Goal: Task Accomplishment & Management: Use online tool/utility

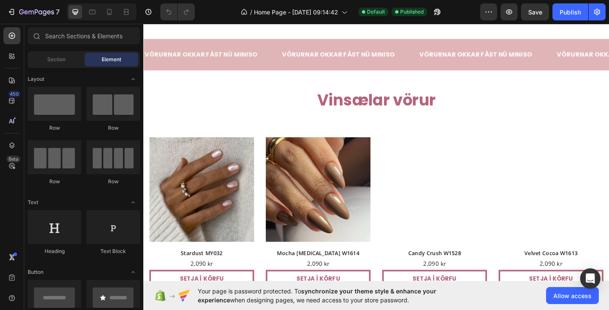
scroll to position [66, 0]
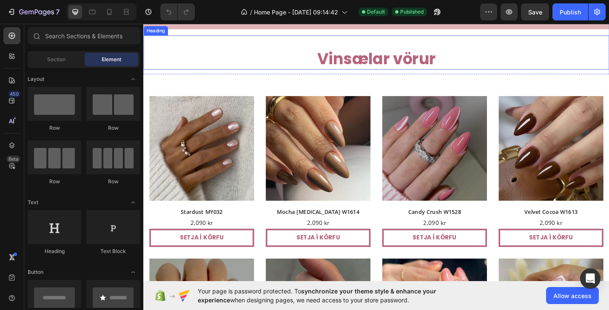
click at [431, 74] on h2 "Vinsælar vörur" at bounding box center [398, 62] width 510 height 24
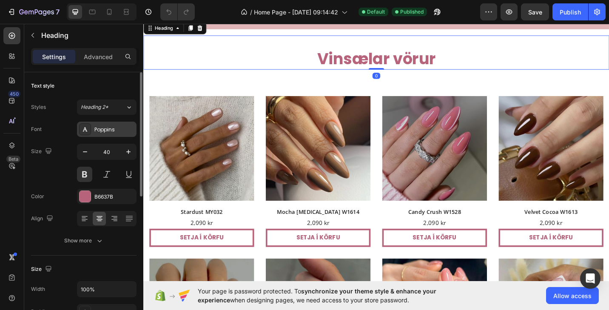
click at [112, 134] on div "Poppins" at bounding box center [106, 129] width 59 height 15
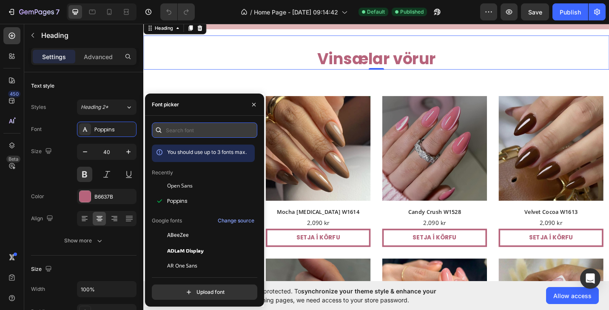
click at [194, 133] on input "text" at bounding box center [204, 129] width 105 height 15
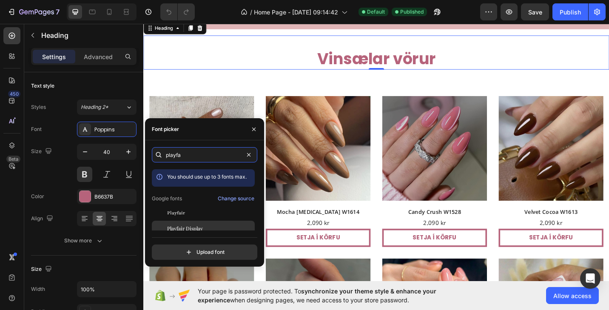
type input "playfa"
click at [206, 227] on div "Playfair Display" at bounding box center [210, 228] width 86 height 8
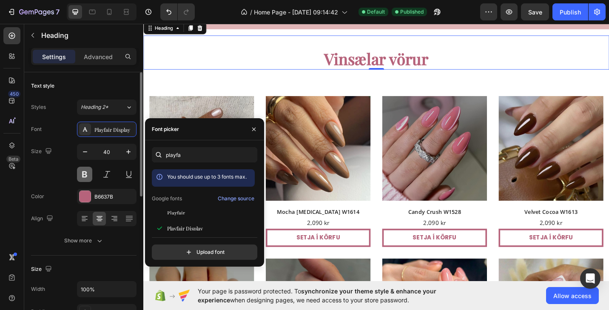
click at [86, 173] on button at bounding box center [84, 174] width 15 height 15
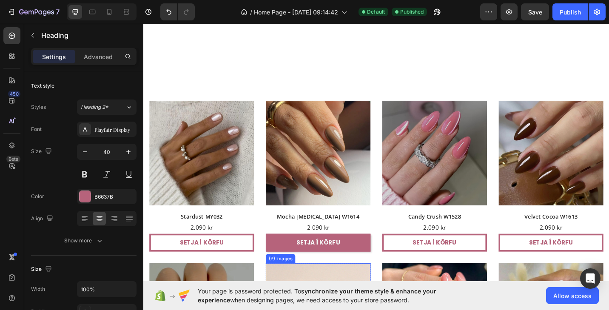
scroll to position [242, 0]
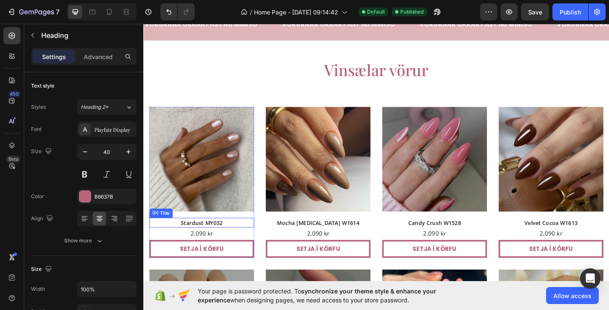
click at [206, 243] on h2 "Stardust MY032" at bounding box center [207, 241] width 115 height 11
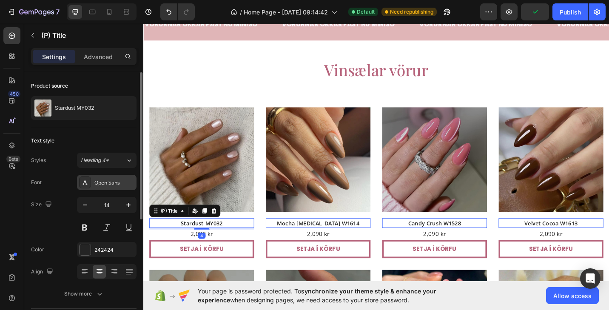
click at [112, 182] on div "Open Sans" at bounding box center [114, 183] width 40 height 8
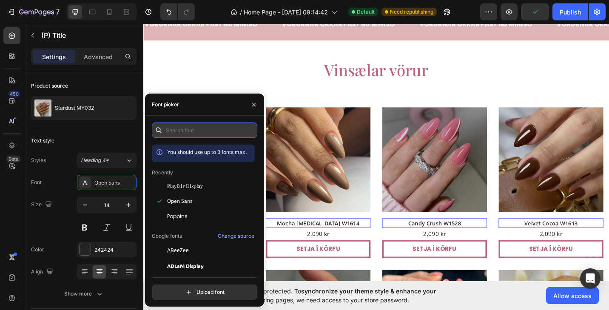
click at [187, 130] on input "text" at bounding box center [204, 129] width 105 height 15
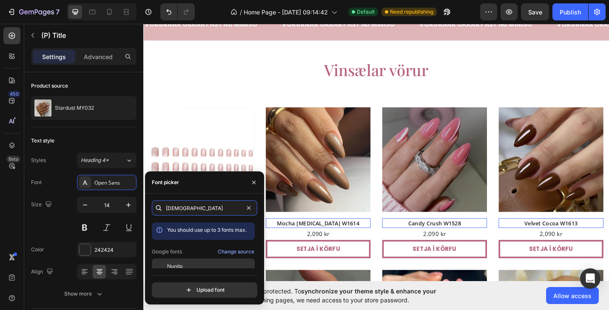
type input "nuni"
click at [182, 266] on span "Nunito" at bounding box center [175, 266] width 16 height 8
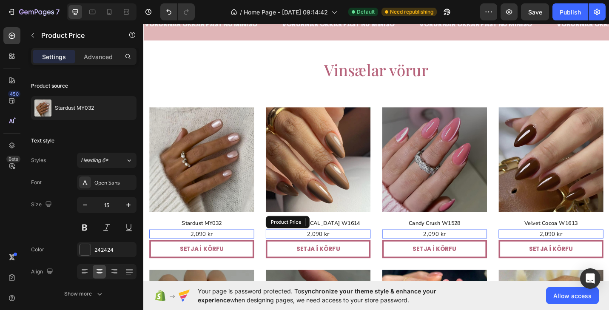
click at [331, 252] on div "2,090 kr" at bounding box center [334, 254] width 115 height 10
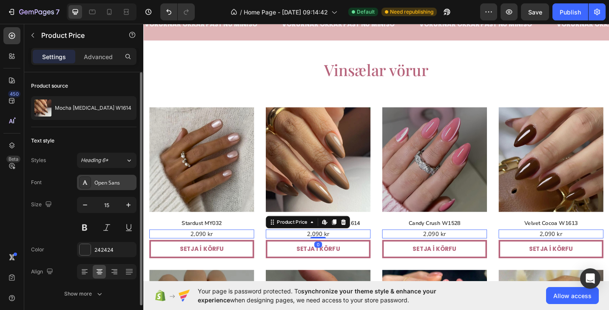
click at [106, 182] on div "Open Sans" at bounding box center [114, 183] width 40 height 8
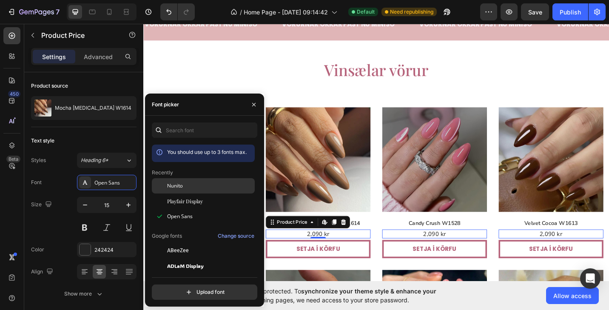
click at [182, 183] on span "Nunito" at bounding box center [175, 186] width 16 height 8
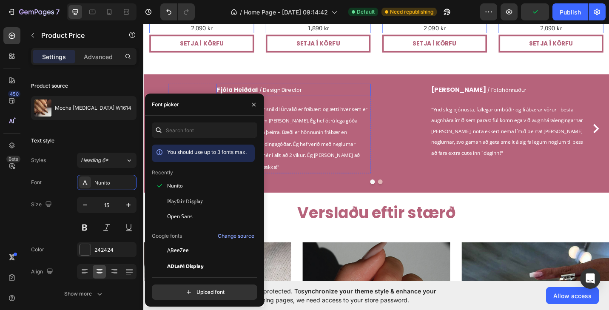
scroll to position [866, 0]
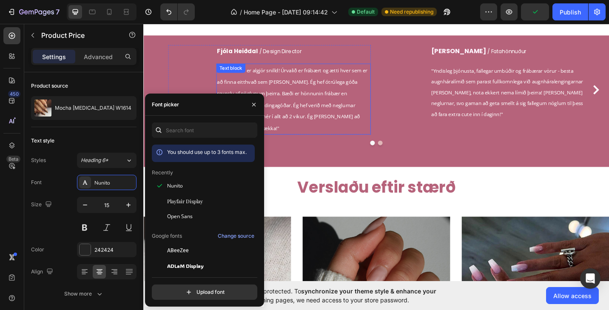
click at [323, 100] on span "CHIC SHOP er algjör snilld! Úrvalið er frábært og ætti hver sem er að finna eit…" at bounding box center [306, 106] width 164 height 71
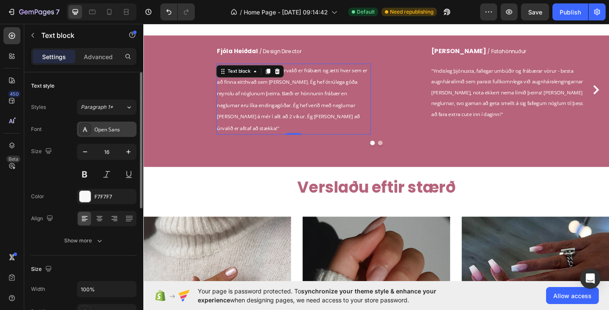
click at [120, 133] on div "Open Sans" at bounding box center [106, 129] width 59 height 15
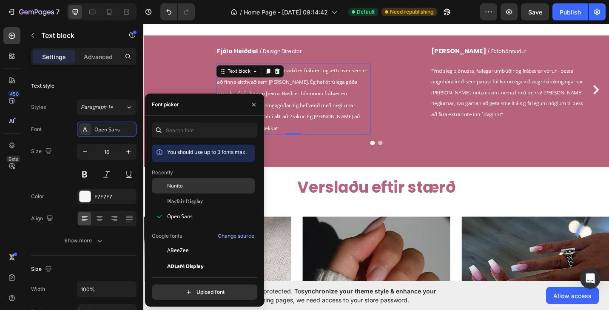
click at [187, 187] on div "Nunito" at bounding box center [210, 186] width 86 height 8
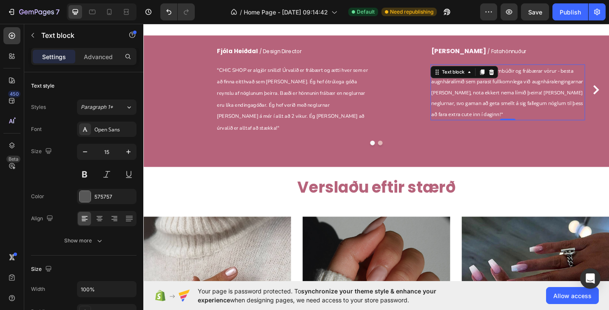
click at [526, 93] on p ""Yndisleg þjónusta, fallegar umbúðir og frábærar vörur - besta augnháralímið se…" at bounding box center [541, 98] width 167 height 59
click at [110, 133] on div "Open Sans" at bounding box center [114, 130] width 40 height 8
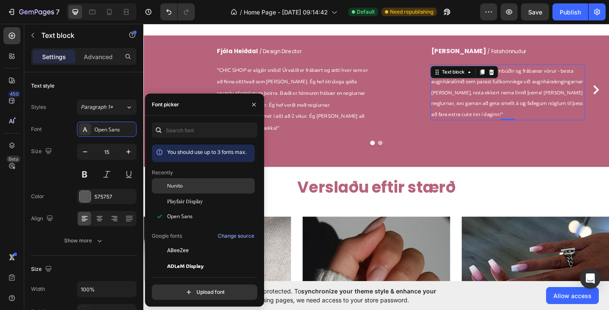
click at [180, 188] on span "Nunito" at bounding box center [175, 186] width 16 height 8
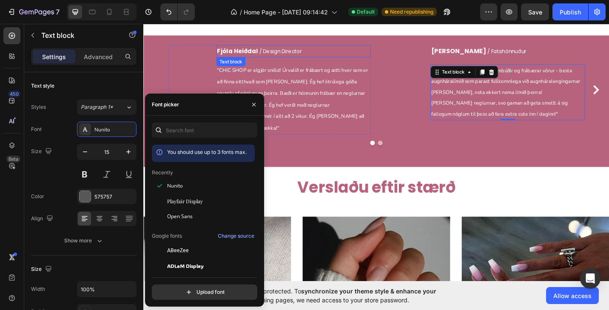
click at [247, 51] on strong "Fjóla Heiðdal" at bounding box center [246, 53] width 45 height 9
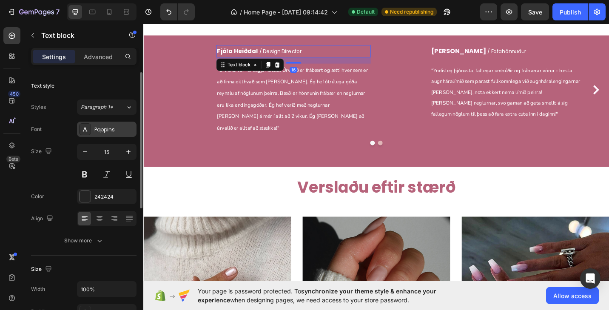
click at [106, 129] on div "Poppins" at bounding box center [114, 130] width 40 height 8
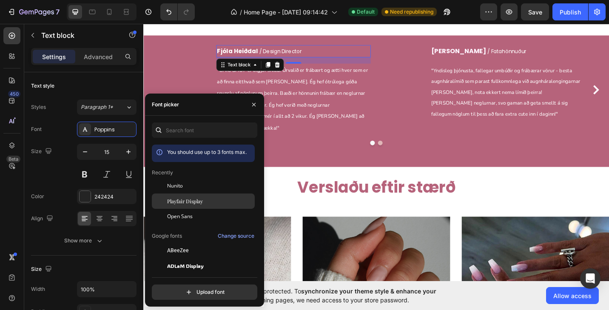
click at [192, 203] on span "Playfair Display" at bounding box center [185, 201] width 36 height 8
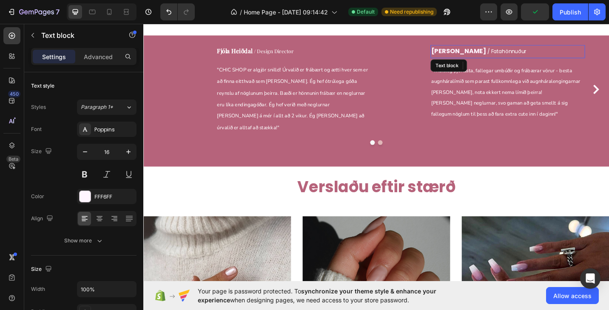
click at [478, 52] on strong "[PERSON_NAME]" at bounding box center [488, 53] width 60 height 10
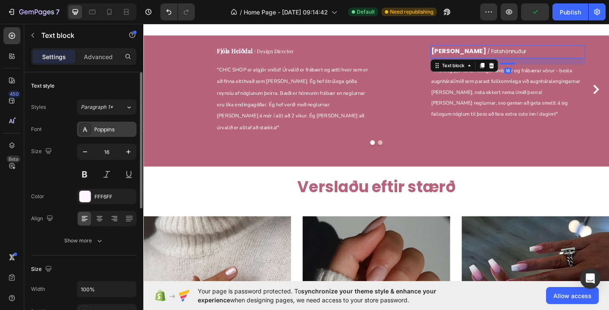
click at [116, 124] on div "Poppins" at bounding box center [106, 129] width 59 height 15
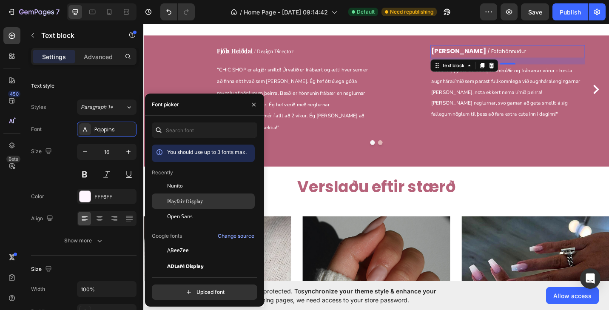
click at [184, 201] on span "Playfair Display" at bounding box center [185, 201] width 36 height 8
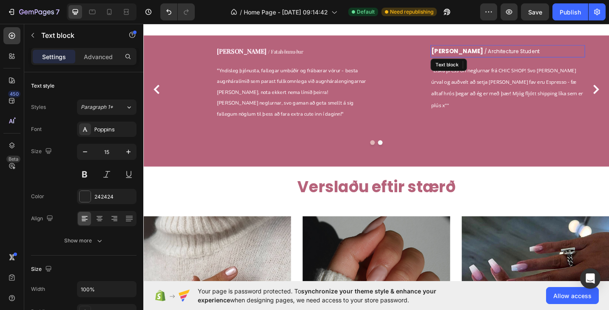
click at [482, 52] on strong "[PERSON_NAME]" at bounding box center [486, 53] width 57 height 9
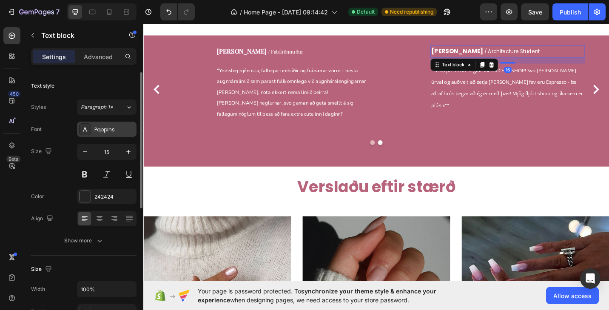
click at [111, 127] on div "Poppins" at bounding box center [114, 130] width 40 height 8
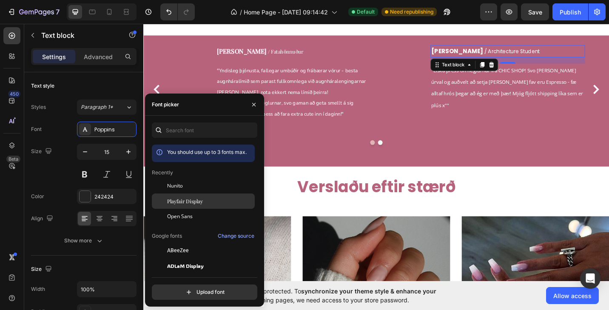
click at [179, 204] on span "Playfair Display" at bounding box center [185, 201] width 36 height 8
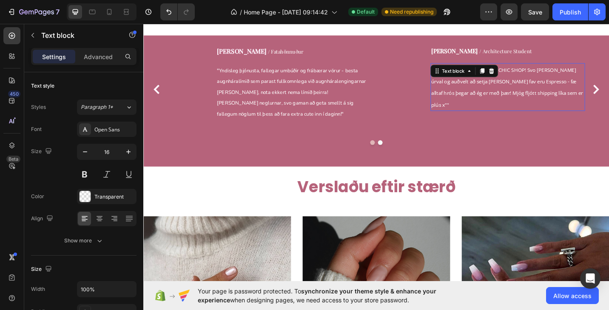
click at [567, 85] on span ""Elska press-on neglurnar frá CHIC SHOP! Svo [PERSON_NAME] úrval og auðvelt að …" at bounding box center [541, 92] width 166 height 45
click at [471, 52] on strong "[PERSON_NAME]" at bounding box center [483, 53] width 51 height 8
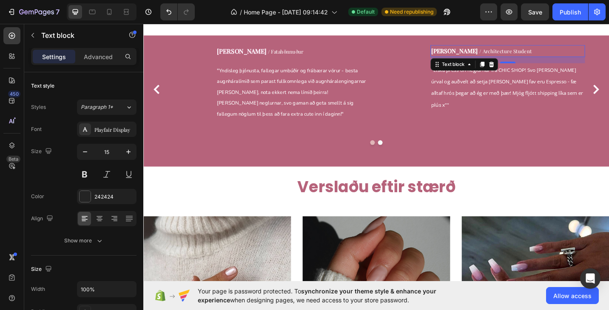
click at [482, 51] on strong "[PERSON_NAME]" at bounding box center [483, 53] width 51 height 8
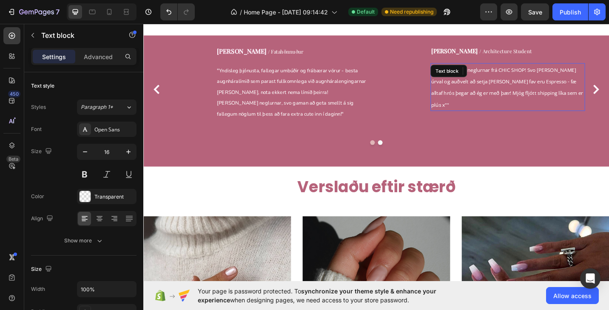
click at [501, 89] on p ""Elska press-on neglurnar frá CHIC SHOP! Svo [PERSON_NAME] úrval og auðvelt að …" at bounding box center [541, 93] width 167 height 51
click at [112, 129] on div "Open Sans" at bounding box center [114, 130] width 40 height 8
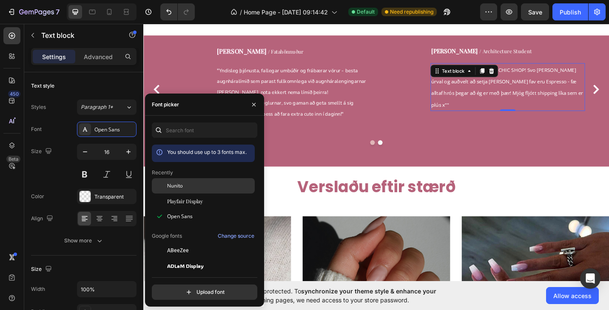
click at [188, 189] on div "Nunito" at bounding box center [210, 186] width 86 height 8
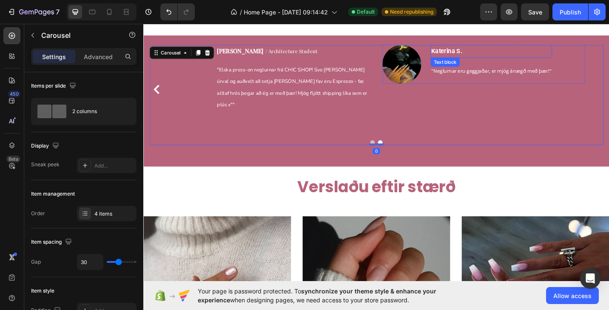
click at [472, 51] on strong "Katerina" at bounding box center [471, 53] width 26 height 8
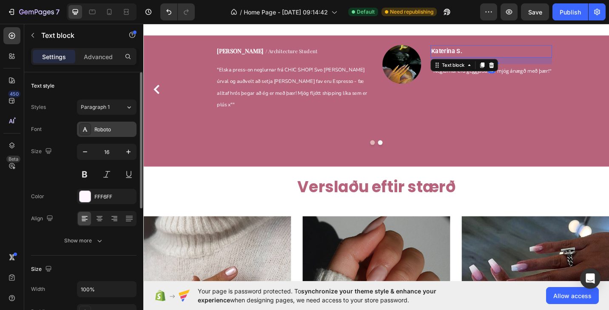
click at [113, 133] on div "Roboto" at bounding box center [106, 129] width 59 height 15
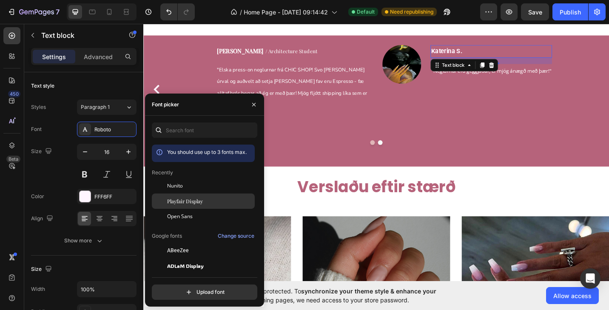
click at [178, 201] on span "Playfair Display" at bounding box center [185, 201] width 36 height 8
click at [553, 75] on span ""Neglurnar eru geggjaðar, er mjög ánægð með þær!"" at bounding box center [523, 75] width 131 height 8
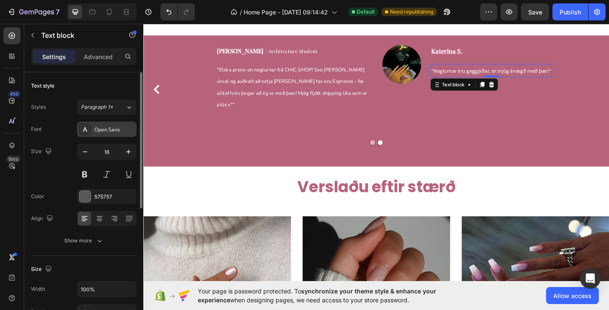
click at [110, 133] on div "Open Sans" at bounding box center [114, 130] width 40 height 8
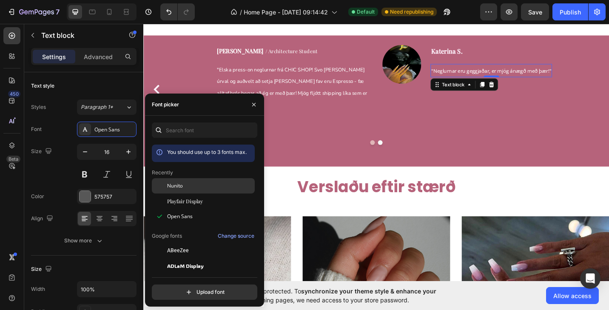
click at [181, 188] on span "Nunito" at bounding box center [175, 186] width 16 height 8
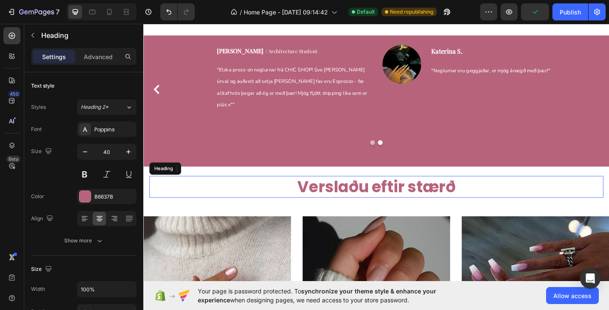
click at [446, 190] on h2 "Verslaðu eftir stærð" at bounding box center [398, 202] width 497 height 24
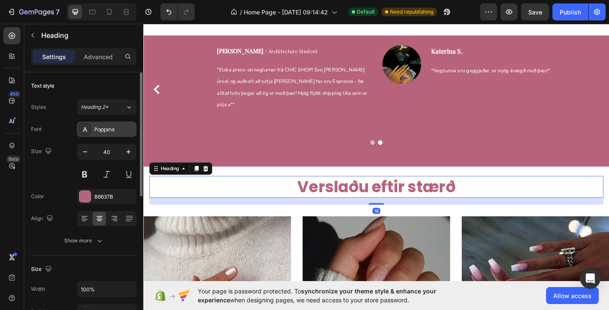
click at [113, 133] on div "Poppins" at bounding box center [114, 130] width 40 height 8
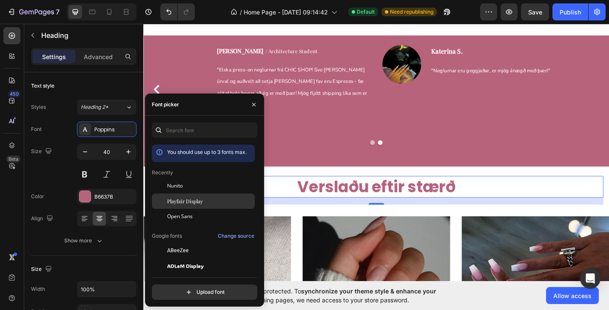
click at [181, 207] on div "Playfair Display" at bounding box center [203, 200] width 103 height 15
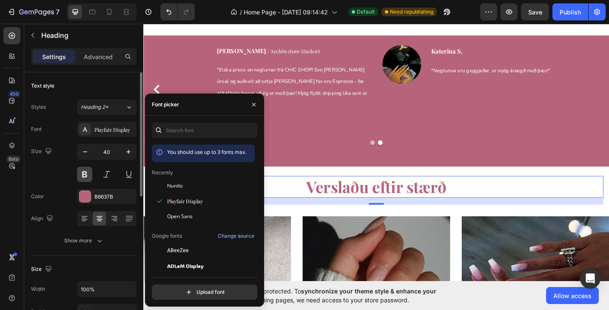
click at [85, 178] on button at bounding box center [84, 174] width 15 height 15
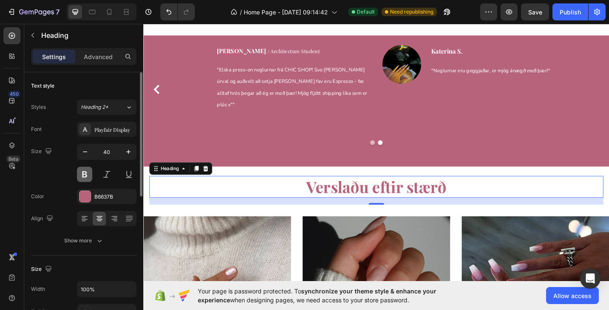
drag, startPoint x: 85, startPoint y: 178, endPoint x: 167, endPoint y: 157, distance: 85.2
click at [85, 178] on button at bounding box center [84, 174] width 15 height 15
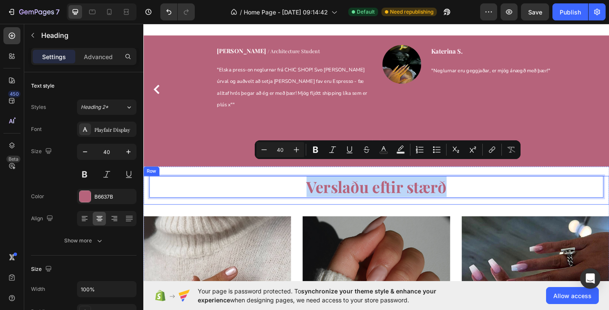
drag, startPoint x: 317, startPoint y: 184, endPoint x: 483, endPoint y: 199, distance: 166.0
click at [483, 199] on div "Verslaðu eftir stærð Heading 18" at bounding box center [398, 205] width 497 height 31
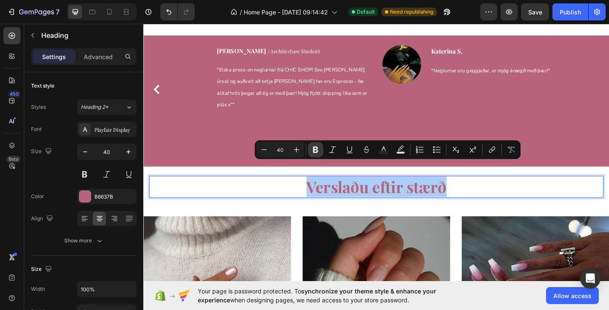
click at [317, 153] on icon "Editor contextual toolbar" at bounding box center [315, 149] width 8 height 8
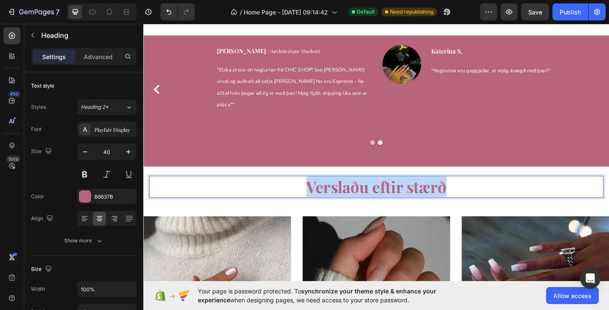
drag, startPoint x: 322, startPoint y: 187, endPoint x: 490, endPoint y: 194, distance: 168.0
click at [490, 194] on p "Verslaðu eftir stærð" at bounding box center [397, 202] width 495 height 22
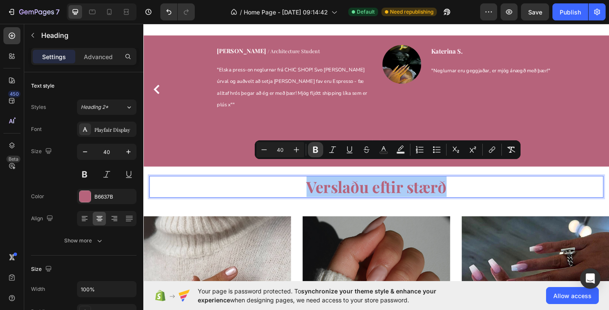
click at [317, 147] on icon "Editor contextual toolbar" at bounding box center [315, 150] width 5 height 6
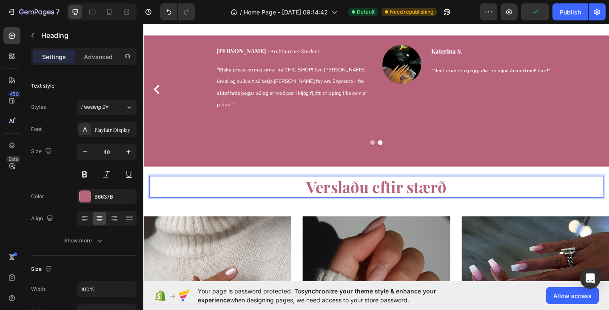
click at [394, 192] on p "Verslaðu eftir stærð" at bounding box center [397, 202] width 495 height 22
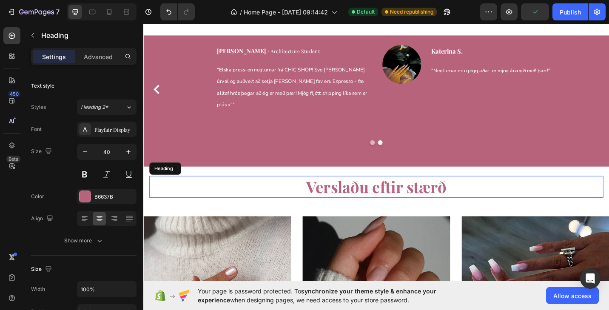
click at [473, 192] on p "Verslaðu eftir stærð" at bounding box center [397, 202] width 495 height 22
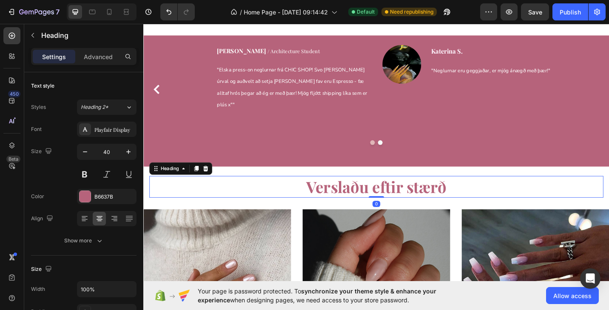
drag, startPoint x: 395, startPoint y: 206, endPoint x: 394, endPoint y: 192, distance: 13.6
click at [394, 192] on div "Verslaðu eftir stærð Heading 0" at bounding box center [398, 202] width 497 height 24
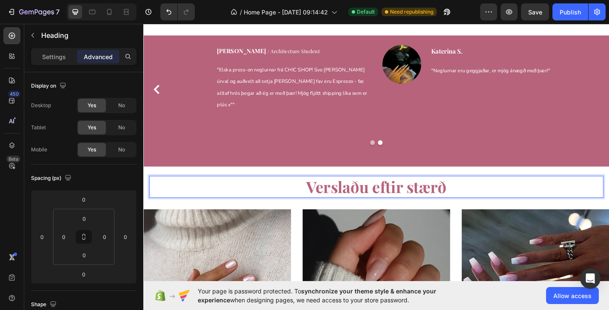
click at [470, 191] on p "Verslaðu eftir stærð" at bounding box center [397, 202] width 495 height 22
click at [473, 191] on p "Verslaðu eftir stærð" at bounding box center [397, 202] width 495 height 22
click at [453, 191] on p "Verslaðu eftir stærð" at bounding box center [397, 202] width 495 height 22
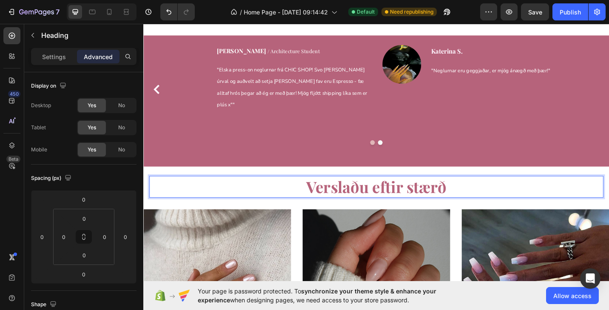
click at [471, 191] on p "Verslaðu eftir stærð" at bounding box center [397, 202] width 495 height 22
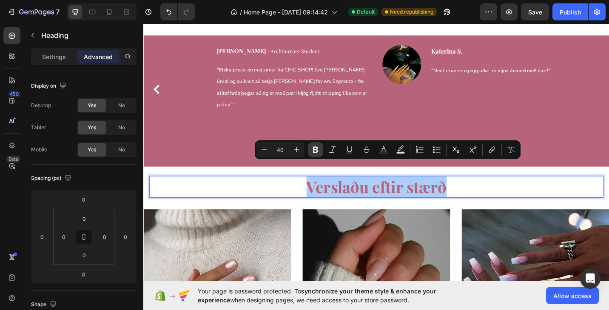
click at [315, 150] on icon "Editor contextual toolbar" at bounding box center [315, 150] width 5 height 6
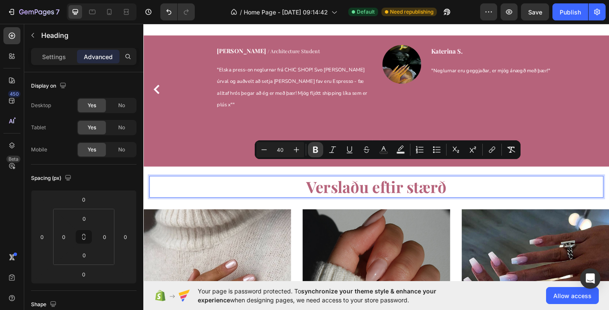
click at [315, 150] on icon "Editor contextual toolbar" at bounding box center [315, 150] width 5 height 6
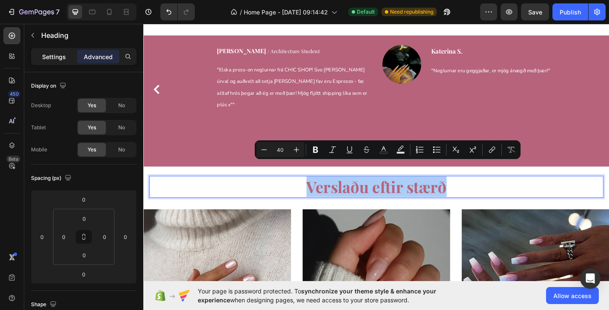
click at [67, 57] on div "Settings" at bounding box center [54, 57] width 42 height 14
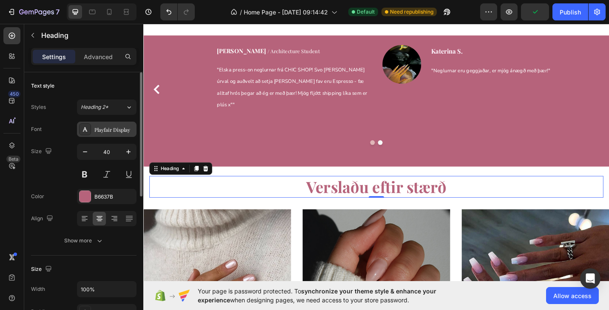
click at [88, 130] on div at bounding box center [85, 129] width 12 height 12
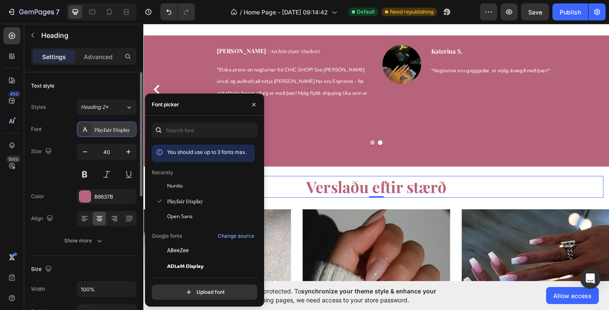
click at [88, 130] on div at bounding box center [85, 129] width 12 height 12
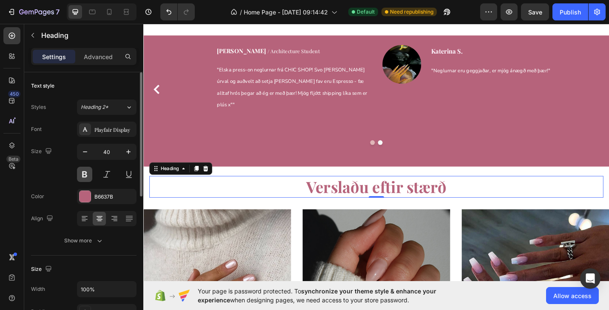
click at [85, 176] on button at bounding box center [84, 174] width 15 height 15
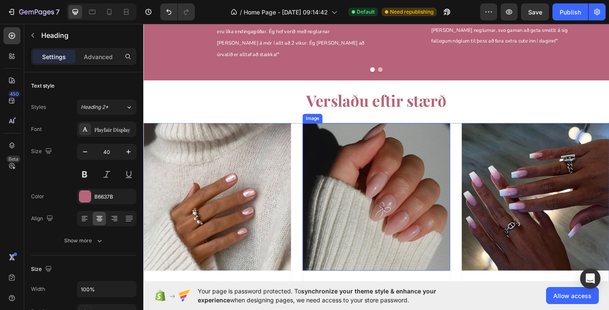
scroll to position [918, 0]
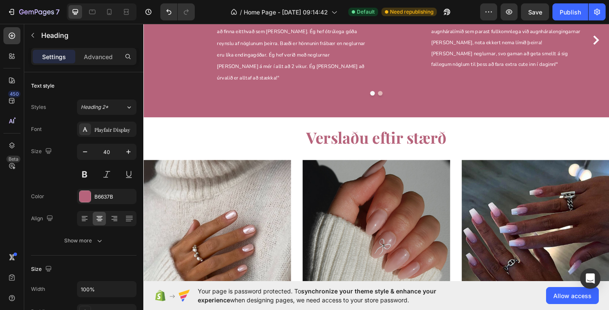
click at [436, 137] on p "Verslaðu eftir stærð" at bounding box center [397, 148] width 495 height 22
click at [468, 138] on p "Verslaðu eftir stærð" at bounding box center [397, 148] width 495 height 22
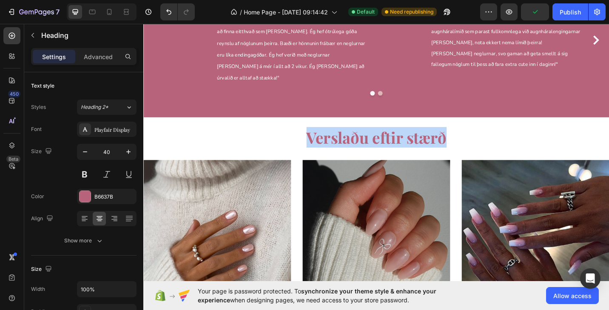
drag, startPoint x: 474, startPoint y: 138, endPoint x: 323, endPoint y: 133, distance: 150.5
click at [323, 137] on p "Verslaðu eftir stærð" at bounding box center [397, 148] width 495 height 22
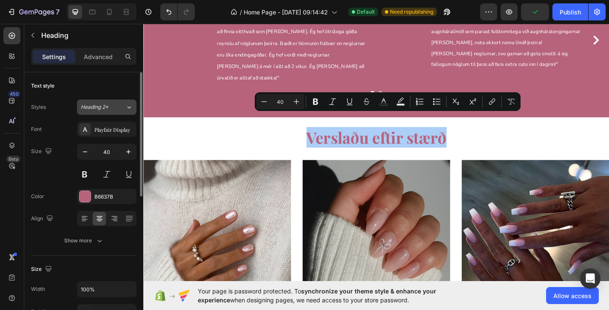
click at [126, 109] on icon at bounding box center [128, 107] width 7 height 8
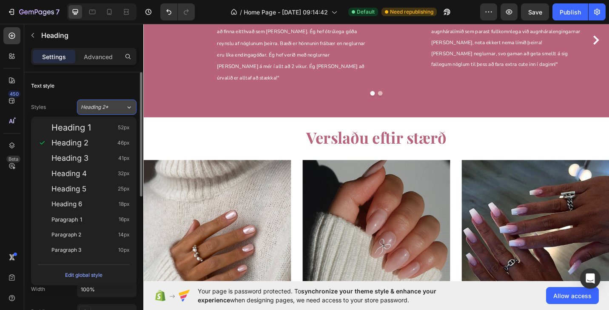
click at [126, 109] on icon at bounding box center [128, 107] width 7 height 8
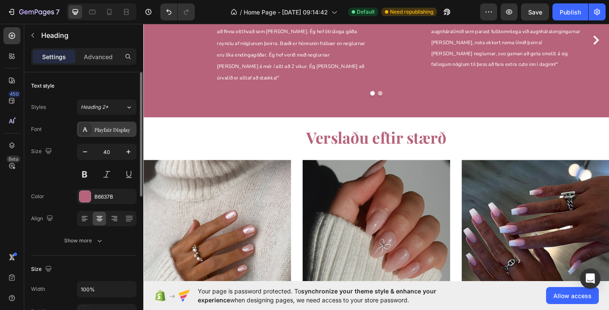
click at [109, 128] on div "Playfair Display" at bounding box center [114, 130] width 40 height 8
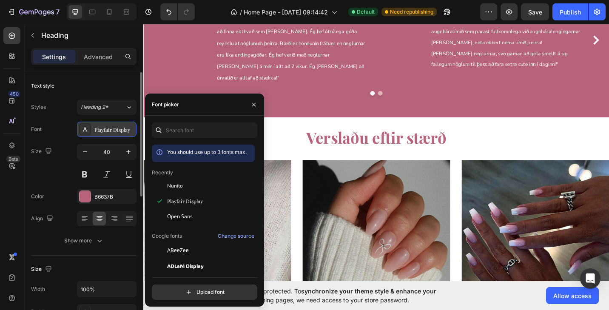
click at [83, 128] on icon at bounding box center [85, 129] width 7 height 7
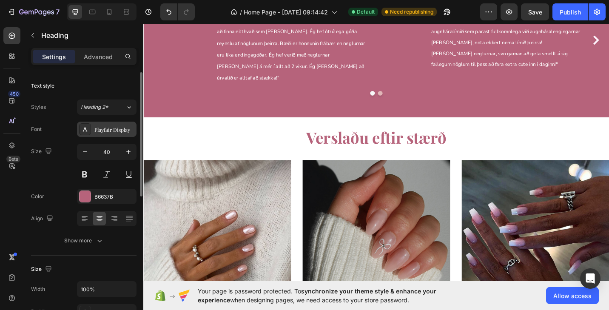
click at [83, 128] on icon at bounding box center [85, 129] width 7 height 7
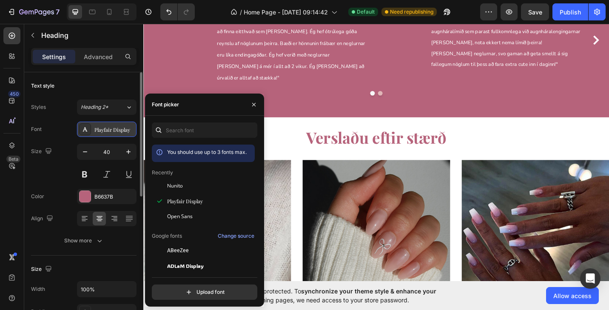
click at [83, 128] on icon at bounding box center [85, 129] width 7 height 7
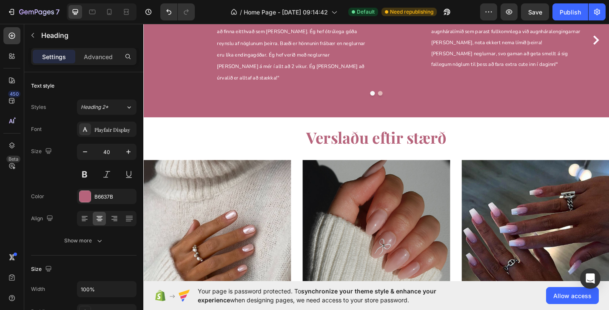
click at [334, 138] on p "Verslaðu eftir stærð" at bounding box center [397, 148] width 495 height 22
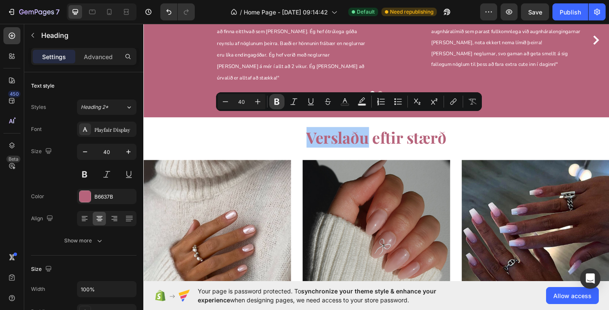
click at [280, 104] on icon "Editor contextual toolbar" at bounding box center [276, 101] width 8 height 8
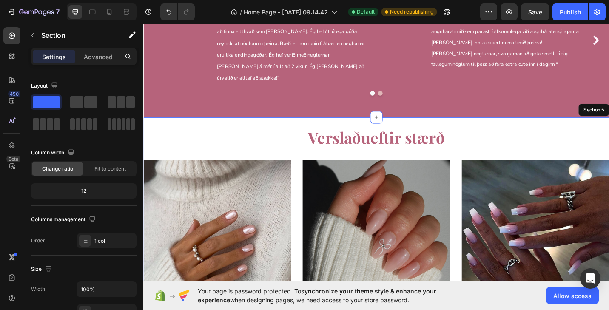
click at [293, 126] on div "⁠⁠⁠⁠⁠⁠⁠ Verslaðu eftir stærð Heading Row Image Stuttar Heading Skoða allt Butto…" at bounding box center [398, 269] width 510 height 287
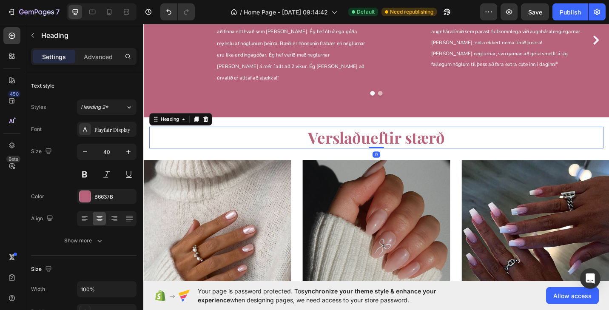
click at [333, 137] on strong "Verslaðu" at bounding box center [357, 148] width 68 height 23
click at [127, 106] on icon at bounding box center [128, 107] width 7 height 8
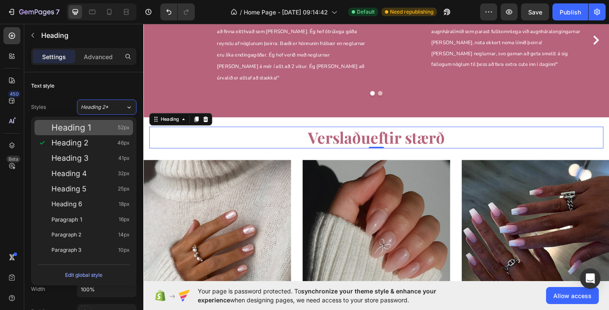
click at [107, 132] on div "Heading 1 52px" at bounding box center [83, 127] width 99 height 15
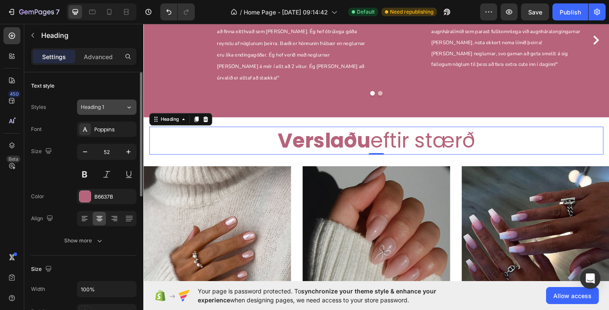
click at [119, 109] on div "Heading 1" at bounding box center [103, 107] width 45 height 8
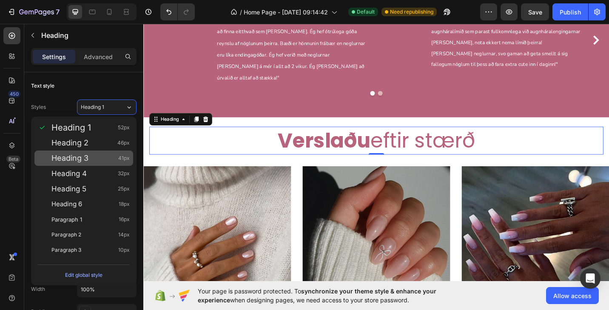
click at [112, 159] on div "Heading 3 41px" at bounding box center [90, 158] width 78 height 8
type input "41"
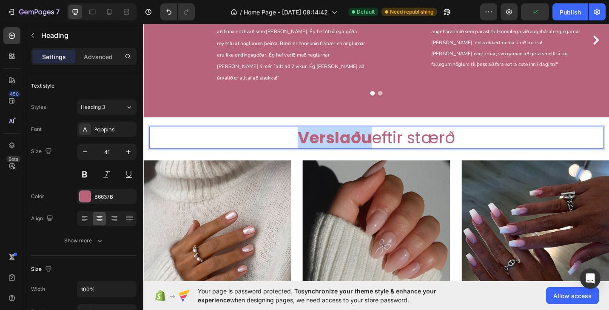
click at [294, 137] on p "Verslaðu eftir stærð" at bounding box center [397, 148] width 495 height 23
click at [444, 137] on p "Verslaðu eftir stærð" at bounding box center [397, 148] width 495 height 23
click at [487, 137] on p "Verslaðu eftir stærð" at bounding box center [397, 148] width 495 height 23
click at [485, 137] on p "Verslaðu eftir stærð" at bounding box center [397, 148] width 495 height 23
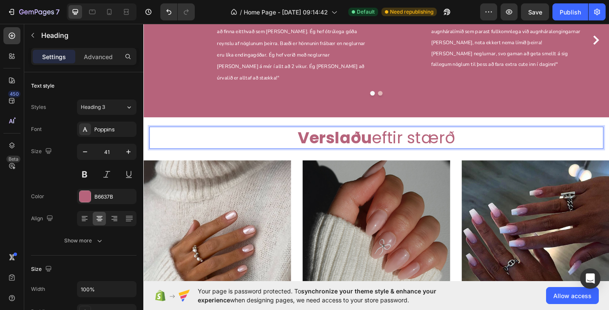
click at [485, 137] on p "Verslaðu eftir stærð" at bounding box center [397, 148] width 495 height 23
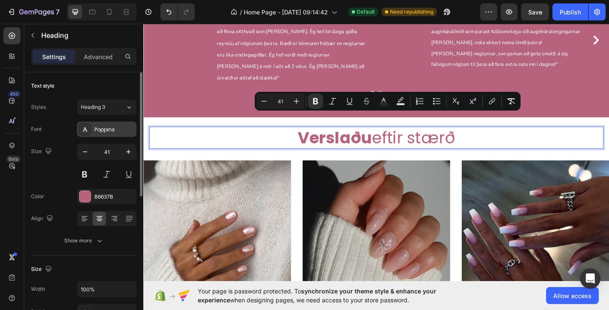
click at [106, 130] on div "Poppins" at bounding box center [114, 130] width 40 height 8
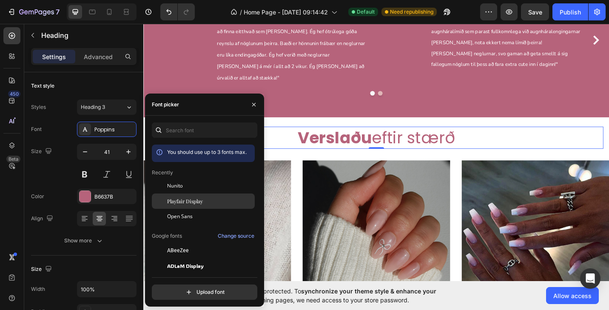
click at [186, 202] on span "Playfair Display" at bounding box center [185, 201] width 36 height 8
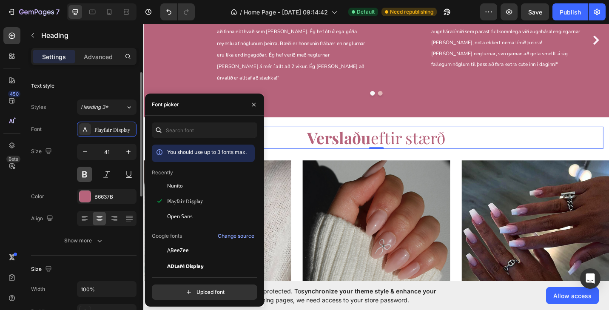
click at [87, 174] on button at bounding box center [84, 174] width 15 height 15
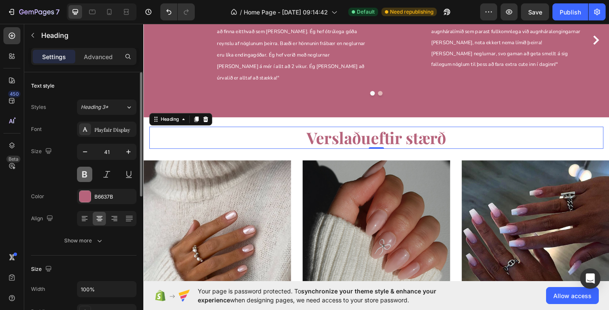
click at [87, 174] on button at bounding box center [84, 174] width 15 height 15
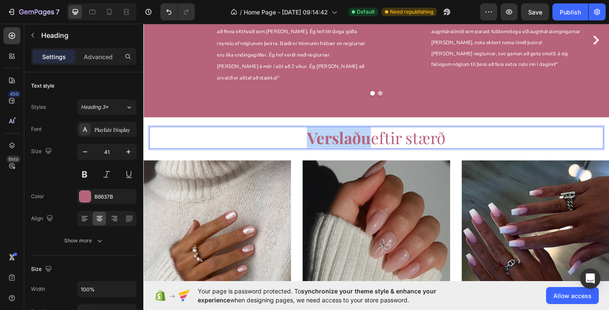
click at [352, 137] on strong "Verslaðu" at bounding box center [357, 148] width 70 height 23
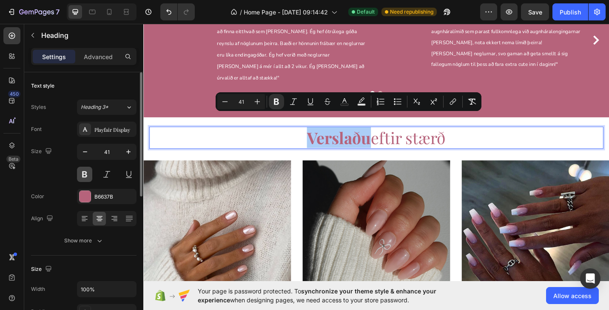
click at [88, 171] on button at bounding box center [84, 174] width 15 height 15
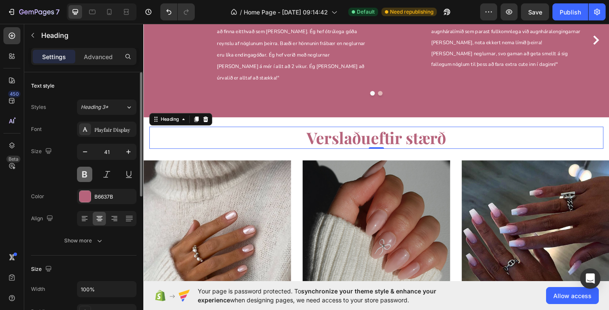
click at [88, 171] on button at bounding box center [84, 174] width 15 height 15
click at [345, 137] on strong "Verslaðu" at bounding box center [357, 148] width 70 height 23
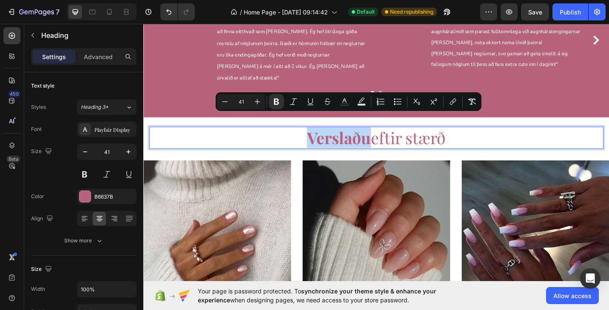
drag, startPoint x: 315, startPoint y: 134, endPoint x: 392, endPoint y: 137, distance: 76.5
click at [392, 137] on p "Verslaðu eftir stærð" at bounding box center [397, 148] width 495 height 23
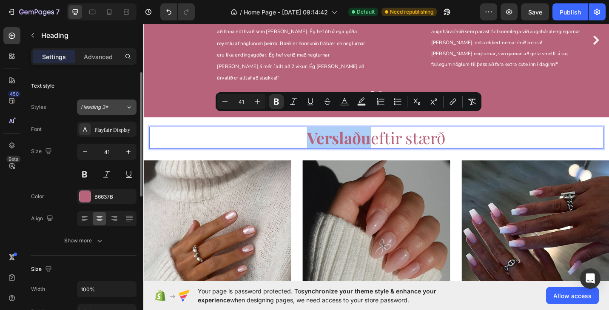
click at [123, 110] on div "Heading 3*" at bounding box center [103, 107] width 45 height 8
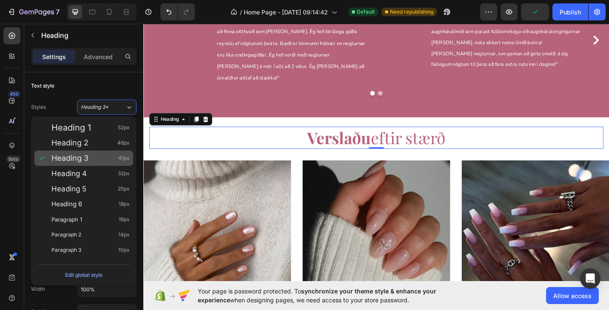
click at [96, 163] on div "Heading 3 41px" at bounding box center [83, 157] width 99 height 15
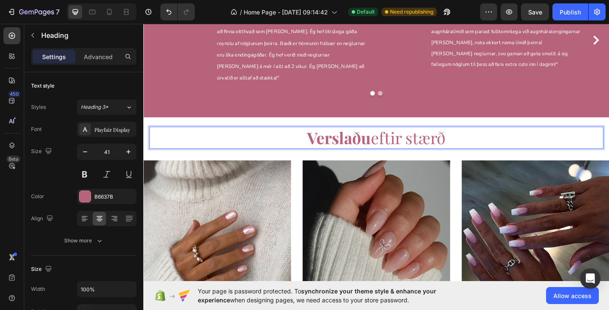
drag, startPoint x: 320, startPoint y: 135, endPoint x: 502, endPoint y: 152, distance: 182.7
click at [502, 152] on div "Verslaðu eftir stærð Heading 0 Row Image Stuttar Heading Skoða allt Button Row …" at bounding box center [398, 270] width 510 height 268
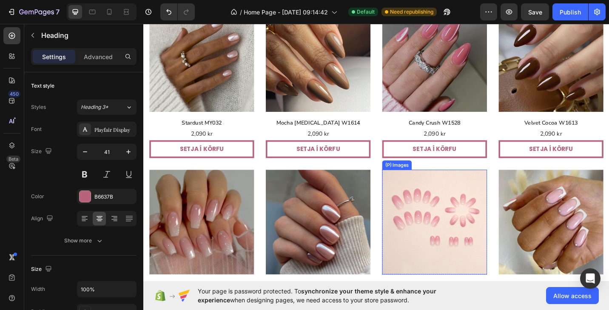
scroll to position [265, 0]
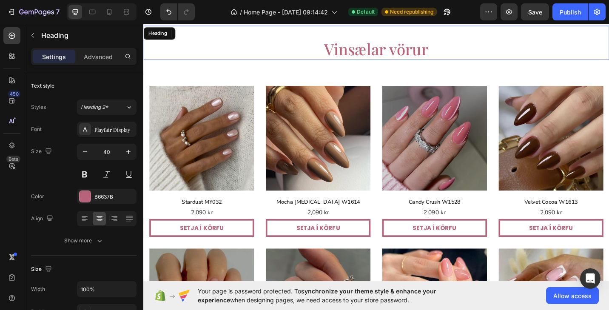
click at [441, 51] on h2 "Vinsælar vörur" at bounding box center [398, 52] width 510 height 24
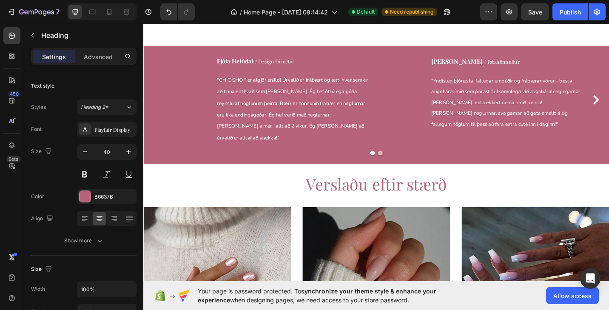
scroll to position [876, 0]
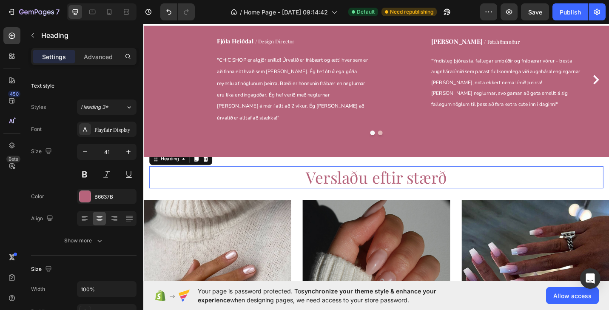
click at [422, 180] on h2 "Verslaðu eftir stærð" at bounding box center [398, 192] width 497 height 24
click at [87, 152] on icon "button" at bounding box center [85, 151] width 4 height 1
type input "40"
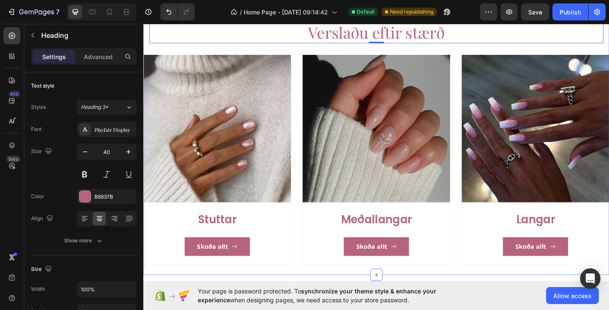
scroll to position [1088, 0]
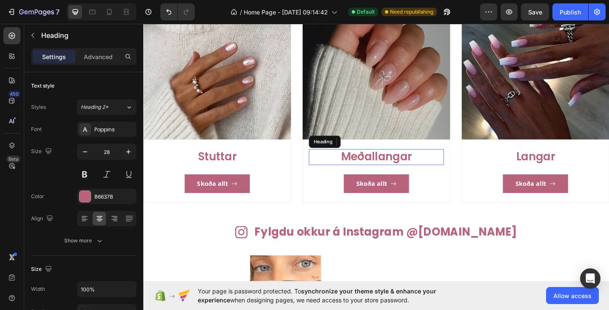
click at [392, 170] on h3 "Meðallangar" at bounding box center [398, 169] width 148 height 17
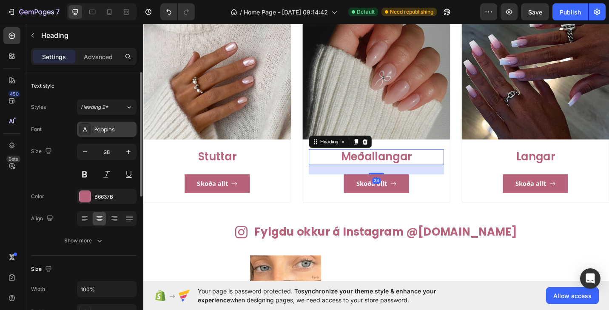
click at [112, 130] on div "Poppins" at bounding box center [114, 130] width 40 height 8
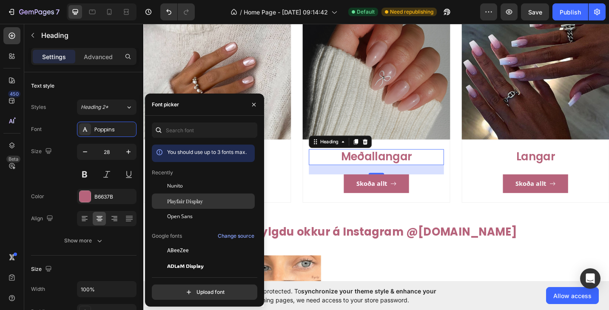
click at [181, 197] on span "Playfair Display" at bounding box center [185, 201] width 36 height 8
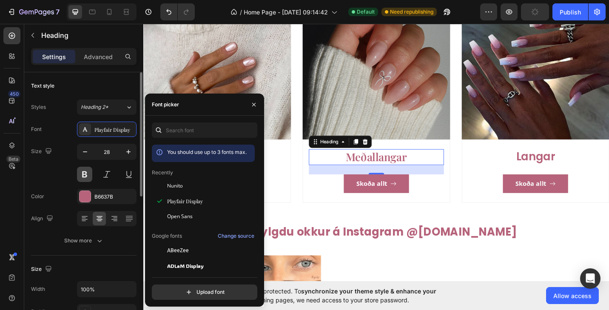
click at [84, 172] on button at bounding box center [84, 174] width 15 height 15
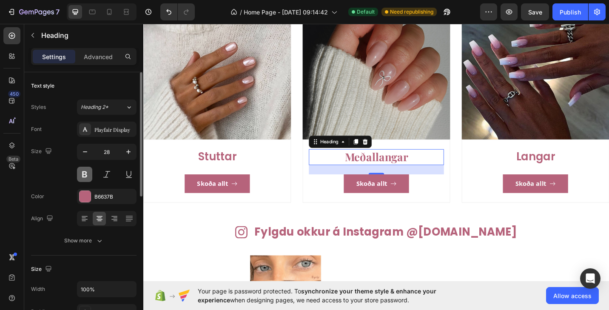
click at [84, 172] on button at bounding box center [84, 174] width 15 height 15
click at [218, 168] on h3 "Stuttar" at bounding box center [224, 169] width 148 height 17
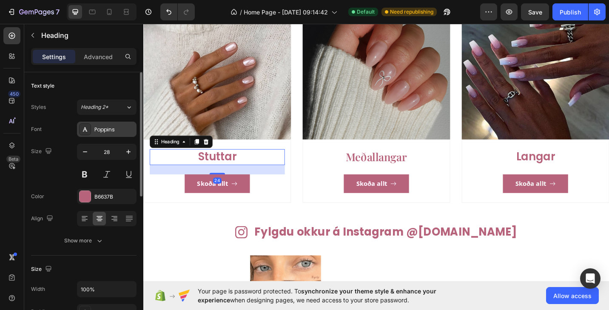
click at [108, 127] on div "Poppins" at bounding box center [114, 130] width 40 height 8
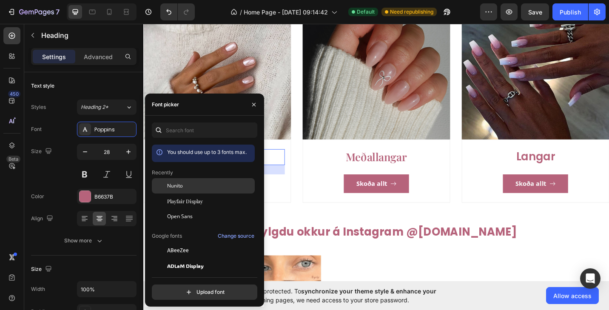
click at [178, 187] on span "Nunito" at bounding box center [175, 186] width 16 height 8
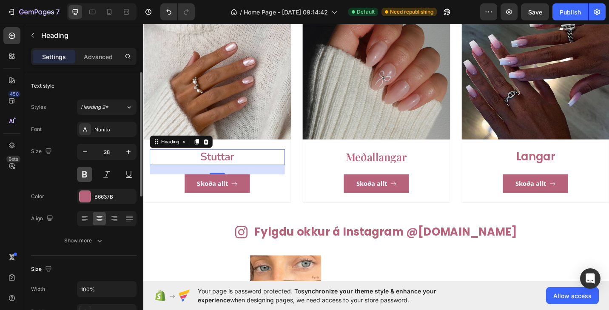
click at [82, 172] on button at bounding box center [84, 174] width 15 height 15
click at [102, 133] on div "Nunito" at bounding box center [106, 129] width 59 height 15
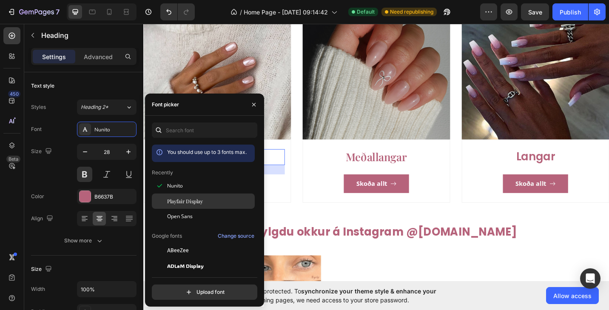
click at [184, 206] on div "Playfair Display" at bounding box center [203, 200] width 103 height 15
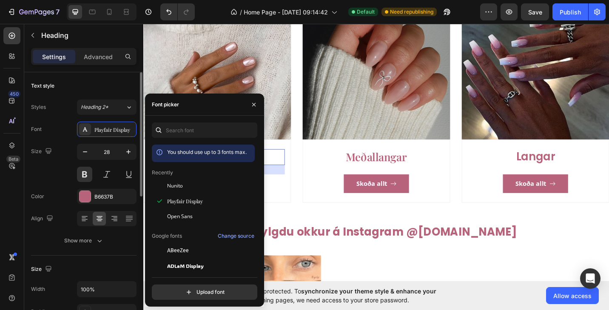
click at [68, 156] on div "Size 28" at bounding box center [83, 163] width 105 height 38
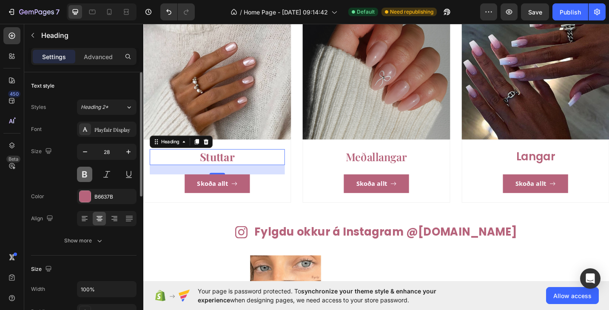
click at [82, 172] on button at bounding box center [84, 174] width 15 height 15
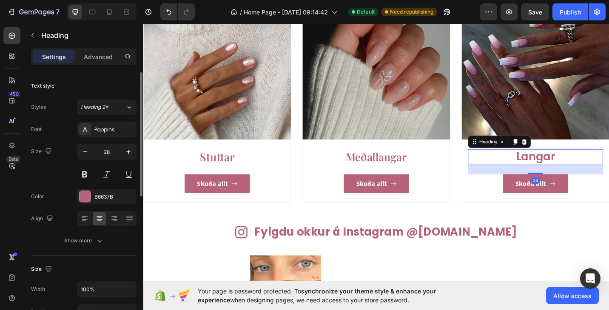
click at [566, 167] on h3 "Langar" at bounding box center [572, 169] width 148 height 17
click at [88, 131] on div at bounding box center [85, 129] width 12 height 12
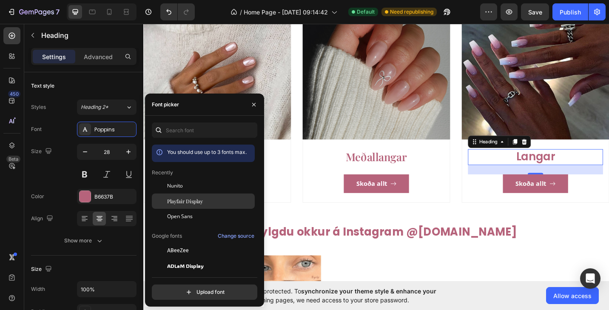
click at [190, 205] on div "Playfair Display" at bounding box center [203, 200] width 103 height 15
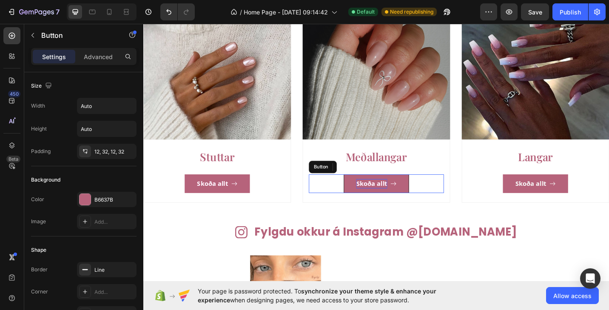
click at [397, 197] on p "Skoða allt" at bounding box center [393, 199] width 34 height 10
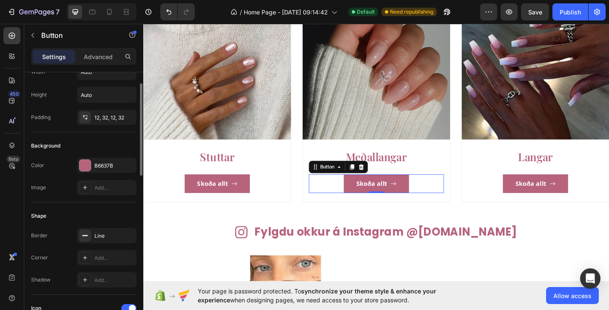
scroll to position [0, 0]
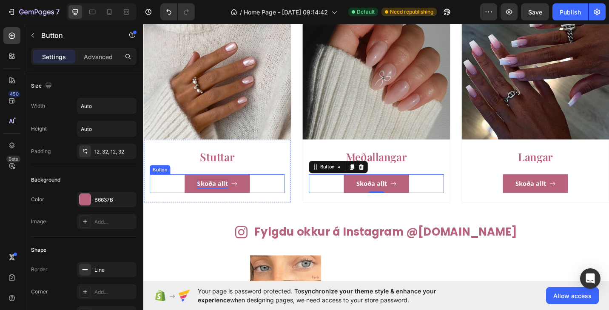
click at [225, 199] on p "Skoða allt" at bounding box center [219, 199] width 34 height 10
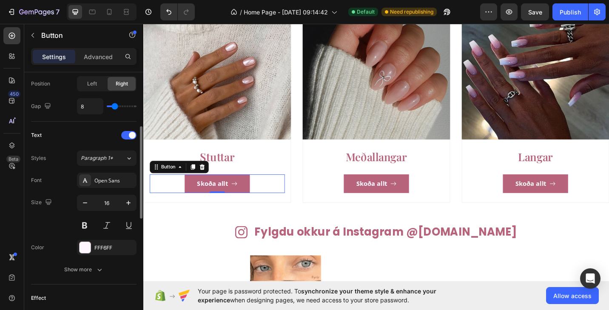
scroll to position [306, 0]
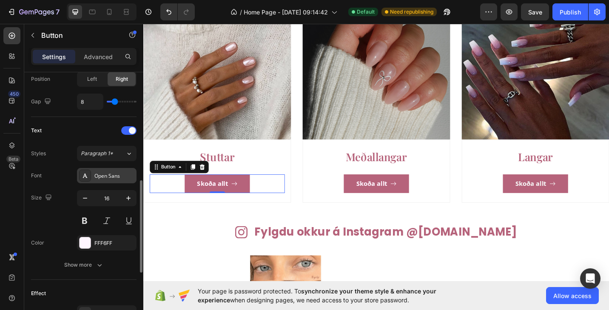
click at [110, 176] on div "Open Sans" at bounding box center [114, 176] width 40 height 8
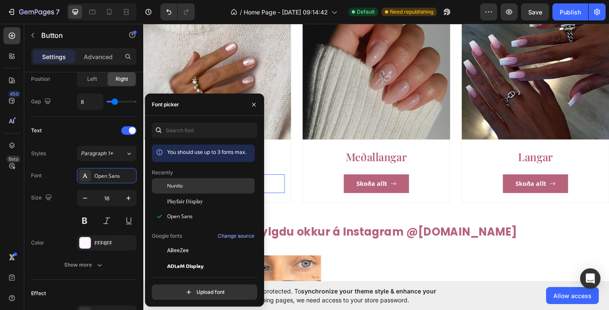
click at [176, 190] on div "Nunito" at bounding box center [203, 185] width 103 height 15
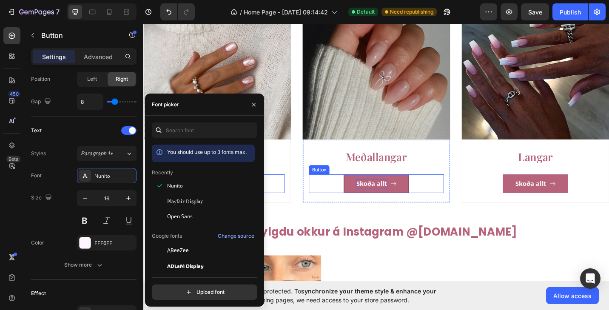
click at [405, 199] on p "Skoða allt" at bounding box center [393, 199] width 34 height 10
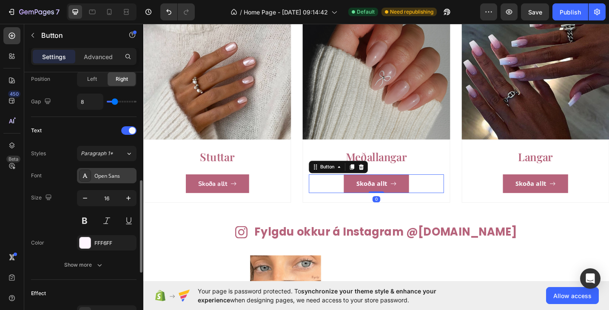
click at [103, 177] on div "Open Sans" at bounding box center [114, 176] width 40 height 8
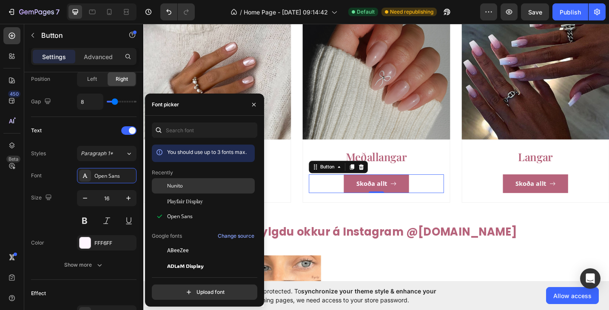
click at [189, 191] on div "Nunito" at bounding box center [203, 185] width 103 height 15
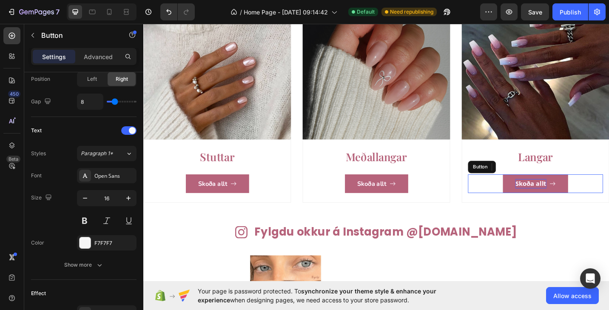
click at [575, 199] on p "Skoða allt" at bounding box center [567, 199] width 34 height 10
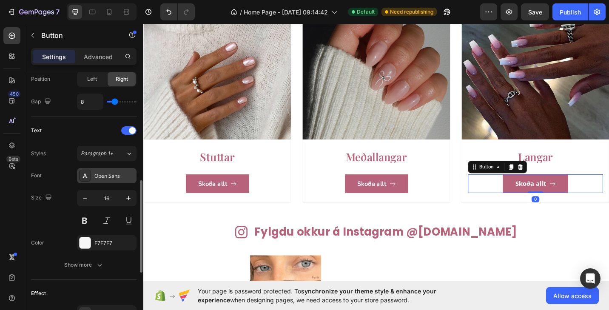
click at [108, 177] on div "Open Sans" at bounding box center [114, 176] width 40 height 8
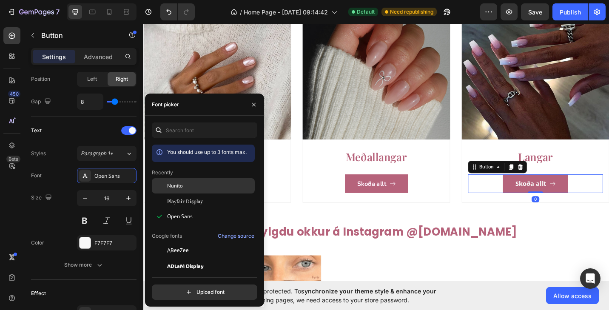
click at [175, 183] on span "Nunito" at bounding box center [175, 186] width 16 height 8
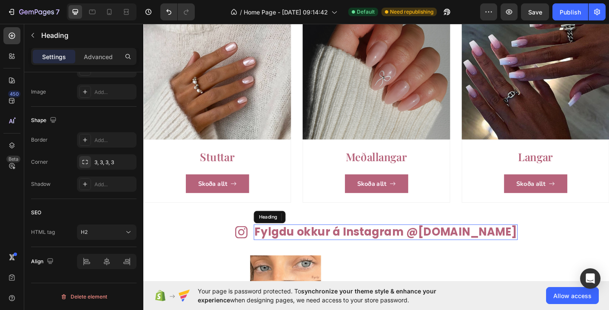
click at [399, 252] on h2 "Fylgdu okkur á Instagram @[DOMAIN_NAME]" at bounding box center [408, 251] width 289 height 17
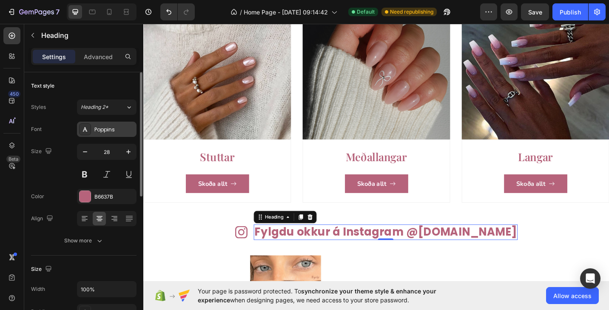
click at [106, 130] on div "Poppins" at bounding box center [114, 130] width 40 height 8
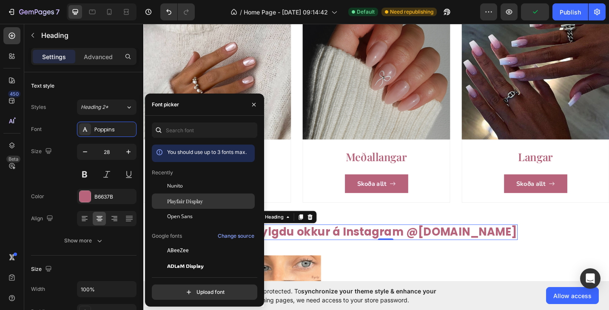
click at [199, 203] on span "Playfair Display" at bounding box center [185, 201] width 36 height 8
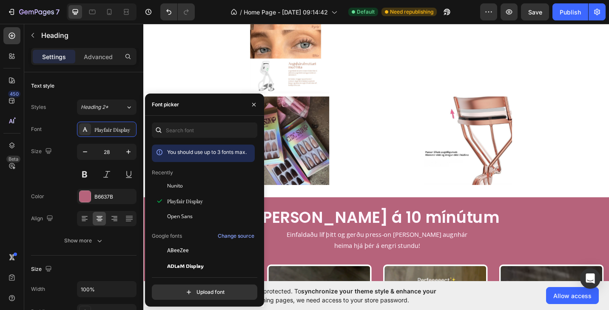
scroll to position [1400, 0]
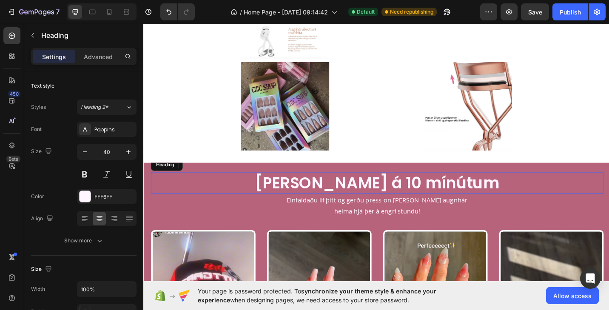
click at [352, 198] on h2 "[PERSON_NAME] á 10 mínútum" at bounding box center [398, 198] width 495 height 24
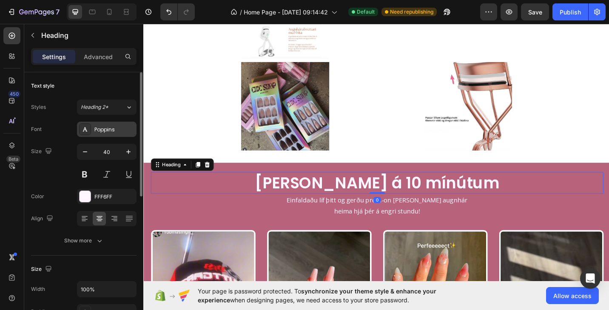
click at [110, 131] on div "Poppins" at bounding box center [114, 130] width 40 height 8
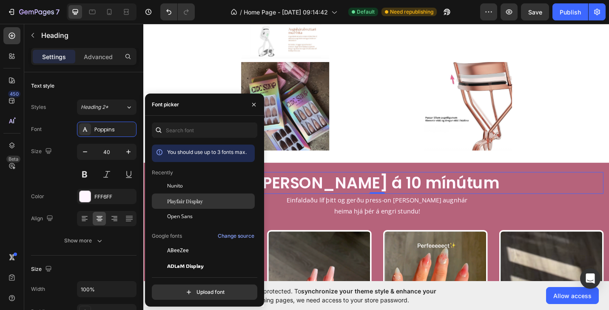
click at [176, 200] on span "Playfair Display" at bounding box center [185, 201] width 36 height 8
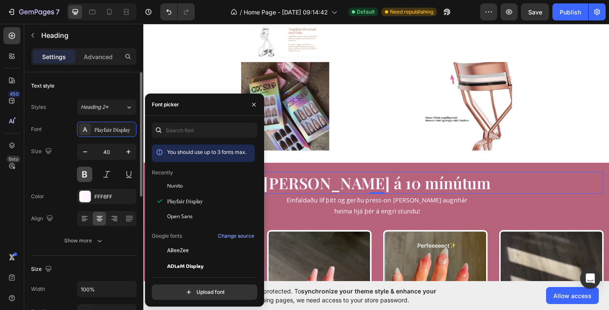
click at [86, 176] on button at bounding box center [84, 174] width 15 height 15
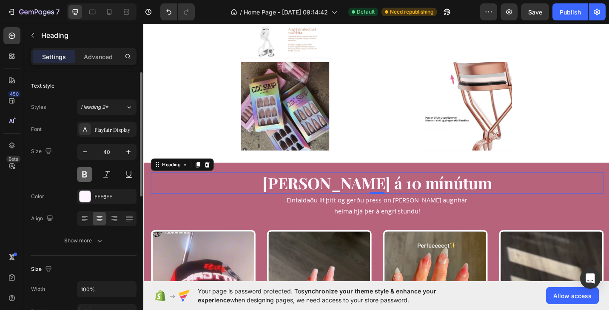
click at [86, 176] on button at bounding box center [84, 174] width 15 height 15
click at [380, 221] on p "Einfaldaðu líf þitt og gerðu press-on [PERSON_NAME] augnhár" at bounding box center [399, 217] width 494 height 12
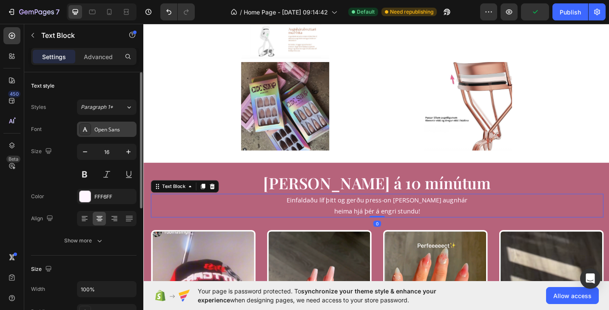
click at [110, 130] on div "Open Sans" at bounding box center [114, 130] width 40 height 8
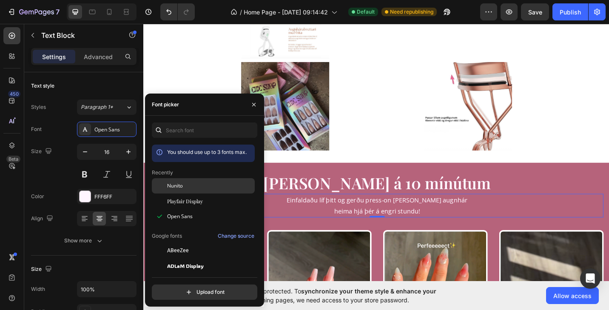
click at [182, 186] on span "Nunito" at bounding box center [175, 186] width 16 height 8
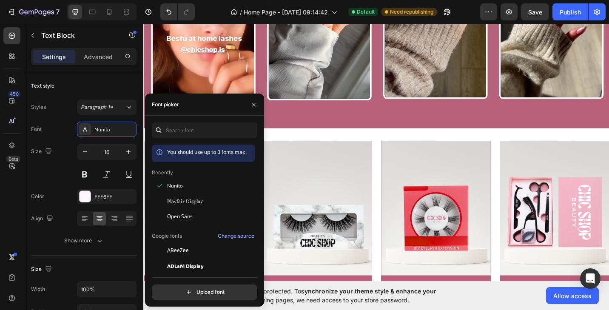
scroll to position [1875, 0]
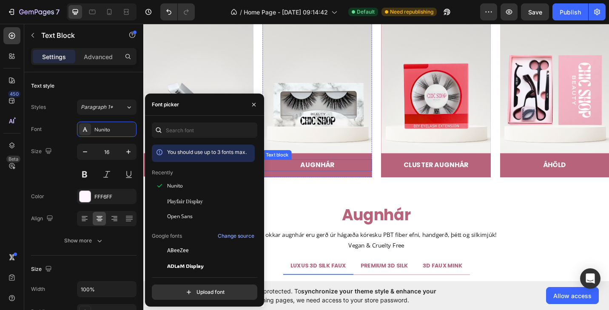
click at [344, 179] on link "Augnhár" at bounding box center [333, 178] width 37 height 10
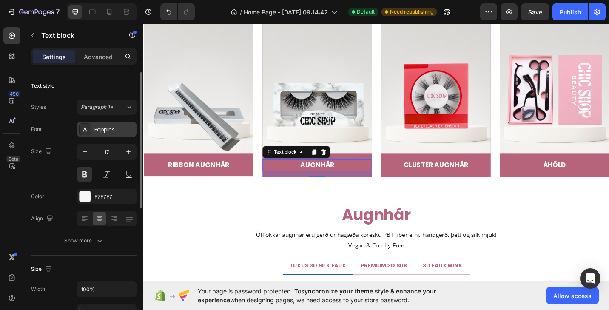
click at [110, 129] on div "Poppins" at bounding box center [114, 130] width 40 height 8
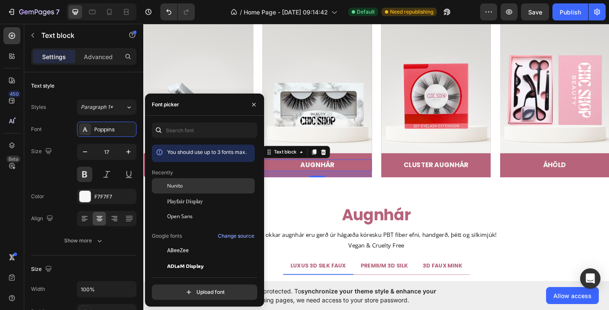
click at [192, 188] on div "Nunito" at bounding box center [210, 186] width 86 height 8
click at [348, 177] on link "Augnhár" at bounding box center [333, 179] width 38 height 10
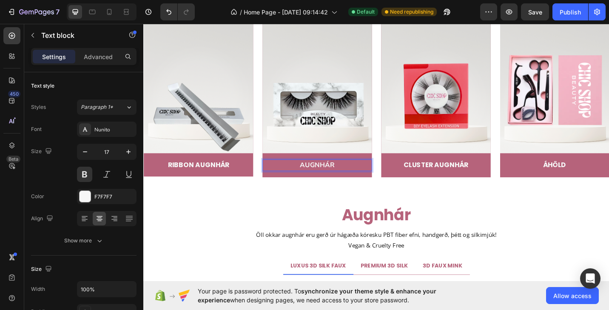
click at [348, 177] on link "Augnhár" at bounding box center [333, 179] width 38 height 10
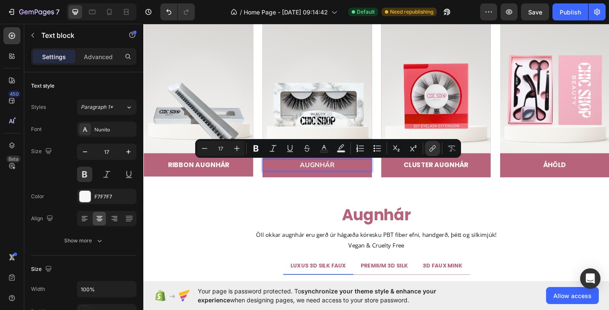
drag, startPoint x: 360, startPoint y: 178, endPoint x: 311, endPoint y: 176, distance: 48.9
click at [311, 176] on p "Augnhár" at bounding box center [333, 178] width 118 height 11
click at [110, 127] on div "Nunito" at bounding box center [114, 130] width 40 height 8
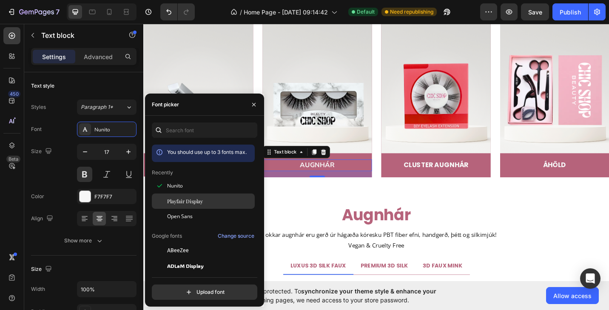
click at [178, 201] on span "Playfair Display" at bounding box center [185, 201] width 36 height 8
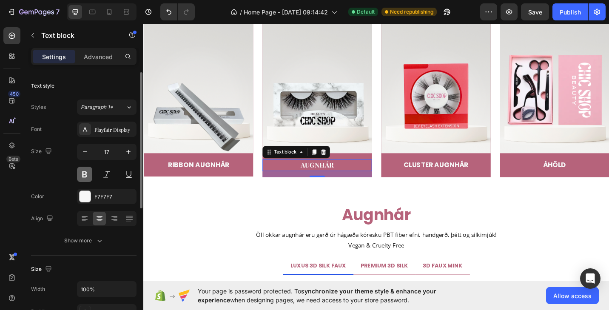
click at [87, 174] on button at bounding box center [84, 174] width 15 height 15
click at [214, 177] on p "Ribbon augnhár" at bounding box center [203, 178] width 118 height 11
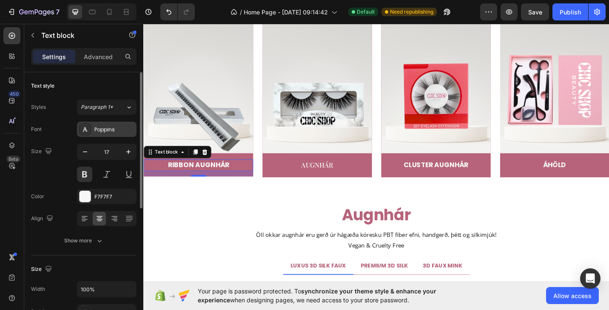
click at [87, 132] on icon at bounding box center [85, 129] width 7 height 7
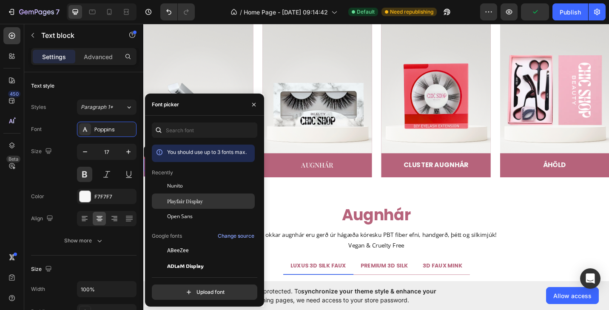
click at [186, 205] on div "Playfair Display" at bounding box center [203, 200] width 103 height 15
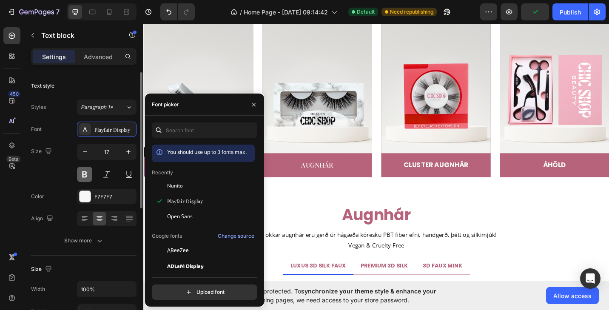
click at [85, 173] on button at bounding box center [84, 174] width 15 height 15
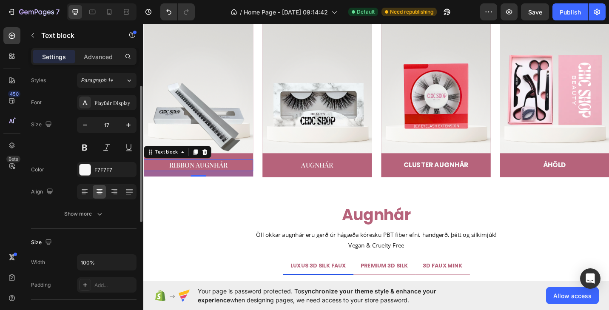
scroll to position [26, 0]
click at [85, 221] on button "Show more" at bounding box center [83, 214] width 105 height 15
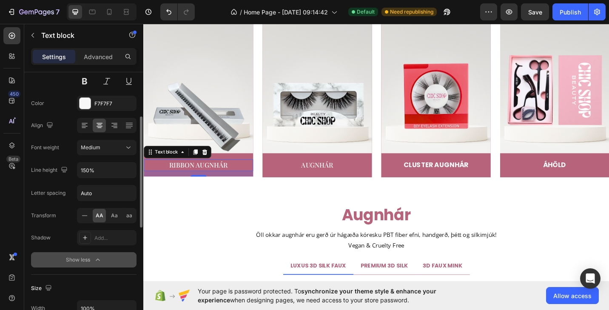
scroll to position [99, 0]
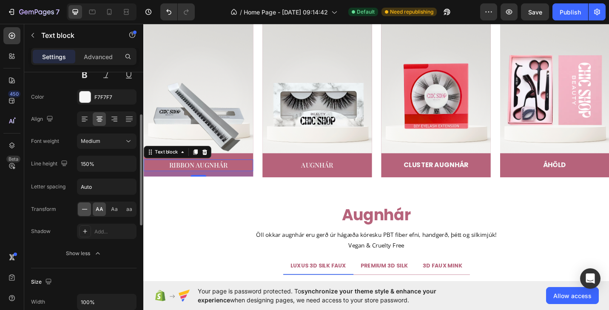
click at [85, 208] on icon at bounding box center [84, 209] width 8 height 8
click at [321, 179] on link "Augnhár" at bounding box center [333, 178] width 35 height 9
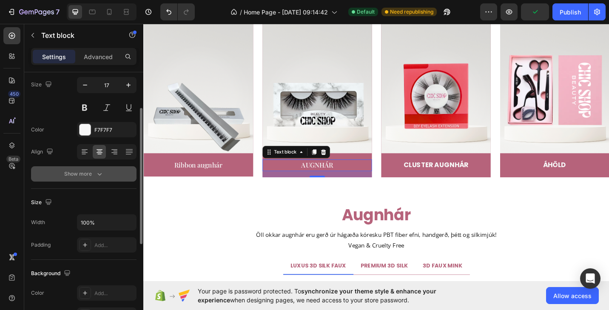
scroll to position [66, 0]
click at [99, 172] on icon "button" at bounding box center [99, 174] width 8 height 8
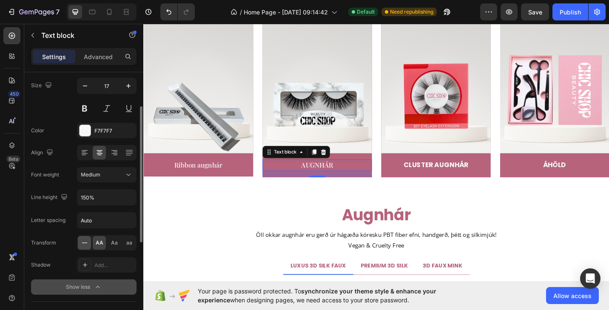
click at [84, 246] on icon at bounding box center [84, 242] width 8 height 8
click at [475, 179] on p "Cluster augnhár" at bounding box center [463, 178] width 118 height 11
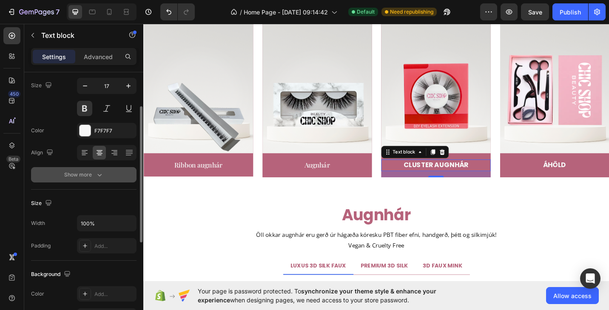
click at [97, 172] on icon "button" at bounding box center [99, 174] width 8 height 8
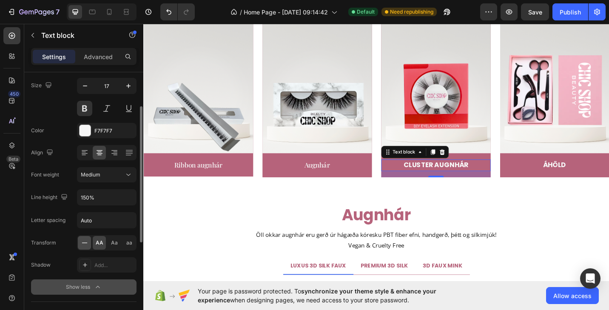
click at [83, 243] on icon at bounding box center [85, 242] width 6 height 0
click at [582, 179] on link "Áhöld" at bounding box center [593, 178] width 25 height 10
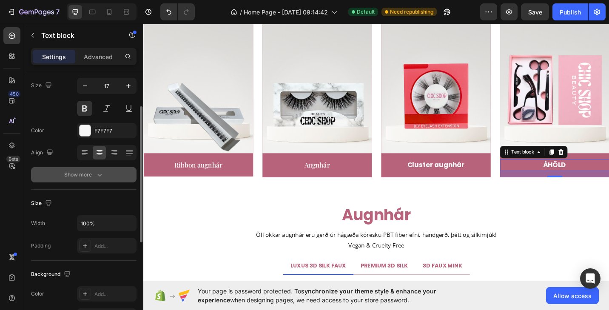
click at [98, 171] on icon "button" at bounding box center [99, 174] width 8 height 8
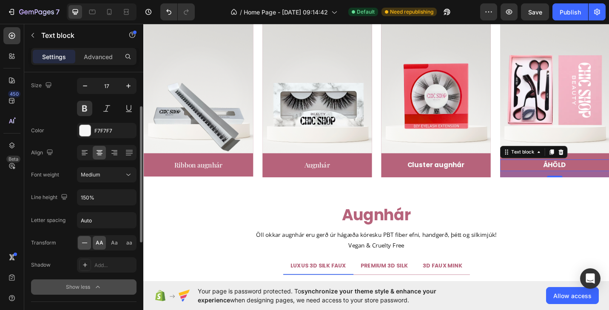
click at [82, 242] on icon at bounding box center [84, 242] width 8 height 8
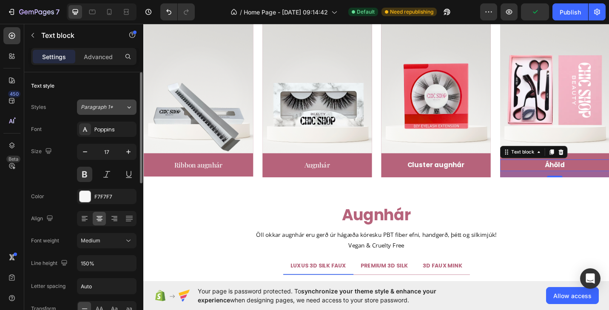
click at [117, 110] on div "Paragraph 1*" at bounding box center [103, 107] width 45 height 8
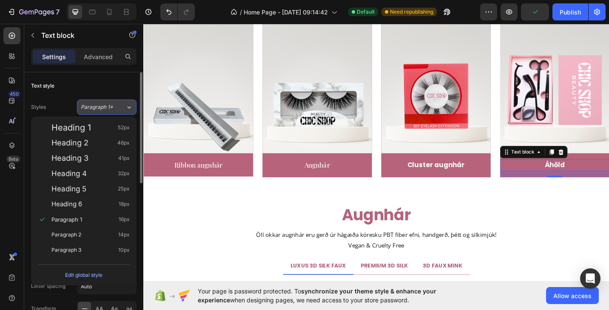
click at [117, 110] on div "Paragraph 1*" at bounding box center [103, 107] width 45 height 8
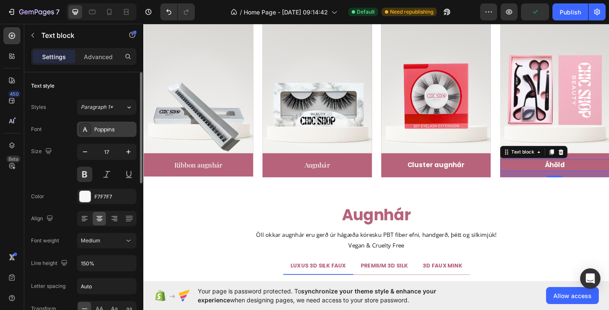
click at [116, 127] on div "Poppins" at bounding box center [114, 130] width 40 height 8
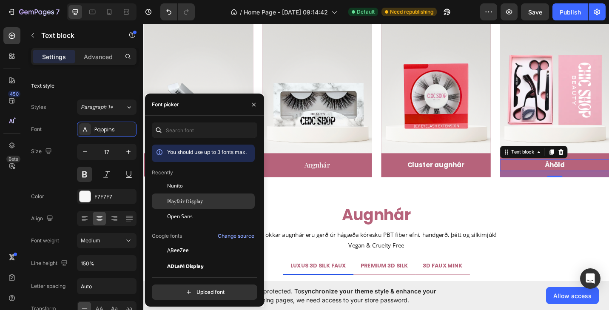
click at [192, 203] on span "Playfair Display" at bounding box center [185, 201] width 36 height 8
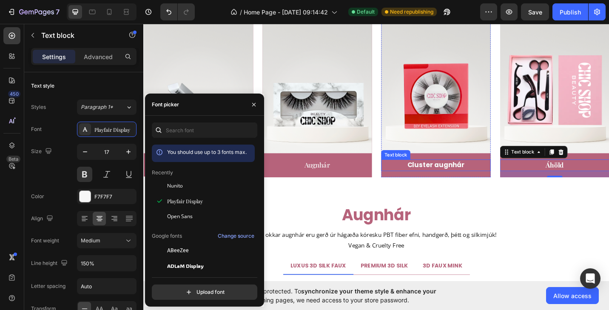
click at [480, 178] on p "Cluster augnhár" at bounding box center [463, 178] width 118 height 11
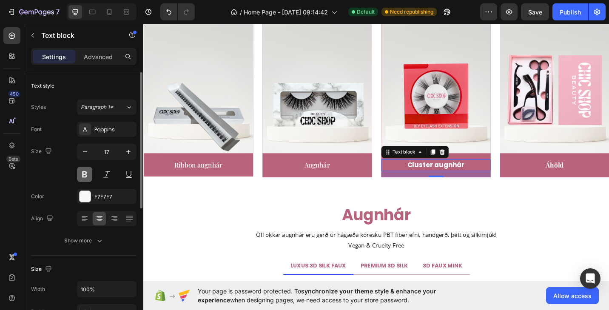
click at [86, 173] on button at bounding box center [84, 174] width 15 height 15
click at [111, 133] on div "Poppins" at bounding box center [114, 130] width 40 height 8
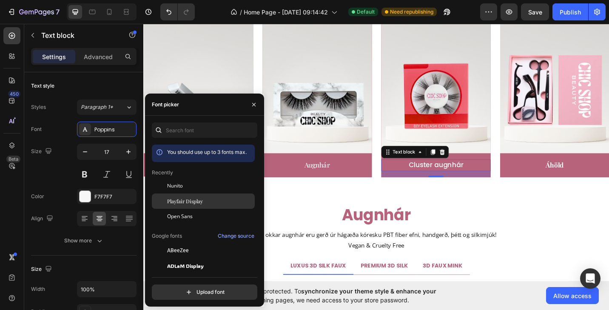
click at [179, 200] on span "Playfair Display" at bounding box center [185, 201] width 36 height 8
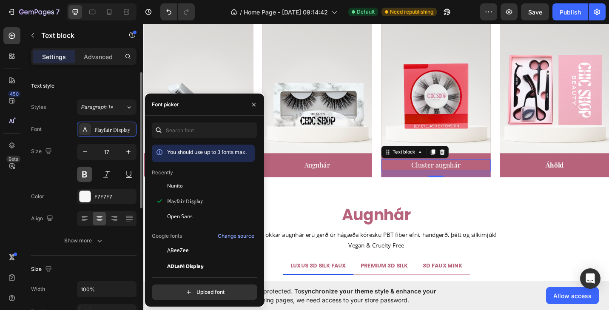
click at [87, 175] on button at bounding box center [84, 174] width 15 height 15
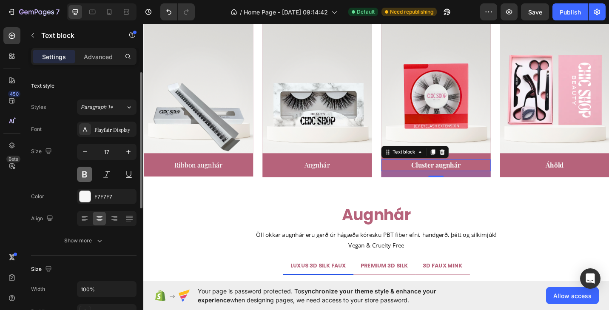
click at [87, 175] on button at bounding box center [84, 174] width 15 height 15
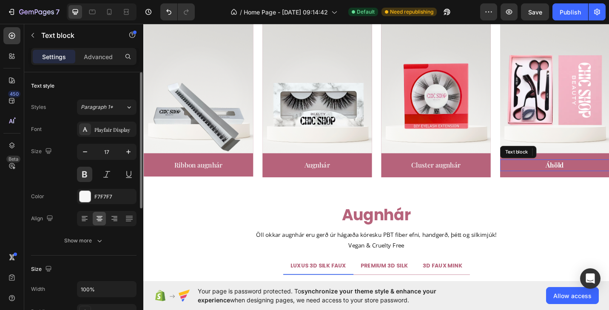
click at [605, 178] on p "Áhöld" at bounding box center [593, 178] width 118 height 11
click at [84, 176] on button at bounding box center [84, 174] width 15 height 15
click at [212, 180] on p "Ribbon augnhár" at bounding box center [203, 178] width 118 height 11
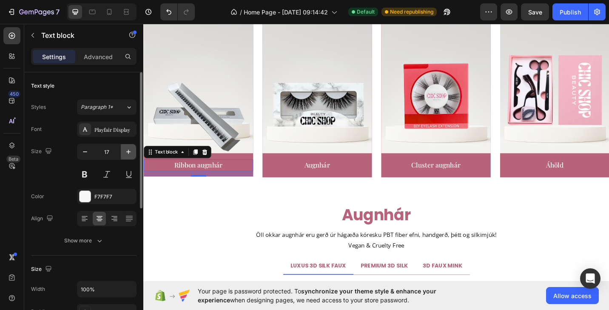
click at [127, 156] on button "button" at bounding box center [128, 151] width 15 height 15
type input "18"
click at [336, 177] on link "Augnhár" at bounding box center [333, 178] width 28 height 9
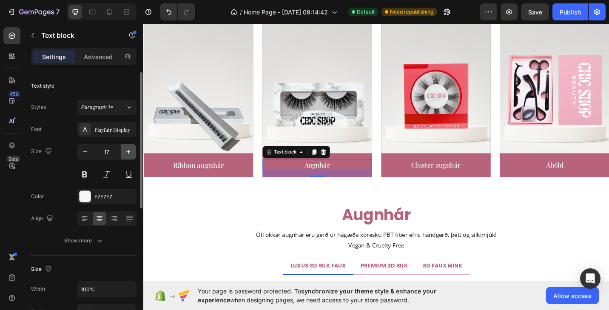
click at [130, 148] on icon "button" at bounding box center [128, 151] width 8 height 8
type input "18"
click at [477, 178] on p "Cluster augnhár" at bounding box center [463, 178] width 118 height 11
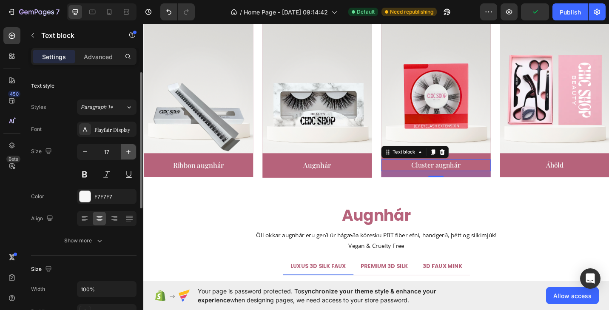
click at [133, 150] on button "button" at bounding box center [128, 151] width 15 height 15
type input "18"
click at [584, 178] on link "Áhöld" at bounding box center [593, 178] width 19 height 9
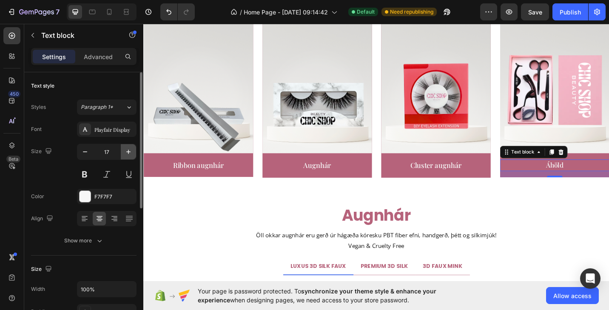
click at [126, 149] on icon "button" at bounding box center [128, 151] width 8 height 8
type input "18"
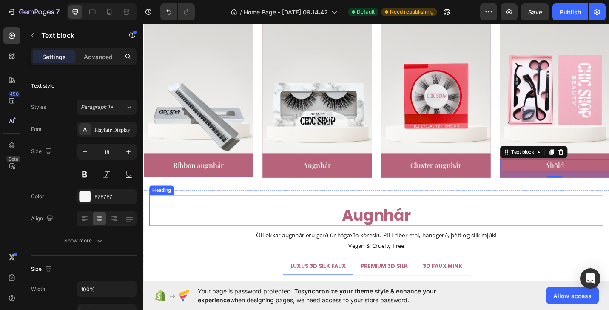
click at [382, 235] on h2 "augnhár" at bounding box center [398, 233] width 497 height 24
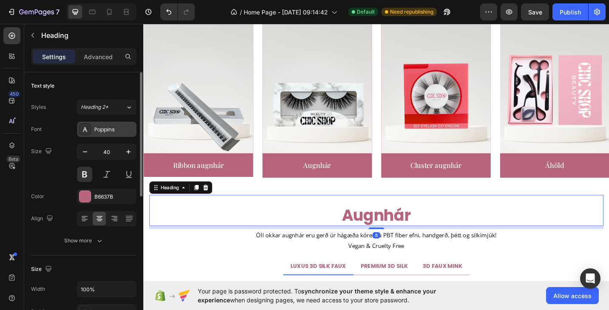
click at [115, 131] on div "Poppins" at bounding box center [114, 130] width 40 height 8
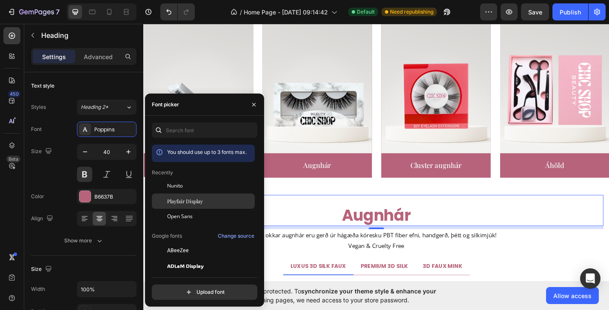
click at [178, 202] on span "Playfair Display" at bounding box center [185, 201] width 36 height 8
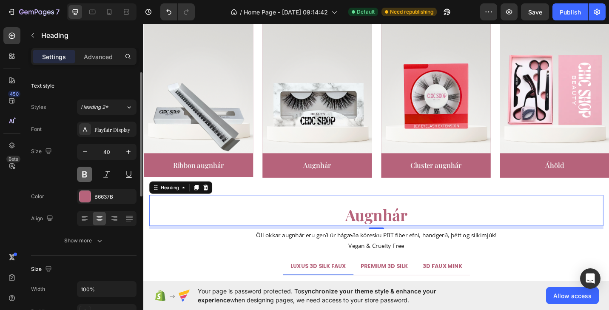
click at [86, 180] on button at bounding box center [84, 174] width 15 height 15
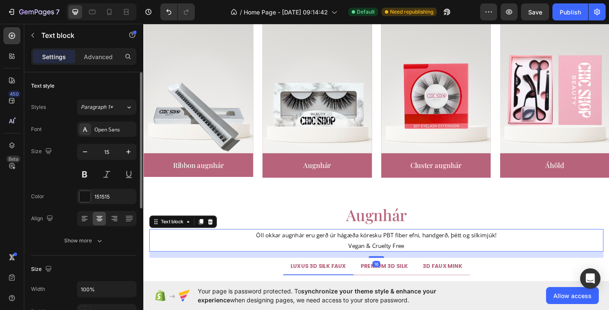
click at [316, 258] on p "Öll okkar augnhár eru gerð úr hágæða kóresku PBT fiber efni, handgerð, þétt og …" at bounding box center [397, 260] width 495 height 23
click at [112, 132] on div "Open Sans" at bounding box center [114, 130] width 40 height 8
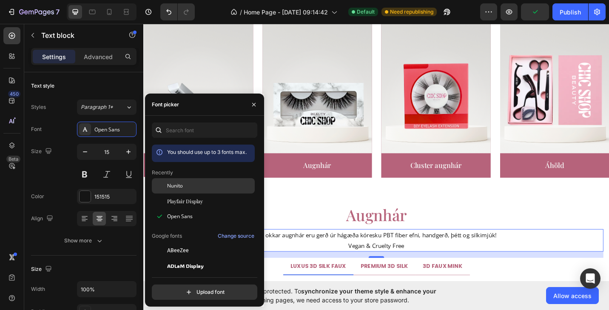
click at [181, 192] on div "Nunito" at bounding box center [203, 185] width 103 height 15
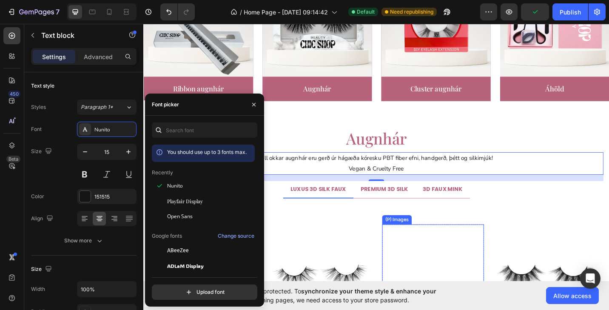
scroll to position [1972, 0]
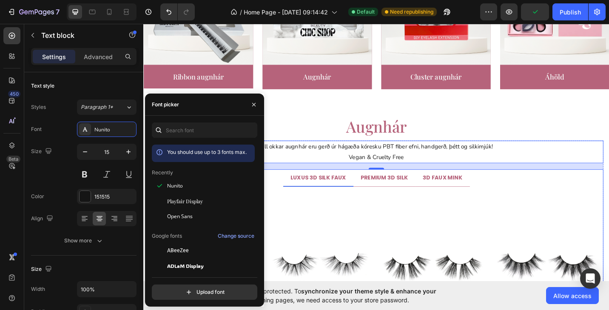
click at [349, 196] on span "LUXUS 3D SILK FAUX" at bounding box center [334, 192] width 61 height 8
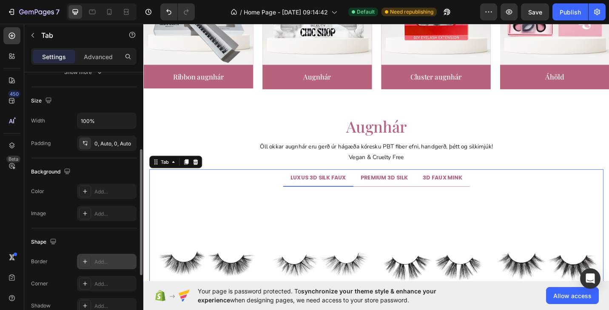
scroll to position [0, 0]
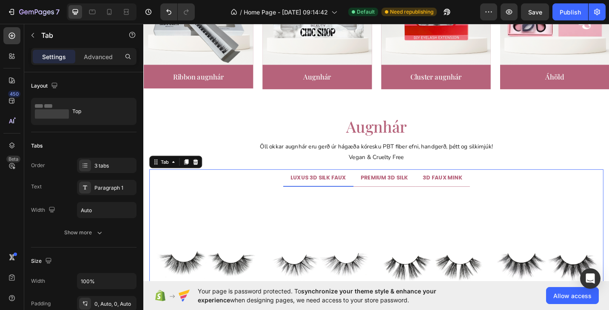
click at [333, 192] on span "LUXUS 3D SILK FAUX" at bounding box center [334, 192] width 61 height 8
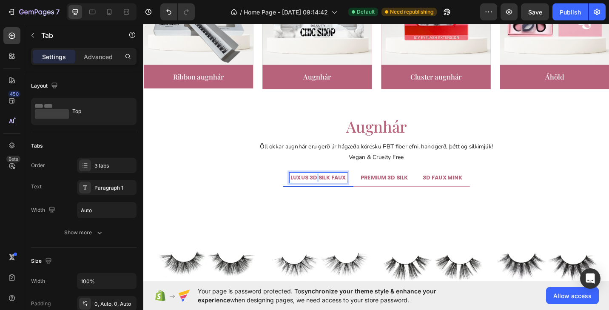
click at [333, 192] on span "LUXUS 3D SILK FAUX" at bounding box center [334, 192] width 61 height 8
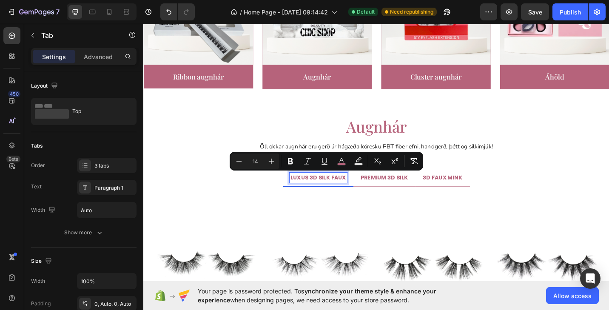
click at [314, 191] on span "LUXUS 3D SILK FAUX" at bounding box center [334, 192] width 61 height 8
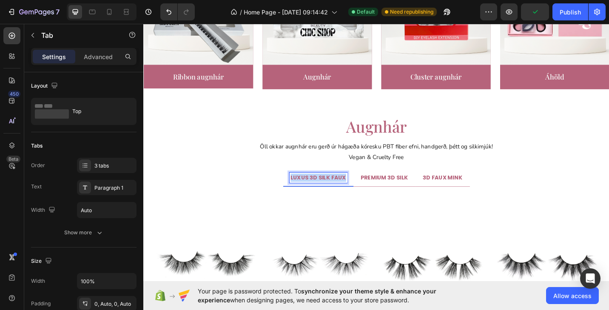
drag, startPoint x: 306, startPoint y: 191, endPoint x: 367, endPoint y: 193, distance: 60.8
click at [367, 193] on li "LUXUS 3D SILK FAUX" at bounding box center [334, 192] width 77 height 19
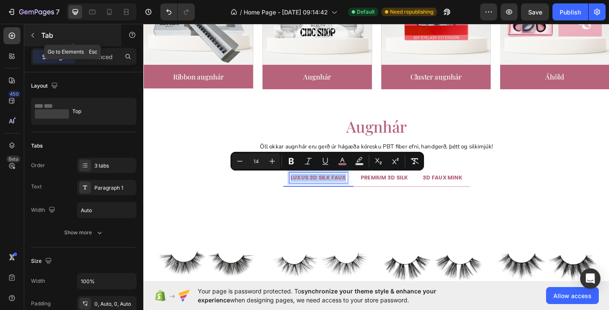
click at [38, 35] on button "button" at bounding box center [33, 35] width 14 height 14
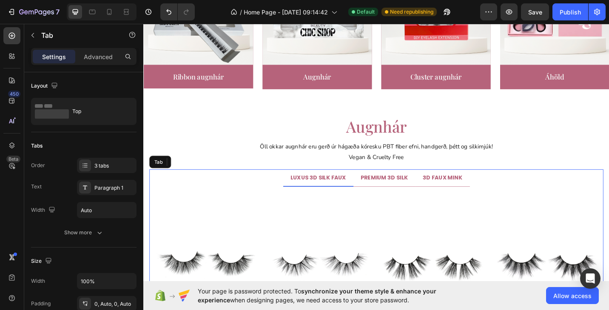
click at [338, 190] on span "LUXUS 3D SILK FAUX" at bounding box center [334, 192] width 61 height 8
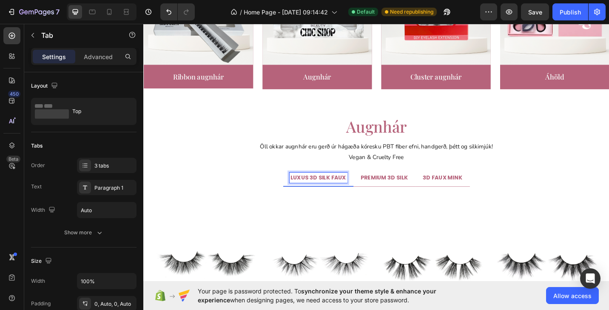
click at [356, 192] on span "LUXUS 3D SILK FAUX" at bounding box center [334, 192] width 61 height 8
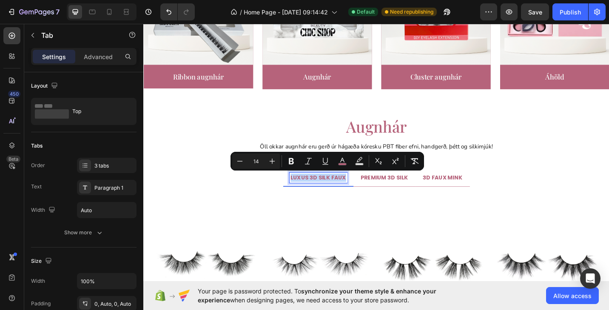
drag, startPoint x: 363, startPoint y: 192, endPoint x: 450, endPoint y: 187, distance: 86.8
click at [305, 192] on div "LUXUS 3D SILK FAUX" at bounding box center [334, 192] width 63 height 11
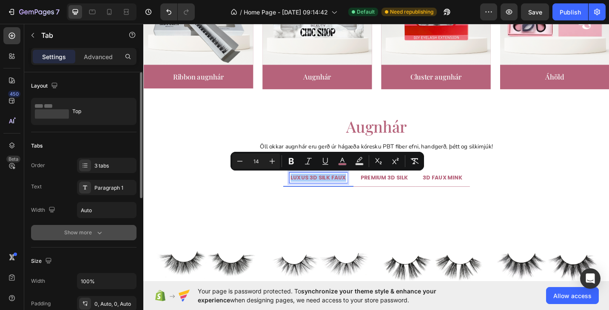
click at [85, 229] on div "Show more" at bounding box center [84, 232] width 40 height 8
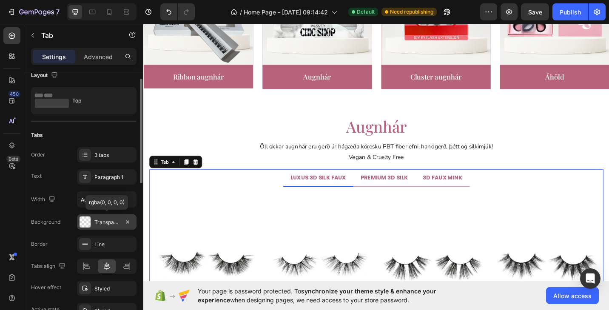
scroll to position [14, 0]
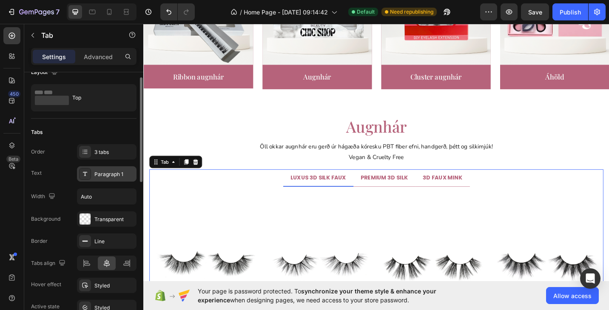
click at [85, 176] on icon at bounding box center [85, 173] width 7 height 7
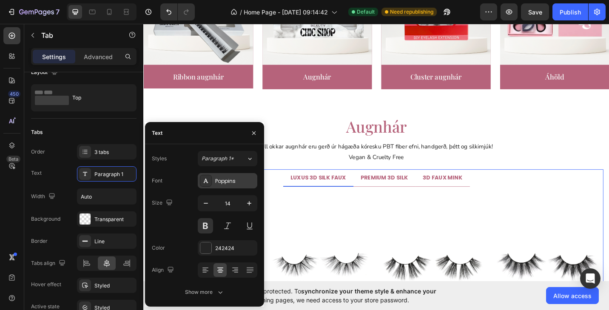
click at [230, 181] on div "Poppins" at bounding box center [235, 181] width 40 height 8
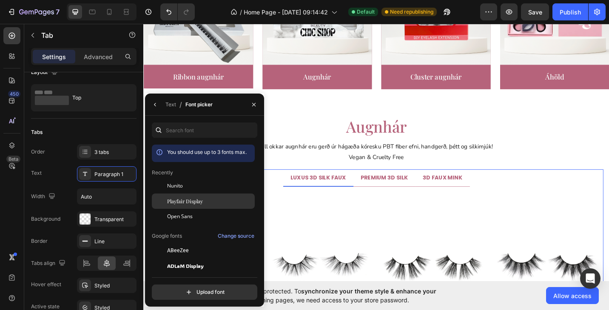
click at [213, 200] on div "Playfair Display" at bounding box center [210, 201] width 86 height 8
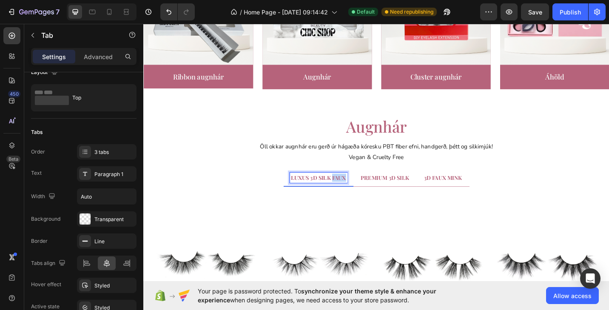
click at [354, 196] on span "LUXUS 3D SILK FAUX" at bounding box center [335, 192] width 60 height 8
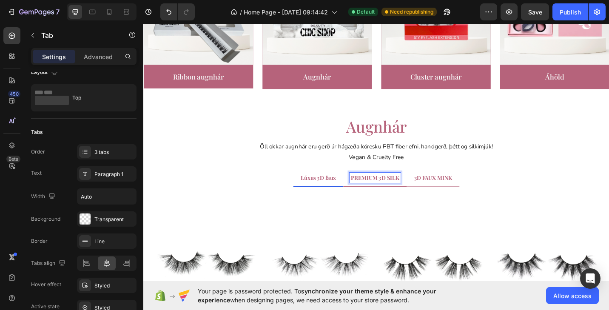
click at [396, 192] on span "PREMIUM 3D SILK" at bounding box center [396, 192] width 53 height 8
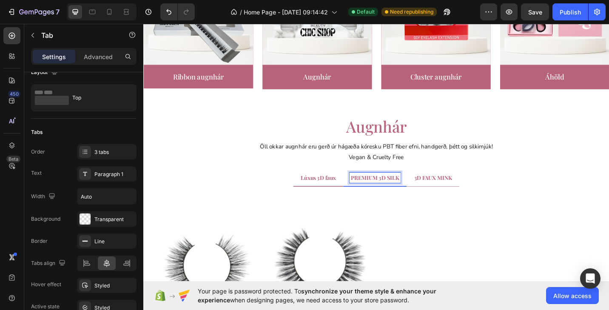
click at [420, 193] on span "PREMIUM 3D SILK" at bounding box center [396, 192] width 53 height 8
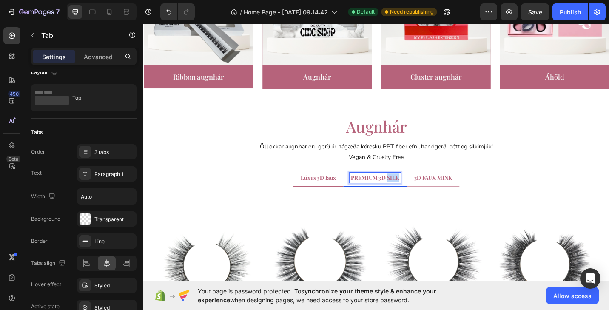
click at [420, 193] on span "PREMIUM 3D SILK" at bounding box center [396, 192] width 53 height 8
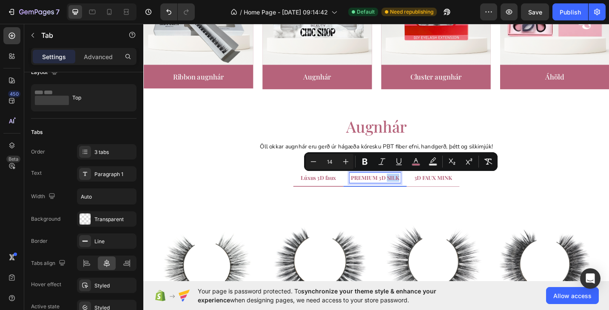
click at [422, 193] on span "PREMIUM 3D SILK" at bounding box center [396, 192] width 53 height 8
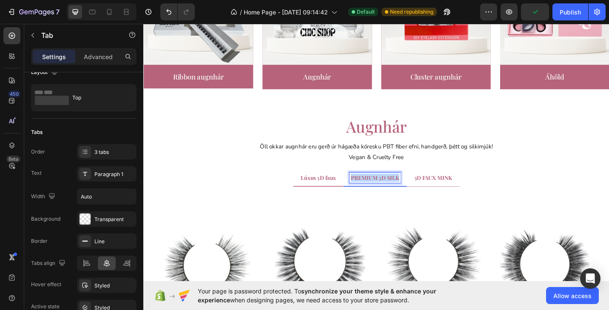
drag, startPoint x: 422, startPoint y: 193, endPoint x: 366, endPoint y: 193, distance: 55.2
click at [366, 193] on li "PREMIUM 3D SILK" at bounding box center [396, 192] width 69 height 19
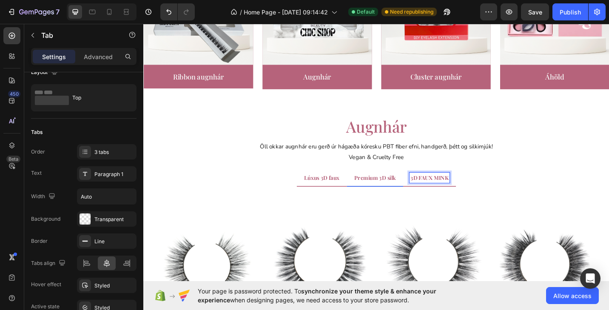
click at [457, 190] on span "3D FAUX MINK" at bounding box center [457, 192] width 42 height 8
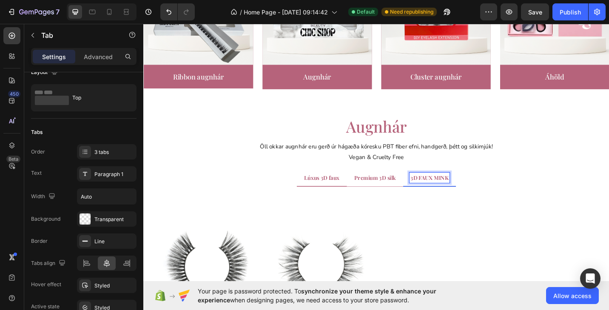
click at [475, 194] on span "3D FAUX MINK" at bounding box center [457, 192] width 42 height 8
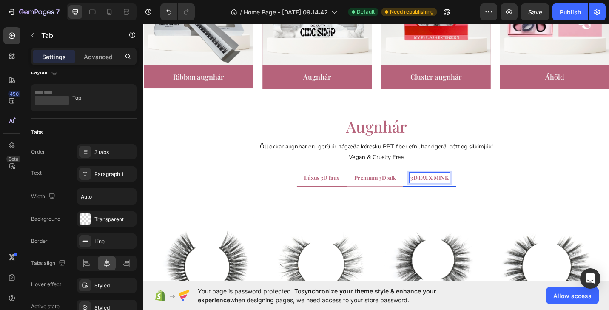
click at [477, 194] on span "3D FAUX MINK" at bounding box center [457, 192] width 42 height 8
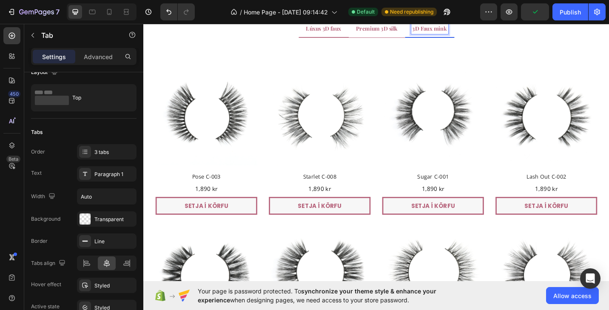
scroll to position [2151, 0]
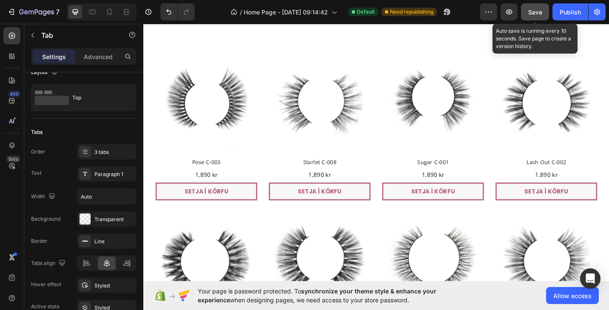
click at [534, 14] on span "Save" at bounding box center [535, 11] width 14 height 7
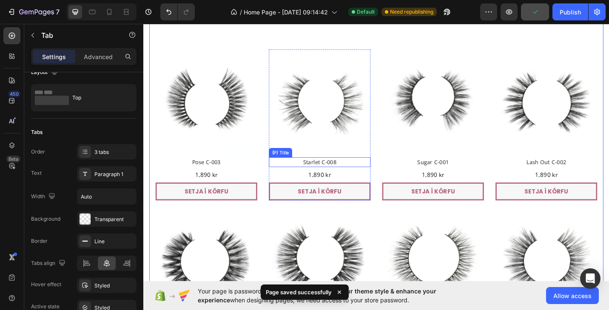
click at [337, 176] on h2 "Starlet C-008" at bounding box center [335, 175] width 111 height 11
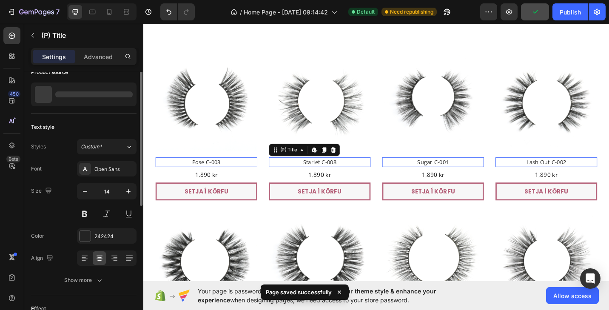
scroll to position [0, 0]
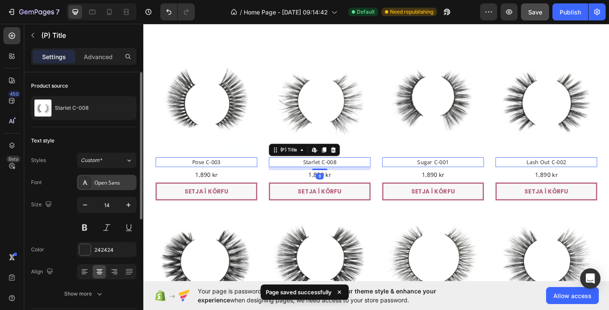
click at [120, 180] on div "Open Sans" at bounding box center [114, 183] width 40 height 8
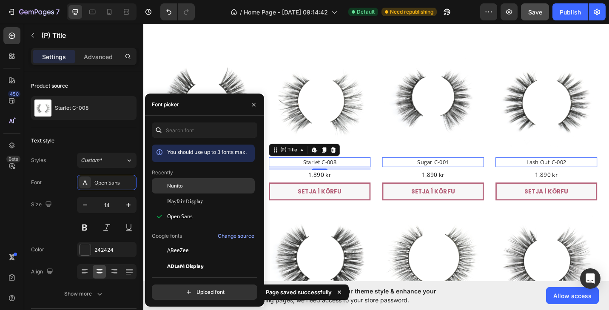
click at [172, 189] on span "Nunito" at bounding box center [175, 186] width 16 height 8
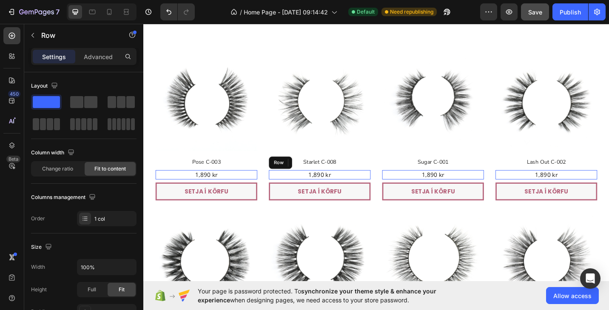
click at [322, 189] on div "1,890 kr Product Price Product Price Row" at bounding box center [335, 189] width 111 height 10
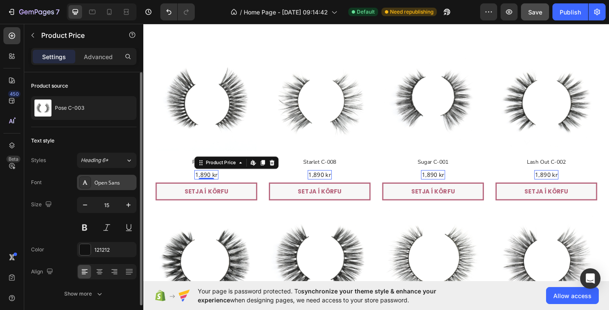
click at [106, 181] on div "Open Sans" at bounding box center [114, 183] width 40 height 8
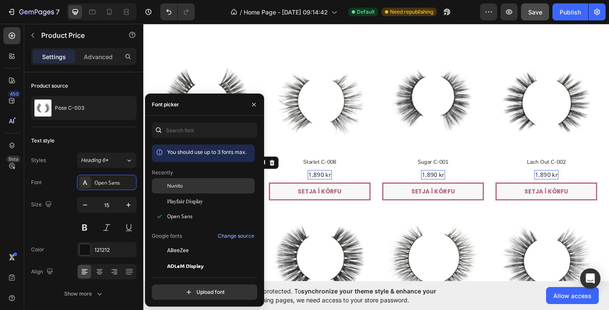
click at [175, 188] on span "Nunito" at bounding box center [175, 186] width 16 height 8
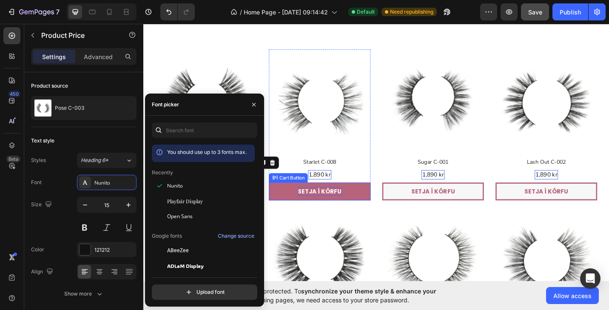
click at [323, 206] on div "SETJA Í KÖRFU" at bounding box center [336, 208] width 48 height 10
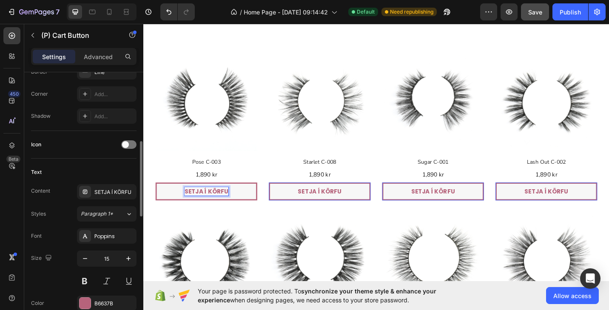
scroll to position [317, 0]
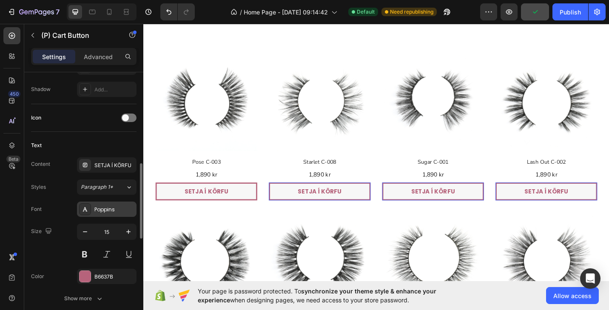
click at [102, 210] on div "Poppins" at bounding box center [114, 210] width 40 height 8
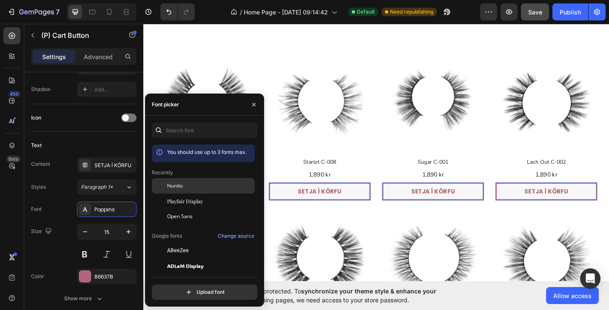
click at [176, 190] on div "Nunito" at bounding box center [203, 185] width 103 height 15
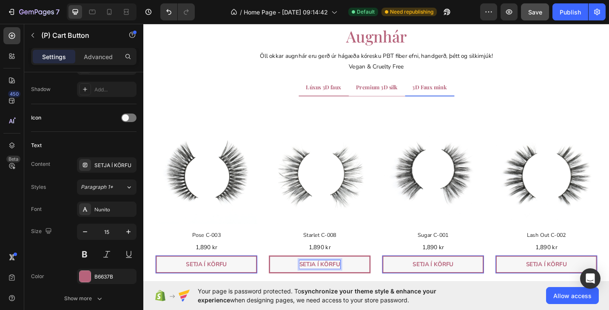
scroll to position [1985, 0]
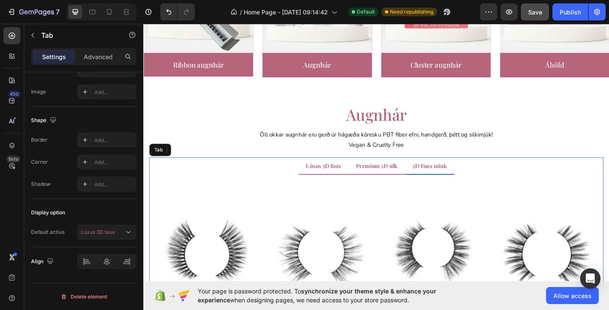
click at [394, 178] on span "Premium 3D silk" at bounding box center [398, 179] width 45 height 8
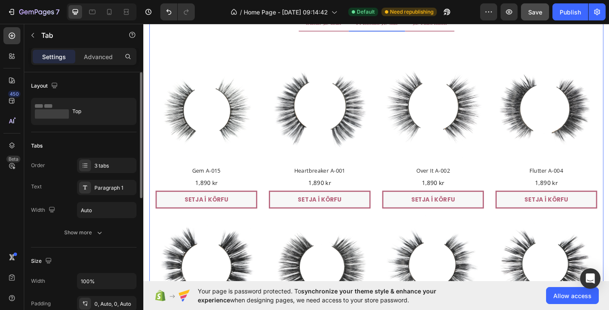
scroll to position [2148, 0]
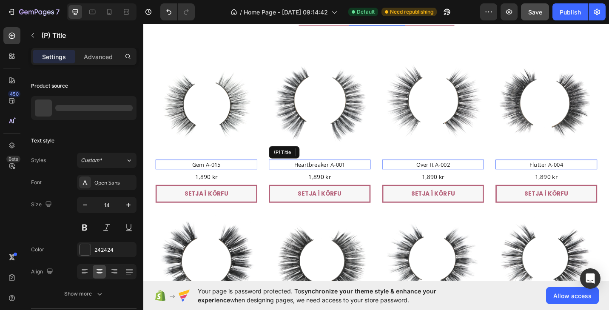
click at [343, 178] on h2 "Heartbreaker A-001" at bounding box center [335, 178] width 111 height 11
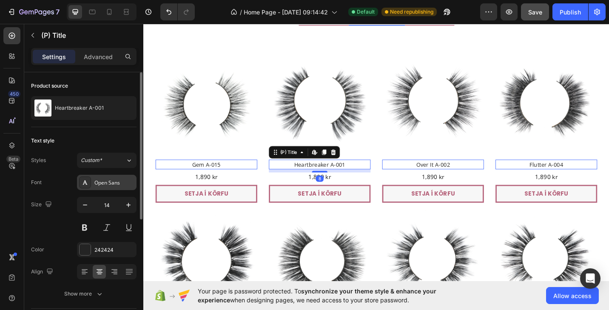
click at [99, 180] on div "Open Sans" at bounding box center [114, 183] width 40 height 8
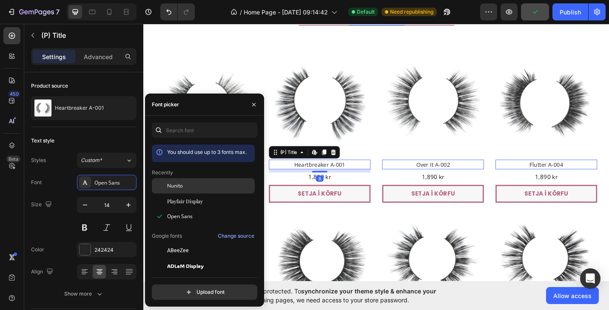
click at [180, 187] on span "Nunito" at bounding box center [175, 186] width 16 height 8
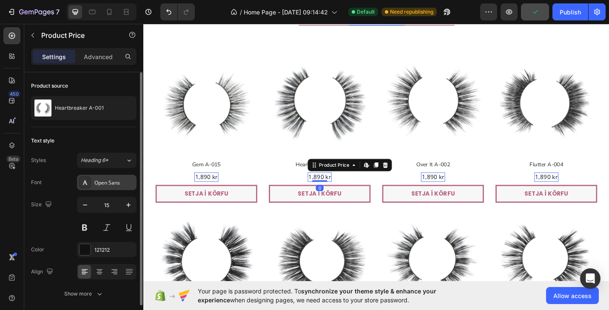
click at [107, 183] on div "Open Sans" at bounding box center [114, 183] width 40 height 8
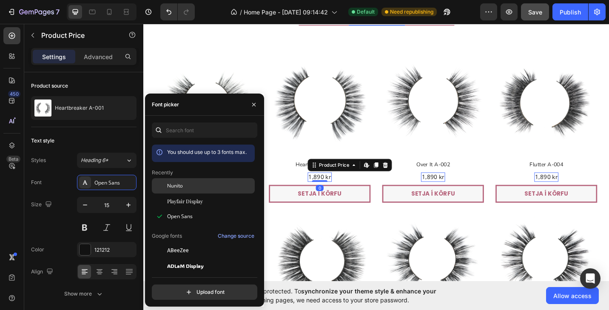
click at [168, 187] on span "Nunito" at bounding box center [175, 186] width 16 height 8
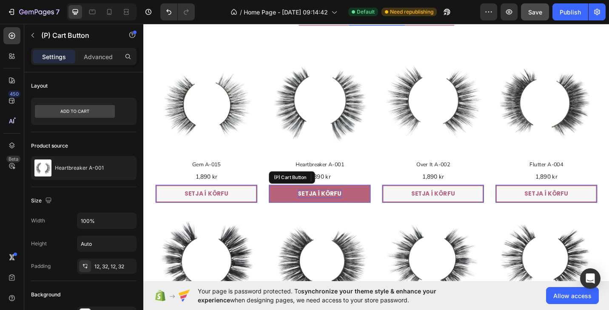
click at [320, 211] on div "SETJA Í KÖRFU" at bounding box center [336, 210] width 48 height 10
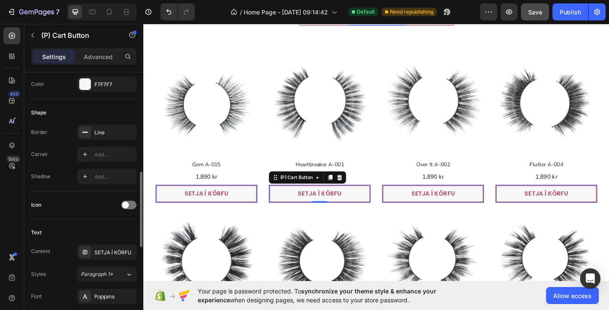
scroll to position [263, 0]
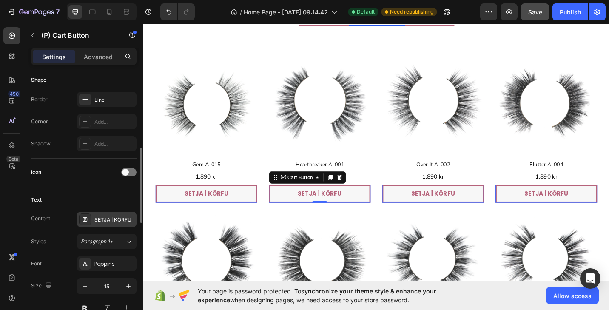
click at [104, 221] on div "SETJA Í KÖRFU" at bounding box center [114, 220] width 40 height 8
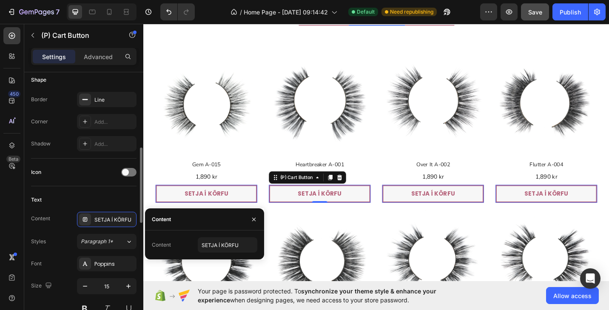
click at [102, 205] on div "Text" at bounding box center [83, 200] width 105 height 14
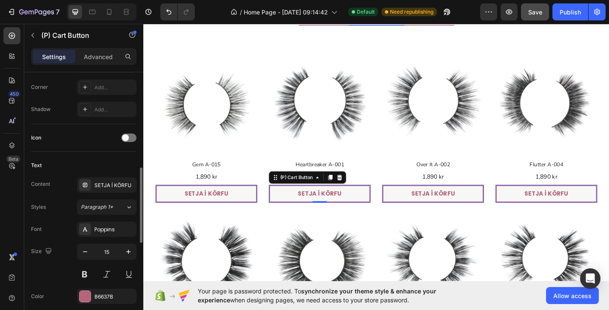
scroll to position [329, 0]
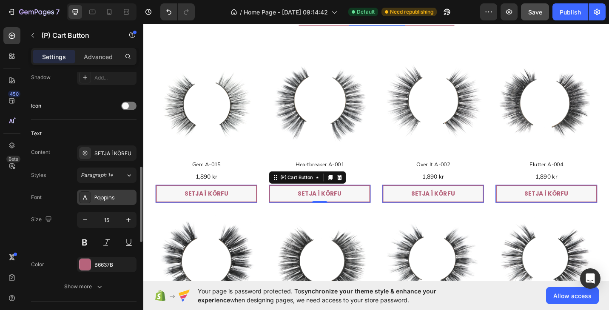
click at [103, 200] on div "Poppins" at bounding box center [114, 198] width 40 height 8
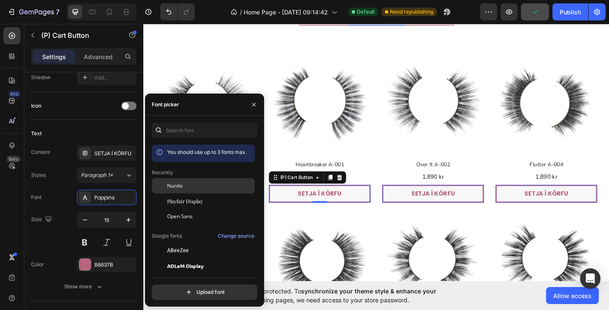
click at [173, 190] on div "Nunito" at bounding box center [203, 185] width 103 height 15
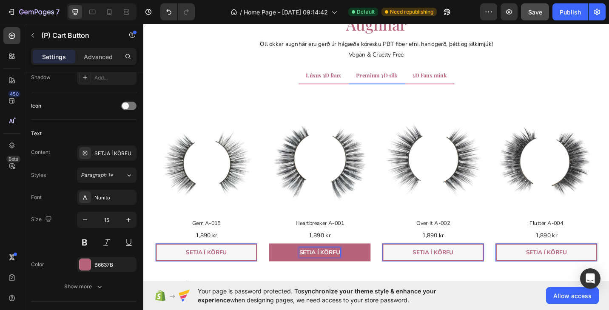
scroll to position [2036, 0]
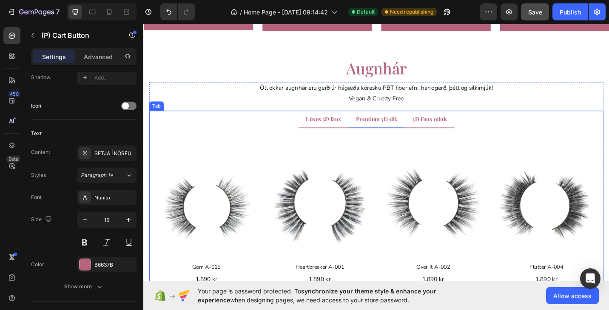
click at [345, 127] on span "Lúxus 3D faux" at bounding box center [340, 128] width 39 height 8
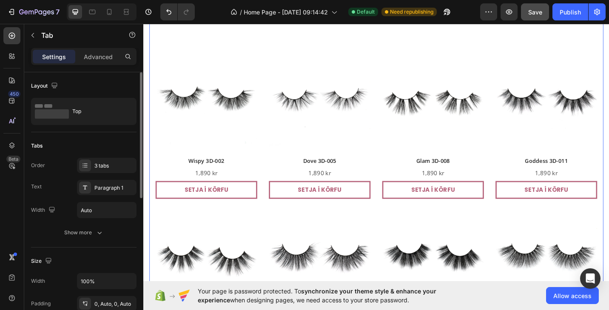
scroll to position [2183, 0]
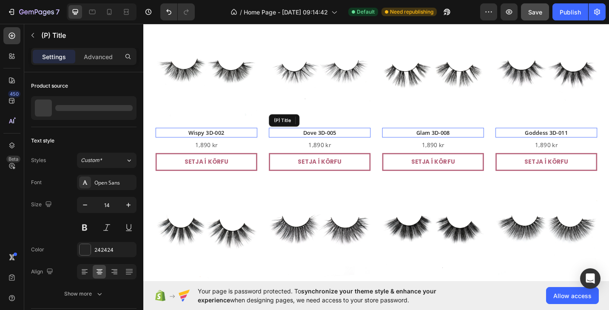
click at [340, 143] on h2 "Dove 3D-005" at bounding box center [335, 143] width 111 height 11
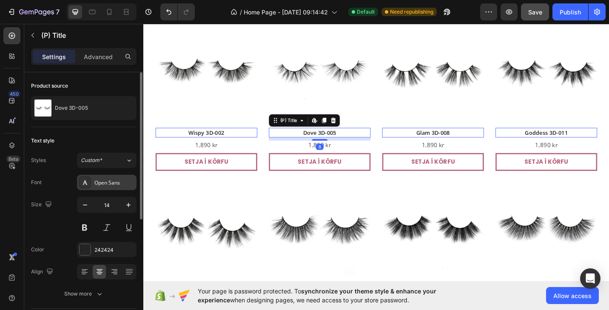
click at [122, 182] on div "Open Sans" at bounding box center [114, 183] width 40 height 8
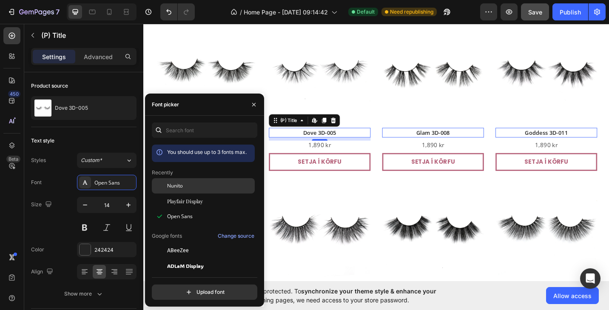
click at [182, 185] on span "Nunito" at bounding box center [175, 186] width 16 height 8
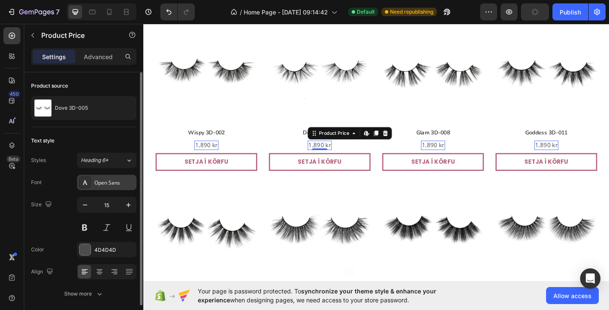
click at [104, 181] on div "Open Sans" at bounding box center [114, 183] width 40 height 8
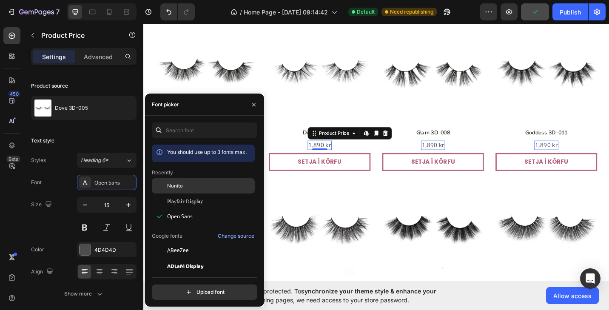
click at [169, 189] on span "Nunito" at bounding box center [175, 186] width 16 height 8
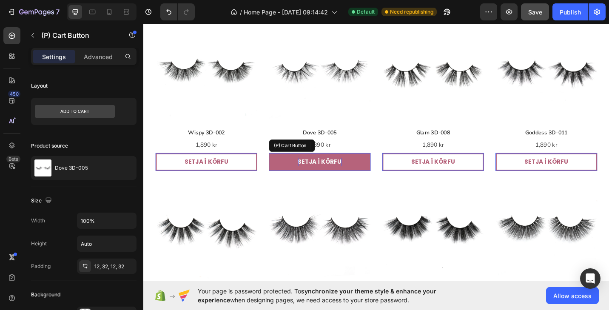
click at [333, 175] on div "SETJA í KÖRFU" at bounding box center [336, 175] width 48 height 10
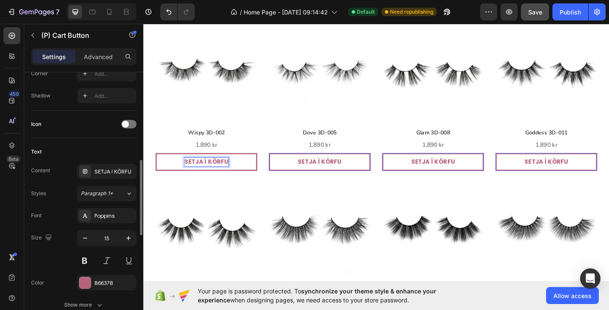
scroll to position [311, 0]
click at [107, 215] on div "Poppins" at bounding box center [114, 216] width 40 height 8
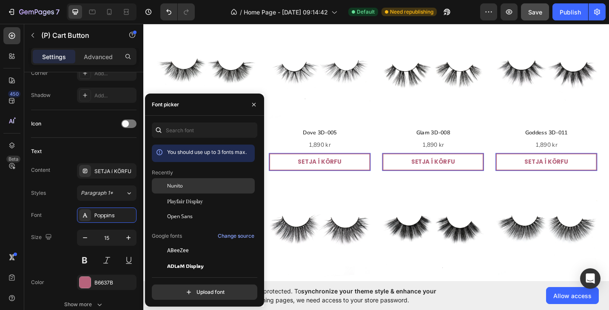
click at [180, 187] on span "Nunito" at bounding box center [175, 186] width 16 height 8
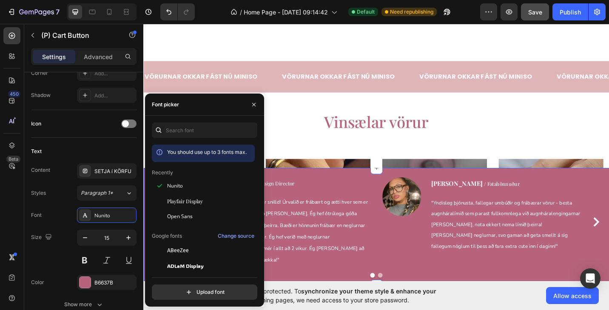
scroll to position [65, 0]
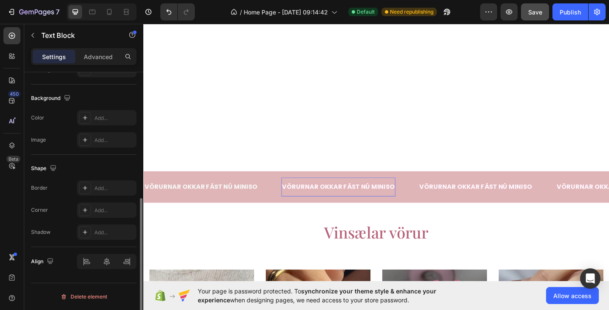
click at [362, 201] on p "VÖRURNAR OKKAR FÁST NÚ MINISO" at bounding box center [356, 202] width 123 height 12
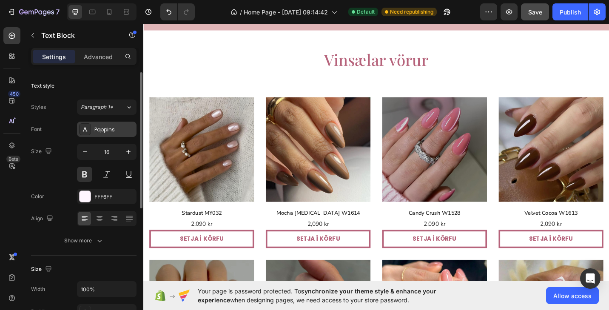
click at [112, 130] on div "Poppins" at bounding box center [114, 130] width 40 height 8
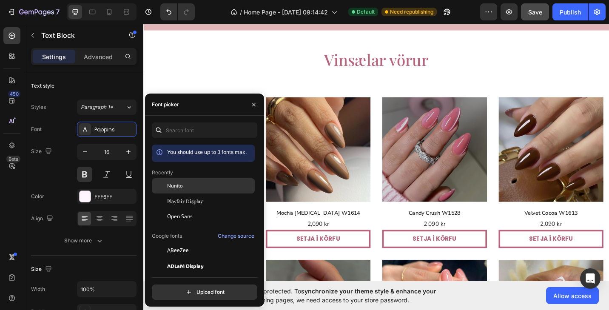
click at [178, 184] on span "Nunito" at bounding box center [175, 186] width 16 height 8
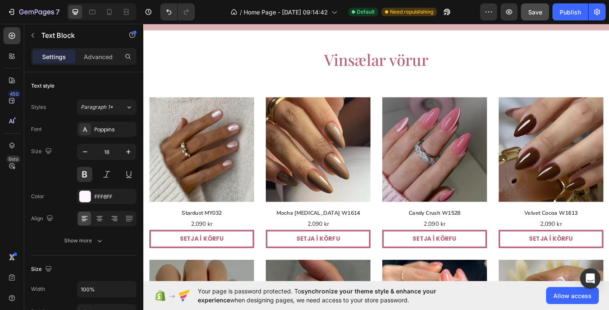
click at [492, 20] on p "VÖRURNAR OKKAR FÁST NÚ MINISO" at bounding box center [506, 14] width 123 height 12
click at [110, 134] on div "Poppins" at bounding box center [106, 129] width 59 height 15
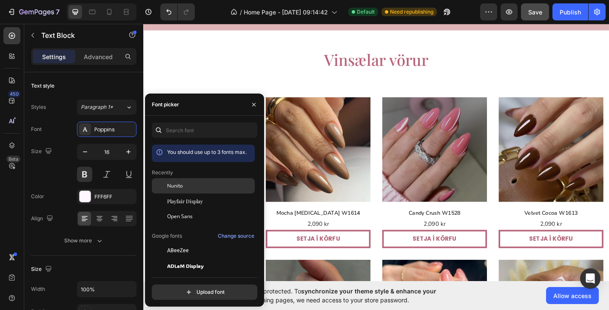
click at [187, 185] on div "Nunito" at bounding box center [210, 186] width 86 height 8
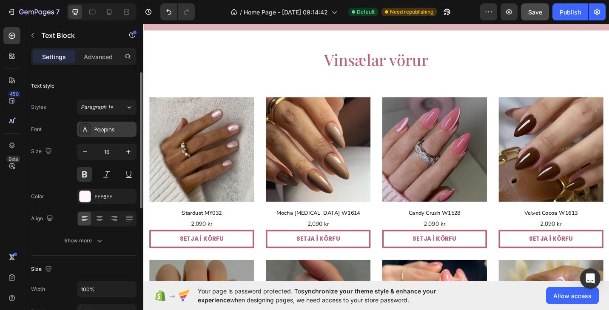
click at [108, 135] on div "Poppins" at bounding box center [106, 129] width 59 height 15
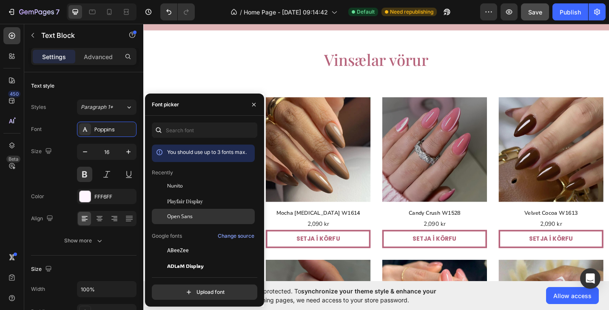
click at [188, 215] on span "Open Sans" at bounding box center [179, 216] width 25 height 8
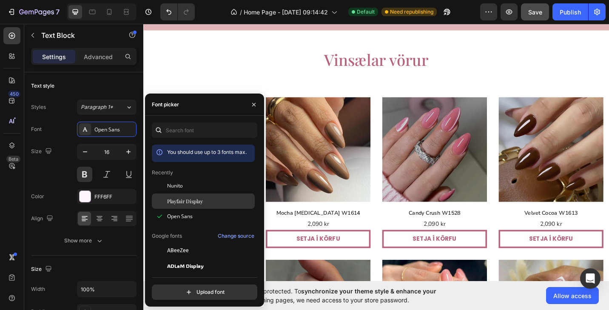
click at [192, 202] on span "Playfair Display" at bounding box center [185, 201] width 36 height 8
click at [191, 190] on div "Nunito" at bounding box center [203, 185] width 103 height 15
click at [362, 20] on p "VÖRURNAR OKKAR FÁST NÚ MINISO" at bounding box center [356, 14] width 123 height 12
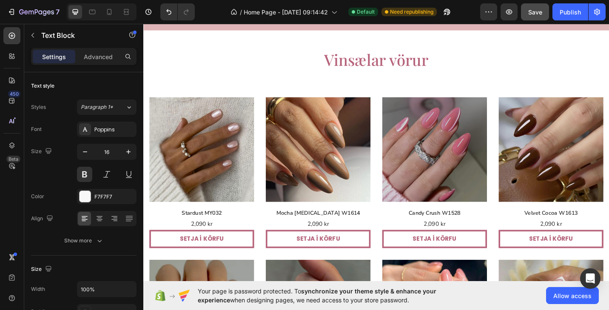
click at [234, 20] on p "VÖRURNAR OKKAR FÁST NÚ MINISO" at bounding box center [205, 14] width 123 height 12
click at [112, 130] on div "Poppins" at bounding box center [114, 130] width 40 height 8
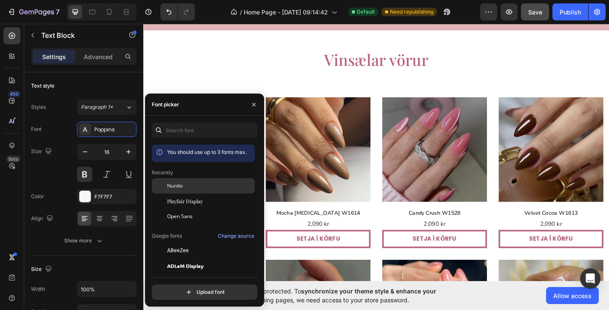
click at [191, 190] on div "Nunito" at bounding box center [203, 185] width 103 height 15
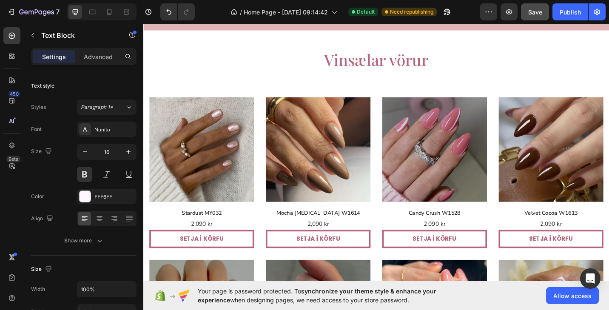
click at [309, 20] on p "VÖRURNAR OKKAR FÁST NÚ MINISO" at bounding box center [356, 14] width 123 height 12
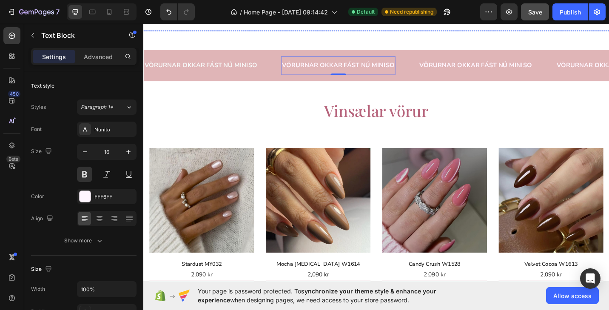
scroll to position [252, 0]
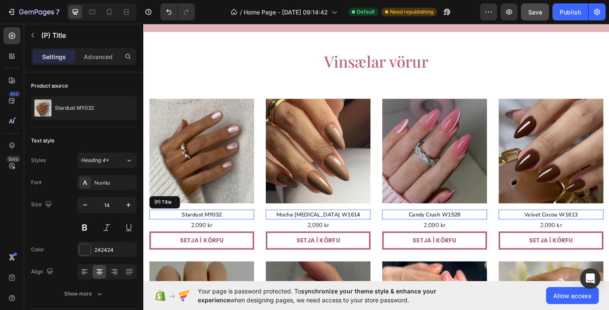
click at [215, 231] on h2 "Stardust MY032" at bounding box center [207, 232] width 115 height 11
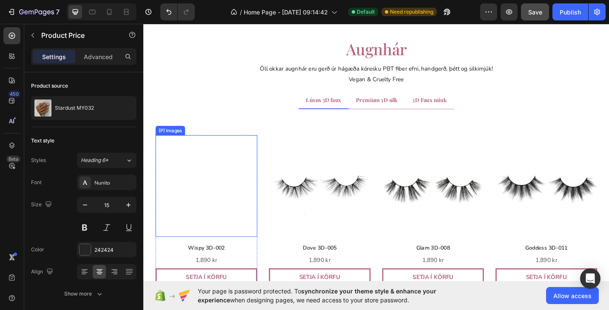
scroll to position [2079, 0]
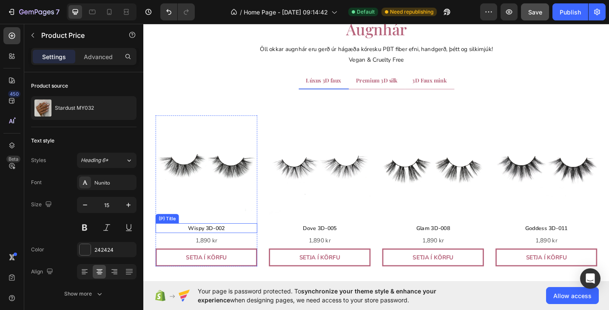
click at [216, 249] on h2 "Wispy 3D-002" at bounding box center [211, 247] width 111 height 11
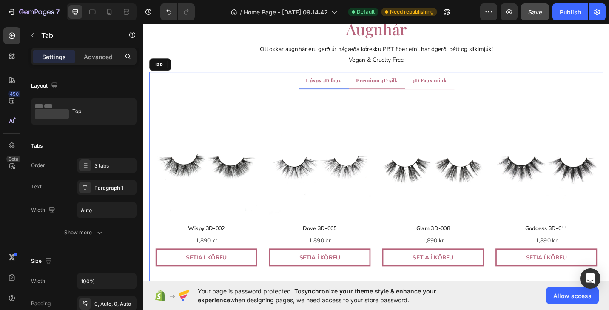
click at [405, 89] on span "Premium 3D silk" at bounding box center [398, 86] width 45 height 8
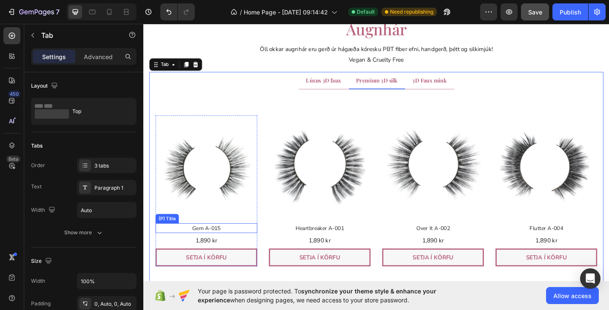
click at [202, 247] on h2 "Gem A-015" at bounding box center [211, 247] width 111 height 11
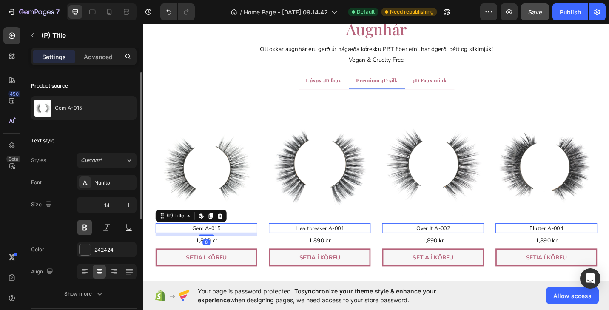
click at [88, 225] on button at bounding box center [84, 227] width 15 height 15
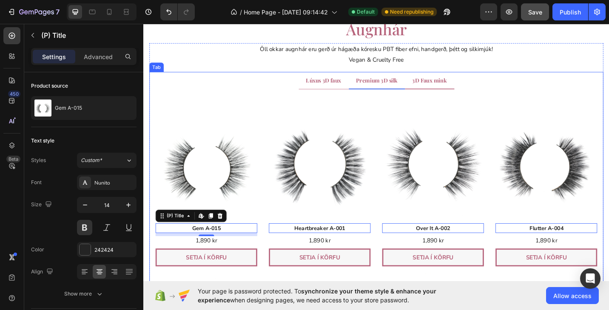
click at [454, 91] on div "3D Faux mink" at bounding box center [456, 85] width 40 height 11
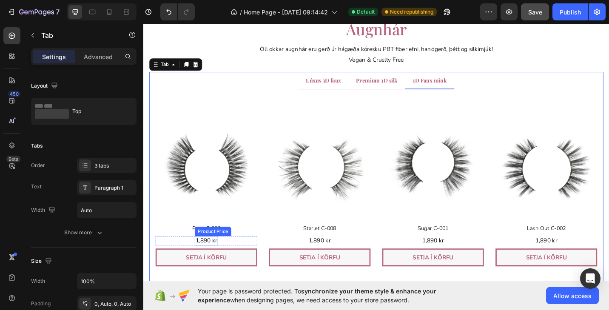
click at [221, 248] on div "Product Price" at bounding box center [219, 251] width 37 height 8
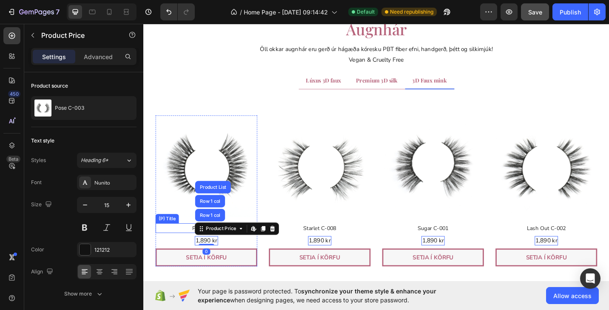
click at [193, 247] on h2 "Pose C-003" at bounding box center [211, 247] width 111 height 11
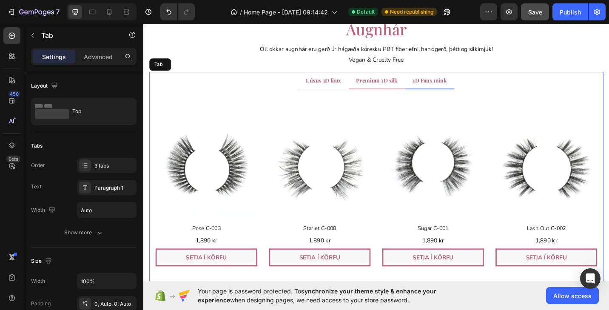
click at [408, 87] on span "Premium 3D silk" at bounding box center [398, 86] width 45 height 8
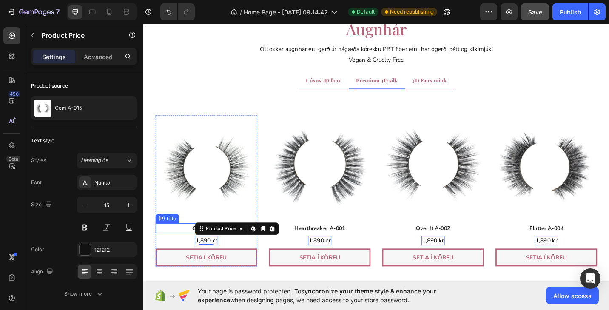
click at [193, 248] on h2 "Gem A-015" at bounding box center [211, 247] width 111 height 11
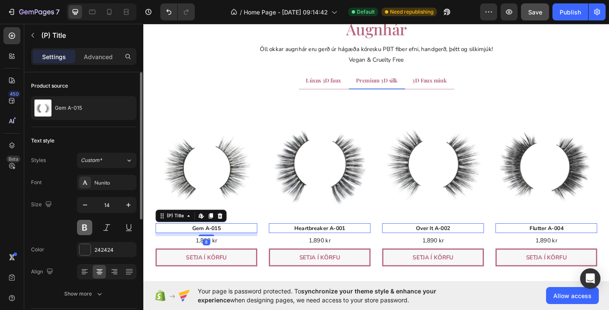
click at [87, 226] on button at bounding box center [84, 227] width 15 height 15
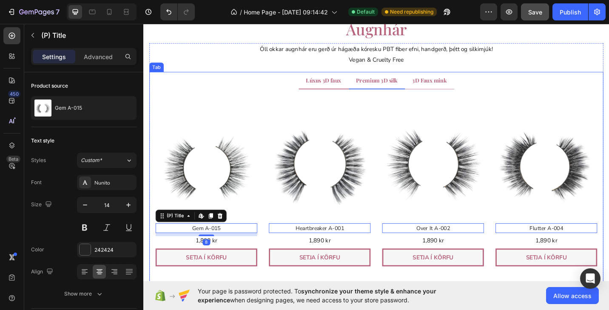
click at [342, 85] on span "Lúxus 3D faux" at bounding box center [340, 86] width 39 height 8
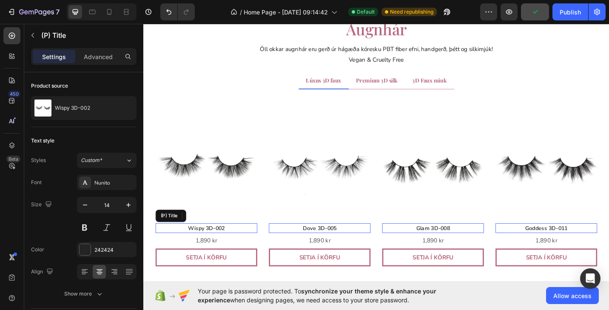
drag, startPoint x: 210, startPoint y: 247, endPoint x: 248, endPoint y: 241, distance: 38.4
click at [210, 247] on h2 "Wispy 3D-002" at bounding box center [211, 247] width 111 height 11
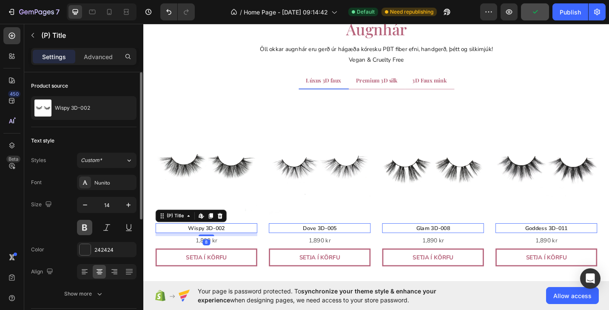
click at [85, 226] on button at bounding box center [84, 227] width 15 height 15
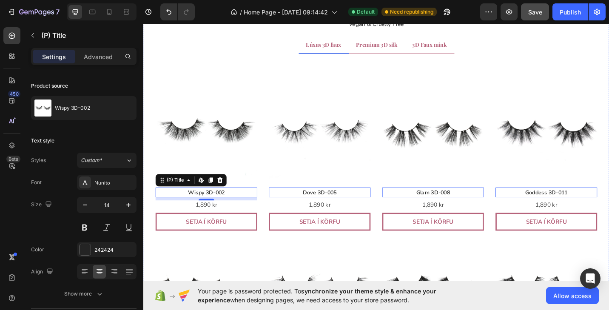
scroll to position [2134, 0]
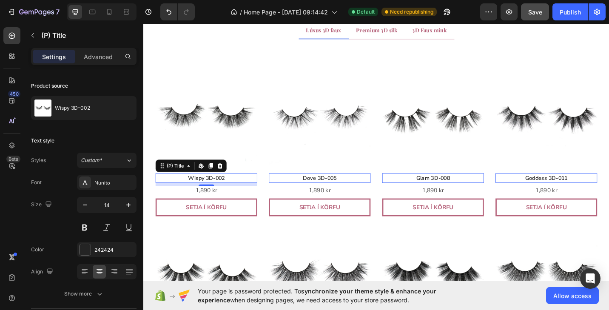
click at [222, 192] on h2 "Wispy 3D-002" at bounding box center [211, 192] width 111 height 11
click at [233, 193] on h2 "Wispy 3D-002" at bounding box center [211, 192] width 111 height 11
click at [226, 193] on h2 "Wispy 3D-002" at bounding box center [211, 192] width 111 height 11
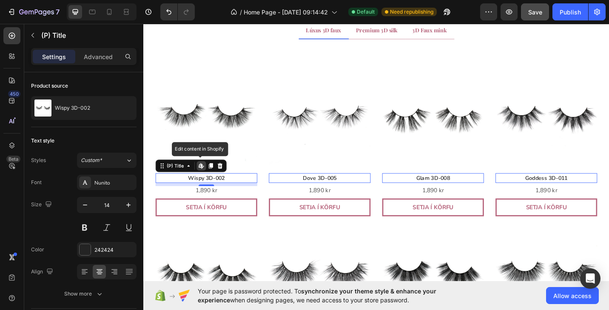
click at [209, 194] on h2 "Wispy 3D-002" at bounding box center [211, 192] width 111 height 11
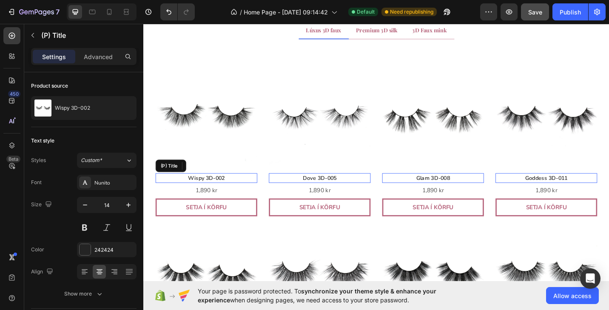
click at [193, 194] on h2 "Wispy 3D-002" at bounding box center [211, 192] width 111 height 11
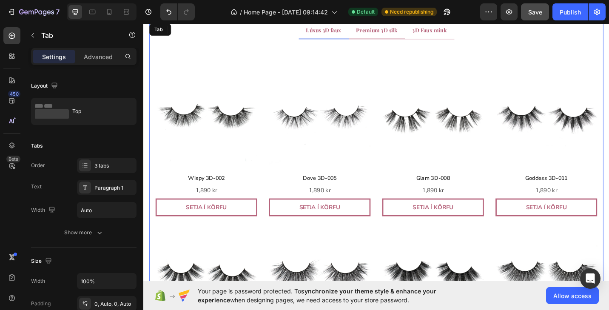
click at [399, 27] on span "Premium 3D silk" at bounding box center [398, 31] width 45 height 8
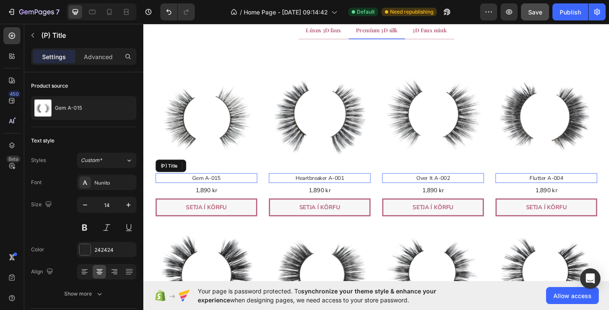
click at [217, 194] on h2 "Gem A-015" at bounding box center [211, 192] width 111 height 11
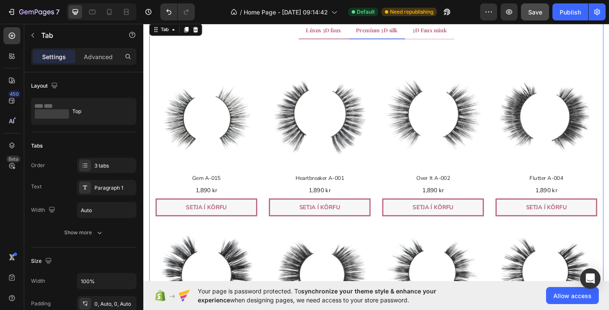
click at [345, 33] on span "Lúxus 3D faux" at bounding box center [340, 31] width 39 height 8
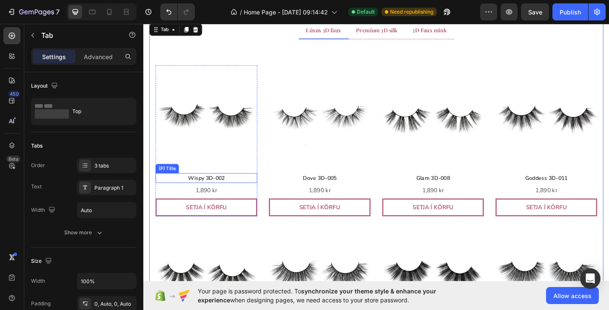
click at [195, 192] on h2 "Wispy 3D-002" at bounding box center [211, 192] width 111 height 11
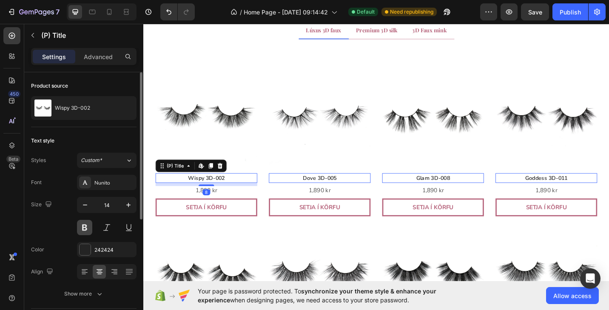
click at [84, 224] on button at bounding box center [84, 227] width 15 height 15
click at [112, 179] on div "Nunito" at bounding box center [114, 183] width 40 height 8
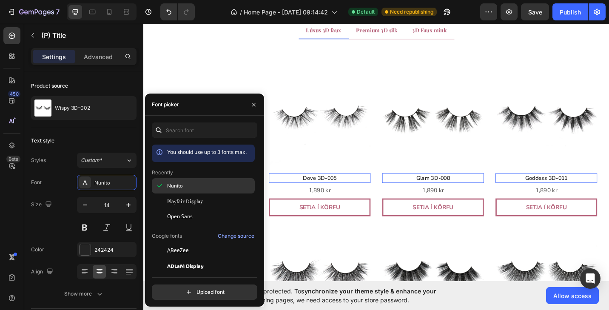
click at [164, 184] on div at bounding box center [159, 185] width 15 height 15
click at [192, 183] on div "Nunito" at bounding box center [210, 186] width 86 height 8
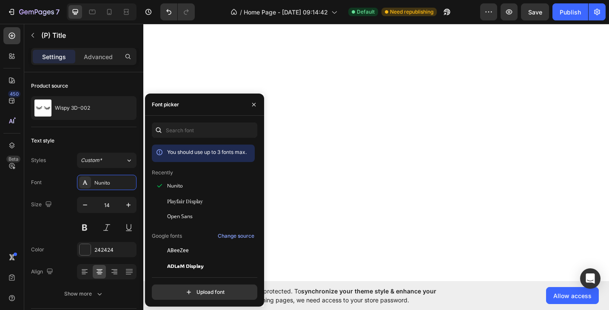
scroll to position [300, 0]
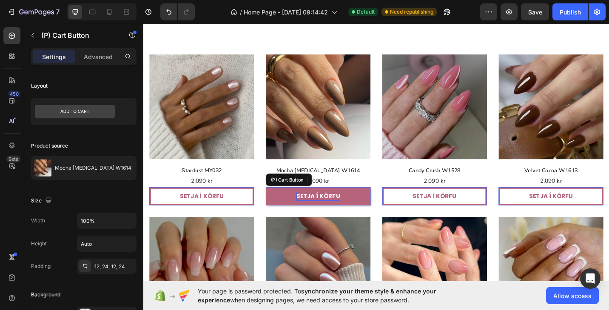
click at [334, 212] on div "Setja í körfu" at bounding box center [335, 213] width 48 height 10
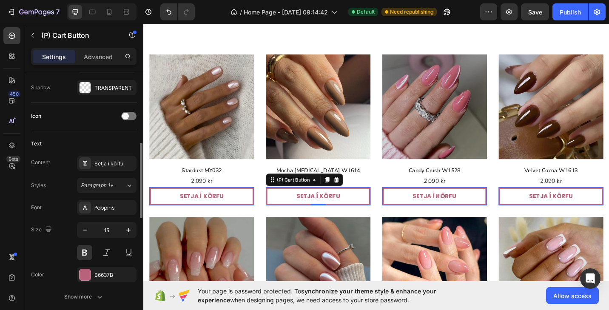
scroll to position [325, 0]
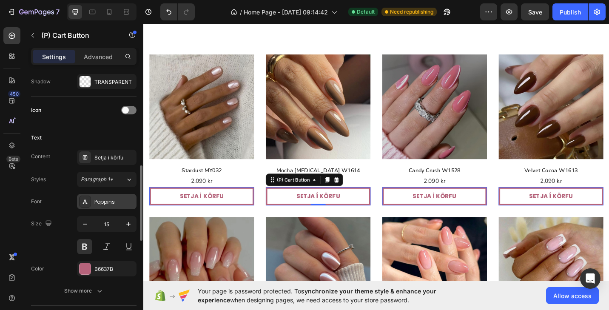
click at [99, 199] on div "Poppins" at bounding box center [114, 202] width 40 height 8
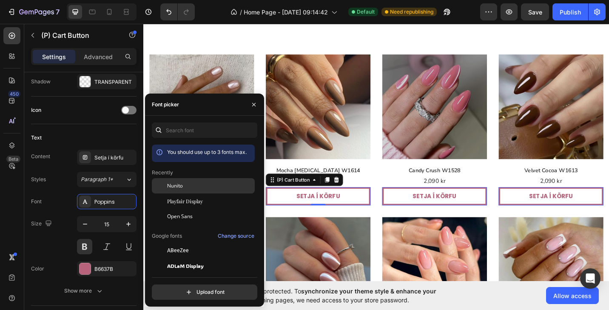
click at [175, 186] on span "Nunito" at bounding box center [175, 186] width 16 height 8
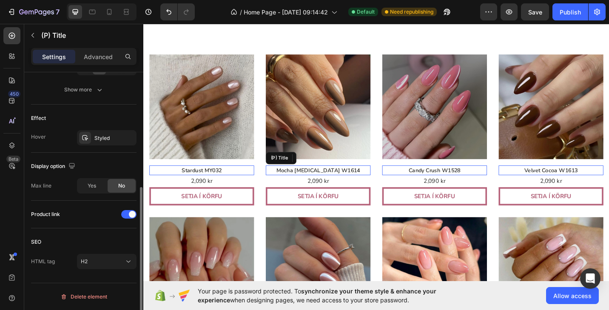
click at [340, 181] on h2 "Mocha [MEDICAL_DATA] W1614" at bounding box center [334, 184] width 115 height 11
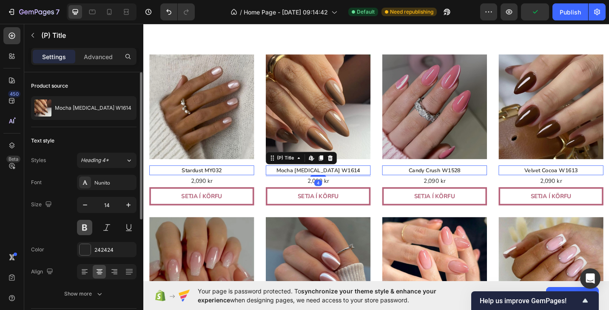
click at [82, 228] on button at bounding box center [84, 227] width 15 height 15
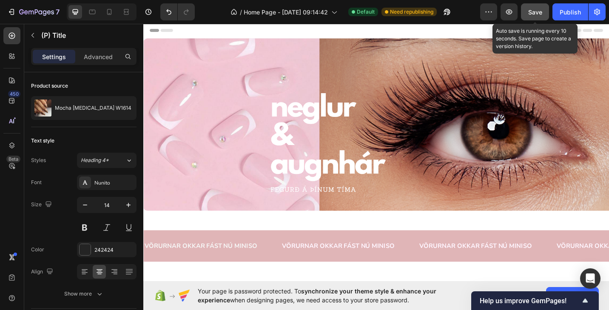
click at [543, 13] on button "Save" at bounding box center [535, 11] width 28 height 17
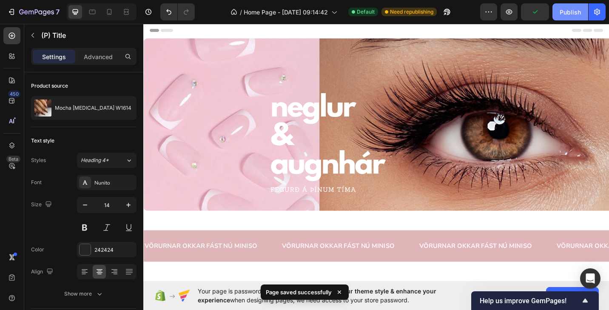
click at [563, 13] on div "Publish" at bounding box center [569, 12] width 21 height 9
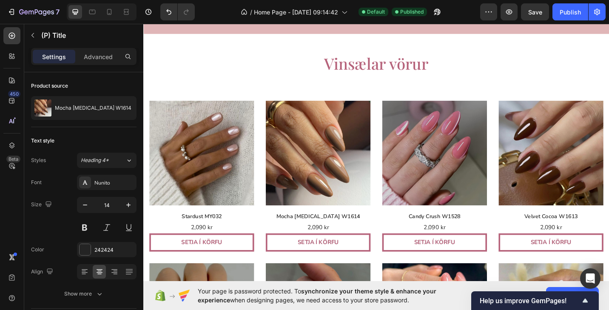
scroll to position [250, 0]
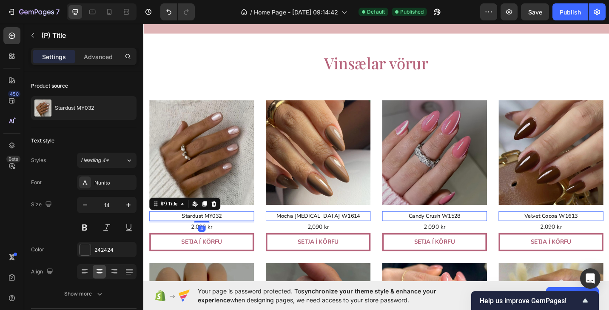
click at [222, 232] on h2 "Stardust MY032" at bounding box center [207, 234] width 115 height 11
click at [215, 235] on h2 "Stardust MY032" at bounding box center [207, 234] width 115 height 11
click at [210, 231] on h2 "Stardust MY032" at bounding box center [207, 234] width 115 height 11
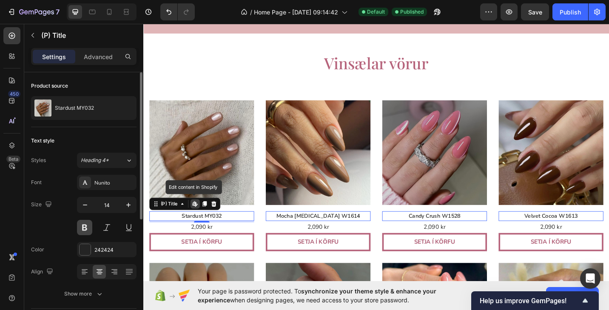
click at [88, 225] on button at bounding box center [84, 227] width 15 height 15
click at [85, 186] on div at bounding box center [85, 182] width 12 height 12
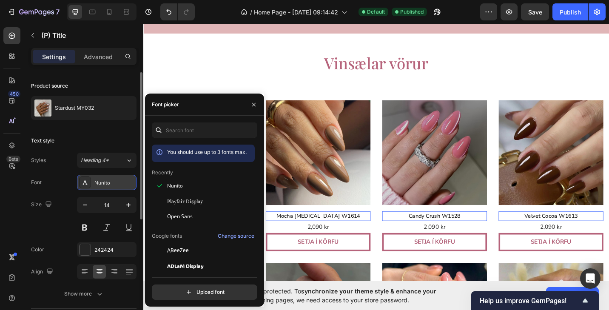
click at [85, 186] on div at bounding box center [85, 182] width 12 height 12
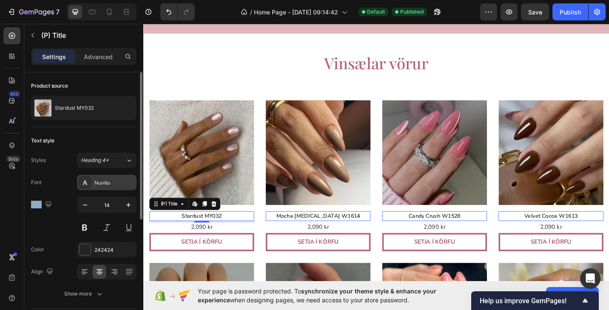
click at [85, 186] on div at bounding box center [85, 182] width 12 height 12
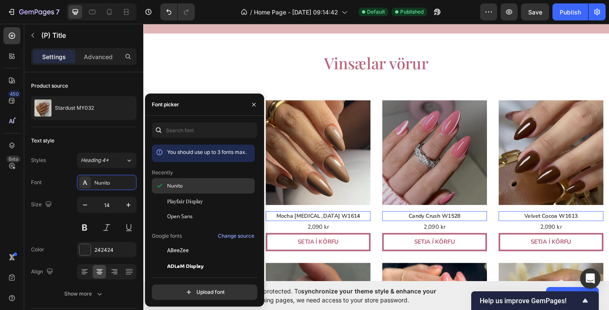
click at [171, 187] on span "Nunito" at bounding box center [175, 186] width 16 height 8
click at [254, 106] on icon "button" at bounding box center [253, 104] width 7 height 7
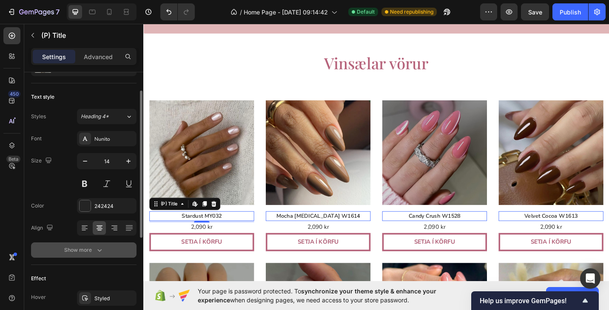
scroll to position [0, 0]
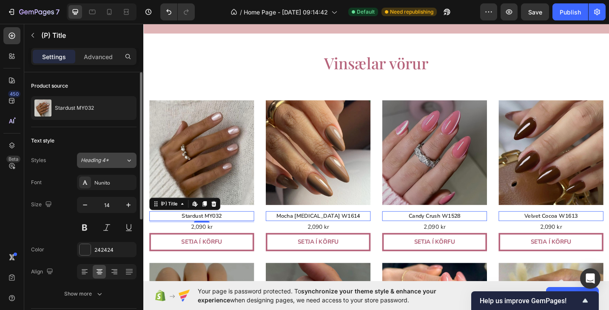
click at [112, 161] on div "Heading 4*" at bounding box center [98, 160] width 34 height 8
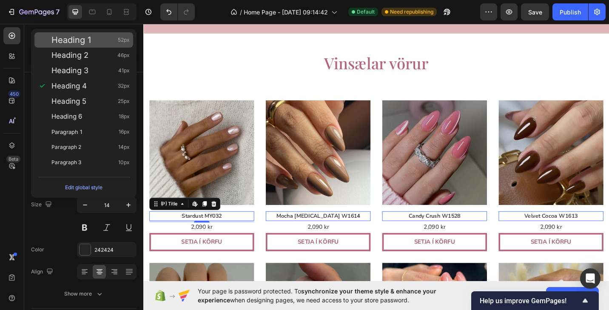
click at [104, 42] on div "Heading 1 52px" at bounding box center [90, 40] width 78 height 8
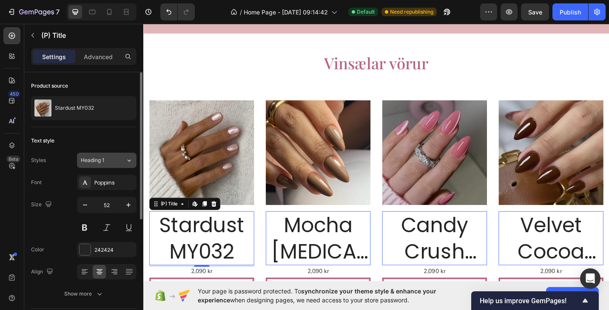
click at [105, 166] on button "Heading 1" at bounding box center [106, 160] width 59 height 15
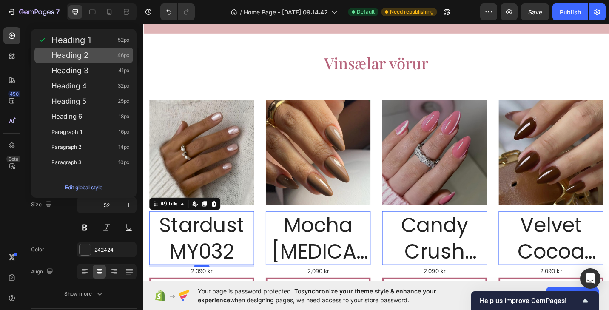
click at [93, 57] on div "Heading 2 46px" at bounding box center [90, 55] width 78 height 8
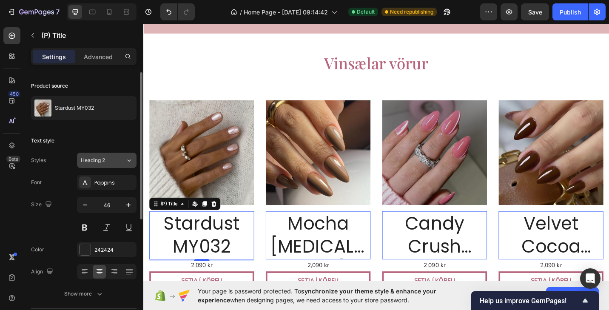
click at [110, 166] on button "Heading 2" at bounding box center [106, 160] width 59 height 15
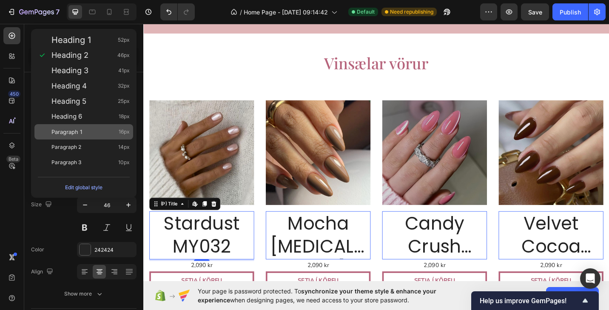
click at [102, 130] on div "Paragraph 1 16px" at bounding box center [90, 131] width 78 height 8
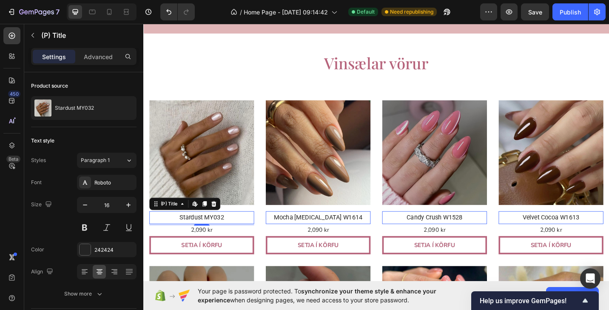
click at [112, 166] on button "Paragraph 1" at bounding box center [106, 160] width 59 height 15
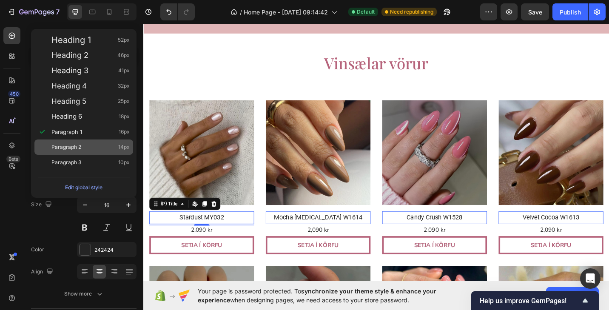
click at [110, 149] on div "Paragraph 2 14px" at bounding box center [90, 147] width 78 height 8
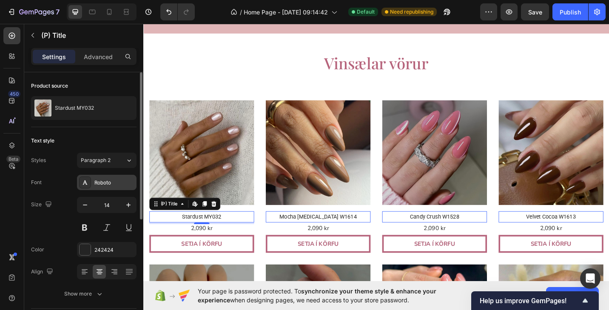
click at [111, 185] on div "Roboto" at bounding box center [114, 183] width 40 height 8
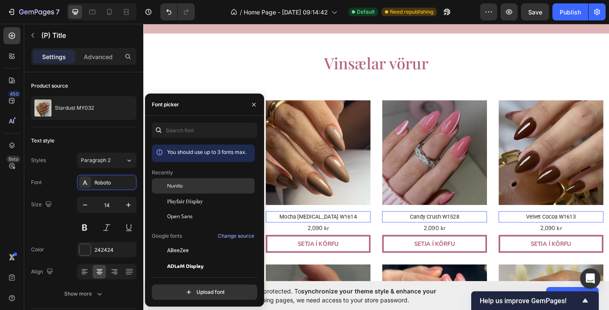
click at [175, 186] on span "Nunito" at bounding box center [175, 186] width 16 height 8
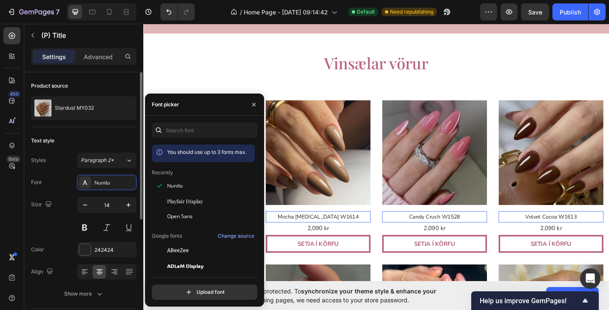
click at [63, 184] on div "Font Nunito" at bounding box center [83, 182] width 105 height 15
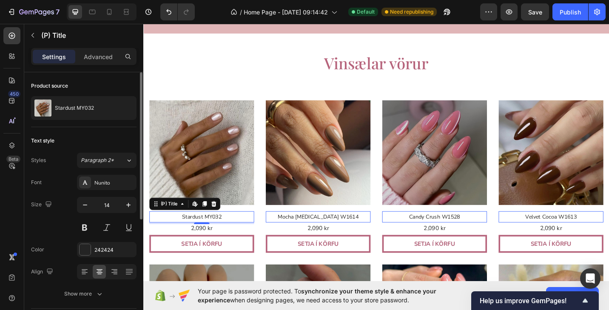
click at [104, 168] on div "Styles Paragraph 2* Font Nunito Size 14 Color 242424 Align Show more" at bounding box center [83, 227] width 105 height 149
click at [105, 158] on span "Paragraph 2*" at bounding box center [97, 160] width 33 height 8
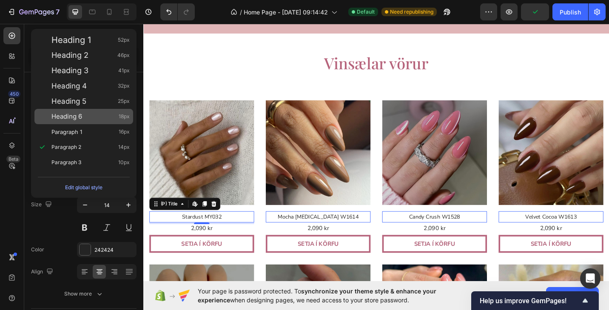
click at [107, 122] on div "Heading 6 18px" at bounding box center [83, 116] width 99 height 15
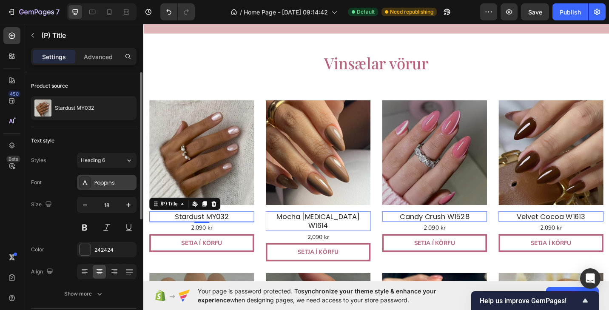
click at [105, 183] on div "Poppins" at bounding box center [114, 183] width 40 height 8
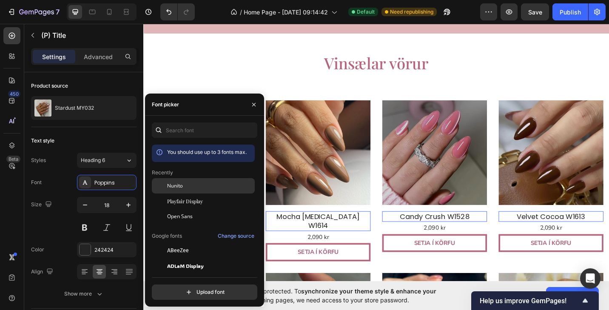
click at [175, 188] on span "Nunito" at bounding box center [175, 186] width 16 height 8
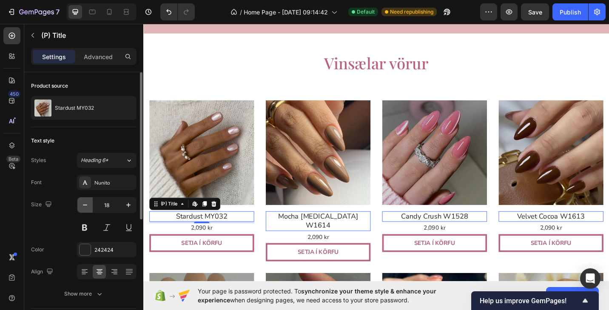
click at [83, 208] on icon "button" at bounding box center [85, 205] width 8 height 8
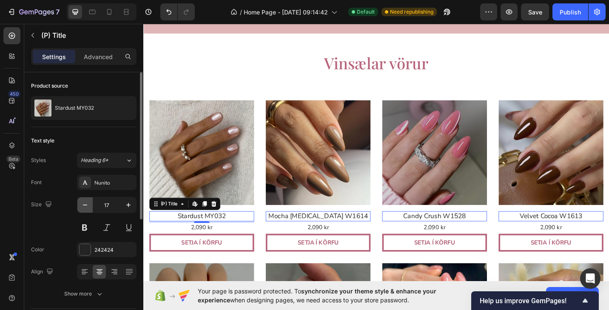
click at [83, 208] on icon "button" at bounding box center [85, 205] width 8 height 8
type input "15"
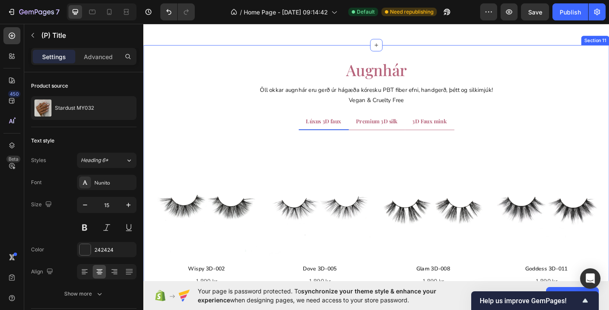
scroll to position [2110, 0]
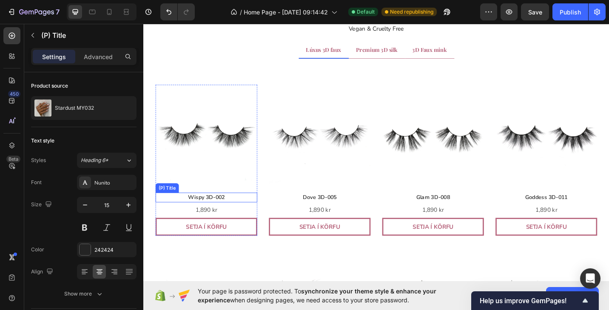
click at [219, 212] on h2 "Wispy 3D-002" at bounding box center [211, 214] width 111 height 11
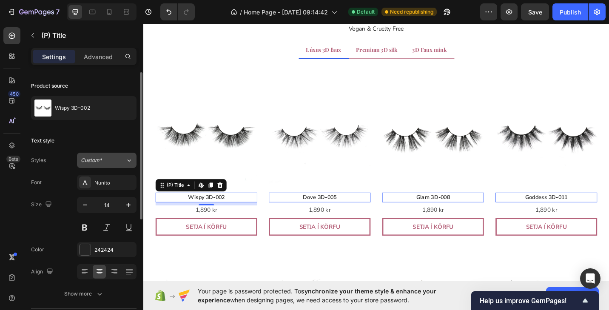
click at [109, 161] on div "Custom*" at bounding box center [98, 160] width 34 height 8
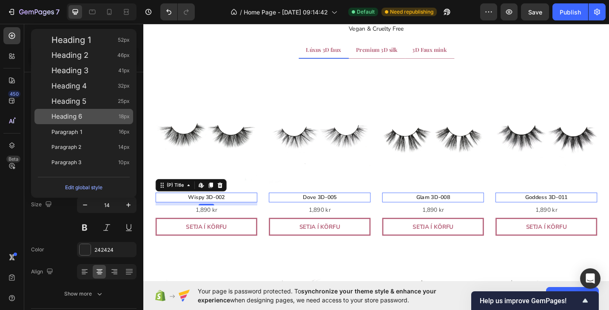
click at [96, 114] on div "Heading 6 18px" at bounding box center [90, 116] width 78 height 8
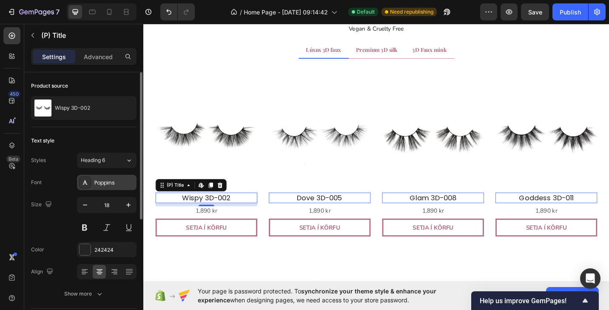
click at [96, 185] on div "Poppins" at bounding box center [114, 183] width 40 height 8
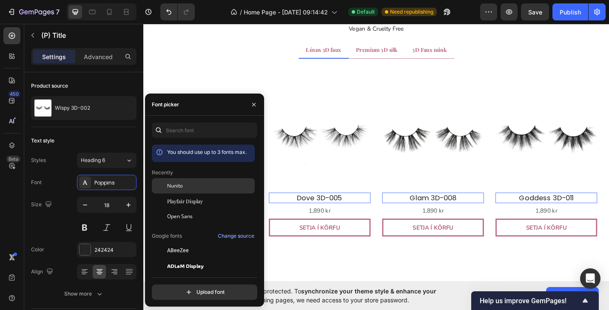
click at [169, 190] on div "Nunito" at bounding box center [203, 185] width 103 height 15
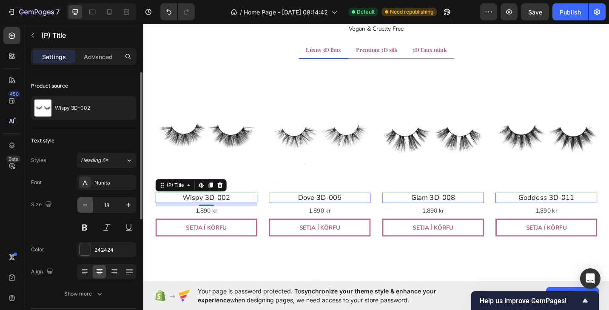
click at [83, 204] on icon "button" at bounding box center [85, 205] width 8 height 8
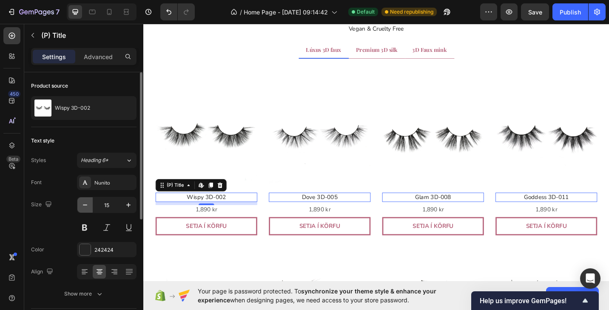
click at [83, 204] on icon "button" at bounding box center [85, 205] width 8 height 8
click at [126, 208] on icon "button" at bounding box center [128, 205] width 8 height 8
type input "15"
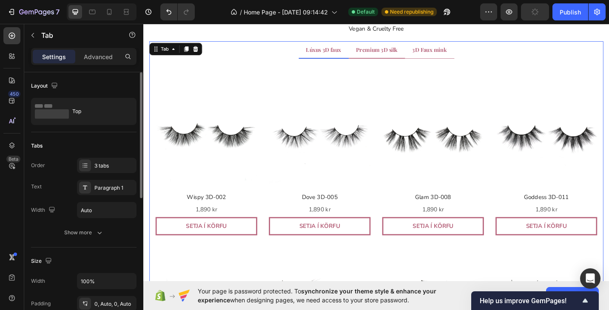
click at [407, 50] on span "Premium 3D silk" at bounding box center [398, 52] width 45 height 8
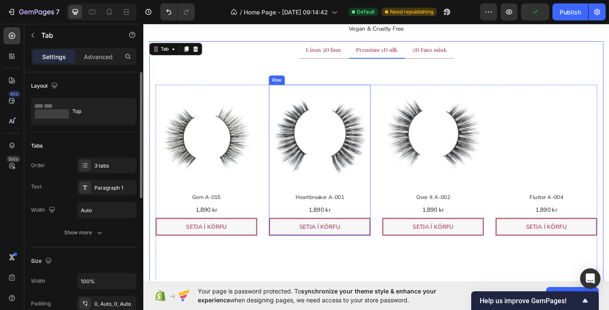
scroll to position [2107, 0]
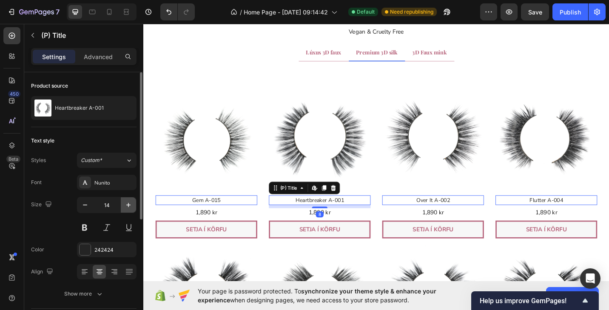
click at [130, 204] on icon "button" at bounding box center [128, 205] width 8 height 8
type input "15"
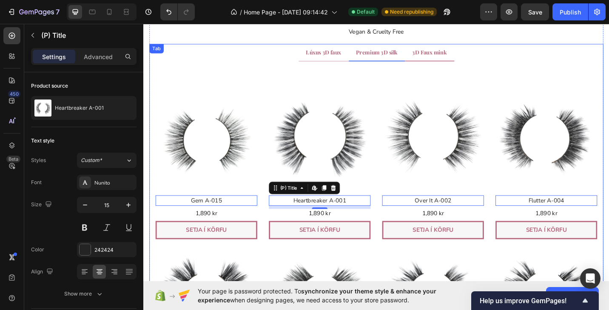
click at [467, 57] on span "3D Faux mink" at bounding box center [457, 55] width 38 height 8
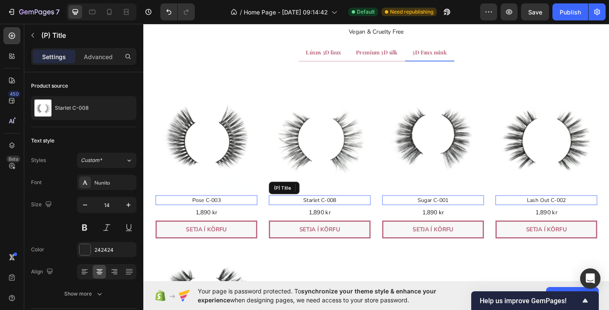
click at [351, 216] on h2 "Starlet C-008" at bounding box center [335, 217] width 111 height 11
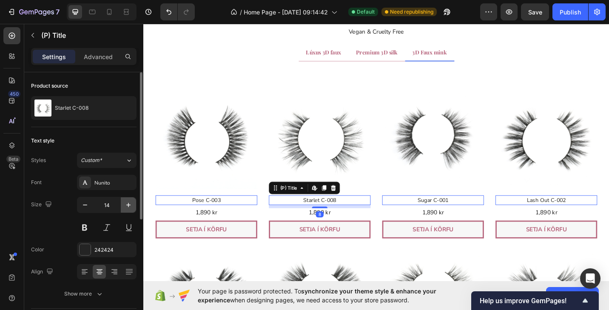
click at [126, 205] on icon "button" at bounding box center [128, 205] width 4 height 4
type input "15"
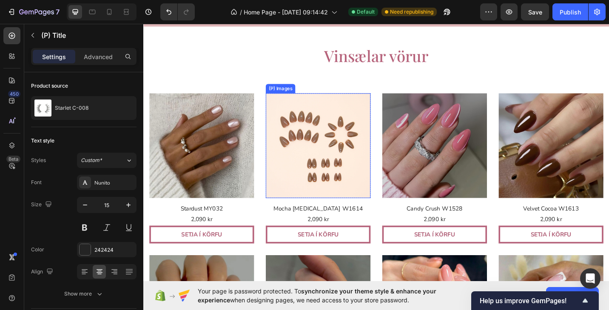
scroll to position [259, 0]
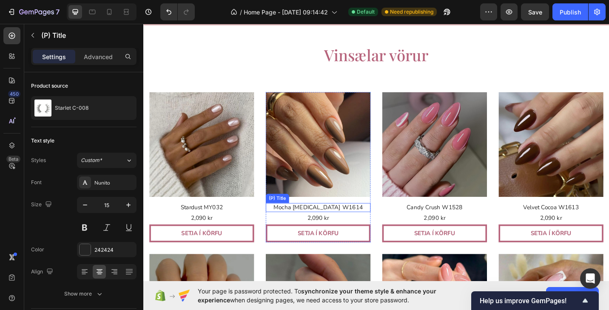
click at [338, 224] on h2 "Mocha [MEDICAL_DATA] W1614" at bounding box center [334, 225] width 115 height 10
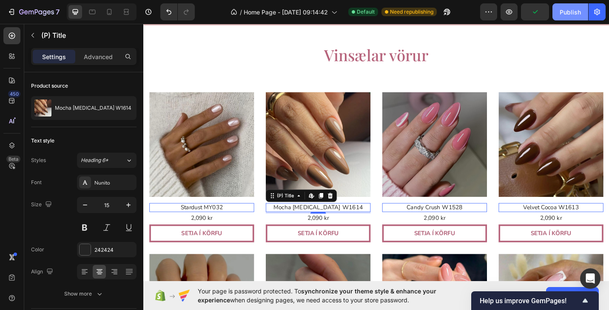
click at [568, 13] on div "Publish" at bounding box center [569, 12] width 21 height 9
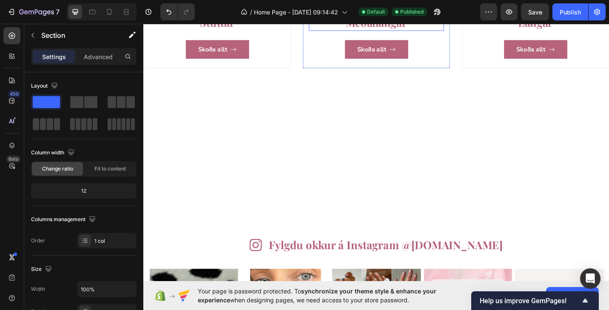
scroll to position [1070, 0]
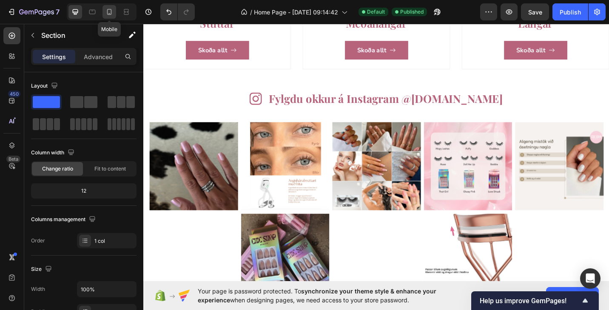
click at [115, 13] on div at bounding box center [109, 12] width 14 height 14
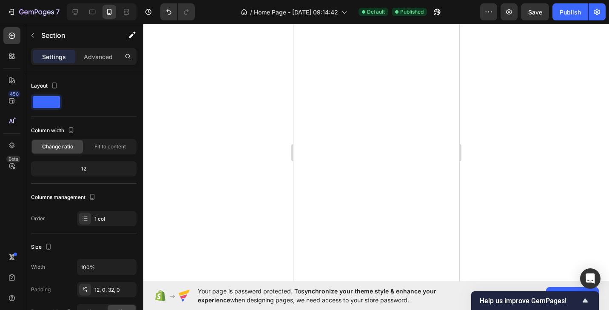
scroll to position [281, 0]
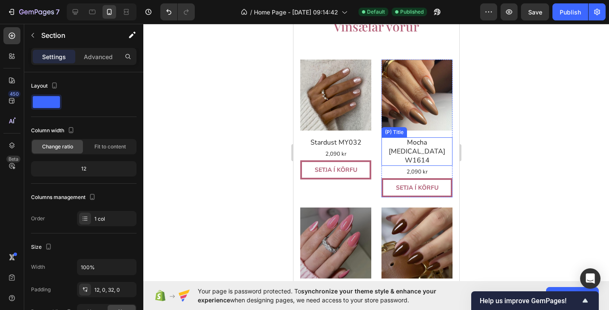
click at [434, 141] on h2 "Mocha [MEDICAL_DATA] W1614" at bounding box center [416, 151] width 71 height 28
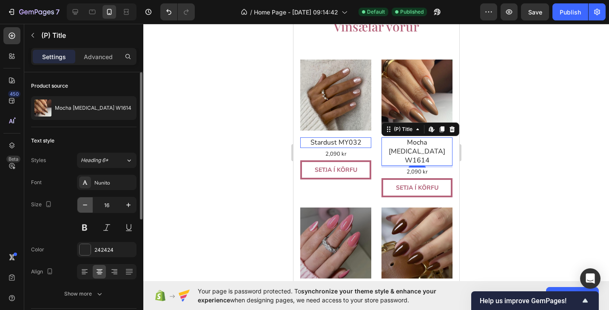
click at [83, 204] on icon "button" at bounding box center [85, 205] width 8 height 8
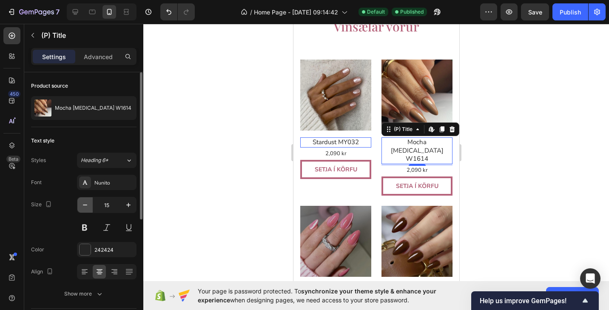
click at [83, 204] on icon "button" at bounding box center [85, 205] width 8 height 8
type input "14"
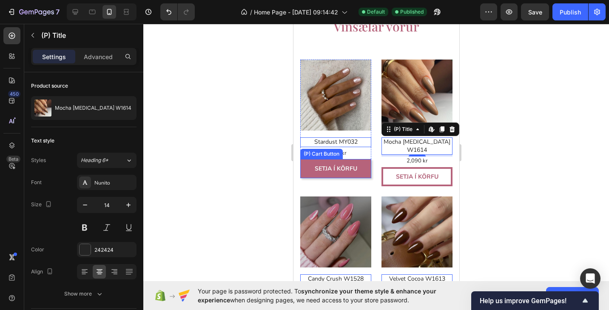
click at [329, 173] on button "Setja í körfu" at bounding box center [335, 168] width 71 height 19
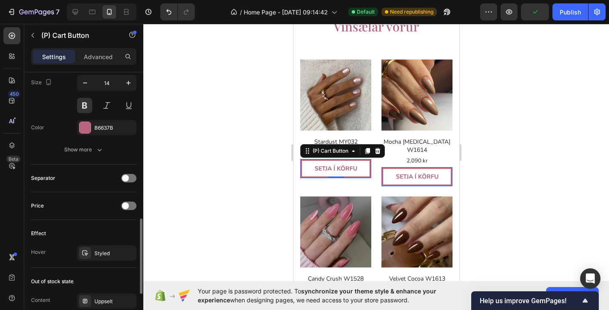
scroll to position [475, 0]
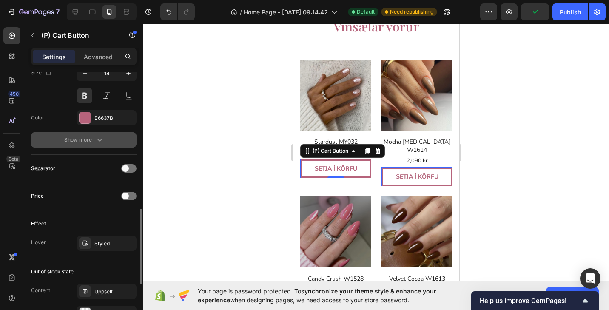
click at [91, 141] on div "Show more" at bounding box center [84, 140] width 40 height 8
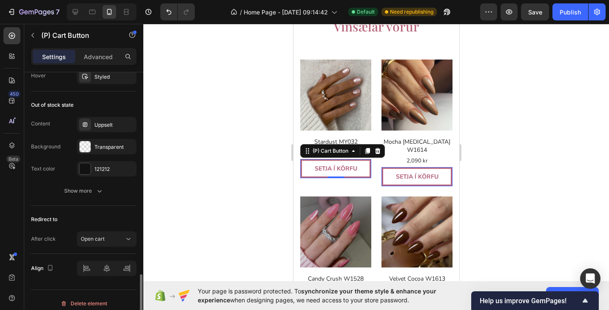
scroll to position [761, 0]
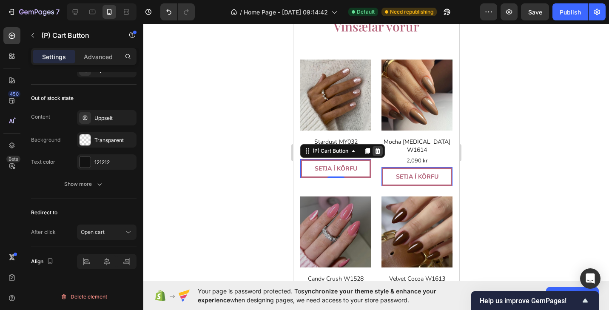
click at [379, 151] on icon at bounding box center [377, 151] width 6 height 6
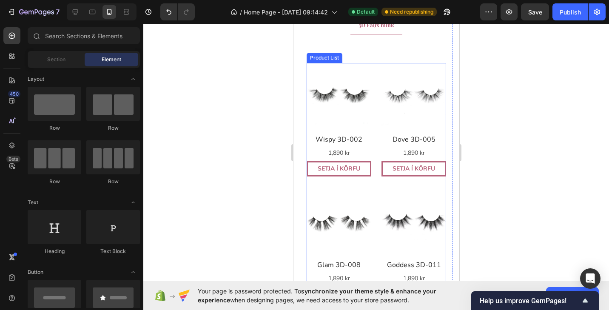
scroll to position [2037, 0]
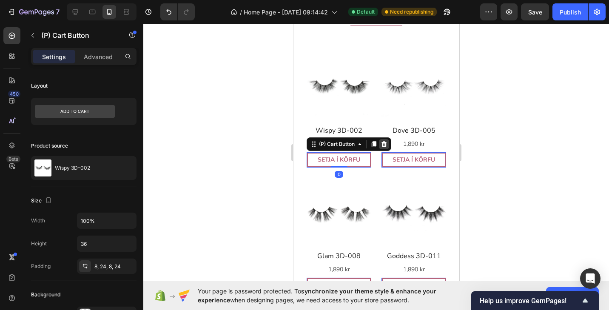
click at [384, 144] on icon at bounding box center [384, 144] width 6 height 6
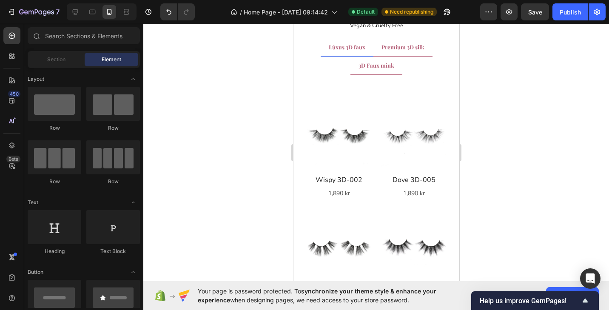
scroll to position [1973, 0]
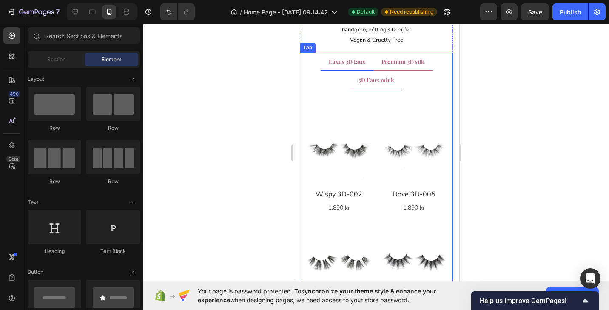
click at [402, 59] on span "Premium 3D silk" at bounding box center [402, 61] width 43 height 7
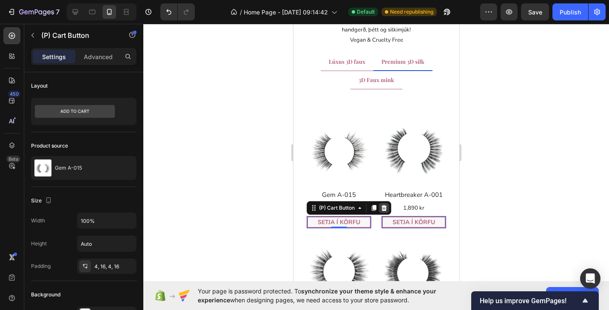
click at [385, 207] on icon at bounding box center [383, 207] width 7 height 7
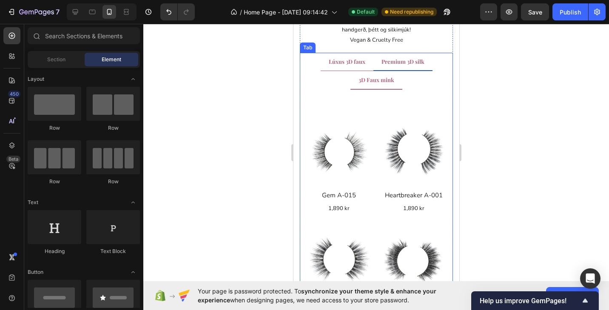
click at [382, 77] on span "3D Faux mink" at bounding box center [376, 79] width 36 height 7
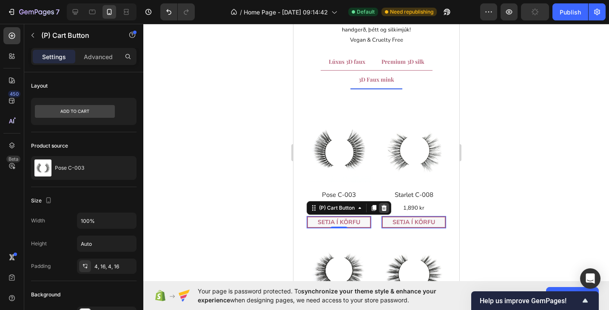
click at [387, 207] on icon at bounding box center [383, 207] width 7 height 7
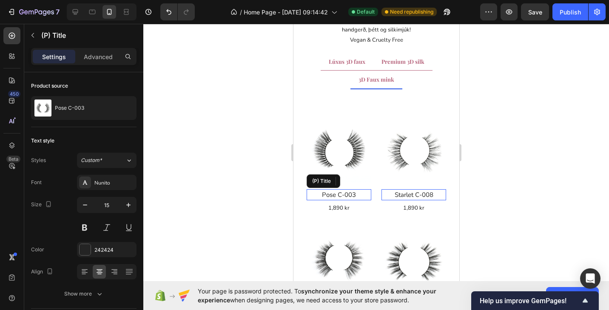
click at [349, 193] on h2 "Pose C-003" at bounding box center [338, 194] width 65 height 11
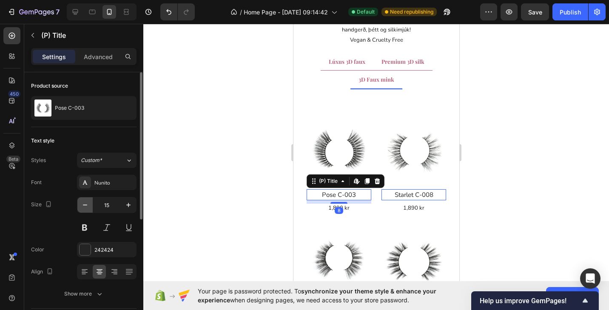
click at [87, 207] on icon "button" at bounding box center [85, 205] width 8 height 8
type input "14"
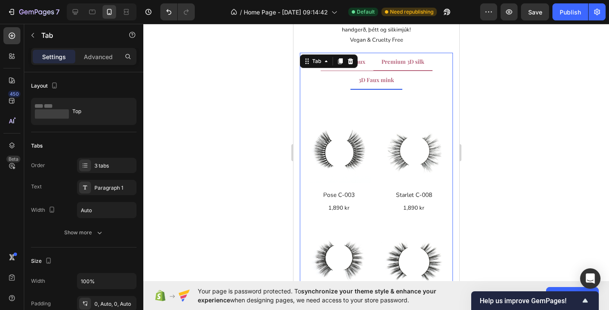
drag, startPoint x: 396, startPoint y: 64, endPoint x: 399, endPoint y: 227, distance: 162.8
click at [396, 64] on span "Premium 3D silk" at bounding box center [402, 61] width 43 height 7
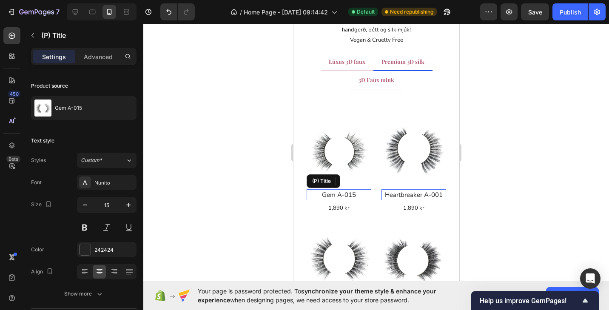
drag, startPoint x: 348, startPoint y: 192, endPoint x: 466, endPoint y: 213, distance: 119.5
click at [348, 192] on h2 "Gem A-015" at bounding box center [338, 194] width 65 height 11
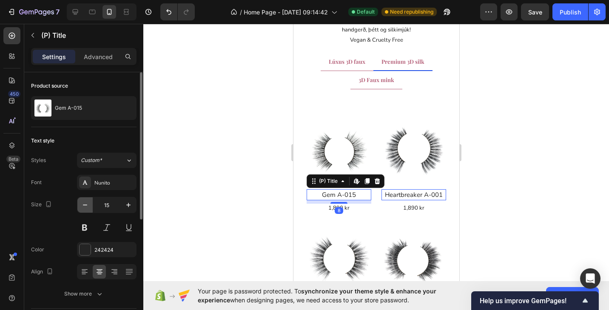
click at [87, 206] on icon "button" at bounding box center [85, 205] width 8 height 8
type input "14"
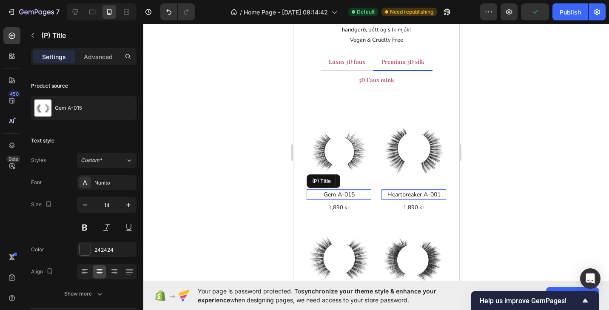
click at [330, 194] on h2 "Gem A-015" at bounding box center [338, 194] width 65 height 11
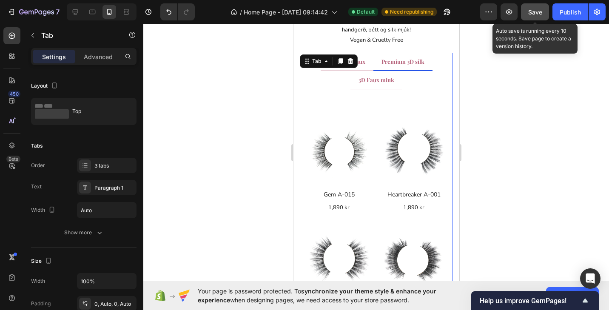
click at [535, 10] on span "Save" at bounding box center [535, 11] width 14 height 7
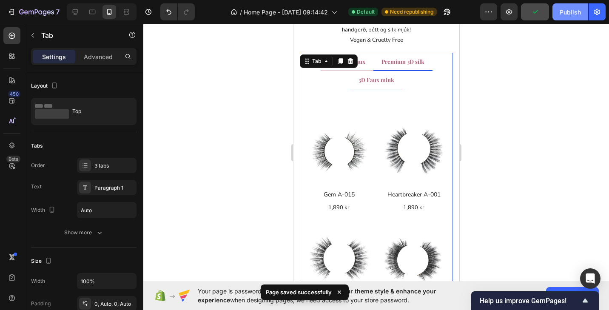
click at [569, 17] on button "Publish" at bounding box center [570, 11] width 36 height 17
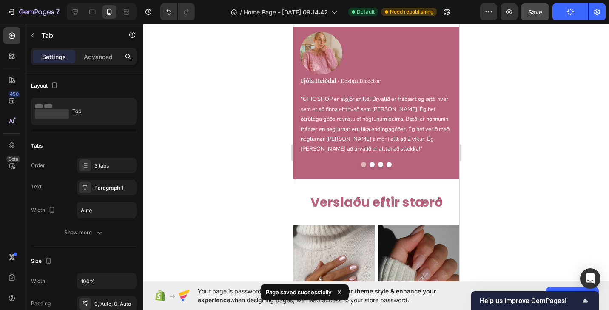
scroll to position [375, 0]
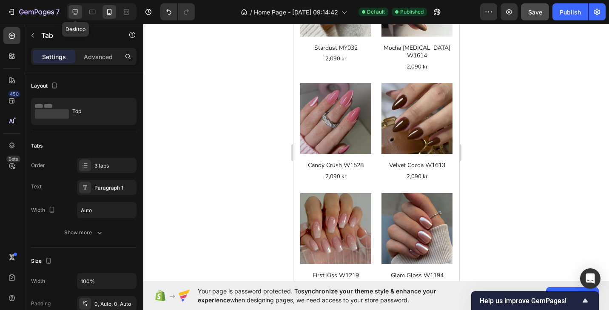
click at [74, 10] on icon at bounding box center [75, 12] width 8 height 8
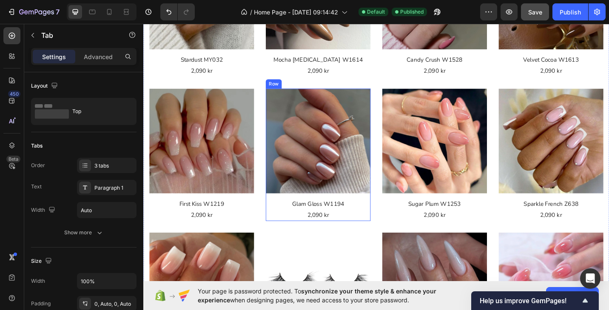
scroll to position [408, 0]
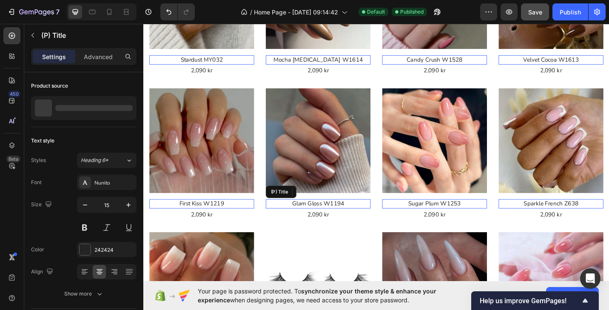
click at [354, 221] on h2 "Glam Gloss W1194" at bounding box center [334, 221] width 115 height 10
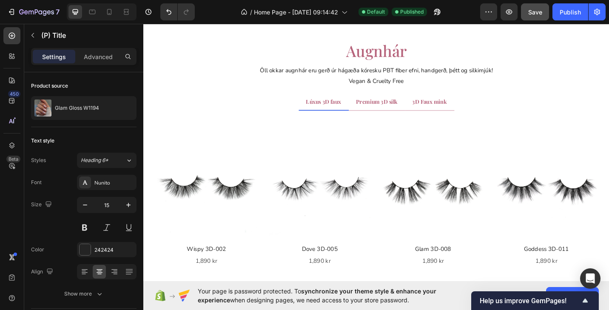
scroll to position [1692, 0]
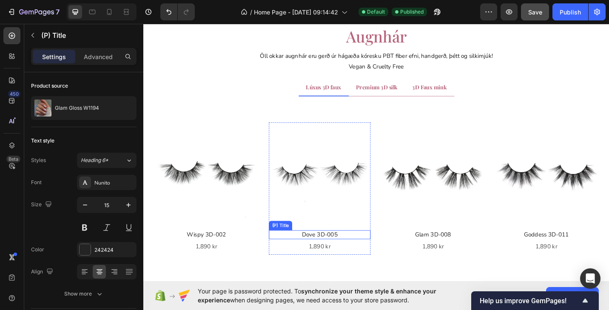
click at [346, 255] on h2 "Dove 3D-005" at bounding box center [335, 255] width 111 height 10
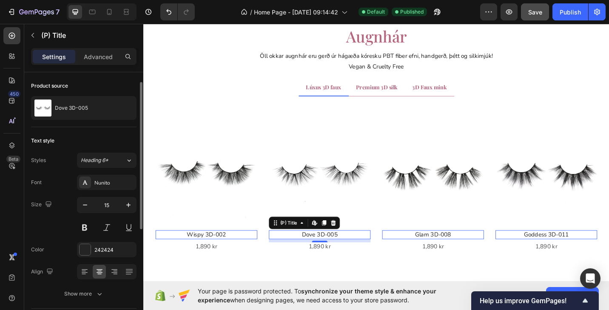
scroll to position [21, 0]
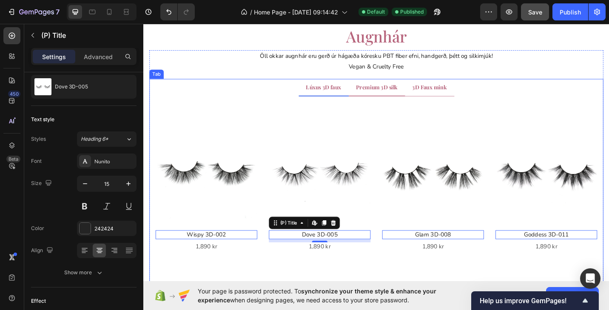
click at [395, 96] on span "Premium 3D silk" at bounding box center [398, 93] width 45 height 8
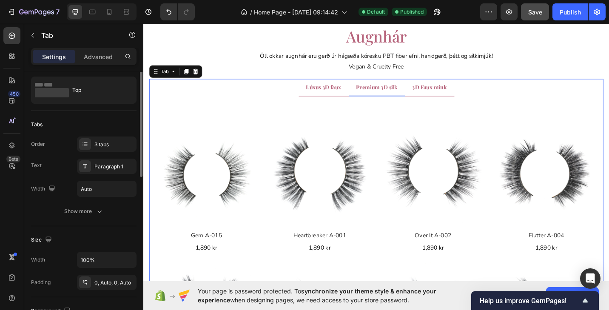
scroll to position [0, 0]
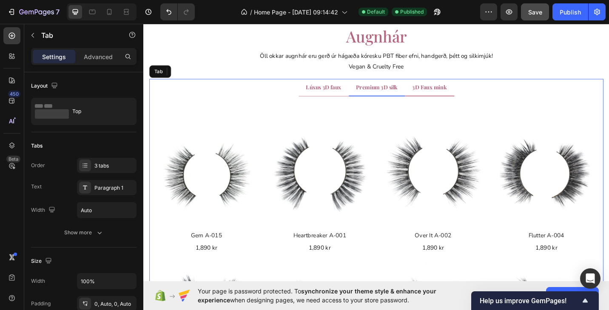
click at [462, 96] on span "3D Faux mink" at bounding box center [457, 93] width 38 height 8
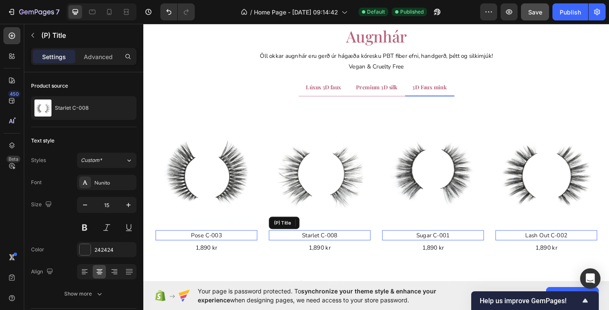
click at [328, 254] on h2 "Starlet C-008" at bounding box center [335, 255] width 111 height 11
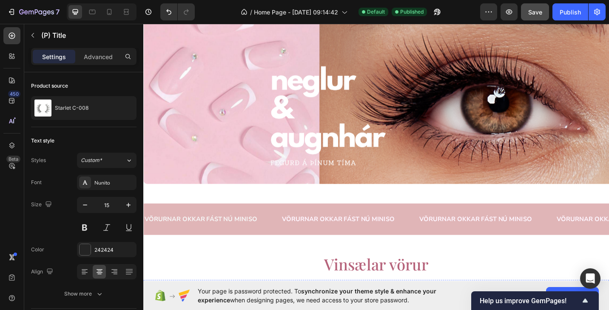
scroll to position [209, 0]
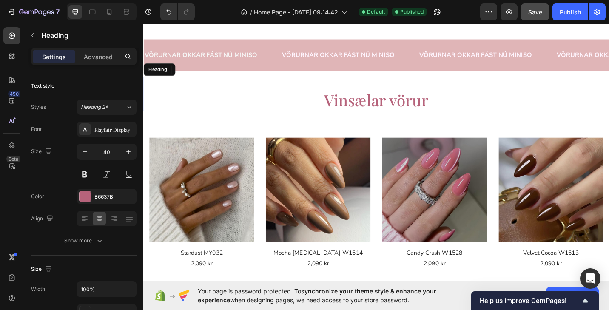
click at [405, 112] on h2 "Vinsælar vörur" at bounding box center [398, 108] width 510 height 24
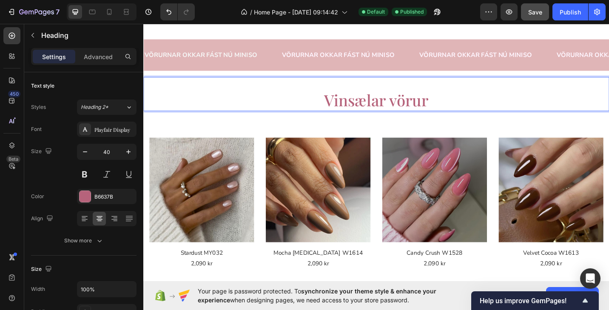
click at [448, 109] on p "Vinsælar vörur" at bounding box center [398, 107] width 508 height 22
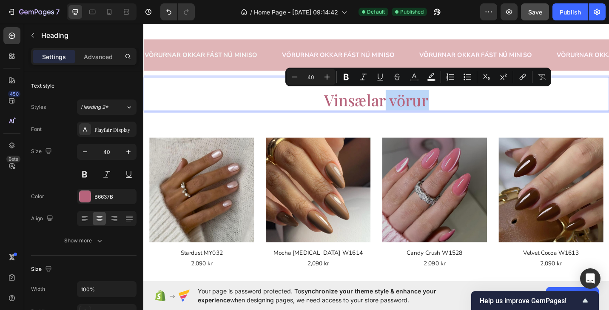
drag, startPoint x: 454, startPoint y: 110, endPoint x: 406, endPoint y: 110, distance: 48.4
click at [406, 110] on p "Vinsælar vörur" at bounding box center [398, 107] width 508 height 22
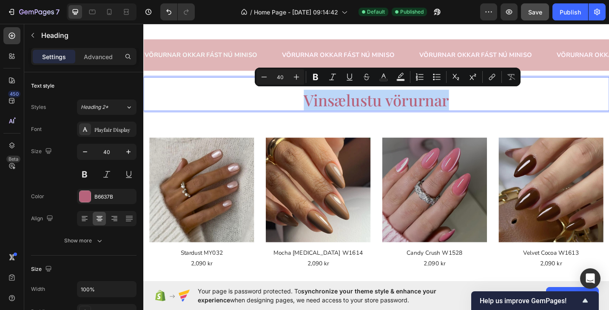
drag, startPoint x: 490, startPoint y: 105, endPoint x: 315, endPoint y: 107, distance: 174.7
click at [315, 107] on p "Vinsælustu vörurnar" at bounding box center [398, 107] width 508 height 22
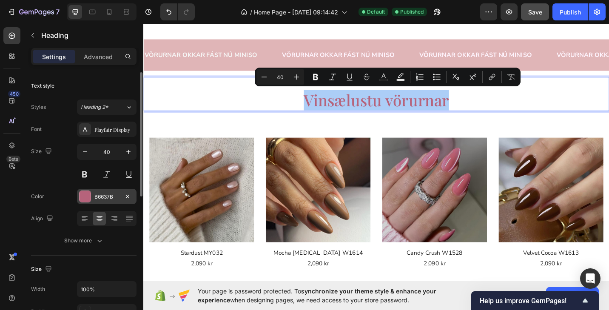
click at [87, 194] on div at bounding box center [84, 196] width 11 height 11
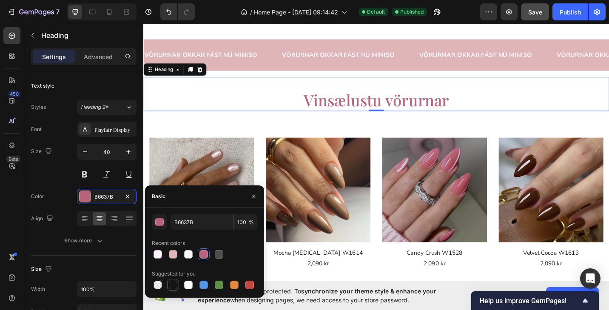
click at [174, 287] on div at bounding box center [173, 284] width 8 height 8
type input "151515"
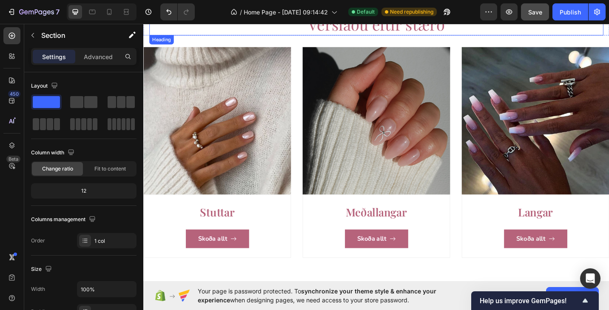
scroll to position [966, 0]
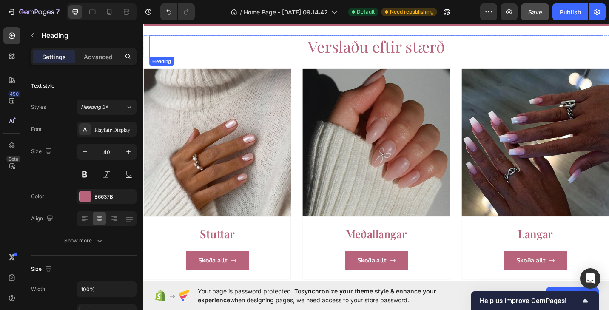
click at [372, 51] on h2 "Verslaðu eftir stærð" at bounding box center [398, 49] width 497 height 24
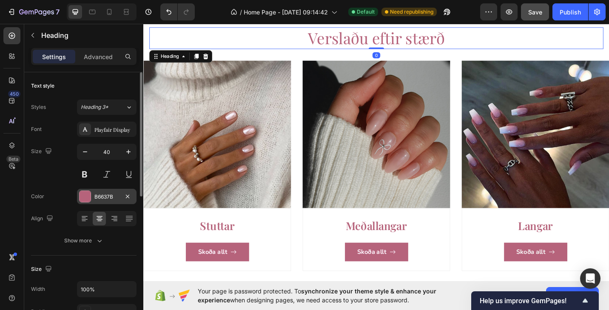
click at [85, 195] on div at bounding box center [84, 196] width 11 height 11
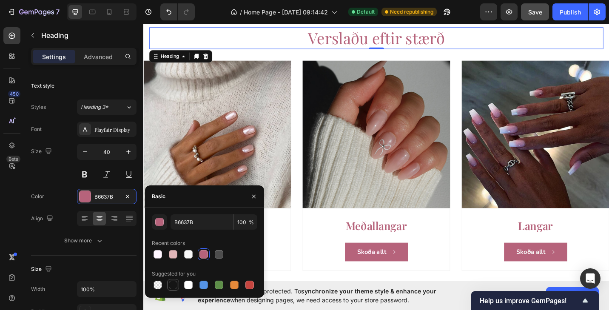
click at [171, 286] on div at bounding box center [173, 284] width 8 height 8
type input "151515"
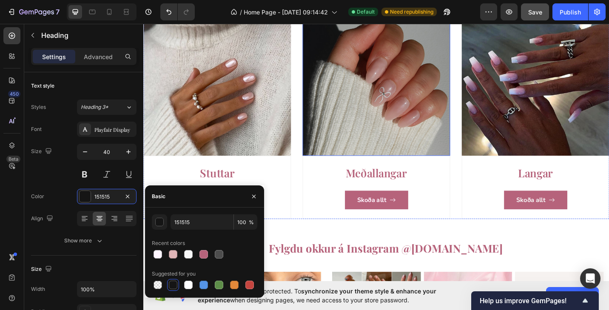
scroll to position [1010, 0]
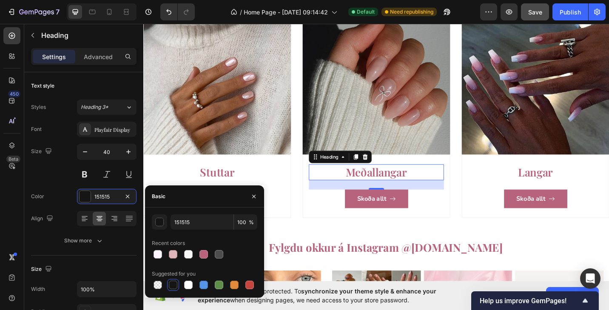
click at [386, 185] on h3 "Meðallangar" at bounding box center [398, 186] width 148 height 17
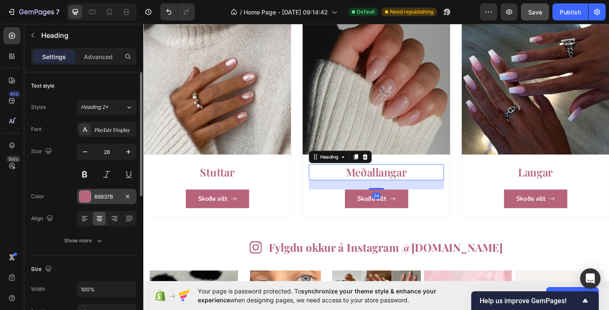
click at [87, 197] on div at bounding box center [84, 196] width 11 height 11
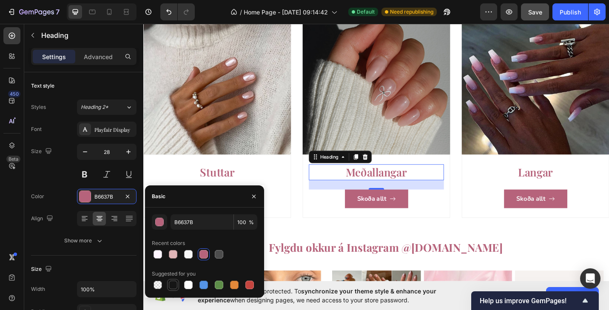
click at [176, 285] on div at bounding box center [173, 284] width 8 height 8
type input "151515"
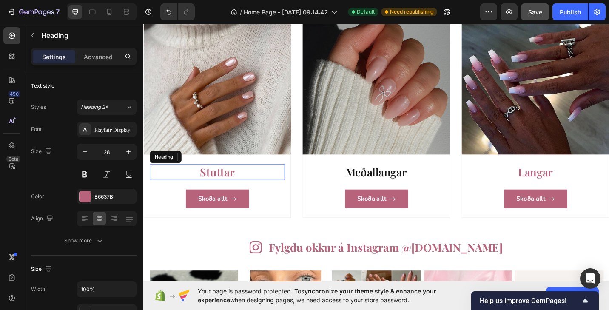
click at [225, 184] on h3 "Stuttar" at bounding box center [224, 186] width 148 height 17
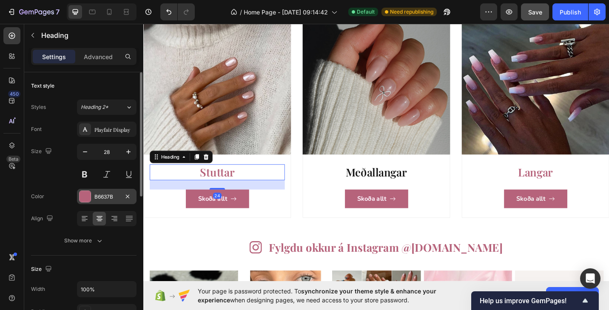
click at [89, 196] on div at bounding box center [84, 196] width 11 height 11
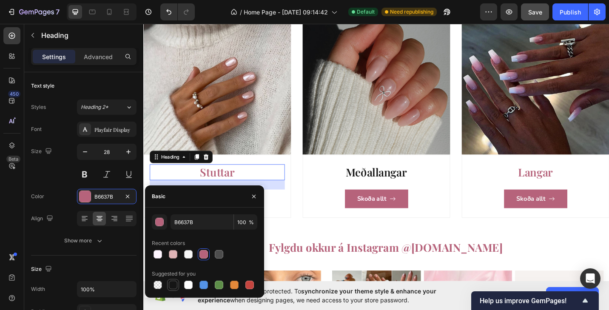
drag, startPoint x: 175, startPoint y: 284, endPoint x: 240, endPoint y: 244, distance: 76.3
click at [175, 284] on div at bounding box center [173, 284] width 8 height 8
type input "151515"
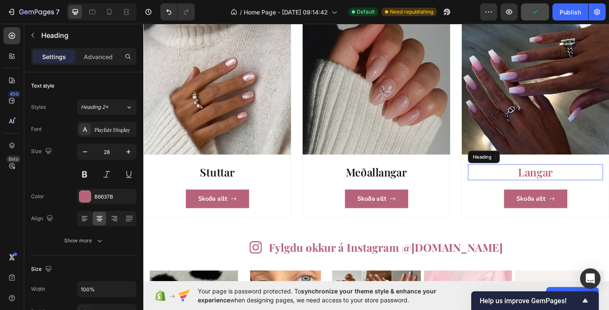
click at [570, 188] on h3 "Langar" at bounding box center [572, 186] width 148 height 17
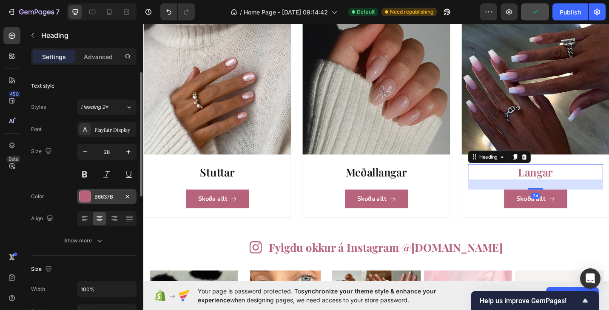
click at [88, 198] on div at bounding box center [84, 196] width 11 height 11
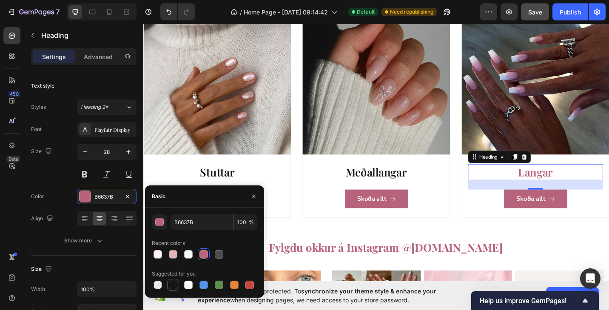
click at [173, 288] on div at bounding box center [173, 284] width 8 height 8
type input "151515"
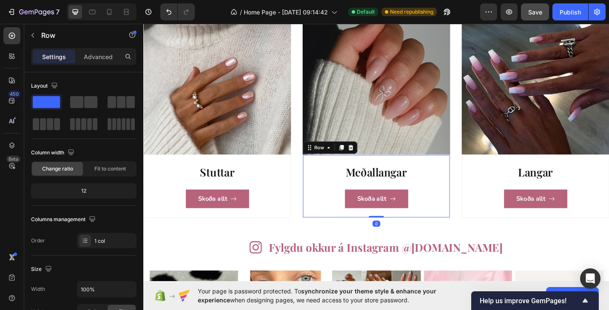
click at [318, 230] on div "Meðallangar Heading Skoða allt Button Row 0" at bounding box center [397, 201] width 161 height 69
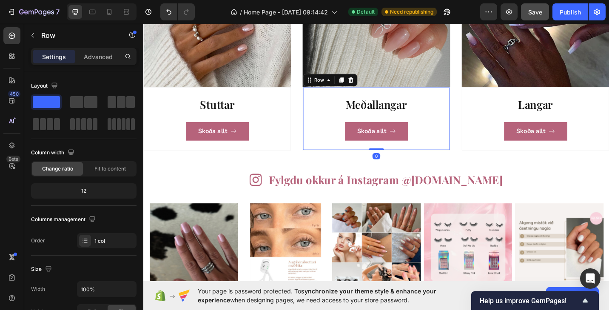
scroll to position [1142, 0]
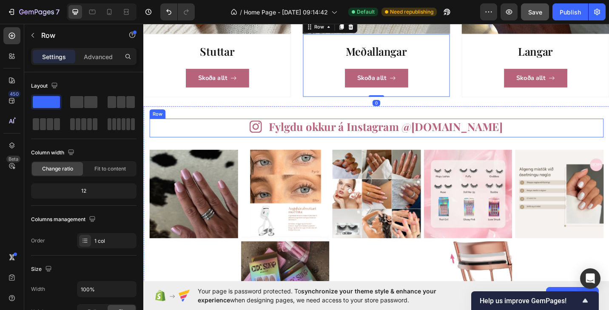
click at [360, 142] on h2 "Fylgdu okkur á Instagram @[DOMAIN_NAME]" at bounding box center [409, 136] width 258 height 17
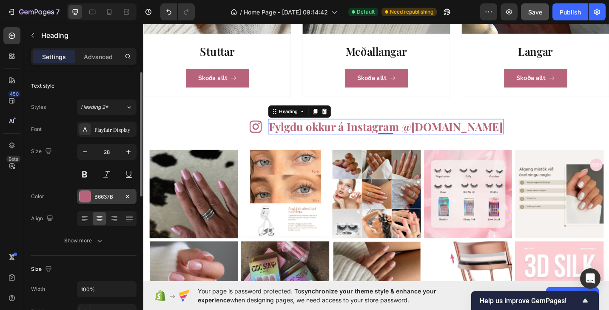
click at [85, 195] on div at bounding box center [84, 196] width 11 height 11
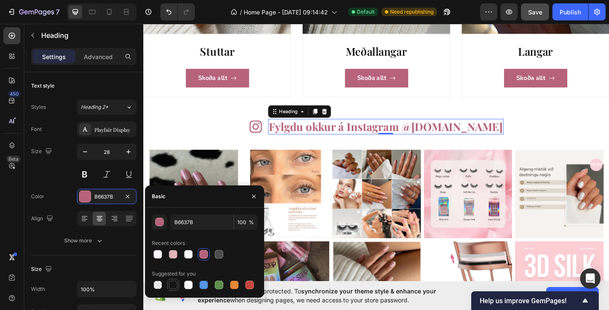
click at [172, 286] on div at bounding box center [173, 284] width 8 height 8
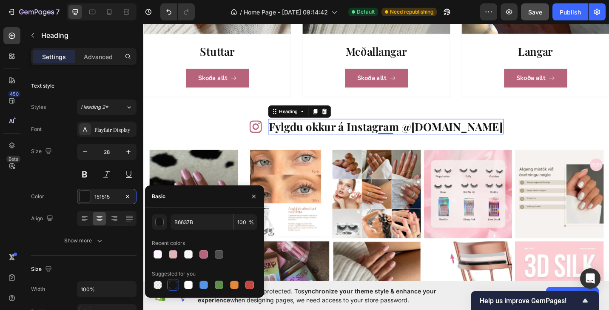
type input "151515"
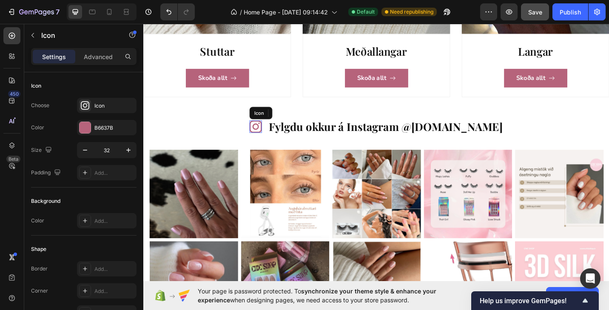
click at [273, 136] on icon at bounding box center [266, 137] width 14 height 14
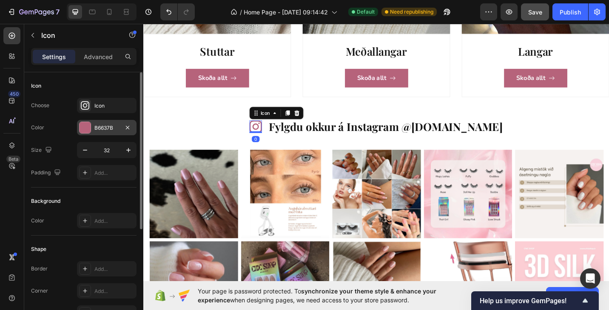
click at [86, 131] on div at bounding box center [84, 127] width 11 height 11
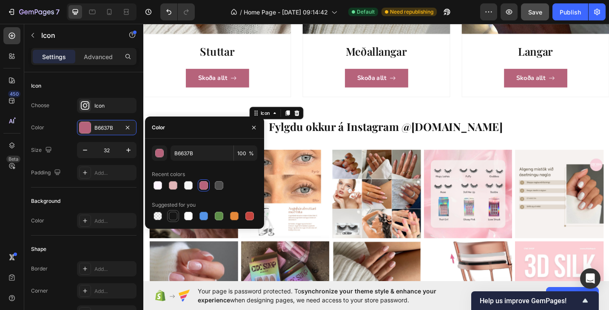
click at [174, 220] on div at bounding box center [173, 216] width 10 height 10
type input "151515"
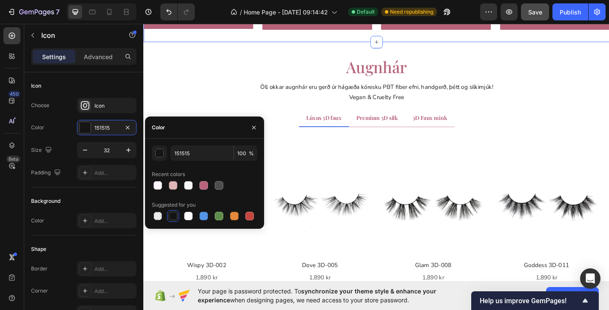
scroll to position [1853, 0]
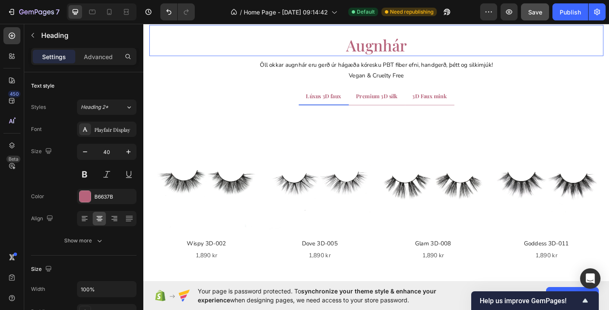
click at [400, 59] on h2 "augnhár" at bounding box center [398, 47] width 497 height 24
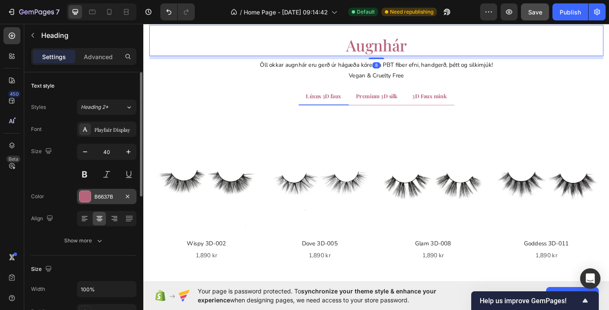
click at [85, 199] on div at bounding box center [84, 196] width 11 height 11
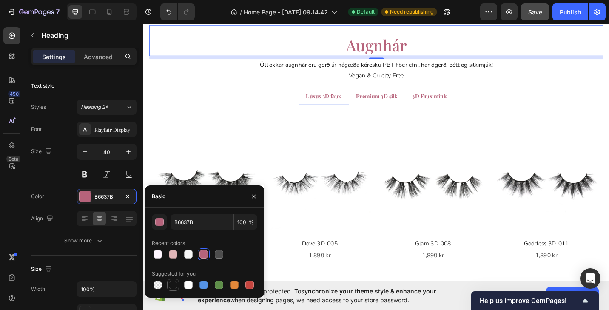
click at [171, 284] on div at bounding box center [173, 284] width 8 height 8
type input "151515"
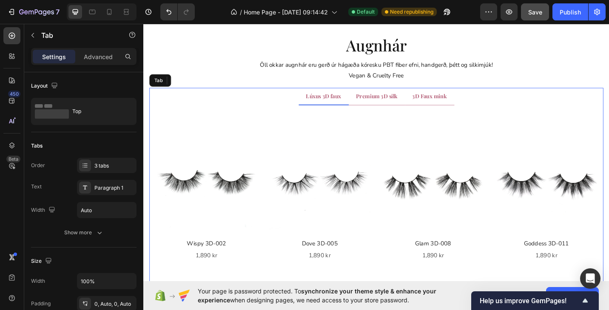
click at [341, 107] on span "Lúxus 3D faux" at bounding box center [340, 103] width 39 height 8
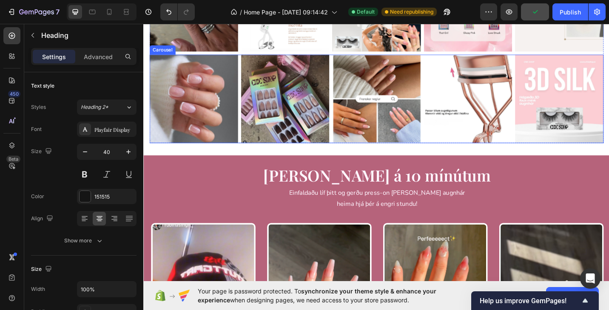
scroll to position [1354, 0]
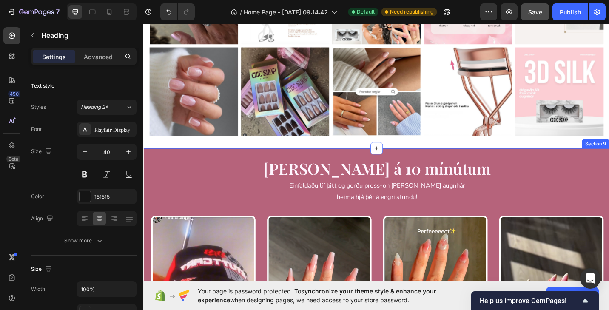
click at [157, 223] on div "[PERSON_NAME] á 10 mínútum Heading Einfaldaðu líf þitt og gerðu press-on [PERSO…" at bounding box center [398, 314] width 495 height 288
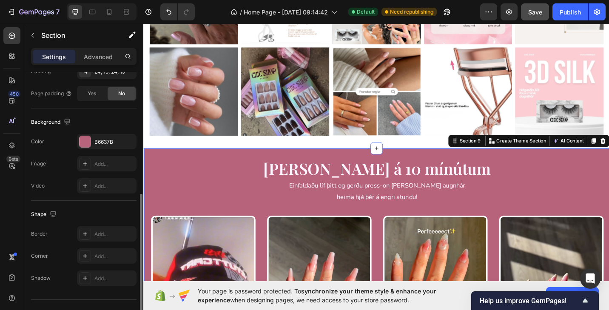
scroll to position [241, 0]
click at [84, 142] on div at bounding box center [84, 141] width 11 height 11
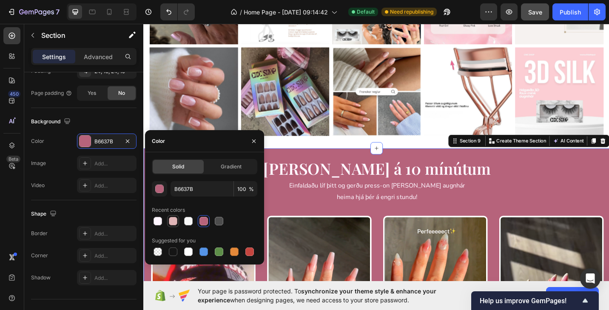
click at [175, 222] on div at bounding box center [173, 221] width 8 height 8
type input "E0B5B7"
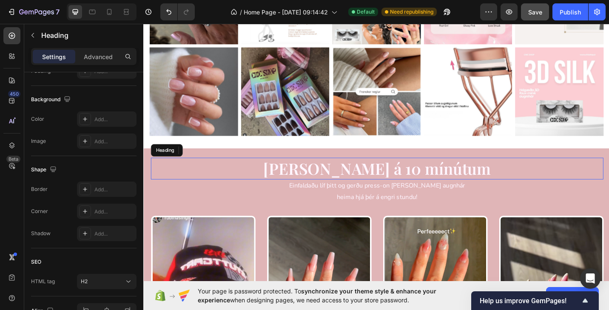
click at [377, 187] on h2 "[PERSON_NAME] á 10 mínútum" at bounding box center [398, 182] width 495 height 24
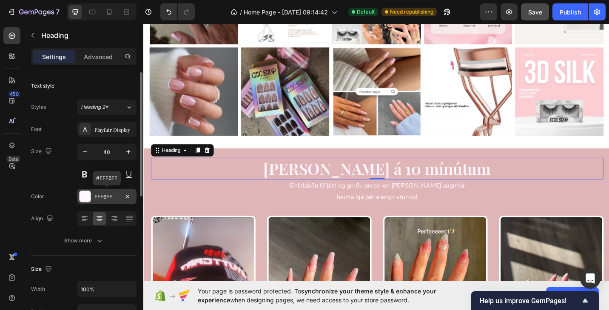
click at [88, 196] on div at bounding box center [84, 196] width 11 height 11
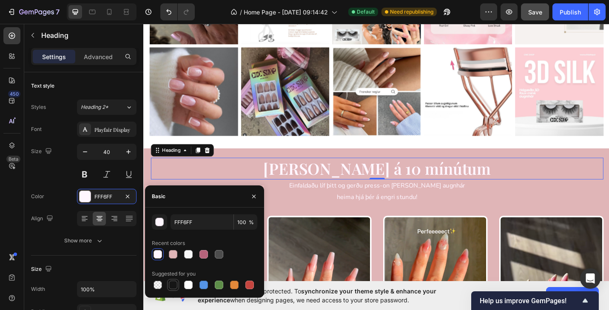
click at [173, 285] on div at bounding box center [173, 284] width 8 height 8
type input "151515"
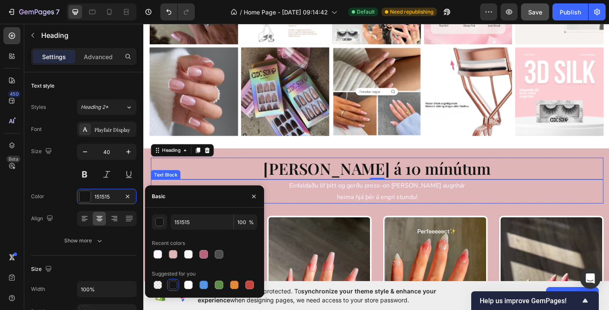
click at [362, 204] on p "Einfaldaðu líf þitt og gerðu press-on [PERSON_NAME] augnhár" at bounding box center [399, 201] width 494 height 12
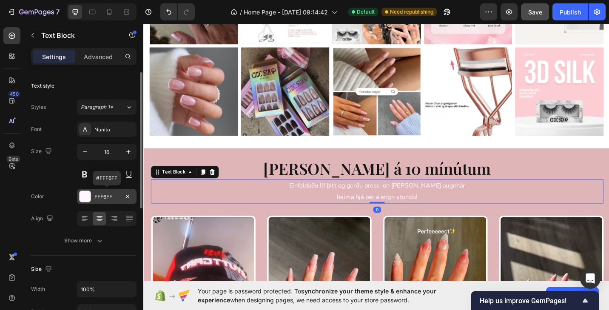
click at [87, 195] on div at bounding box center [84, 196] width 11 height 11
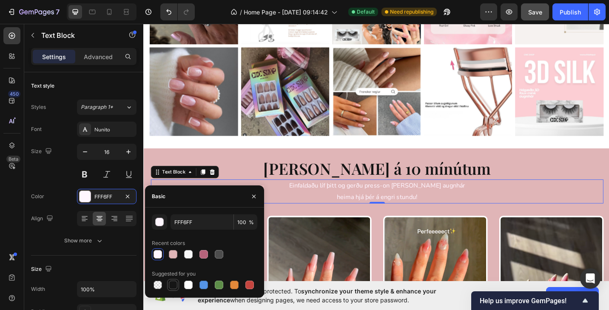
click at [173, 287] on div at bounding box center [173, 284] width 8 height 8
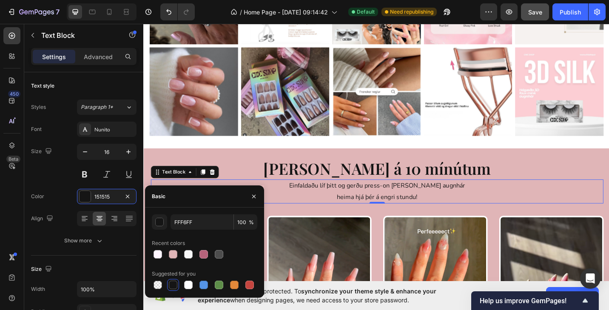
type input "151515"
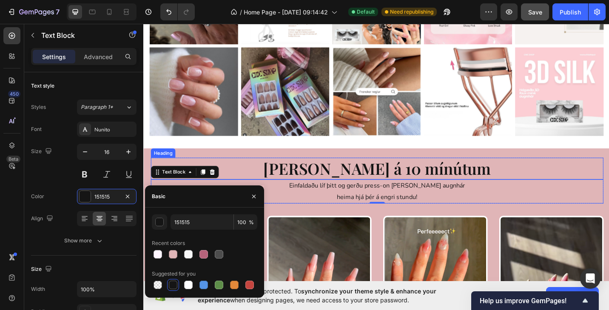
click at [254, 179] on h2 "[PERSON_NAME] á 10 mínútum" at bounding box center [398, 182] width 495 height 24
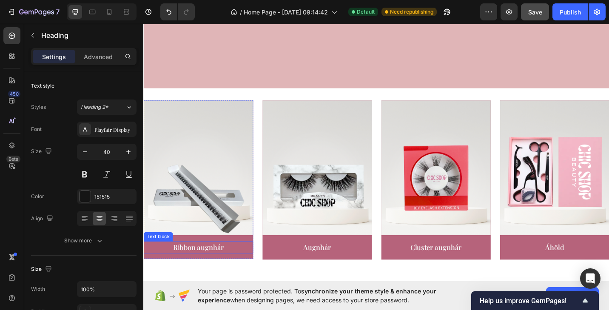
scroll to position [1851, 0]
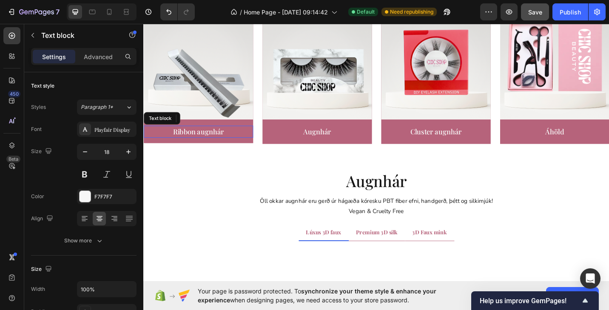
click at [253, 147] on p "Ribbon augnhár" at bounding box center [203, 141] width 118 height 11
click at [259, 152] on div "14" at bounding box center [203, 151] width 120 height 6
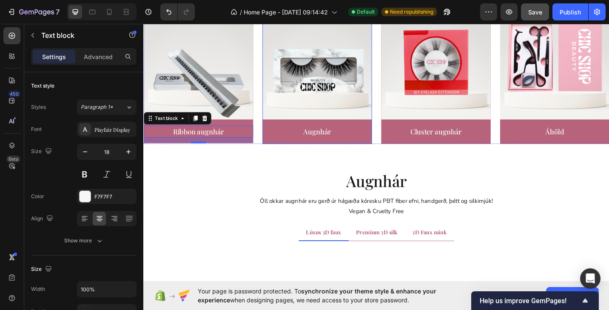
click at [294, 152] on div "Image Augnhár Text block" at bounding box center [333, 68] width 120 height 174
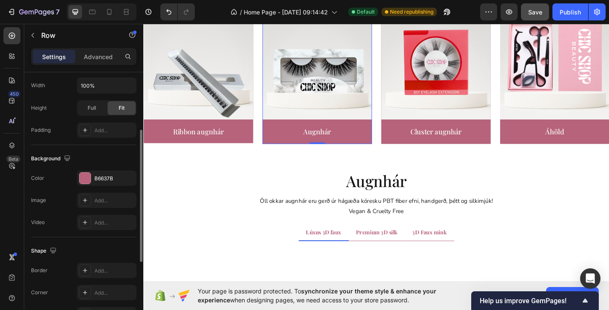
scroll to position [257, 0]
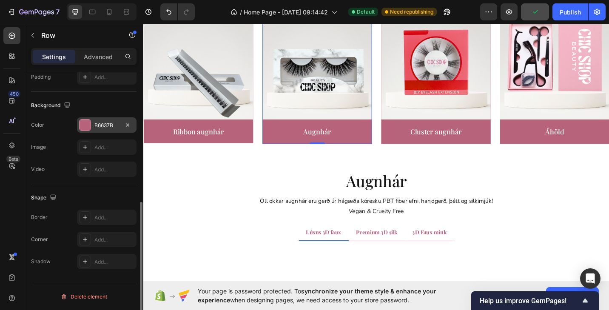
click at [87, 122] on div at bounding box center [84, 124] width 11 height 11
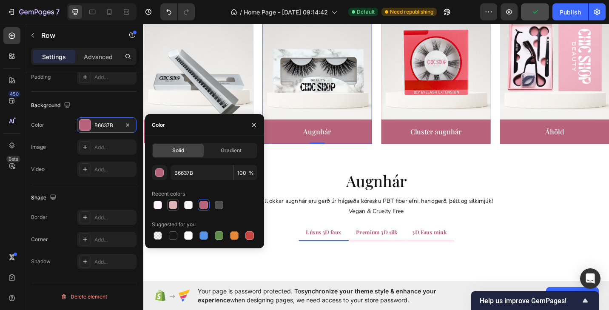
click at [176, 206] on div at bounding box center [173, 205] width 8 height 8
type input "E0B5B7"
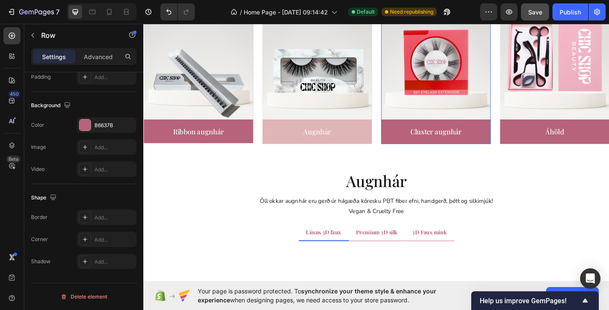
click at [415, 150] on div "Image Cluster augnhár Text block" at bounding box center [463, 68] width 120 height 174
click at [91, 124] on div "B6637B" at bounding box center [106, 124] width 59 height 15
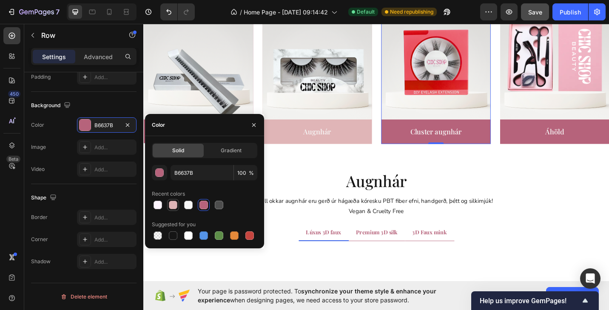
click at [175, 206] on div at bounding box center [173, 205] width 8 height 8
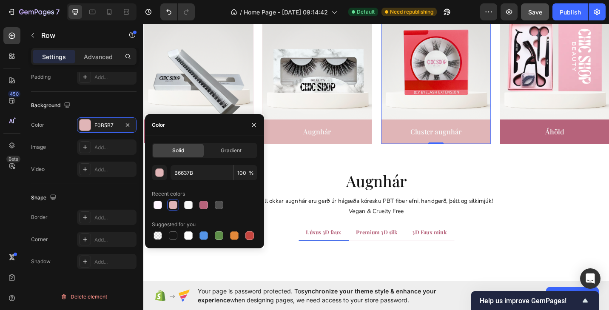
type input "E0B5B7"
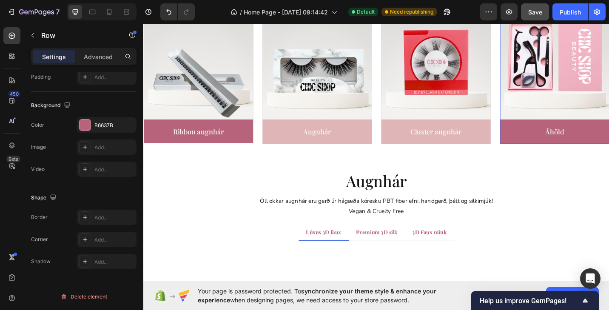
click at [566, 153] on div "Image Áhöld Text block" at bounding box center [593, 68] width 120 height 174
click at [87, 129] on div at bounding box center [84, 124] width 11 height 11
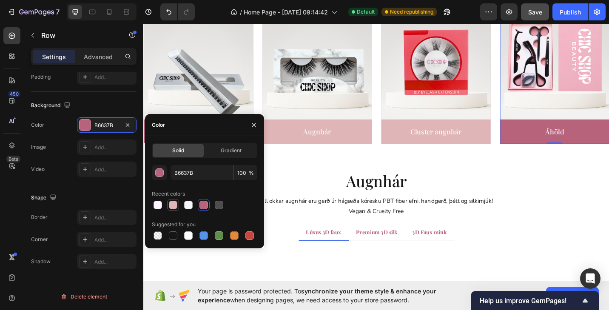
click at [175, 207] on div at bounding box center [173, 205] width 8 height 8
type input "E0B5B7"
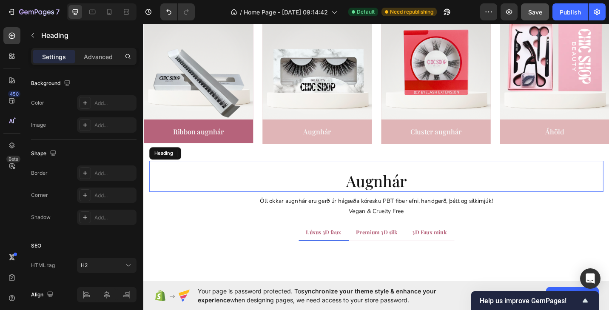
click at [290, 175] on div "augnhár Heading" at bounding box center [398, 191] width 497 height 34
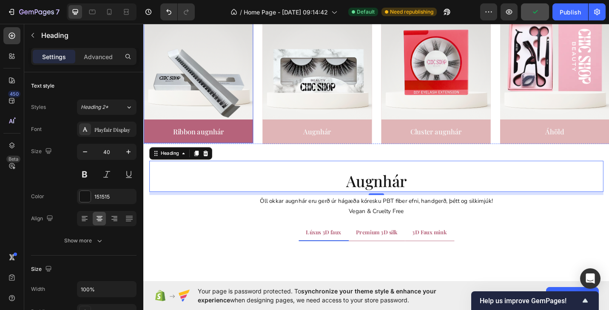
click at [256, 152] on div "Image Ribbon augnhár Text block" at bounding box center [203, 67] width 120 height 173
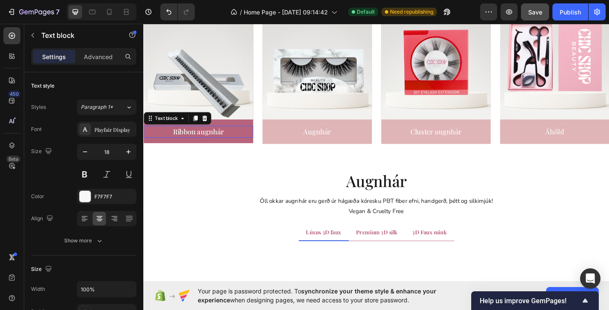
click at [159, 142] on p "Ribbon augnhár" at bounding box center [203, 141] width 118 height 11
click at [159, 151] on div "14" at bounding box center [203, 151] width 120 height 6
click at [161, 152] on div "14" at bounding box center [203, 151] width 120 height 6
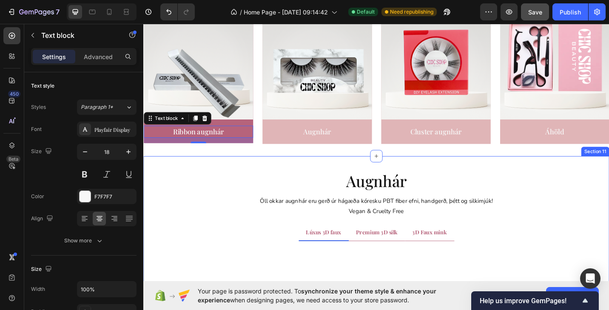
drag, startPoint x: 169, startPoint y: 170, endPoint x: 173, endPoint y: 161, distance: 10.1
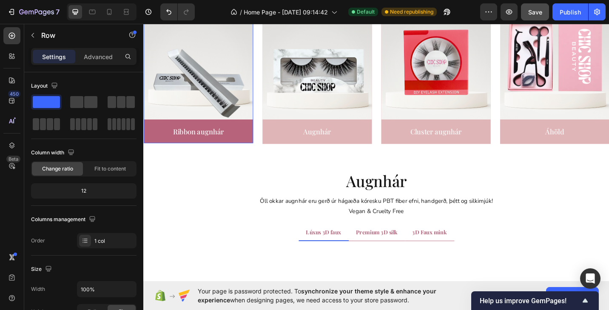
click at [186, 153] on div "Image Ribbon augnhár Text block" at bounding box center [203, 67] width 120 height 173
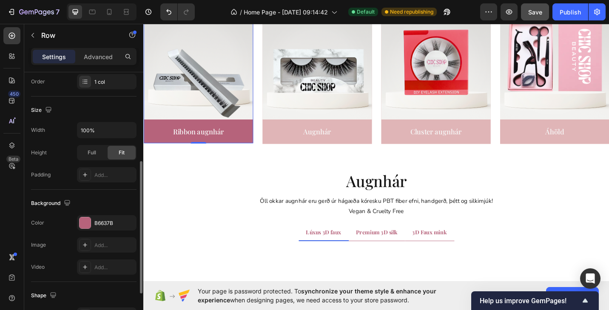
scroll to position [165, 0]
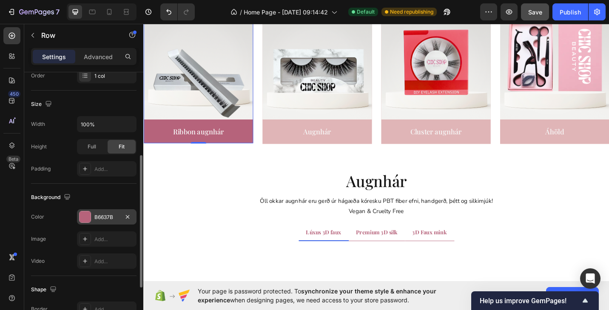
click at [89, 220] on div at bounding box center [84, 216] width 11 height 11
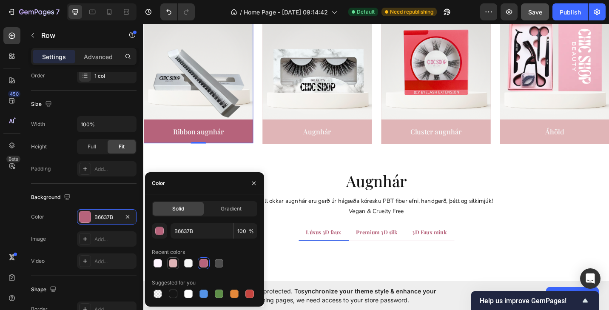
click at [171, 267] on div at bounding box center [173, 263] width 8 height 8
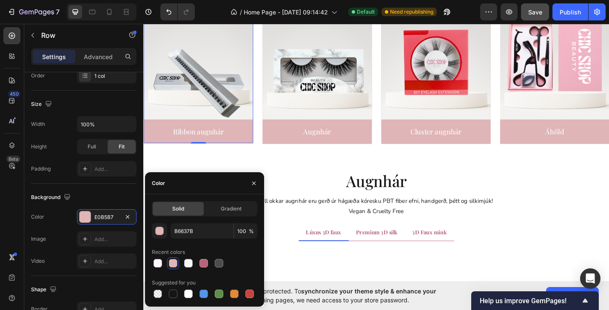
type input "E0B5B7"
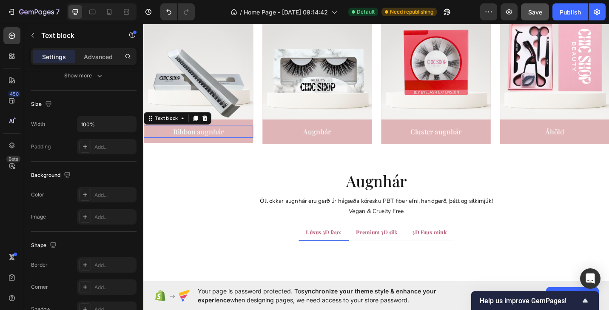
click at [209, 142] on p "Ribbon augnhár" at bounding box center [203, 141] width 118 height 11
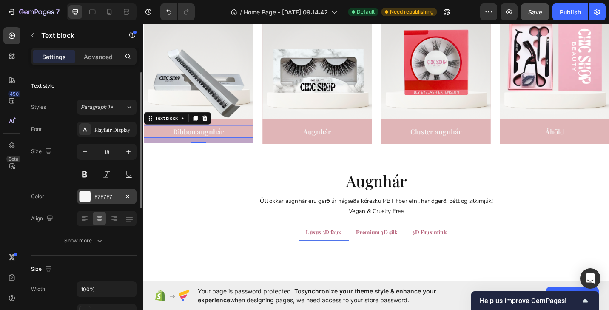
click at [89, 196] on div at bounding box center [84, 196] width 11 height 11
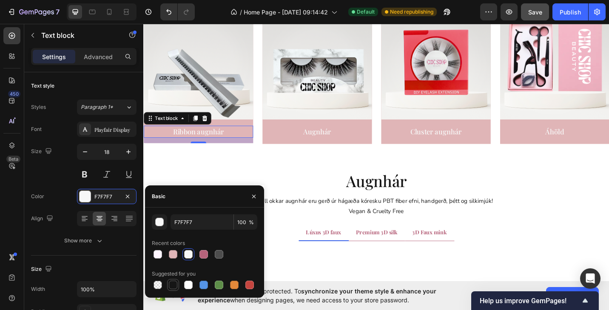
click at [171, 286] on div at bounding box center [173, 284] width 8 height 8
type input "151515"
click at [336, 139] on link "Augnhár" at bounding box center [333, 141] width 30 height 10
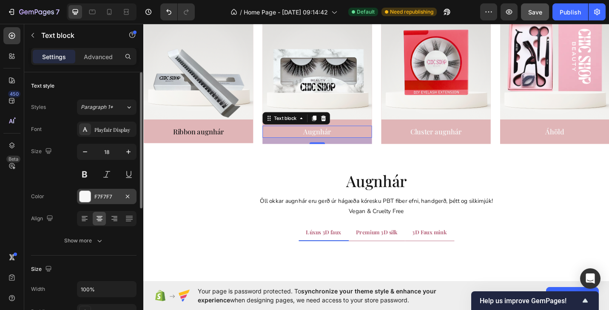
click at [88, 196] on div at bounding box center [84, 196] width 11 height 11
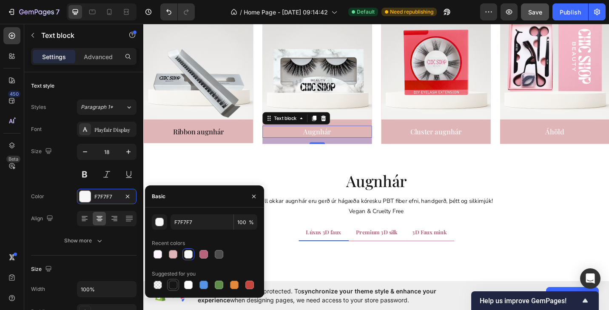
click at [173, 282] on div at bounding box center [173, 284] width 8 height 8
type input "151515"
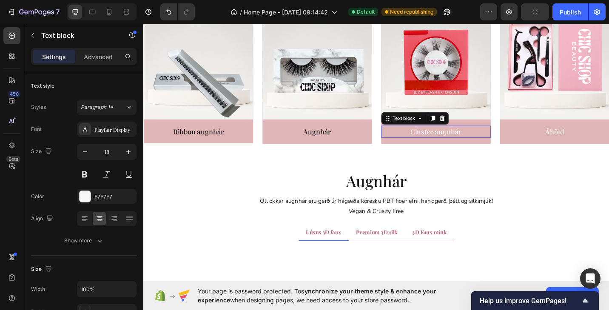
click at [455, 141] on p "Cluster augnhár" at bounding box center [463, 141] width 118 height 11
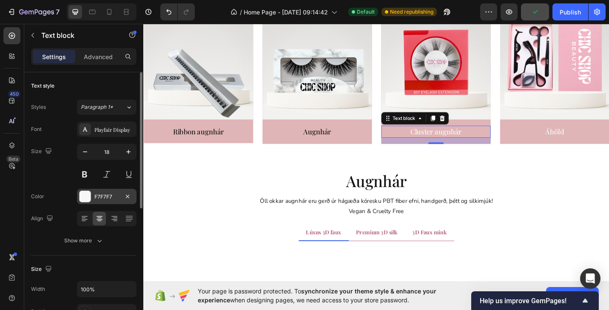
click at [85, 192] on div at bounding box center [84, 196] width 11 height 11
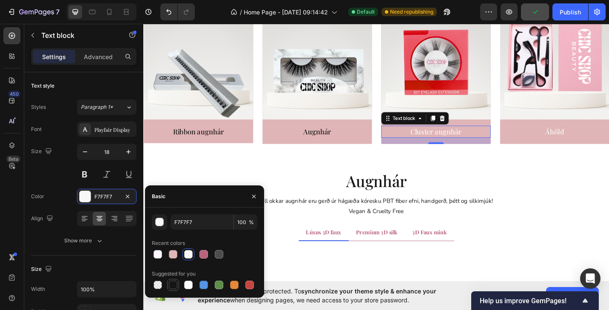
drag, startPoint x: 173, startPoint y: 283, endPoint x: 381, endPoint y: 172, distance: 236.1
click at [173, 283] on div at bounding box center [173, 284] width 8 height 8
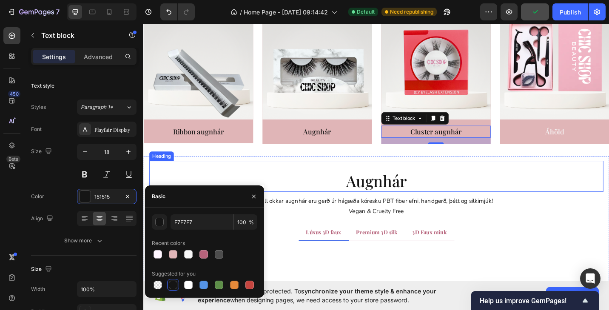
type input "151515"
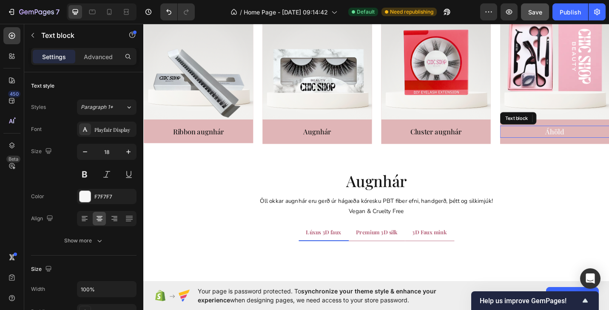
drag, startPoint x: 598, startPoint y: 143, endPoint x: 572, endPoint y: 146, distance: 25.7
click at [598, 143] on link "Áhöld" at bounding box center [593, 141] width 21 height 10
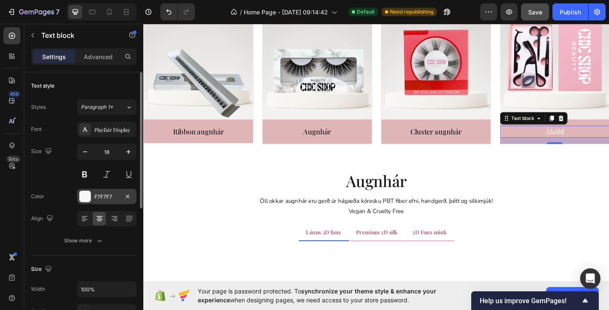
click at [90, 194] on div at bounding box center [84, 196] width 11 height 11
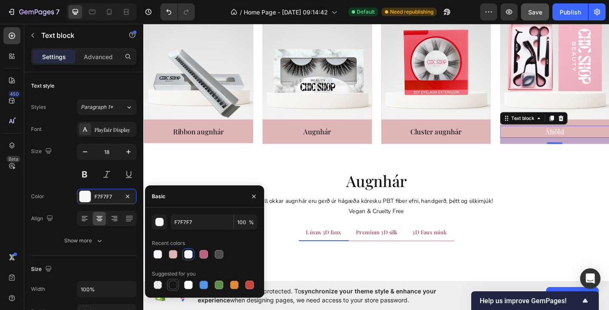
click at [174, 279] on div at bounding box center [173, 285] width 12 height 12
type input "151515"
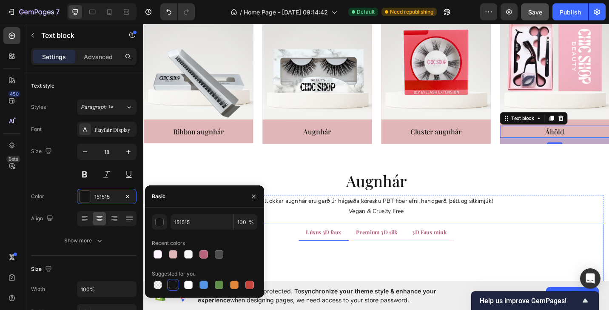
click at [347, 253] on span "Lúxus 3D faux" at bounding box center [340, 252] width 39 height 8
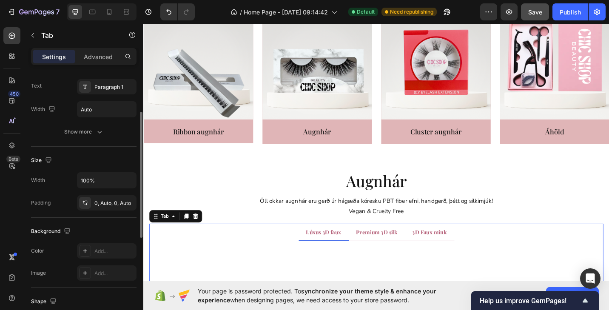
scroll to position [86, 0]
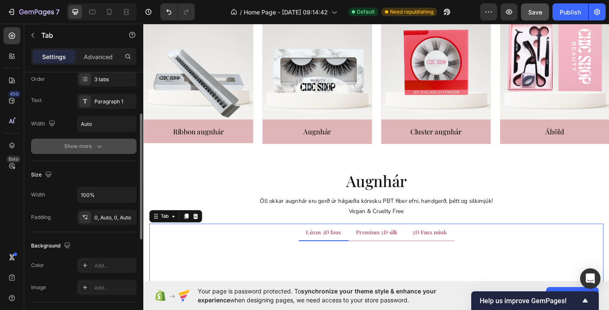
click at [102, 143] on icon "button" at bounding box center [99, 146] width 8 height 8
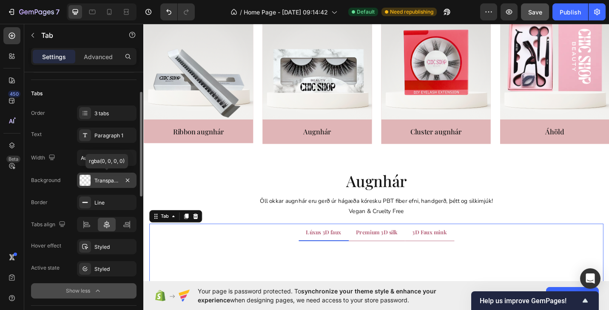
scroll to position [45, 0]
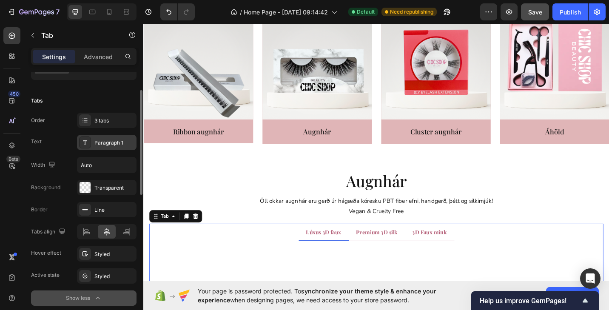
click at [90, 143] on div at bounding box center [85, 142] width 12 height 12
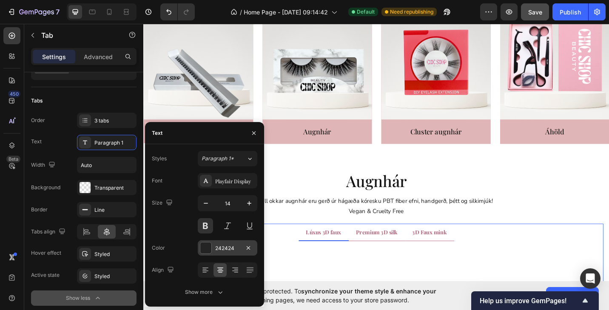
click at [207, 250] on div at bounding box center [205, 247] width 11 height 11
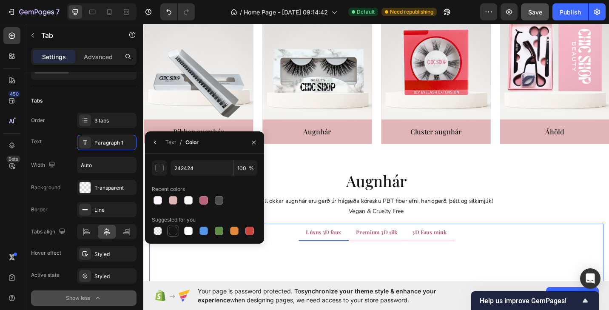
click at [174, 226] on div at bounding box center [173, 231] width 10 height 10
type input "151515"
click at [174, 226] on div at bounding box center [173, 231] width 10 height 10
click at [171, 11] on icon "Undo/Redo" at bounding box center [168, 12] width 8 height 8
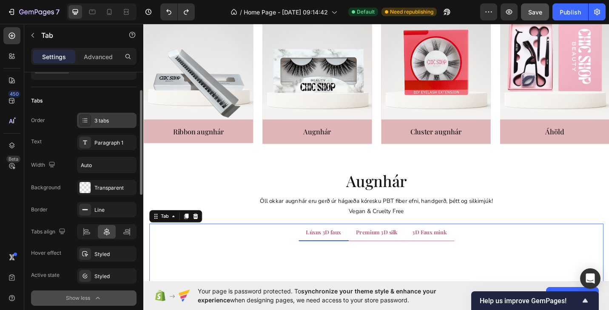
click at [105, 121] on div "3 tabs" at bounding box center [114, 121] width 40 height 8
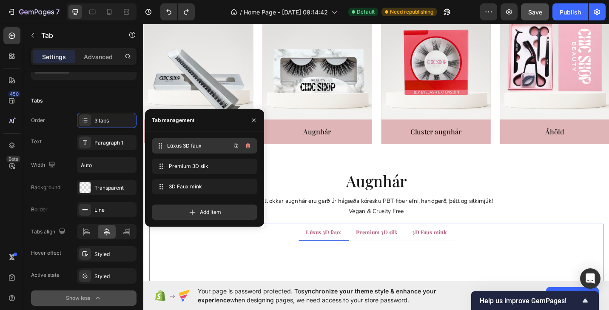
click at [180, 144] on span "Lúxus 3D faux" at bounding box center [198, 146] width 63 height 8
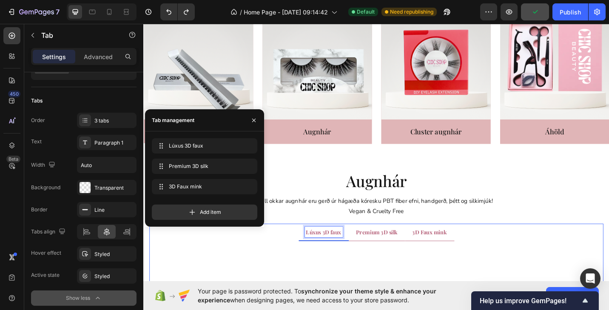
click at [329, 255] on span "Lúxus 3D faux" at bounding box center [340, 252] width 39 height 8
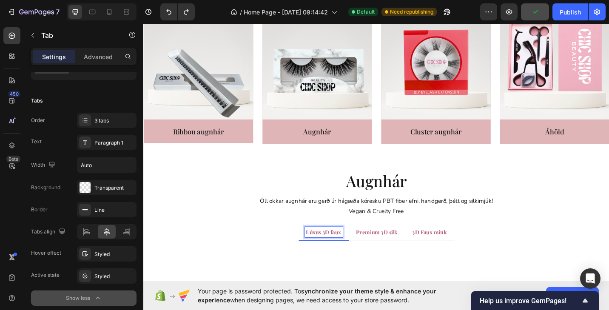
click at [329, 255] on span "Lúxus 3D faux" at bounding box center [340, 252] width 39 height 8
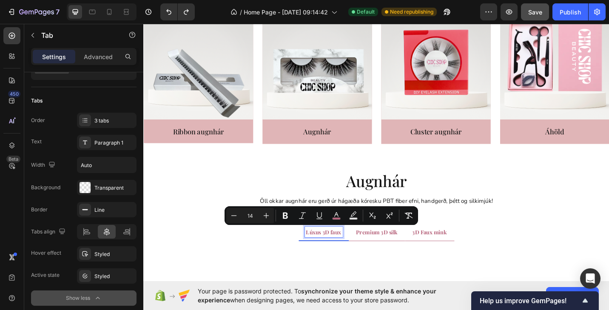
click at [347, 252] on span "Lúxus 3D faux" at bounding box center [340, 252] width 39 height 8
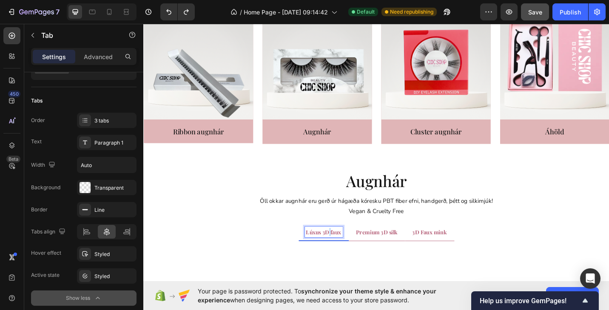
click at [347, 252] on span "Lúxus 3D faux" at bounding box center [340, 252] width 39 height 8
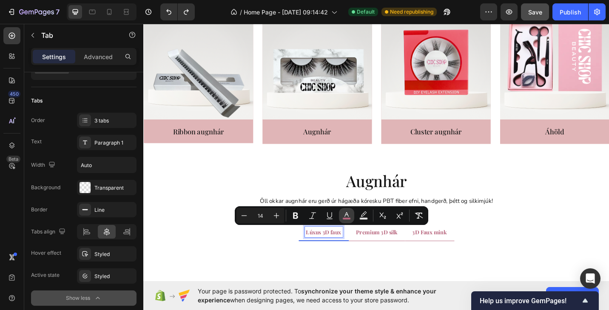
click at [348, 215] on icon "Editor contextual toolbar" at bounding box center [346, 215] width 8 height 8
type input "B6637B"
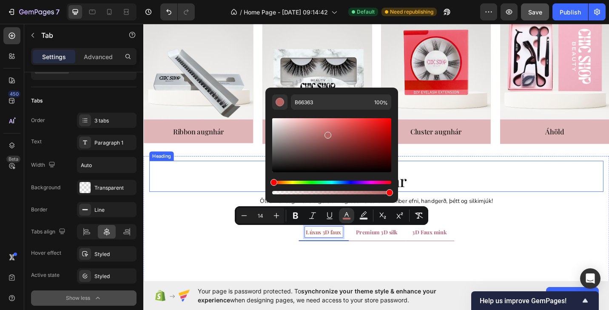
drag, startPoint x: 386, startPoint y: 183, endPoint x: 313, endPoint y: 169, distance: 74.5
click at [277, 184] on div "Hue" at bounding box center [273, 182] width 7 height 7
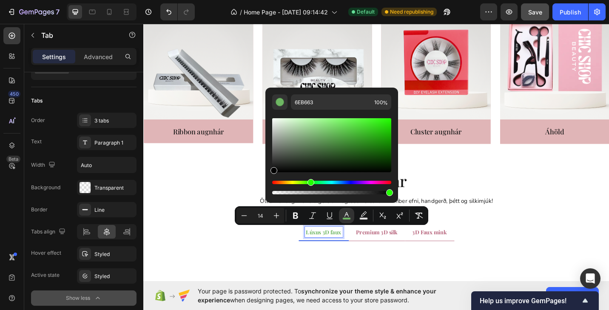
drag, startPoint x: 326, startPoint y: 138, endPoint x: 267, endPoint y: 178, distance: 71.5
click at [267, 179] on div "6EB663 100 %" at bounding box center [331, 142] width 133 height 108
type input "000000"
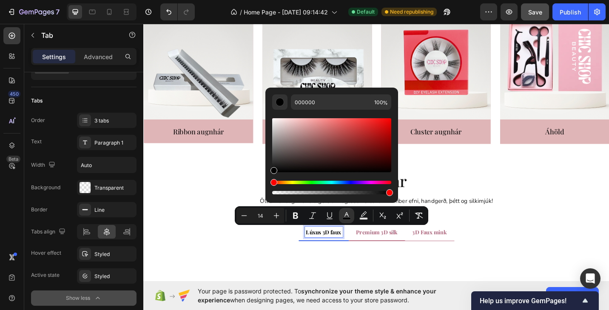
click at [392, 254] on span "Premium 3D silk" at bounding box center [398, 252] width 45 height 8
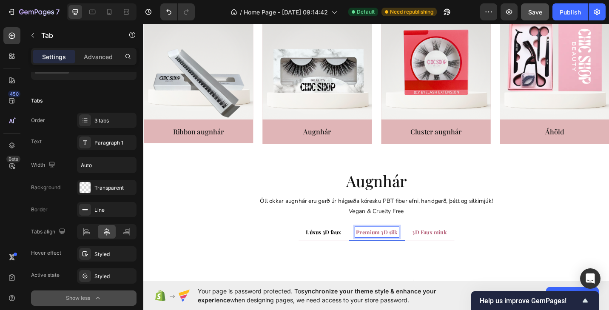
click at [384, 252] on span "Premium 3D silk" at bounding box center [398, 252] width 45 height 8
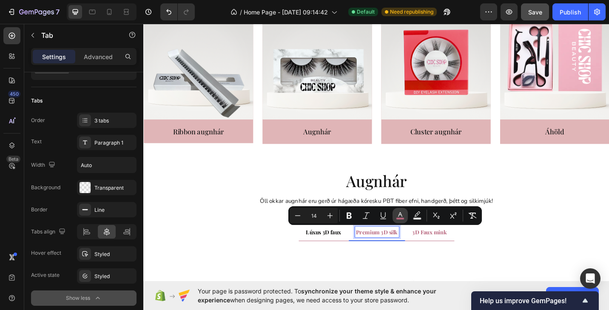
click at [401, 218] on rect "Editor contextual toolbar" at bounding box center [400, 219] width 8 height 2
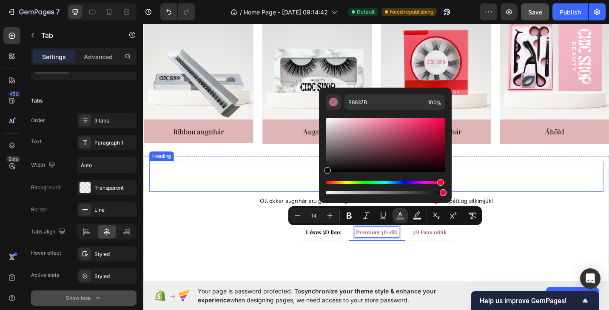
type input "0A0A0A"
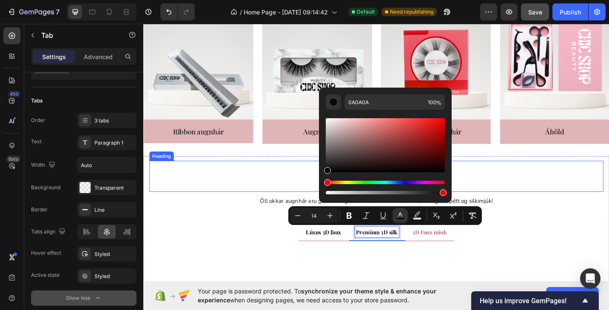
drag, startPoint x: 524, startPoint y: 156, endPoint x: 332, endPoint y: 192, distance: 195.4
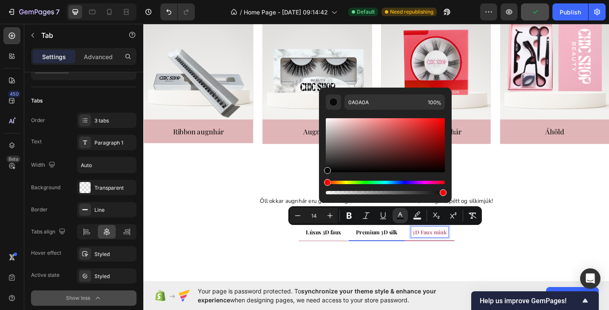
click at [450, 250] on span "3D Faux mink" at bounding box center [457, 252] width 38 height 8
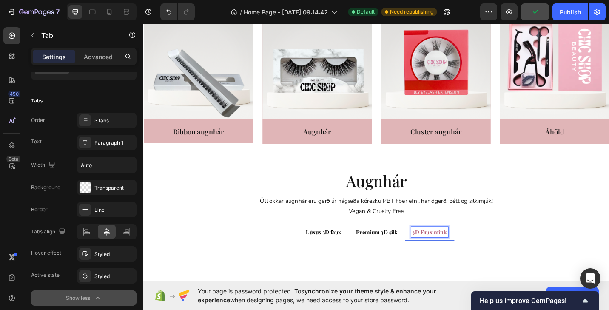
click at [450, 250] on span "3D Faux mink" at bounding box center [457, 252] width 38 height 8
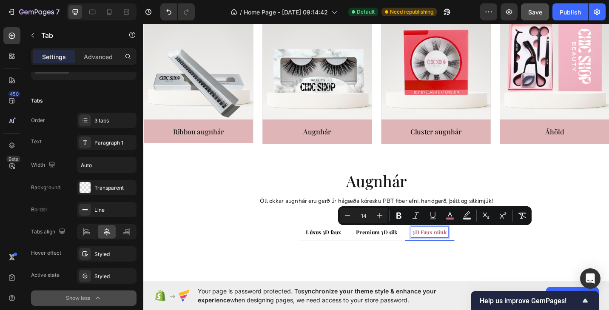
click at [444, 252] on span "3D Faux mink" at bounding box center [457, 252] width 38 height 8
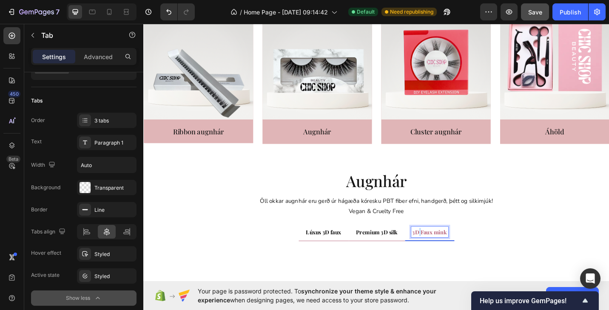
click at [444, 252] on span "3D Faux mink" at bounding box center [457, 252] width 38 height 8
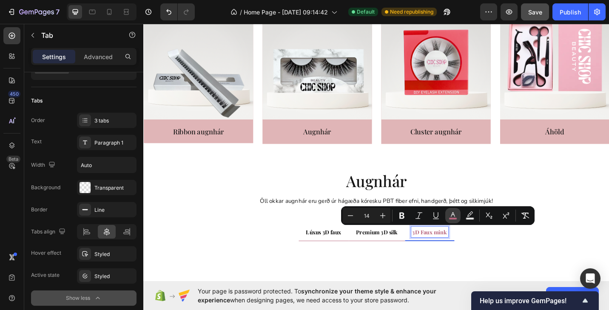
click at [454, 218] on rect "Editor contextual toolbar" at bounding box center [453, 219] width 8 height 2
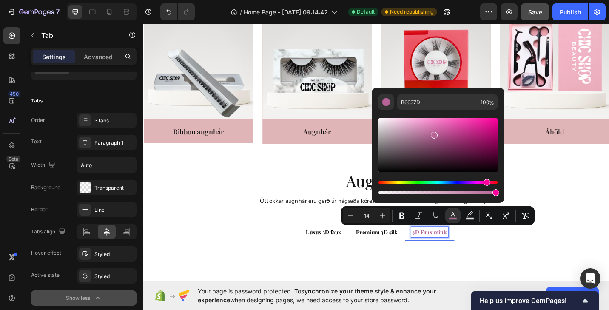
drag, startPoint x: 491, startPoint y: 182, endPoint x: 485, endPoint y: 183, distance: 6.1
click at [485, 183] on div "Hue" at bounding box center [486, 182] width 7 height 7
drag, startPoint x: 434, startPoint y: 136, endPoint x: 375, endPoint y: 176, distance: 71.5
click at [375, 176] on div "B66397 100 %" at bounding box center [437, 142] width 133 height 108
type input "000000"
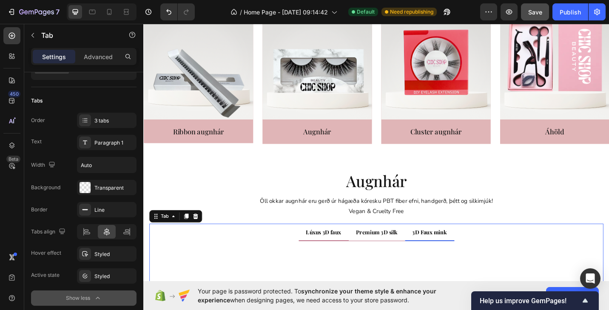
click at [352, 261] on li "Lúxus 3D faux" at bounding box center [340, 252] width 55 height 19
click at [88, 210] on icon at bounding box center [85, 209] width 7 height 7
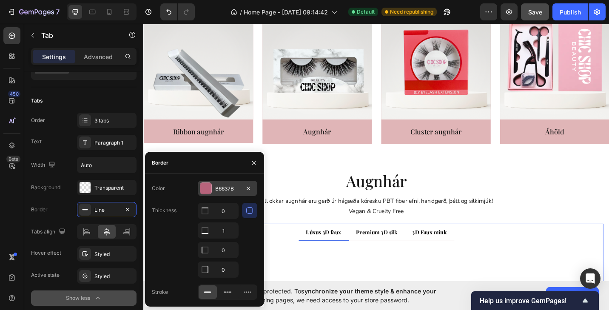
click at [206, 189] on div at bounding box center [205, 188] width 11 height 11
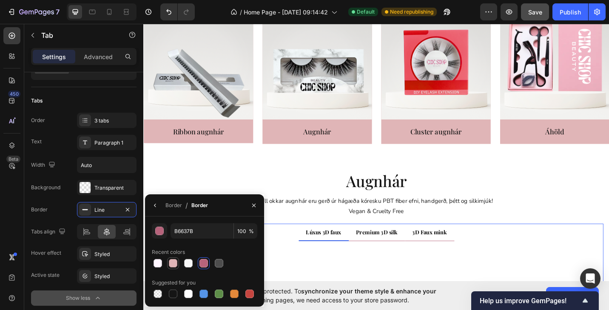
click at [173, 266] on div at bounding box center [173, 263] width 8 height 8
type input "E0B5B7"
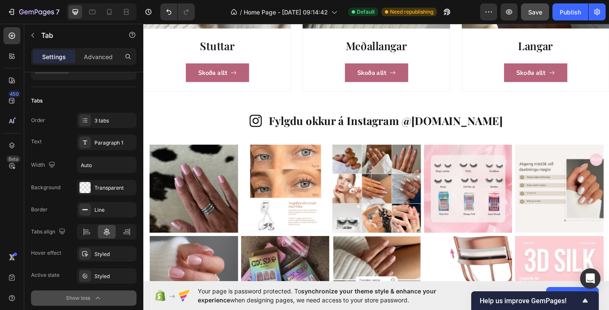
scroll to position [1115, 0]
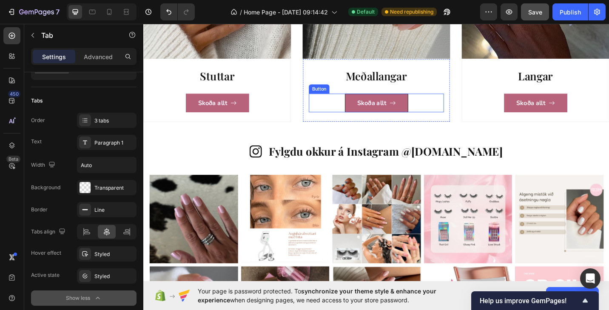
click at [427, 114] on link "Skoða allt" at bounding box center [398, 110] width 69 height 20
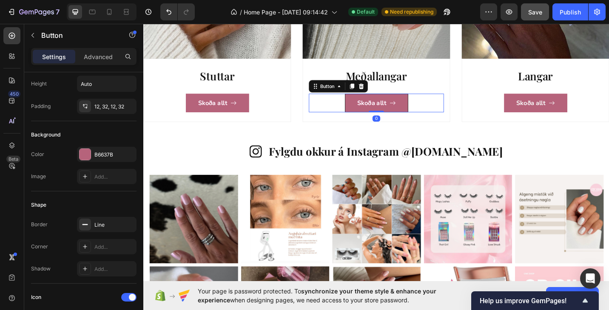
scroll to position [0, 0]
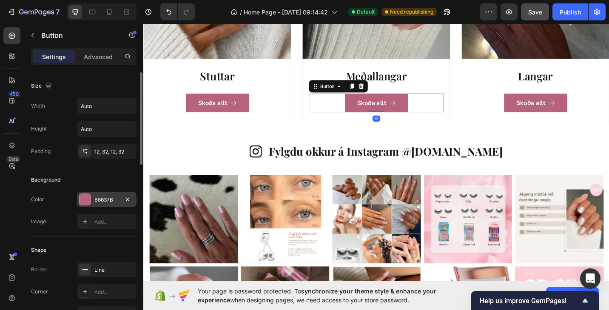
click at [84, 204] on div at bounding box center [84, 199] width 11 height 11
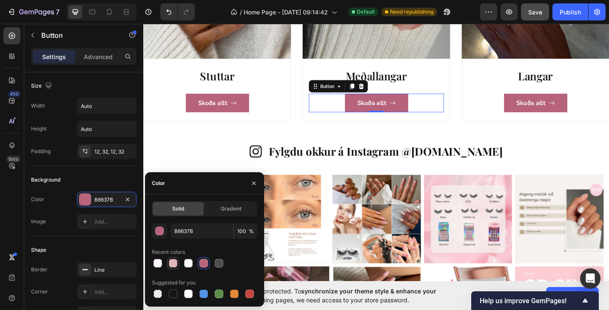
click at [172, 268] on div at bounding box center [173, 263] width 10 height 10
type input "E0B5B7"
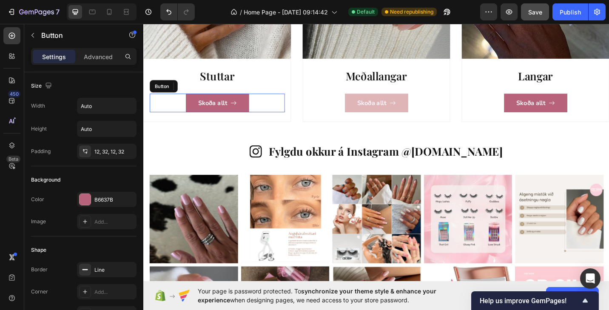
click at [249, 116] on link "Skoða allt" at bounding box center [224, 110] width 69 height 20
click at [91, 191] on div "Background Color B6637B Image Add..." at bounding box center [83, 201] width 105 height 70
click at [89, 198] on div at bounding box center [84, 199] width 11 height 11
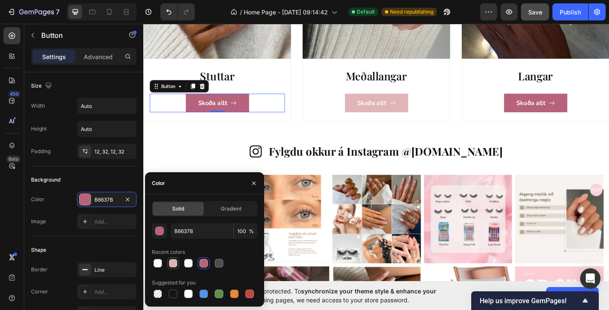
click at [173, 263] on div at bounding box center [173, 263] width 8 height 8
type input "E0B5B7"
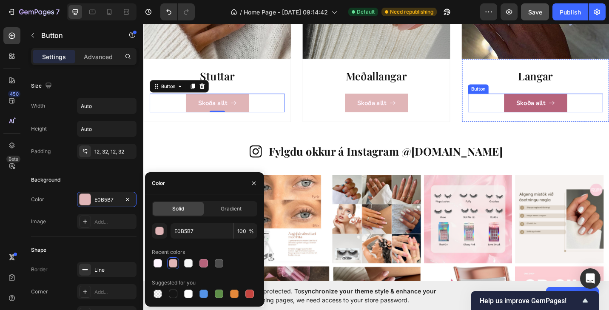
click at [547, 115] on link "Skoða allt" at bounding box center [572, 110] width 69 height 20
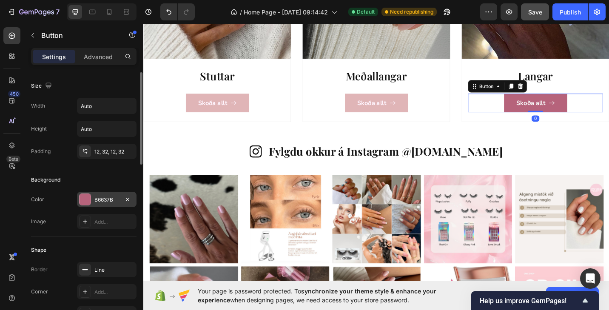
click at [88, 198] on div at bounding box center [84, 199] width 11 height 11
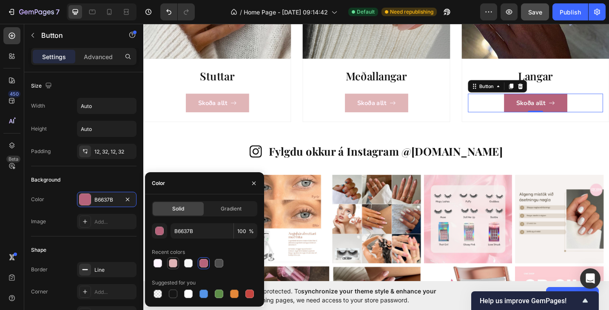
click at [176, 265] on div at bounding box center [173, 263] width 8 height 8
type input "E0B5B7"
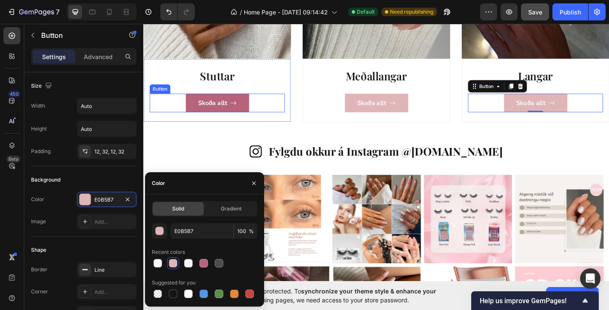
click at [254, 115] on link "Skoða allt" at bounding box center [224, 110] width 69 height 20
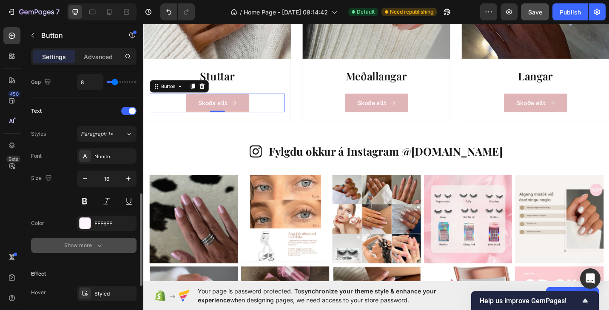
scroll to position [331, 0]
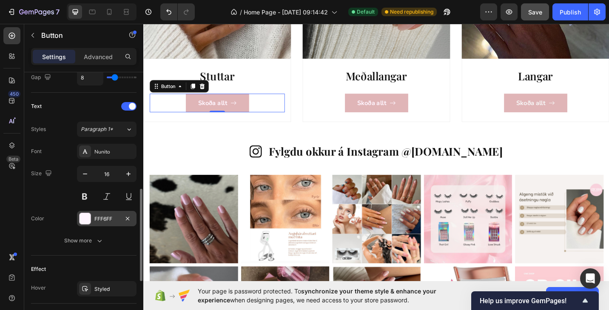
click at [85, 215] on div at bounding box center [84, 218] width 11 height 11
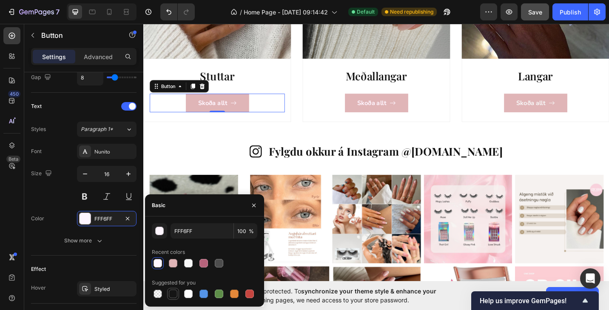
click at [174, 293] on div at bounding box center [173, 293] width 8 height 8
type input "151515"
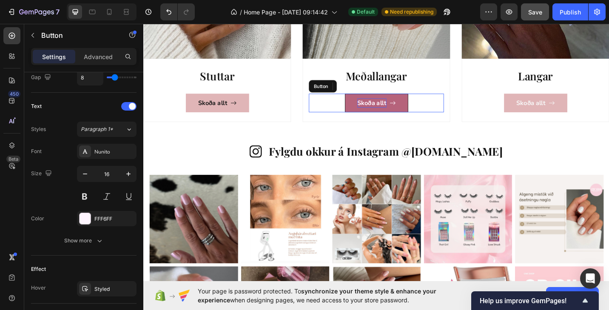
click at [397, 109] on p "Skoða allt" at bounding box center [393, 110] width 32 height 10
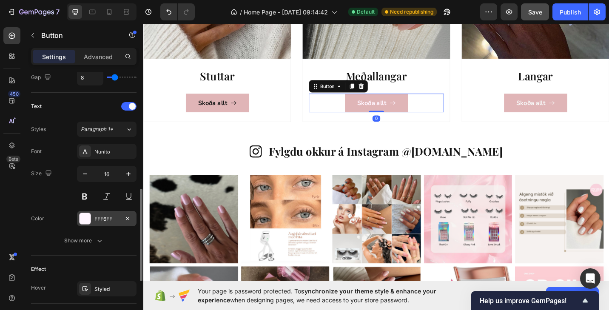
click at [82, 222] on div at bounding box center [84, 218] width 11 height 11
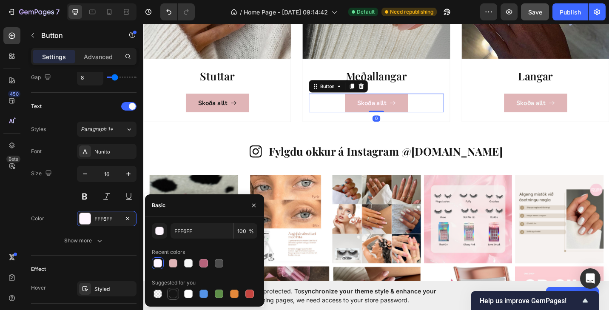
click at [175, 298] on div at bounding box center [173, 294] width 10 height 10
type input "151515"
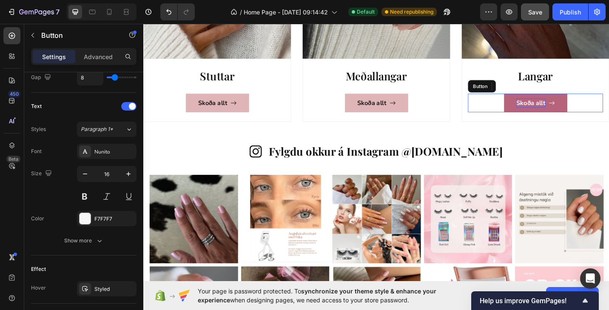
click at [565, 108] on p "Skoða allt" at bounding box center [568, 110] width 32 height 10
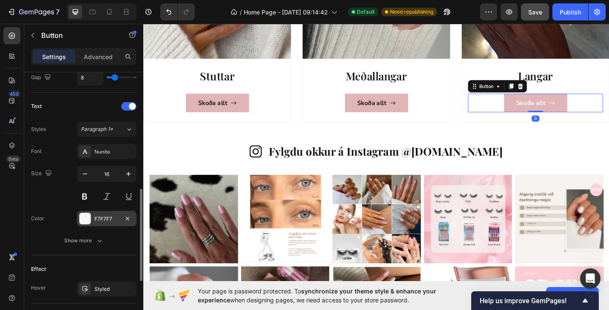
click at [83, 219] on div at bounding box center [84, 218] width 11 height 11
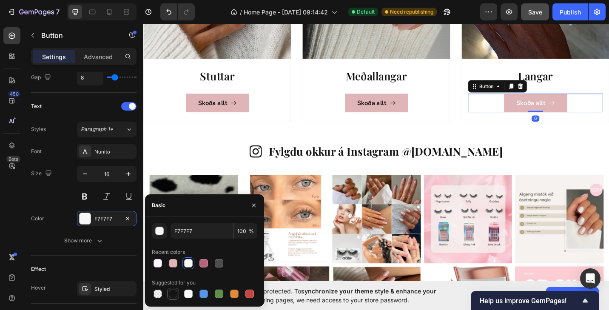
click at [172, 292] on div at bounding box center [173, 293] width 8 height 8
type input "151515"
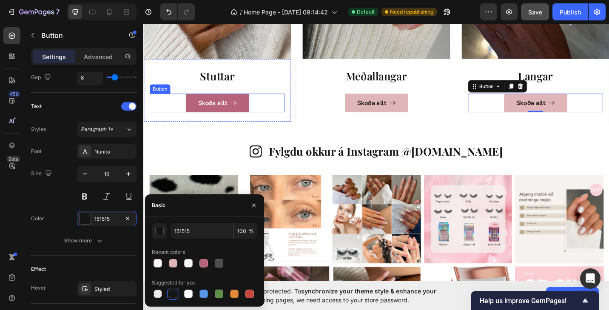
click at [251, 119] on link "Skoða allt" at bounding box center [224, 110] width 69 height 20
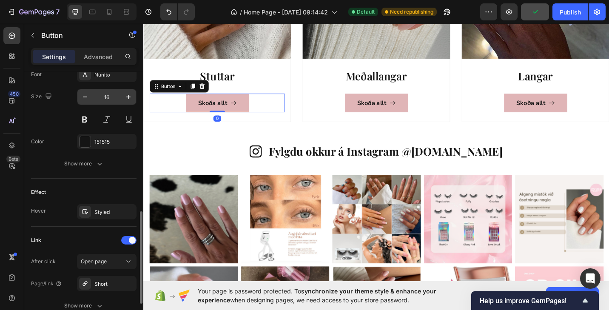
scroll to position [408, 0]
click at [97, 207] on div "Styled" at bounding box center [106, 211] width 59 height 15
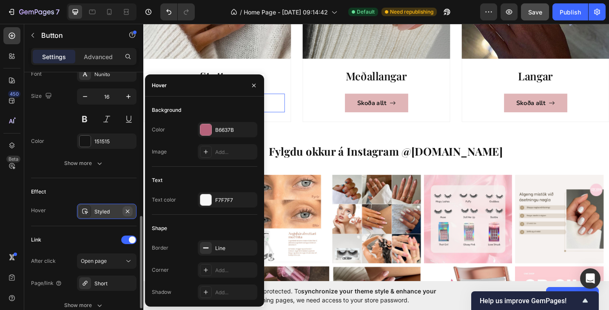
click at [130, 213] on icon "button" at bounding box center [127, 211] width 7 height 7
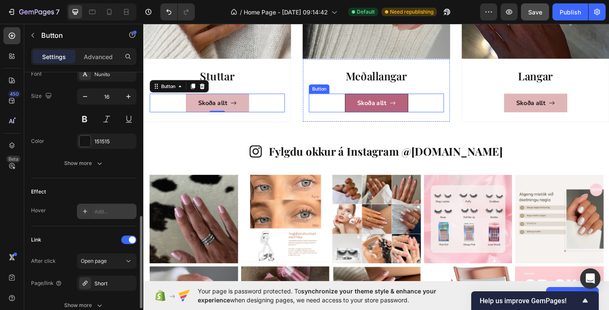
click at [382, 116] on link "Skoða allt" at bounding box center [398, 110] width 69 height 20
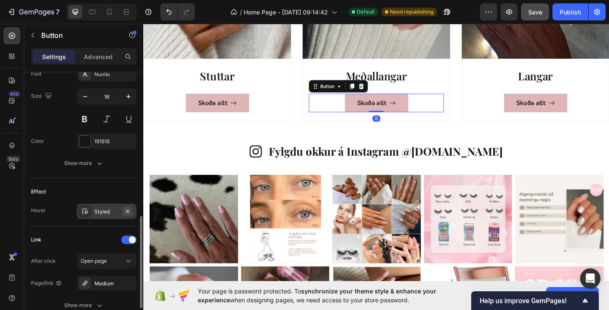
click at [130, 214] on icon "button" at bounding box center [127, 211] width 7 height 7
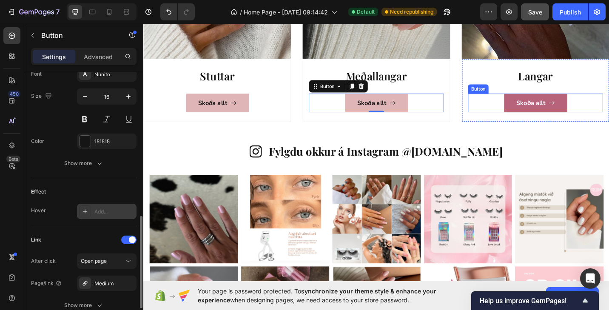
click at [549, 114] on link "Skoða allt" at bounding box center [572, 110] width 69 height 20
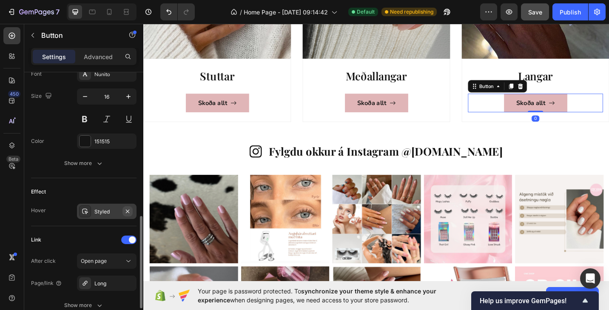
click at [129, 210] on icon "button" at bounding box center [127, 210] width 3 height 3
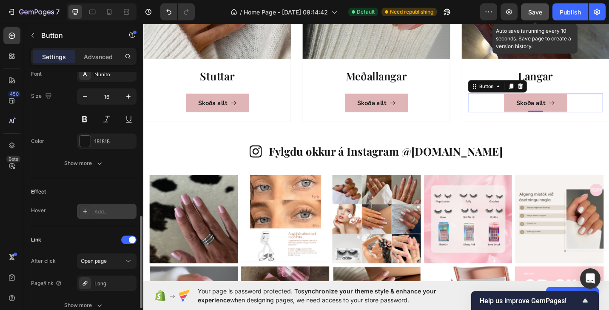
drag, startPoint x: 540, startPoint y: 16, endPoint x: 358, endPoint y: 76, distance: 191.4
click at [540, 16] on div "Save" at bounding box center [535, 12] width 14 height 9
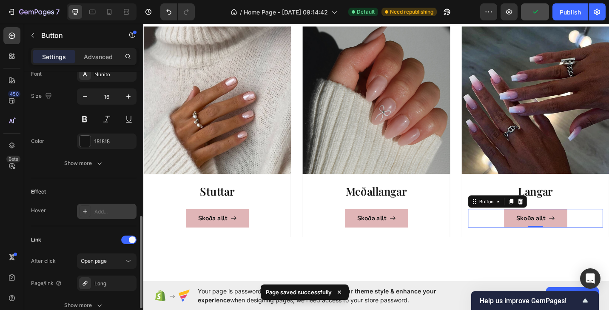
scroll to position [771, 0]
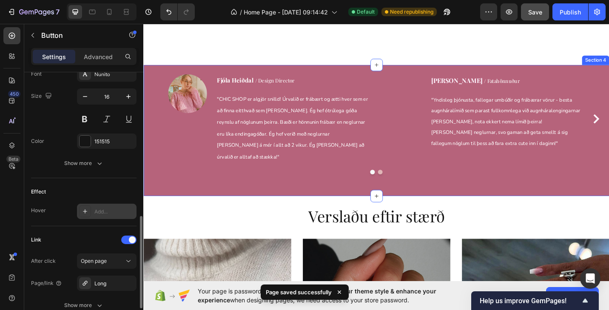
click at [440, 185] on div "Image Fjóla Heiðdal / Design Director Text block " CHIC SHOP er algjör snilld! …" at bounding box center [398, 140] width 497 height 123
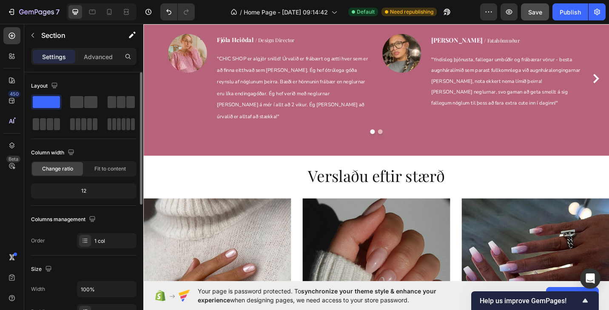
scroll to position [786, 0]
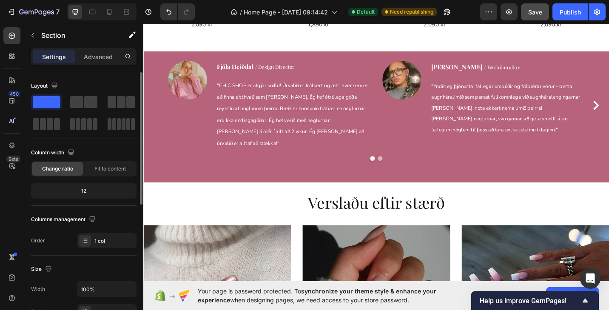
click at [443, 168] on div "Image Fjóla Heiðdal / Design Director Text block " CHIC SHOP er algjör snilld! …" at bounding box center [398, 125] width 497 height 123
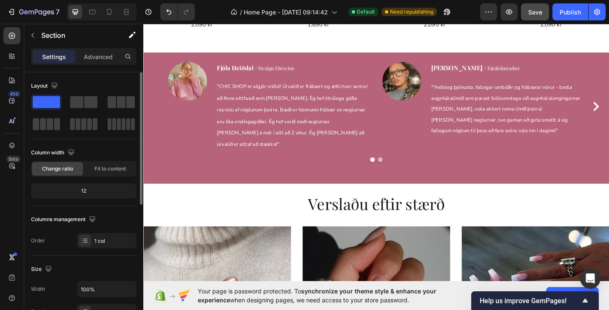
click at [182, 164] on div "Image Fjóla Heiðdal / Design Director Text block " CHIC SHOP er algjör snilld! …" at bounding box center [398, 126] width 497 height 123
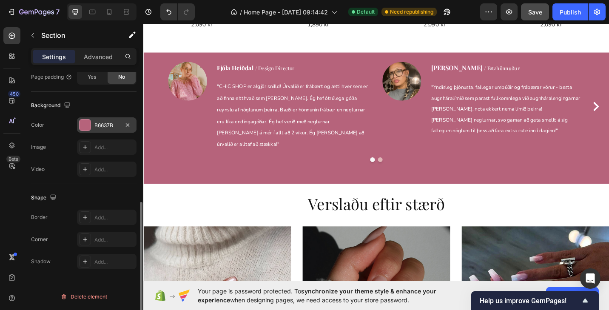
click at [85, 125] on div at bounding box center [84, 124] width 11 height 11
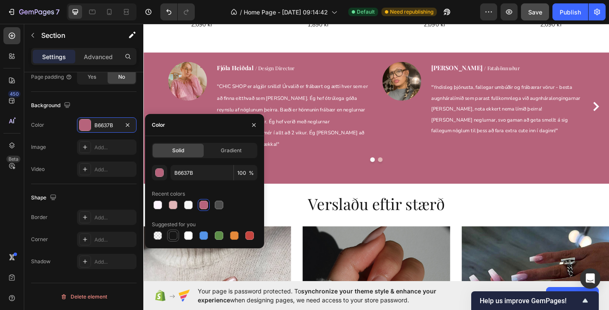
click at [173, 233] on div at bounding box center [173, 235] width 8 height 8
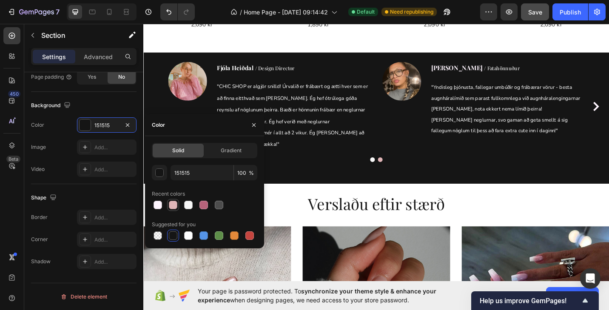
click at [174, 206] on div at bounding box center [173, 205] width 8 height 8
type input "E0B5B7"
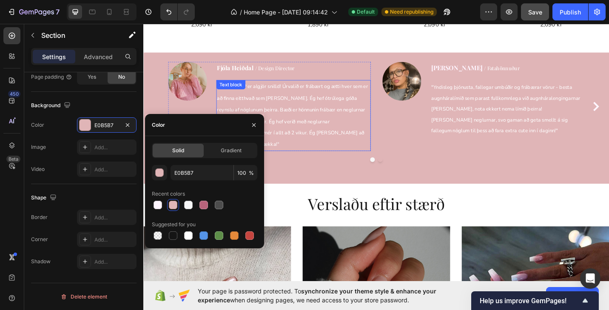
click at [290, 105] on span "CHIC SHOP er algjör snilld! Úrvalið er frábært og ætti hver sem er að finna eit…" at bounding box center [306, 124] width 165 height 71
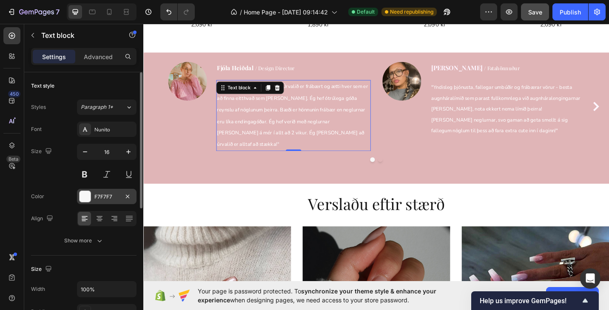
click at [87, 194] on div at bounding box center [84, 196] width 11 height 11
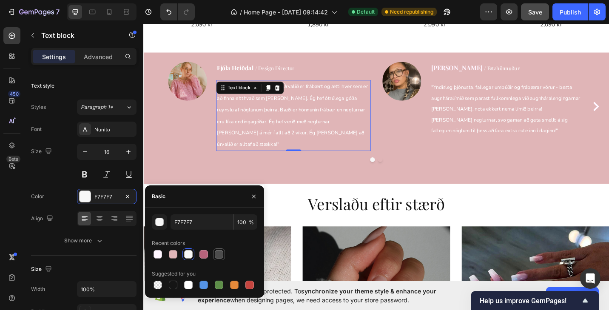
click at [221, 253] on div at bounding box center [219, 254] width 8 height 8
click at [294, 121] on p "" CHIC SHOP er algjör snilld! Úrvalið er frábært og ætti hver sem er að finna e…" at bounding box center [307, 124] width 167 height 76
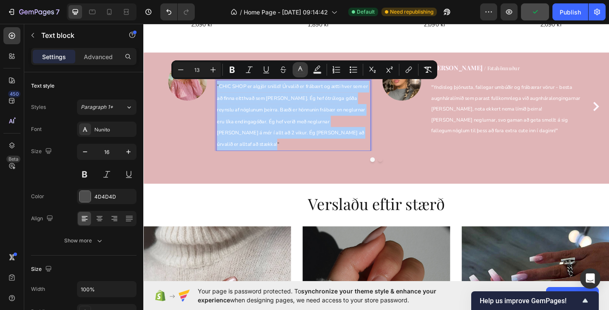
click at [297, 74] on button "color" at bounding box center [299, 69] width 15 height 15
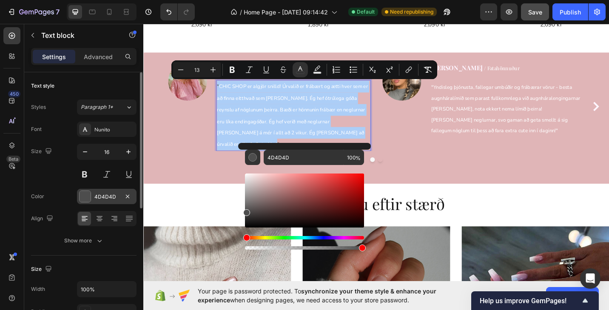
click at [93, 196] on div "4D4D4D" at bounding box center [106, 196] width 59 height 15
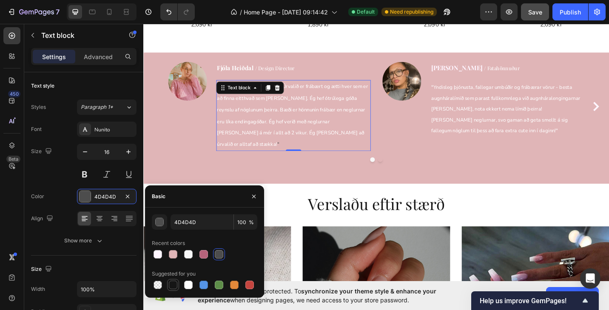
click at [176, 285] on div at bounding box center [173, 284] width 8 height 8
type input "151515"
click at [306, 117] on span "CHIC SHOP er algjör snilld! Úrvalið er frábært og ætti hver sem er að finna eit…" at bounding box center [306, 124] width 165 height 71
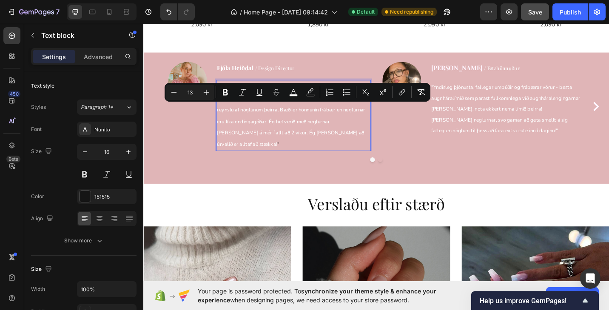
click at [354, 139] on p "" CHIC SHOP er algjör snilld! Úrvalið er frábært og ætti hver sem er að finna e…" at bounding box center [307, 124] width 167 height 76
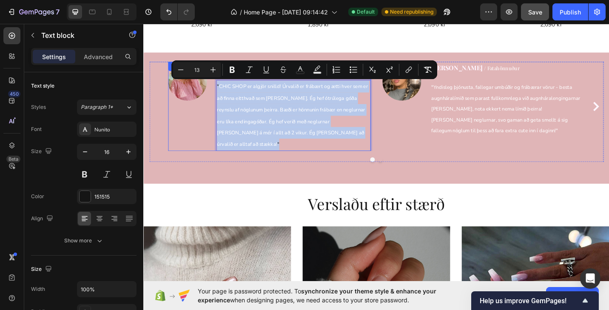
drag, startPoint x: 354, startPoint y: 141, endPoint x: 222, endPoint y: 91, distance: 141.3
click at [222, 91] on div "Image Fjóla Heiðdal / Design Director Text block " CHIC SHOP er algjör snilld! …" at bounding box center [281, 114] width 222 height 98
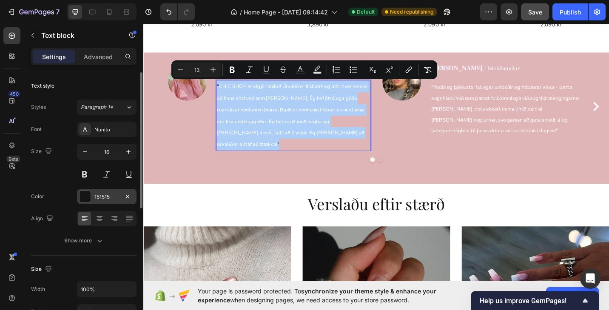
click at [85, 194] on div at bounding box center [84, 196] width 11 height 11
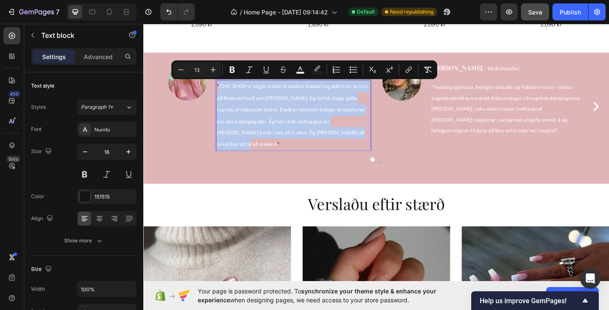
drag, startPoint x: 343, startPoint y: 140, endPoint x: 225, endPoint y: 90, distance: 127.8
click at [225, 90] on p "" CHIC SHOP er algjör snilld! Úrvalið er frábært og ætti hver sem er að finna e…" at bounding box center [307, 124] width 167 height 76
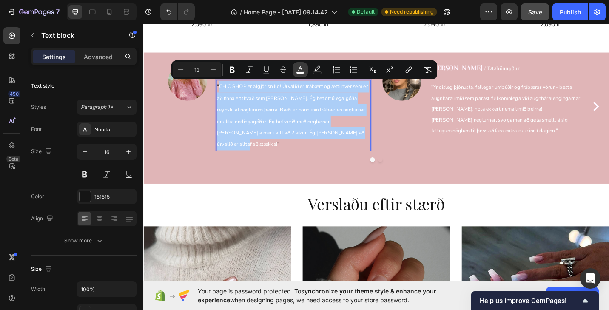
click at [300, 66] on icon "Editor contextual toolbar" at bounding box center [300, 69] width 8 height 8
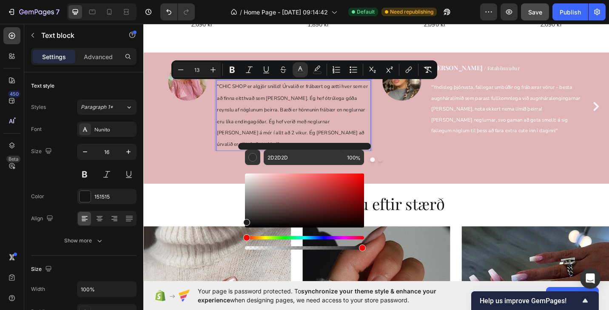
type input "1E1E1E"
drag, startPoint x: 249, startPoint y: 175, endPoint x: 245, endPoint y: 221, distance: 45.6
click at [245, 221] on div "Editor contextual toolbar" at bounding box center [246, 222] width 7 height 7
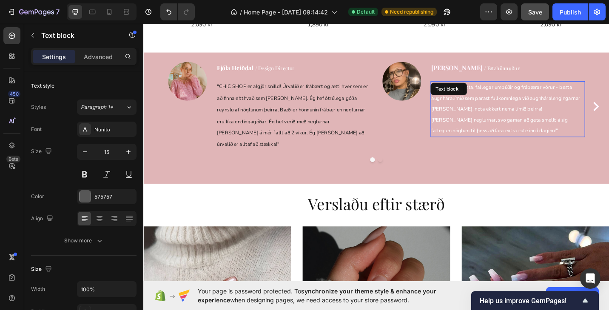
click at [488, 109] on p ""Yndisleg þjónusta, fallegar umbúðir og frábærar vörur - besta augnháralímið se…" at bounding box center [541, 117] width 167 height 59
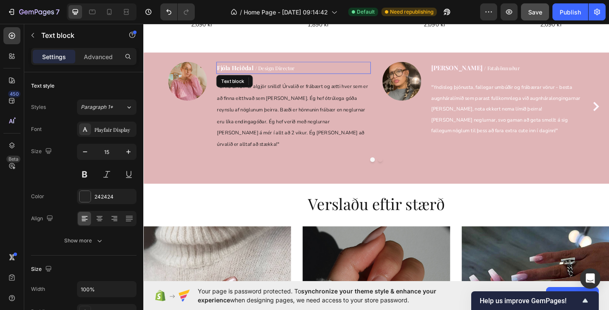
click at [245, 72] on strong "Fjóla Heiðdal" at bounding box center [244, 72] width 40 height 8
click at [253, 73] on strong "Fjóla Heiðdal" at bounding box center [244, 72] width 40 height 8
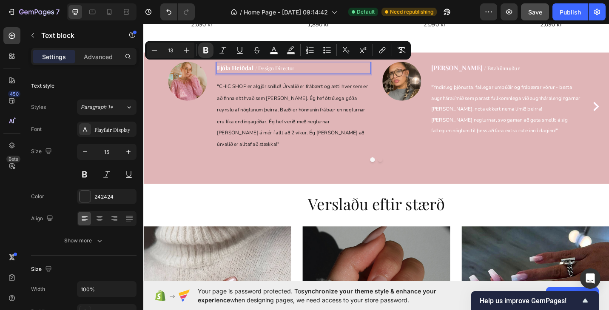
click at [283, 75] on p "Fjóla Heiðdal / Design Director" at bounding box center [307, 71] width 167 height 11
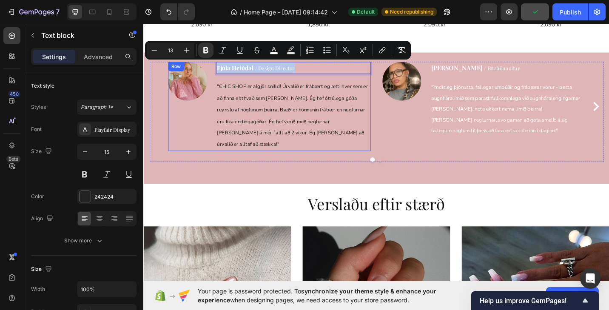
drag, startPoint x: 319, startPoint y: 70, endPoint x: 222, endPoint y: 71, distance: 96.9
click at [222, 71] on div "Image Fjóla Heiðdal / Design Director Text block 16 " CHIC SHOP er algjör snill…" at bounding box center [281, 114] width 222 height 98
click at [275, 54] on button "color" at bounding box center [273, 49] width 15 height 15
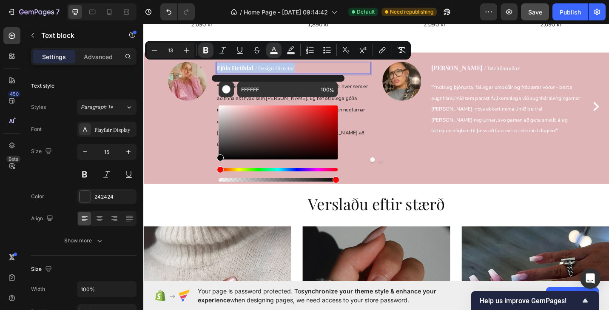
type input "070707"
type input "15"
drag, startPoint x: 219, startPoint y: 109, endPoint x: 217, endPoint y: 164, distance: 55.7
click at [217, 164] on div "070707 100 %" at bounding box center [278, 129] width 133 height 108
type input "000000"
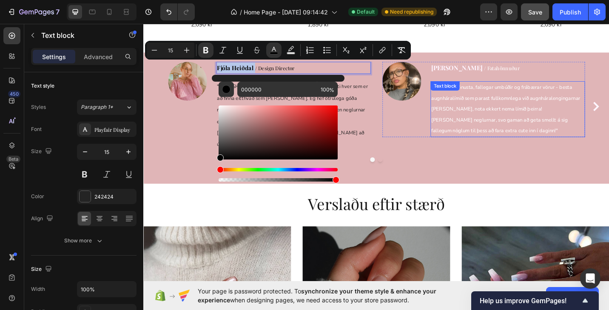
click at [499, 102] on span ""Yndisleg þjónusta, fallegar umbúðir og frábærar vörur - besta augnháralímið se…" at bounding box center [539, 117] width 163 height 55
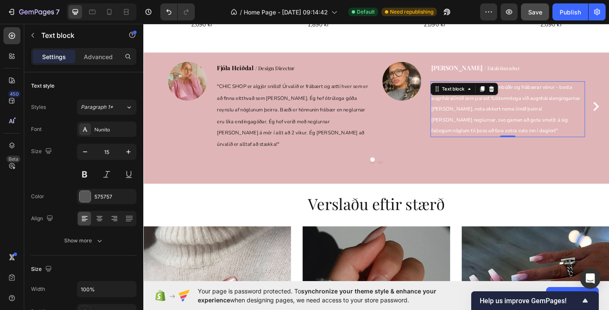
click at [514, 133] on p ""Yndisleg þjónusta, fallegar umbúðir og frábærar vörur - besta augnháralímið se…" at bounding box center [541, 117] width 167 height 59
click at [485, 140] on p ""Yndisleg þjónusta, fallegar umbúðir og frábærar vörur - besta augnháralímið se…" at bounding box center [541, 117] width 167 height 59
click at [460, 91] on span ""Yndisleg þjónusta, fallegar umbúðir og frábærar vörur - besta augnháralímið se…" at bounding box center [539, 117] width 163 height 55
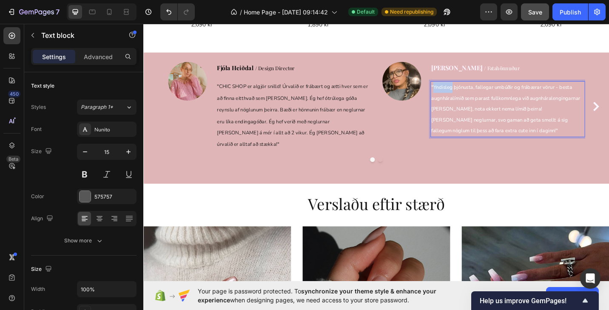
click at [460, 91] on span ""Yndisleg þjónusta, fallegar umbúðir og frábærar vörur - besta augnháralímið se…" at bounding box center [539, 117] width 163 height 55
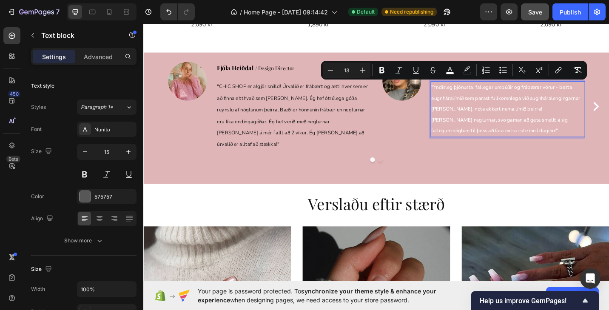
click at [461, 92] on span ""Yndisleg þjónusta, fallegar umbúðir og frábærar vörur - besta augnháralímið se…" at bounding box center [539, 117] width 163 height 55
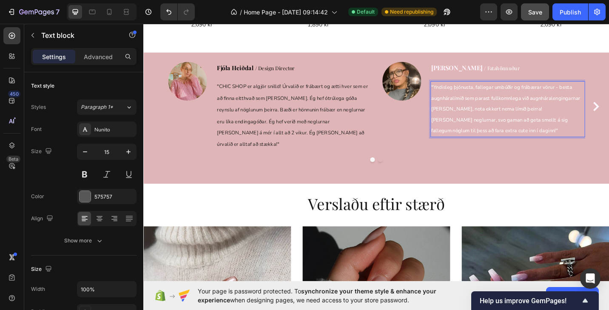
click at [458, 88] on p ""Yndisleg þjónusta, fallegar umbúðir og frábærar vörur - besta augnháralímið se…" at bounding box center [541, 117] width 167 height 59
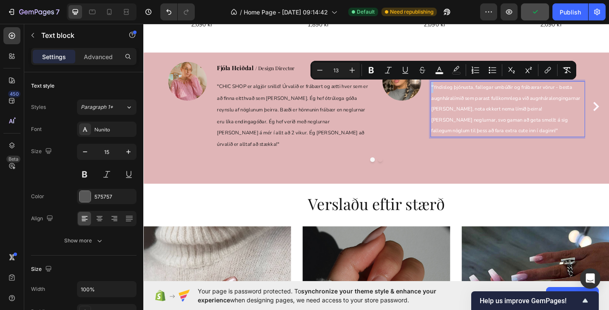
click at [459, 92] on span ""Yndisleg þjónusta, fallegar umbúðir og frábærar vörur - besta augnháralímið se…" at bounding box center [539, 117] width 163 height 55
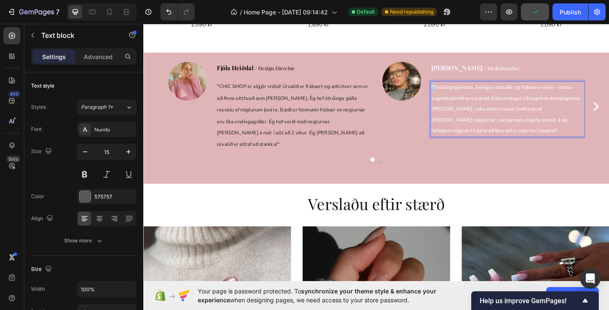
click at [459, 92] on span ""Yndisleg þjónusta, fallegar umbúðir og frábærar vörur - besta augnháralímið se…" at bounding box center [539, 117] width 163 height 55
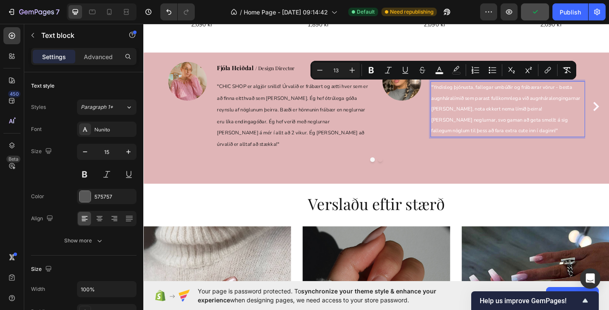
click at [475, 123] on p ""Yndisleg þjónusta, fallegar umbúðir og frábærar vörur - besta augnháralímið se…" at bounding box center [541, 117] width 167 height 59
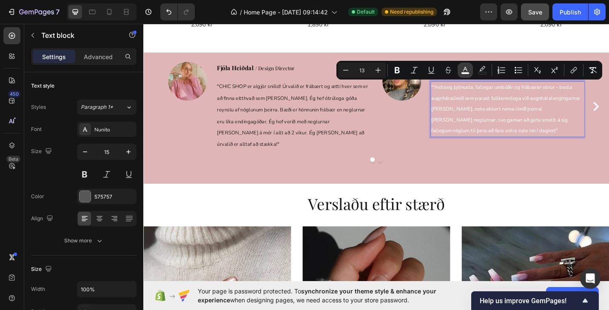
click at [467, 71] on icon "Editor contextual toolbar" at bounding box center [465, 70] width 8 height 8
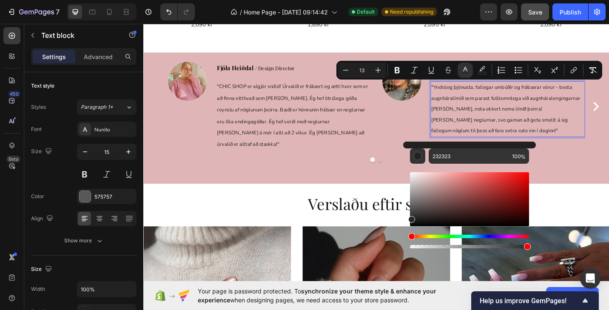
type input "262626"
drag, startPoint x: 412, startPoint y: 175, endPoint x: 408, endPoint y: 218, distance: 42.3
click at [408, 218] on div "262626 100 %" at bounding box center [469, 196] width 133 height 108
click at [555, 115] on span ""Yndisleg þjónusta, fallegar umbúðir og frábærar vörur - besta augnháralímið se…" at bounding box center [539, 117] width 163 height 55
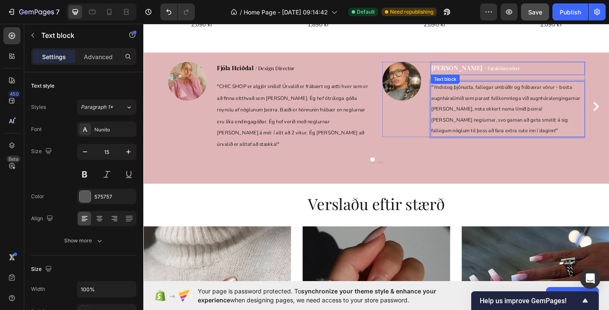
click at [527, 71] on span "/ Fatahönnuður" at bounding box center [535, 72] width 39 height 7
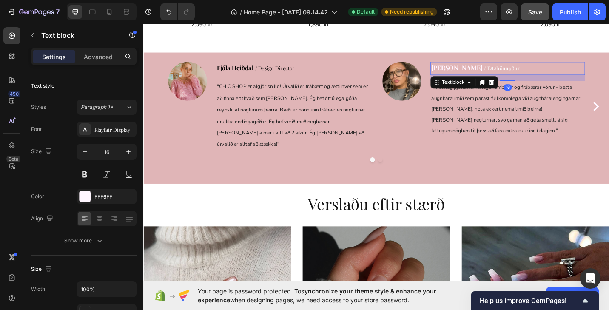
click at [540, 71] on span "/ Fatahönnuður" at bounding box center [535, 72] width 39 height 7
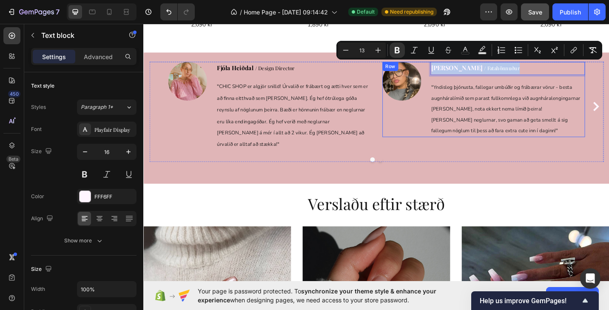
drag, startPoint x: 549, startPoint y: 68, endPoint x: 456, endPoint y: 65, distance: 93.5
click at [456, 65] on div "Image [PERSON_NAME] / Fatahönnuður Text block 16 "Yndisleg þjónusta, fallegar u…" at bounding box center [516, 106] width 222 height 82
click at [466, 53] on icon "Editor contextual toolbar" at bounding box center [465, 50] width 8 height 8
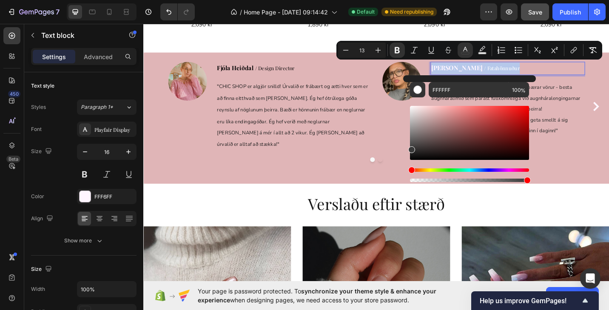
type input "383838"
drag, startPoint x: 411, startPoint y: 107, endPoint x: 407, endPoint y: 147, distance: 41.0
click at [407, 147] on div "383838 100 %" at bounding box center [469, 129] width 133 height 108
click at [411, 156] on div "Editor contextual toolbar" at bounding box center [469, 133] width 119 height 54
type input "13"
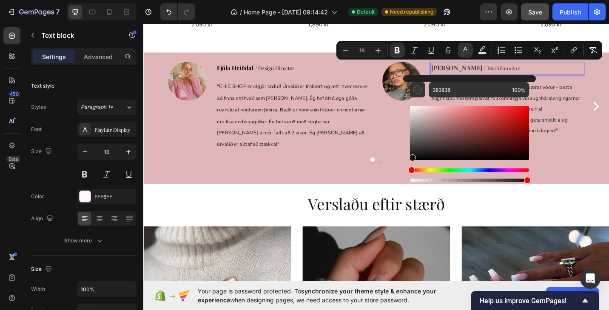
type input "111111"
type input "16"
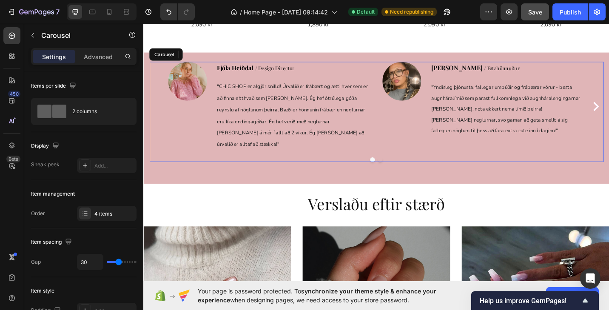
click at [608, 122] on div "Image Fjóla Heiðdal / Design Director Text block " CHIC SHOP er algjör snilld! …" at bounding box center [398, 114] width 497 height 98
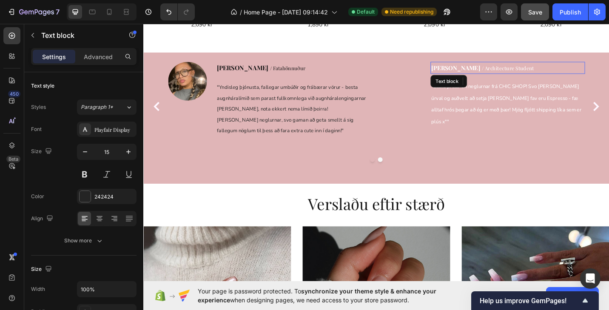
click at [488, 71] on strong "[PERSON_NAME]" at bounding box center [485, 72] width 54 height 8
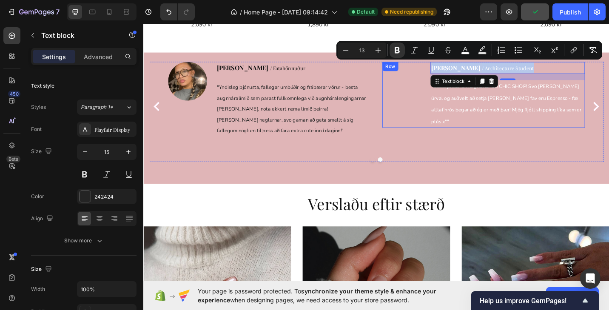
drag, startPoint x: 569, startPoint y: 70, endPoint x: 453, endPoint y: 72, distance: 115.6
click at [453, 72] on div "Image [PERSON_NAME] / Architecture Student Text block 16 "Elska press-on neglur…" at bounding box center [516, 101] width 222 height 72
click at [465, 53] on rect "Editor contextual toolbar" at bounding box center [465, 53] width 8 height 2
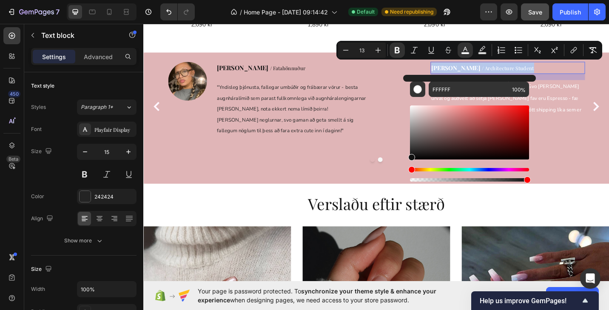
type input "111111"
drag, startPoint x: 411, startPoint y: 107, endPoint x: 406, endPoint y: 156, distance: 48.7
click at [406, 156] on div "111111 100 %" at bounding box center [469, 129] width 133 height 108
type input "15"
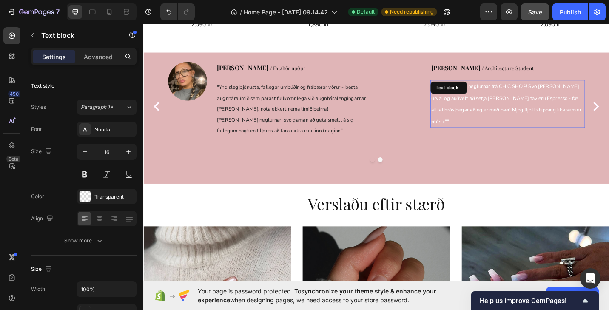
click at [585, 109] on p ""Elska press-on neglurnar frá CHIC SHOP! Svo [PERSON_NAME] úrval og auðvelt að …" at bounding box center [541, 111] width 167 height 51
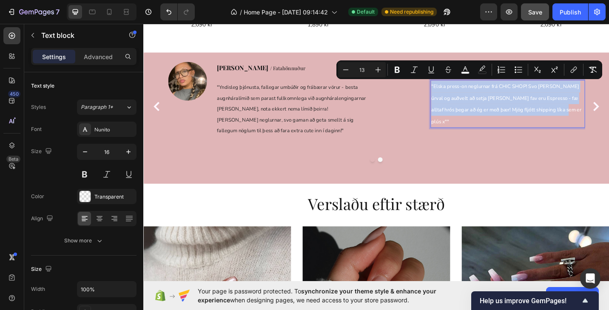
drag, startPoint x: 599, startPoint y: 113, endPoint x: 458, endPoint y: 89, distance: 143.1
click at [458, 89] on div ""Elska press-on neglurnar frá CHIC SHOP! Svo [PERSON_NAME] úrval og auðvelt að …" at bounding box center [541, 111] width 169 height 52
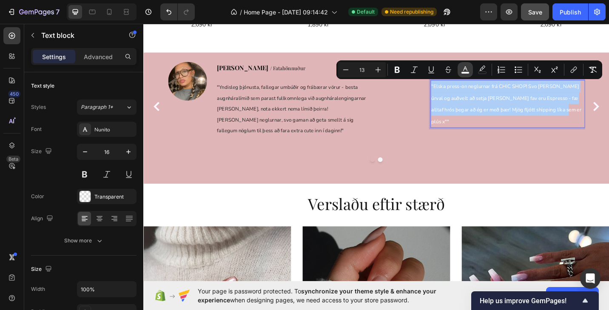
click at [467, 72] on rect "Editor contextual toolbar" at bounding box center [465, 73] width 8 height 2
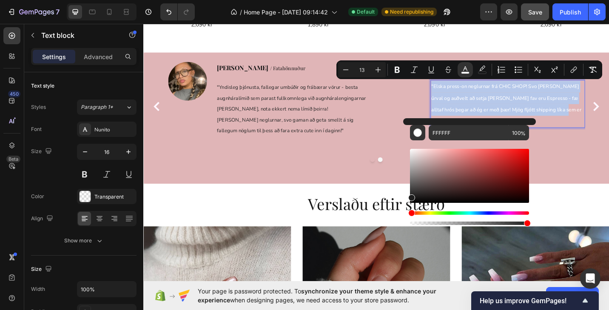
type input "1E1E1E"
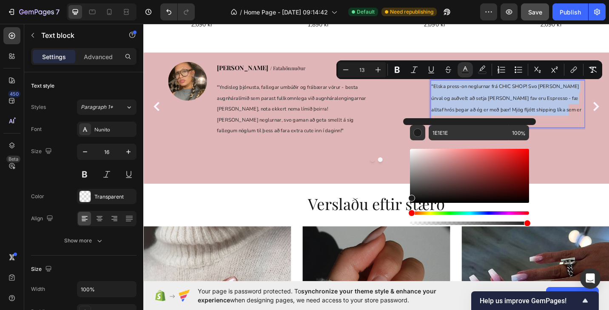
drag, startPoint x: 412, startPoint y: 149, endPoint x: 408, endPoint y: 196, distance: 46.9
click at [408, 196] on div "1E1E1E 100 %" at bounding box center [469, 172] width 133 height 108
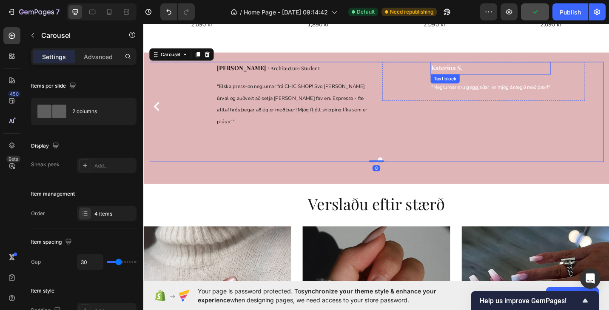
click at [484, 76] on p "[PERSON_NAME]" at bounding box center [523, 72] width 130 height 12
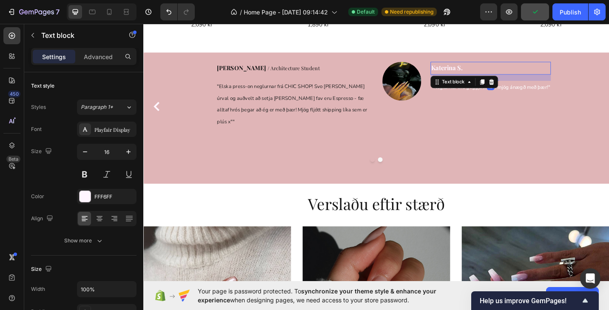
click at [484, 74] on strong "Katerina" at bounding box center [471, 72] width 27 height 9
click at [501, 70] on p "[PERSON_NAME]" at bounding box center [523, 72] width 130 height 12
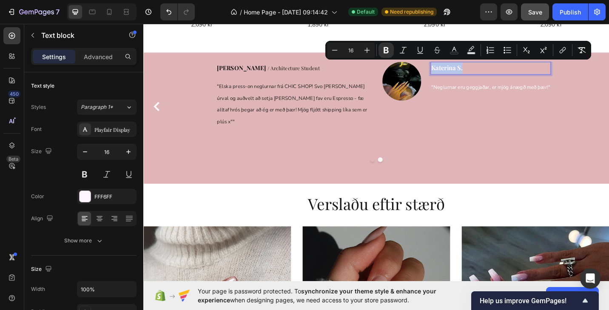
drag, startPoint x: 504, startPoint y: 70, endPoint x: 460, endPoint y: 73, distance: 44.3
click at [460, 73] on p "[PERSON_NAME]" at bounding box center [523, 72] width 130 height 12
click at [453, 51] on icon "Editor contextual toolbar" at bounding box center [454, 50] width 8 height 8
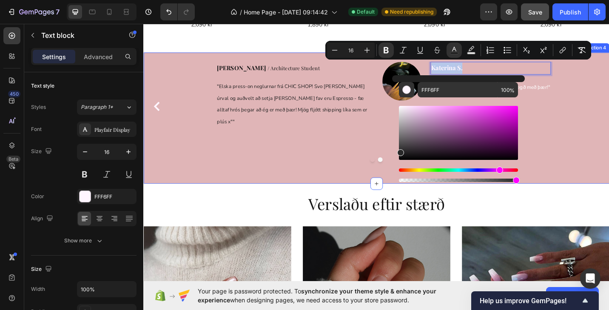
type input "282828"
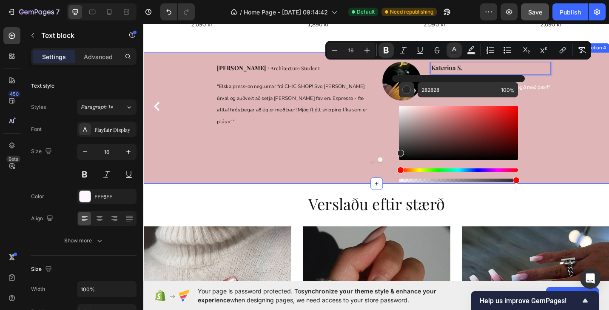
drag, startPoint x: 545, startPoint y: 135, endPoint x: 415, endPoint y: 170, distance: 134.5
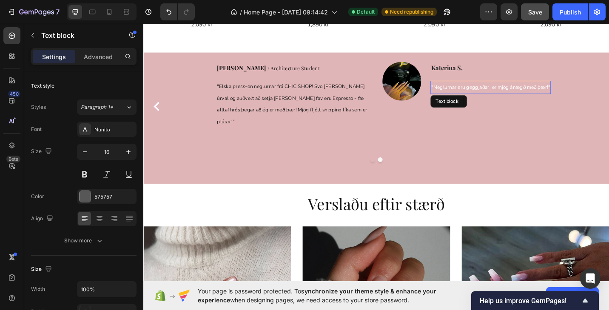
click at [567, 88] on p ""Neglurnar eru geggjaðar, er mjög ánægð með þær!"" at bounding box center [523, 93] width 130 height 13
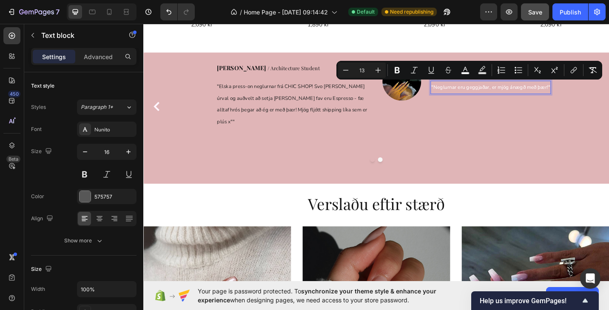
click at [585, 92] on span ""Neglurnar eru geggjaðar, er mjög ánægð með þær!"" at bounding box center [523, 94] width 130 height 8
click at [462, 72] on rect "Editor contextual toolbar" at bounding box center [465, 73] width 8 height 2
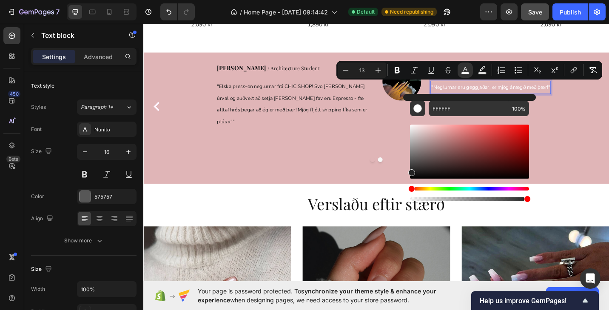
type input "232323"
drag, startPoint x: 411, startPoint y: 127, endPoint x: 410, endPoint y: 171, distance: 43.4
click at [410, 171] on div "Editor contextual toolbar" at bounding box center [411, 172] width 7 height 7
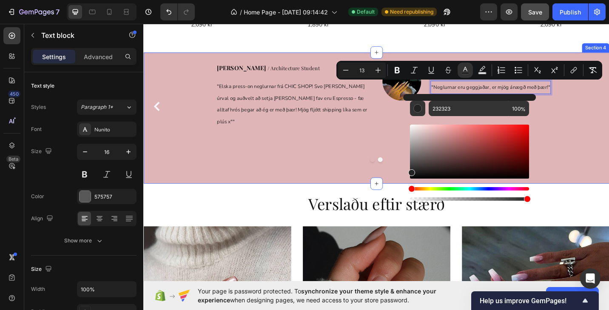
click at [415, 168] on div "Image Fjóla Heiðdal / Design Director Text block " CHIC SHOP er algjör snilld! …" at bounding box center [398, 126] width 497 height 123
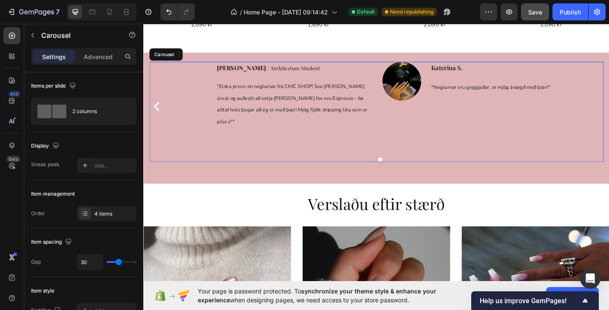
click at [400, 153] on div "Image Fjóla Heiðdal / Design Director Text block " CHIC SHOP er algjör snilld! …" at bounding box center [398, 120] width 497 height 110
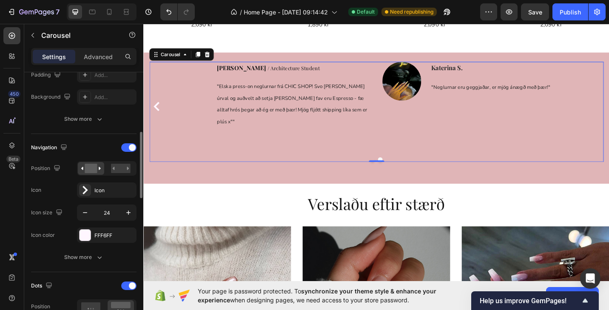
scroll to position [237, 0]
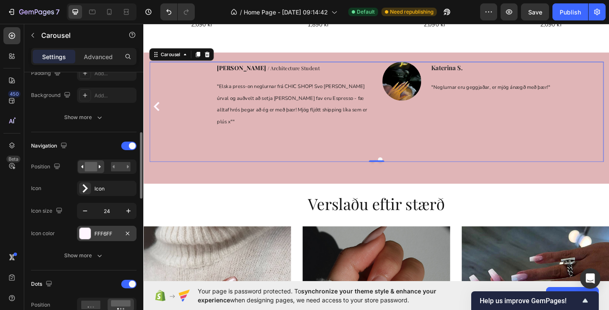
click at [85, 229] on div at bounding box center [84, 233] width 11 height 11
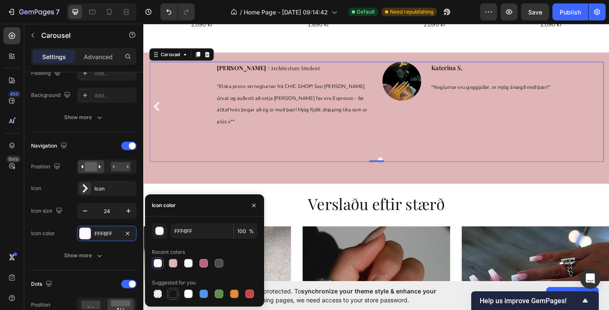
click at [173, 291] on div at bounding box center [173, 293] width 8 height 8
click at [218, 262] on div at bounding box center [219, 263] width 8 height 8
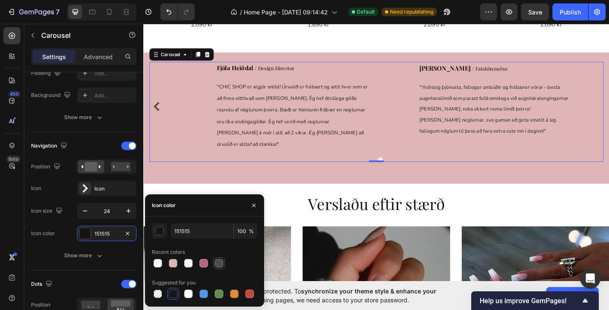
type input "4D4D4D"
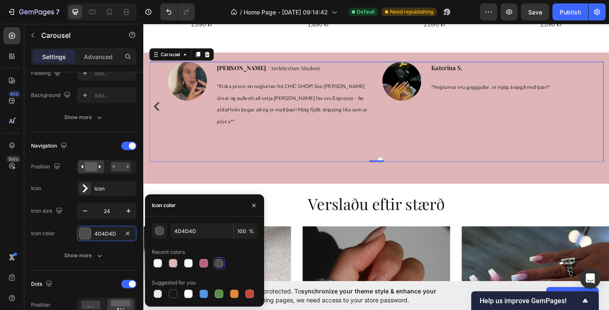
click at [398, 170] on div at bounding box center [398, 172] width 497 height 5
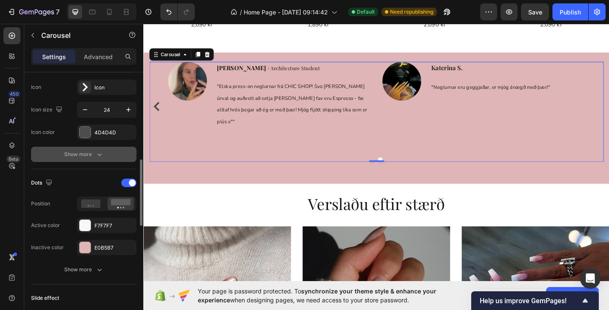
scroll to position [345, 0]
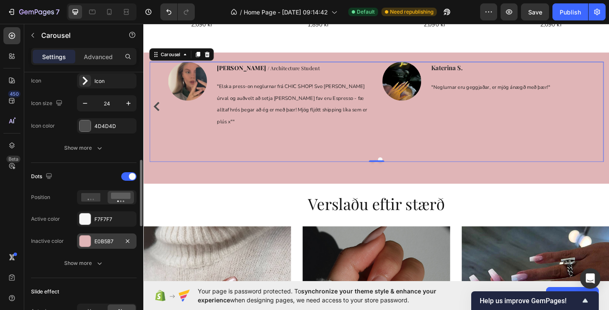
click at [85, 237] on div at bounding box center [84, 240] width 11 height 11
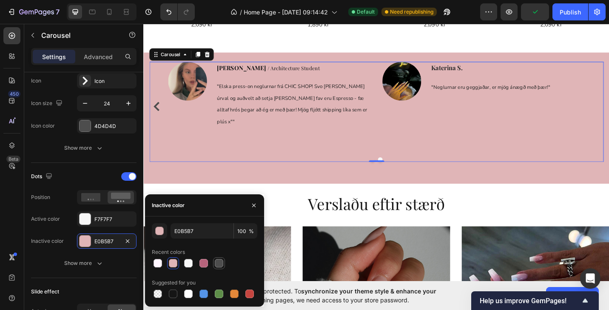
click at [218, 263] on div at bounding box center [219, 263] width 8 height 8
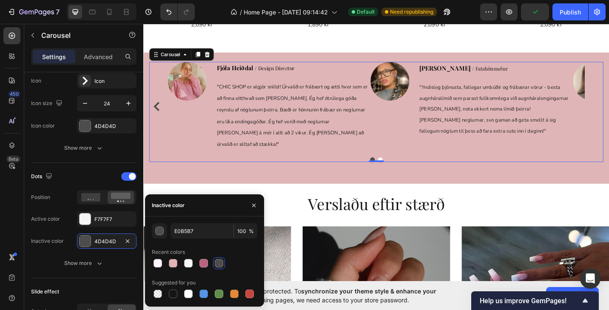
type input "4D4D4D"
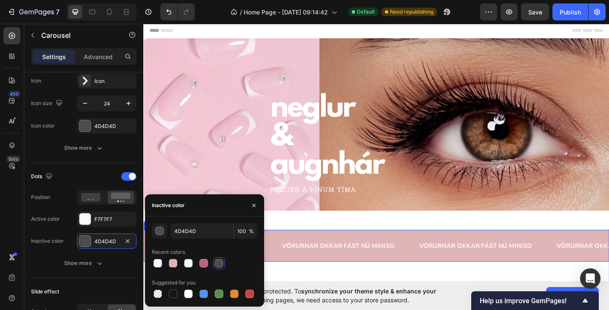
scroll to position [45, 0]
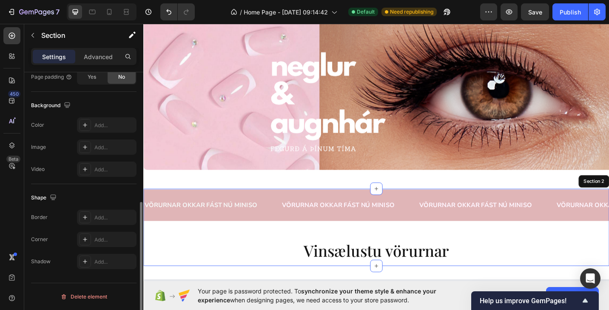
click at [501, 245] on div "VÖRURNAR OKKAR FÁST NÚ MINISO Text Block VÖRURNAR OKKAR FÁST NÚ MINISO Text Blo…" at bounding box center [398, 225] width 510 height 41
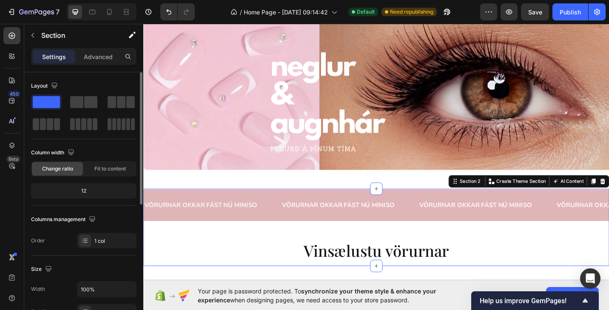
click at [502, 231] on div "VÖRURNAR OKKAR FÁST NÚ MINISO Text Block" at bounding box center [506, 222] width 125 height 21
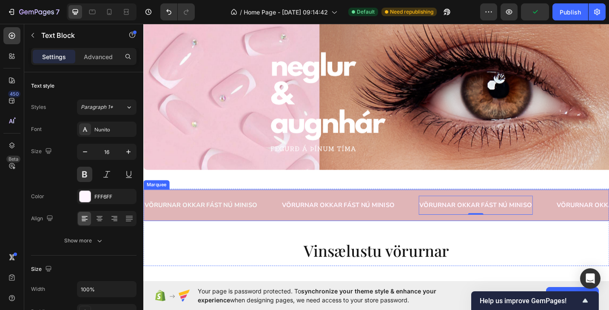
click at [467, 235] on div "VÖRURNAR OKKAR FÁST NÚ MINISO Text Block VÖRURNAR OKKAR FÁST NÚ MINISO Text Blo…" at bounding box center [398, 222] width 510 height 34
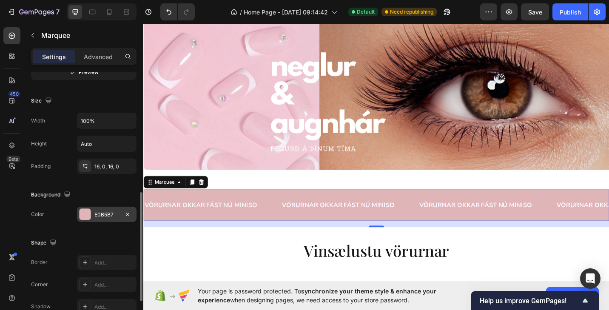
scroll to position [292, 0]
click at [85, 214] on div at bounding box center [84, 214] width 11 height 11
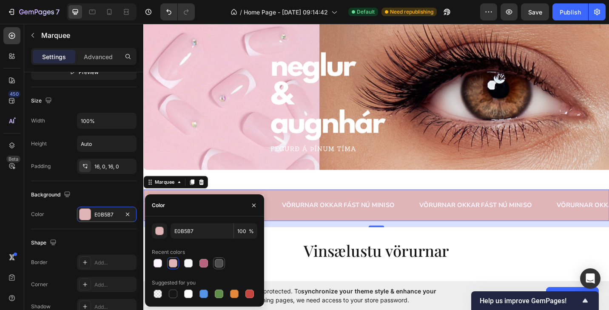
click at [218, 261] on div at bounding box center [219, 263] width 8 height 8
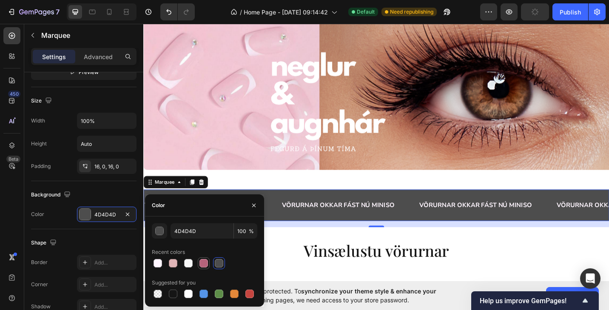
click at [205, 261] on div at bounding box center [203, 263] width 8 height 8
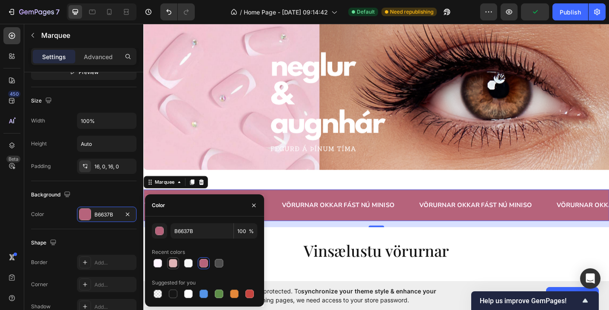
click at [174, 264] on div at bounding box center [173, 263] width 8 height 8
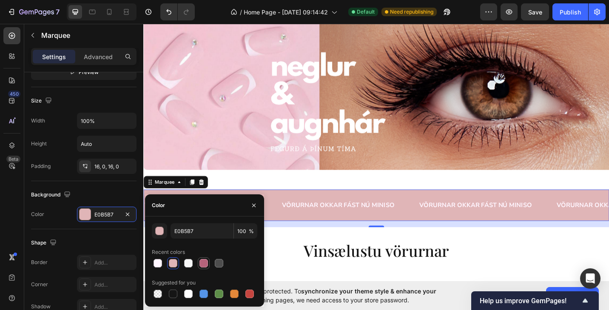
click at [204, 263] on div at bounding box center [203, 263] width 8 height 8
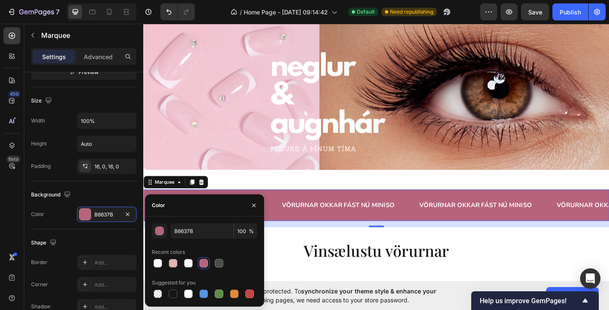
click at [204, 263] on div at bounding box center [203, 263] width 8 height 8
click at [159, 230] on div "button" at bounding box center [160, 231] width 8 height 8
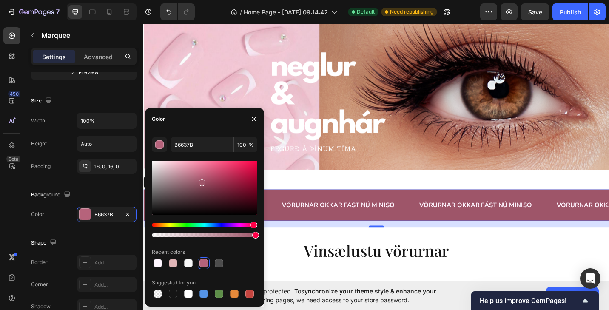
drag, startPoint x: 201, startPoint y: 179, endPoint x: 199, endPoint y: 193, distance: 14.5
click at [199, 186] on div at bounding box center [201, 182] width 7 height 7
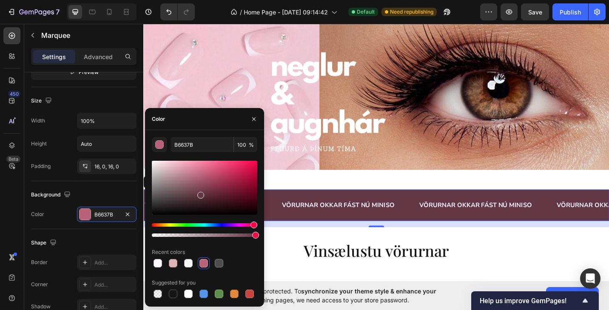
click at [199, 193] on div at bounding box center [200, 195] width 7 height 7
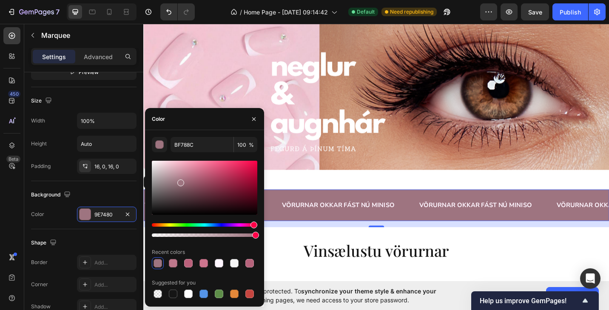
type input "9E7480"
drag, startPoint x: 199, startPoint y: 193, endPoint x: 180, endPoint y: 181, distance: 23.1
click at [180, 181] on div at bounding box center [180, 182] width 7 height 7
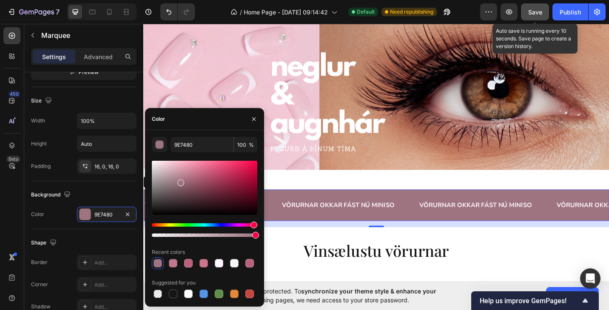
click at [536, 15] on span "Save" at bounding box center [535, 11] width 14 height 7
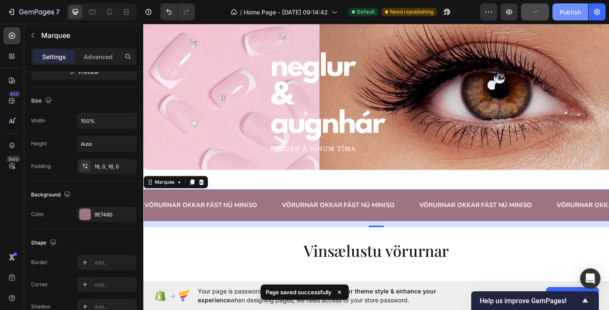
click at [564, 13] on div "Publish" at bounding box center [569, 12] width 21 height 9
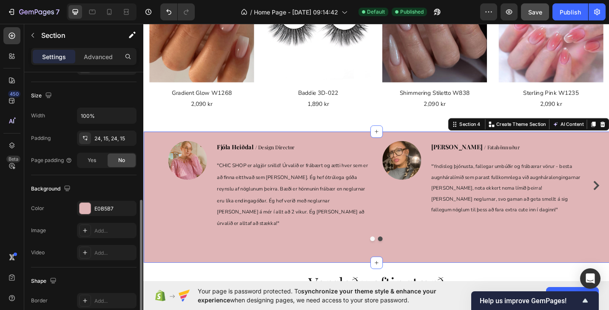
scroll to position [204, 0]
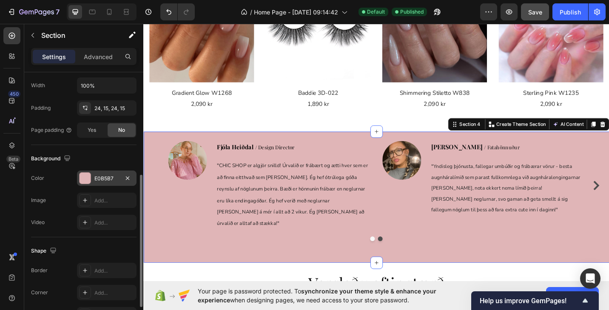
click at [108, 178] on div "E0B5B7" at bounding box center [106, 179] width 25 height 8
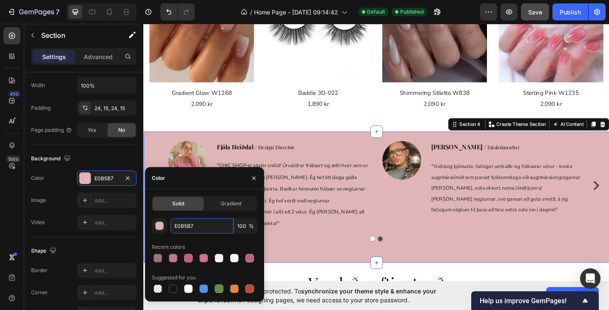
drag, startPoint x: 202, startPoint y: 224, endPoint x: 154, endPoint y: 215, distance: 48.8
click at [154, 215] on div "Solid Gradient E0B5B7 100 % Recent colors Suggested for you" at bounding box center [204, 245] width 105 height 99
paste input "CACB4"
type input "ECACB4"
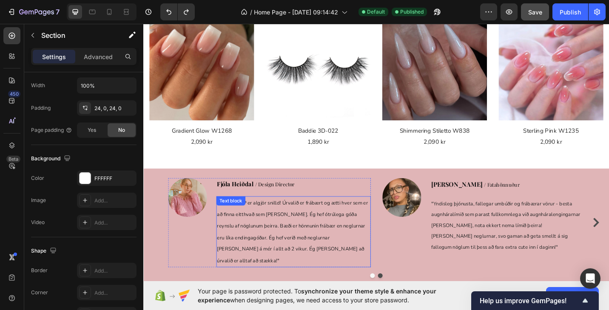
scroll to position [659, 0]
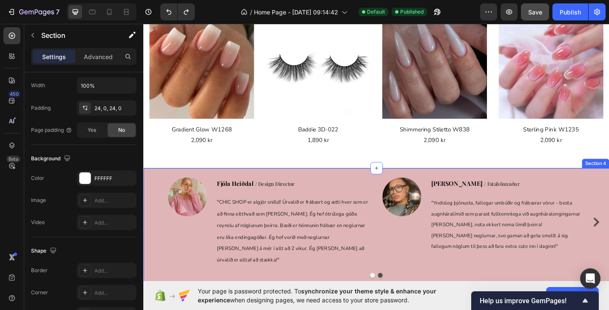
click at [351, 286] on div "Image Fjóla Heiðdal / Design Director Text block " CHIC SHOP er algjör snilld! …" at bounding box center [398, 253] width 497 height 123
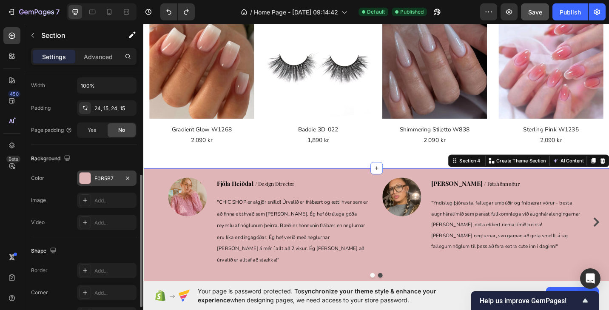
click at [114, 179] on div "E0B5B7" at bounding box center [106, 179] width 25 height 8
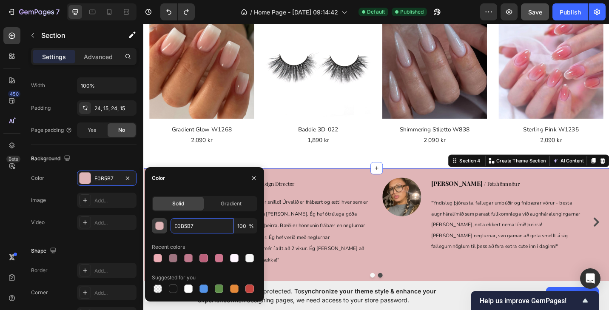
drag, startPoint x: 207, startPoint y: 229, endPoint x: 158, endPoint y: 226, distance: 49.4
click at [157, 226] on div "E0B5B7 100 %" at bounding box center [204, 225] width 105 height 15
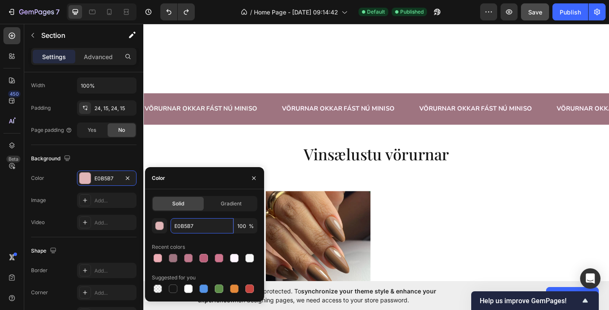
scroll to position [136, 0]
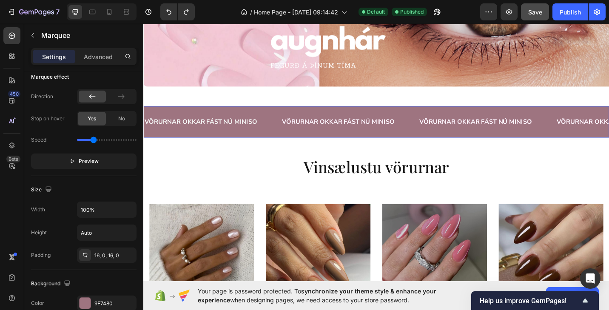
click at [390, 142] on div "VÖRURNAR OKKAR FÁST NÚ MINISO Text Block VÖRURNAR OKKAR FÁST NÚ MINISO Text Blo…" at bounding box center [398, 131] width 510 height 34
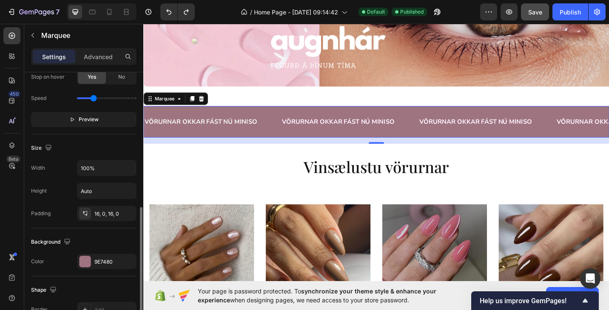
scroll to position [321, 0]
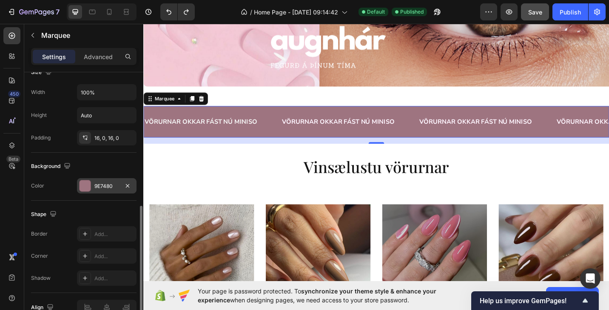
click at [84, 187] on div at bounding box center [84, 185] width 11 height 11
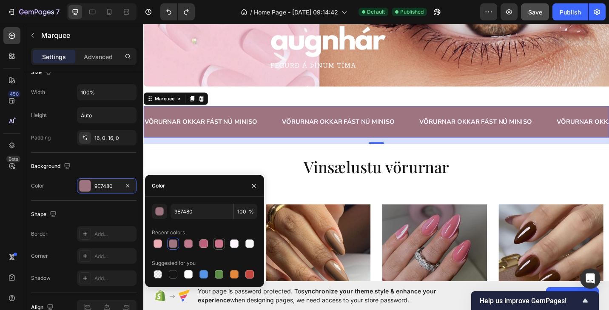
click at [218, 245] on div at bounding box center [219, 243] width 8 height 8
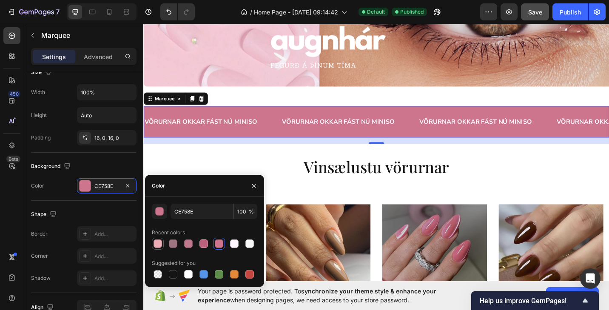
click at [161, 245] on div at bounding box center [157, 243] width 8 height 8
type input "ECACB4"
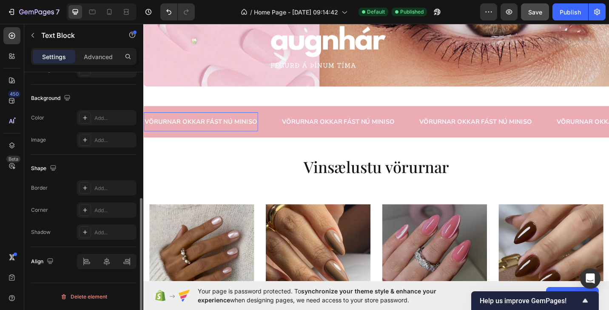
click at [235, 132] on p "VÖRURNAR OKKAR FÁST NÚ MINISO" at bounding box center [205, 131] width 123 height 12
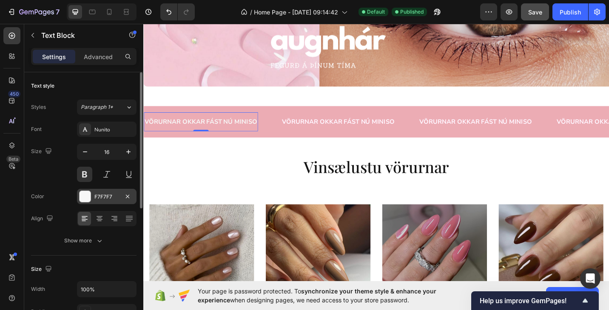
click at [91, 196] on div "F7F7F7" at bounding box center [106, 196] width 59 height 15
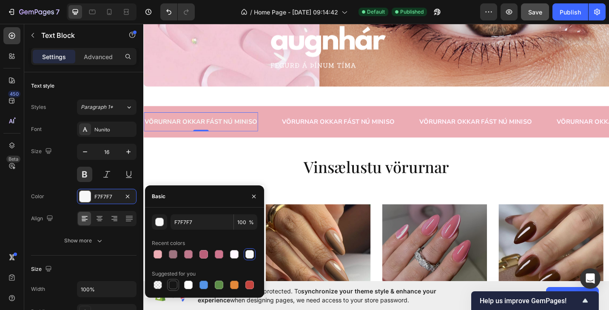
click at [171, 287] on div at bounding box center [173, 284] width 8 height 8
type input "151515"
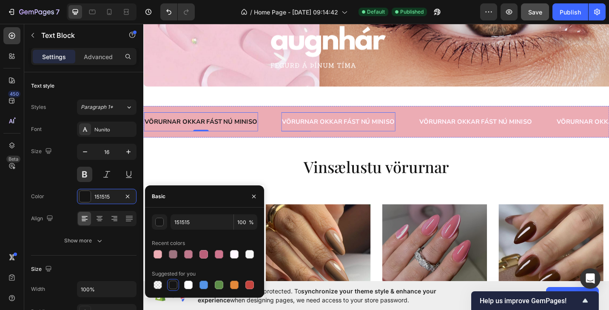
click at [344, 123] on div "VÖRURNAR OKKAR FÁST NÚ MINISO Text Block" at bounding box center [356, 131] width 125 height 21
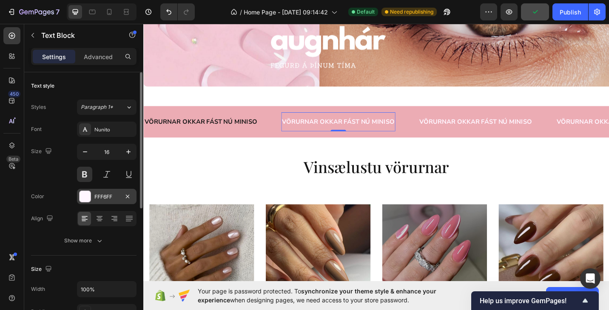
click at [83, 195] on div at bounding box center [84, 196] width 11 height 11
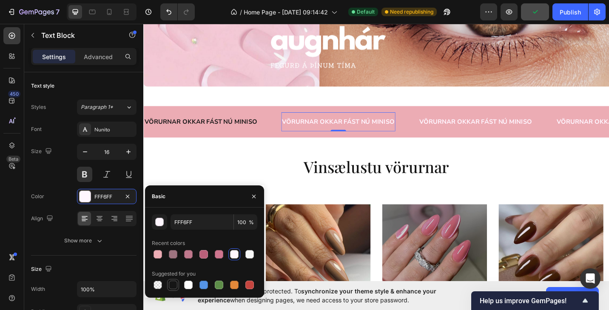
click at [170, 283] on div at bounding box center [173, 284] width 8 height 8
type input "151515"
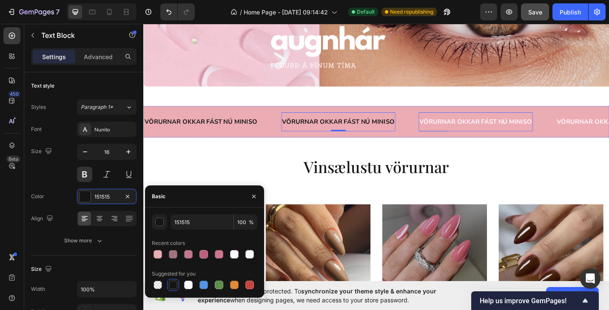
click at [491, 129] on p "VÖRURNAR OKKAR FÁST NÚ MINISO" at bounding box center [506, 131] width 123 height 12
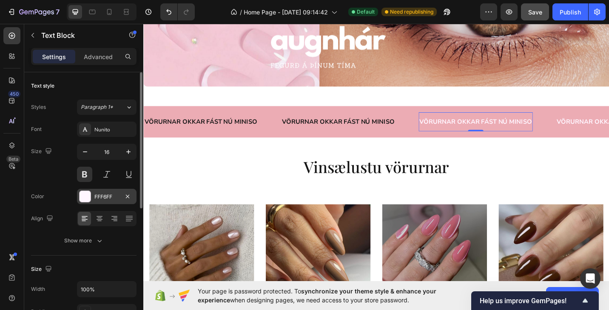
click at [79, 194] on div at bounding box center [84, 196] width 11 height 11
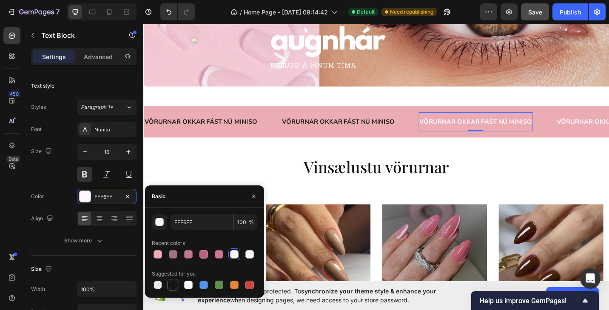
click at [172, 286] on div at bounding box center [173, 284] width 8 height 8
type input "151515"
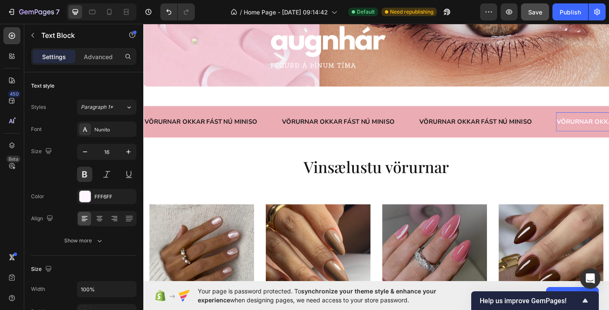
click at [85, 198] on div at bounding box center [84, 196] width 11 height 11
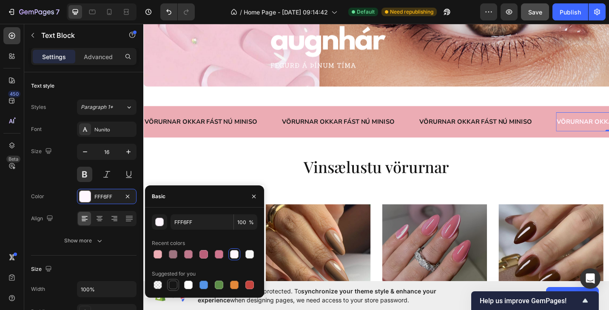
click at [175, 288] on div at bounding box center [173, 284] width 8 height 8
type input "151515"
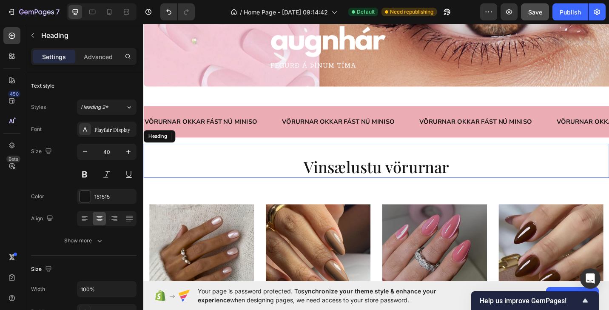
click at [346, 186] on h2 "Vinsælustu vörurnar" at bounding box center [398, 181] width 510 height 24
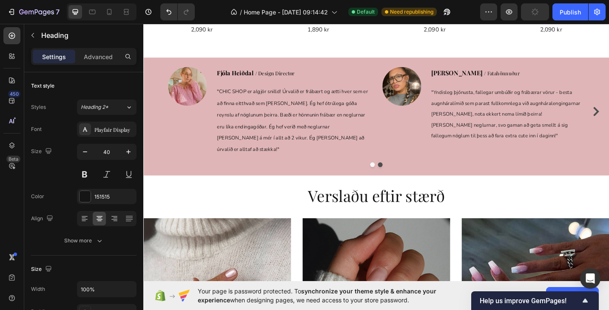
scroll to position [781, 0]
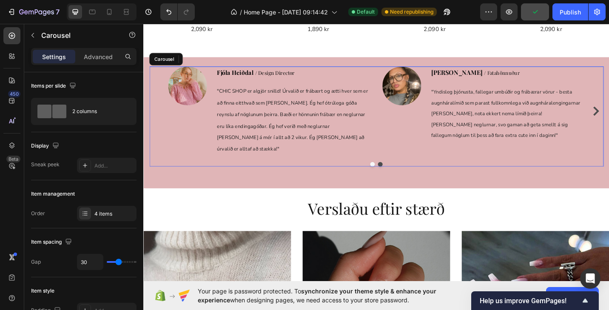
click at [404, 175] on button "Dot" at bounding box center [402, 177] width 5 height 5
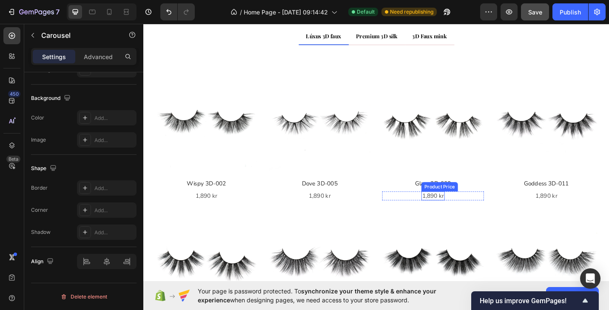
scroll to position [2066, 0]
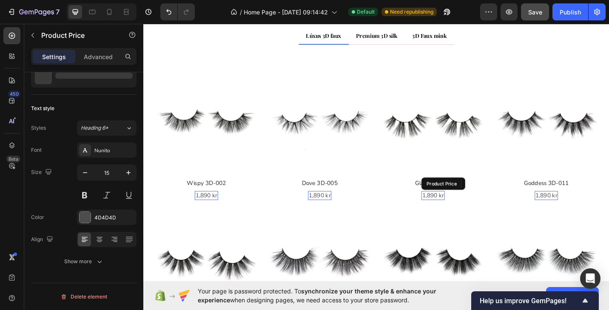
click at [464, 212] on div "1,890 kr" at bounding box center [459, 212] width 25 height 10
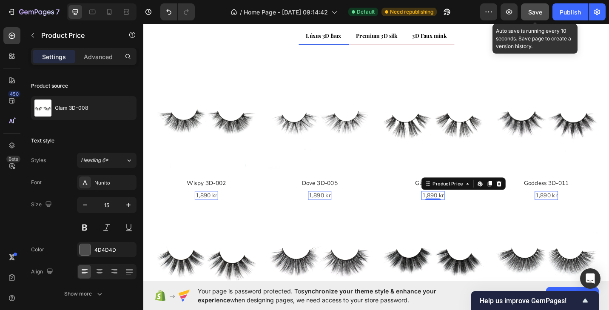
click at [541, 13] on span "Save" at bounding box center [535, 11] width 14 height 7
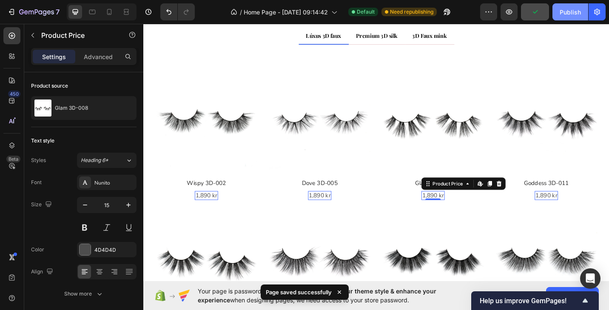
click at [565, 13] on div "Publish" at bounding box center [569, 12] width 21 height 9
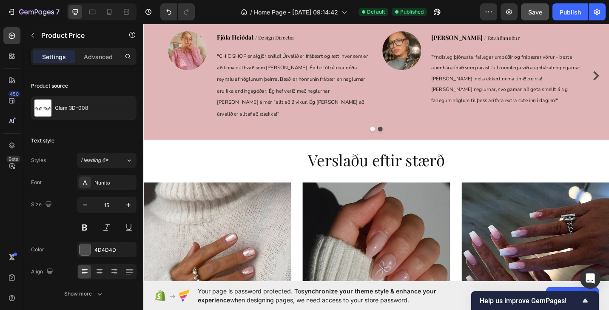
scroll to position [442, 0]
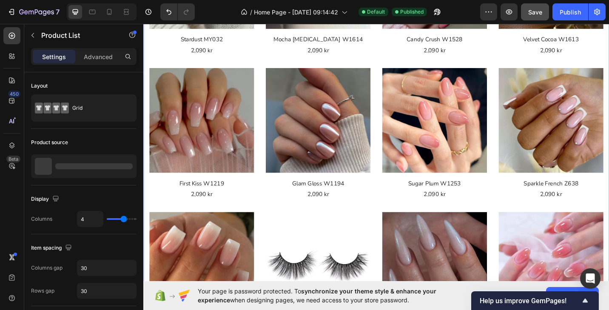
click at [147, 216] on div "(P) Images Row Stardust MY032 (P) Title 2,090 kr Product Price Product Price Ro…" at bounding box center [398, 144] width 510 height 481
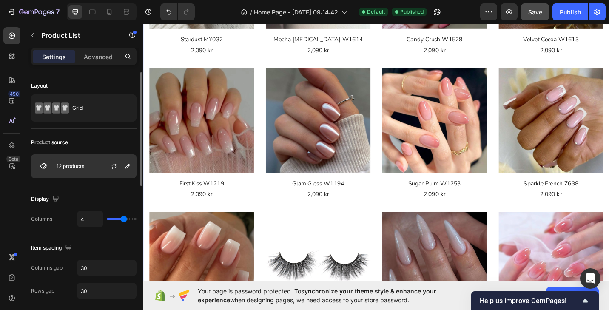
click at [71, 165] on p "12 products" at bounding box center [71, 166] width 28 height 6
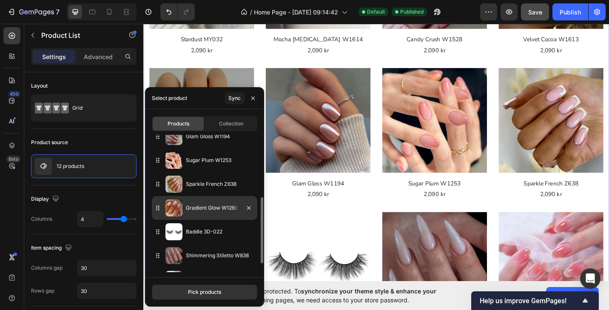
scroll to position [148, 0]
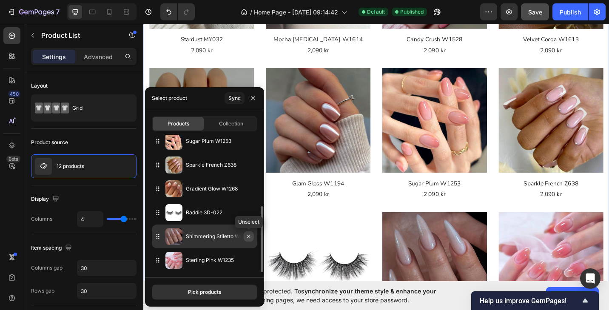
click at [249, 237] on icon "button" at bounding box center [248, 236] width 7 height 7
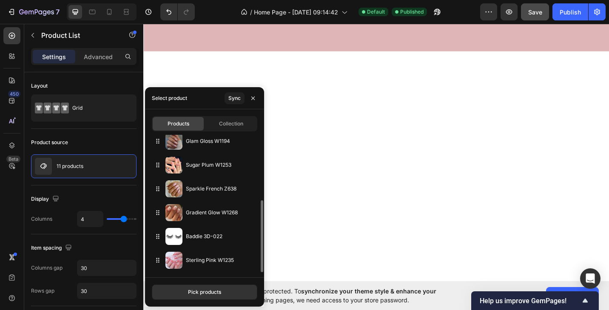
scroll to position [125, 0]
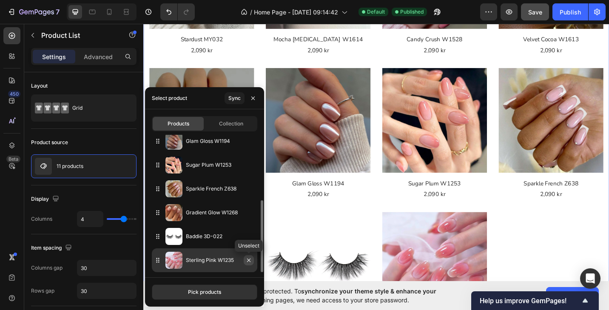
click at [249, 261] on icon "button" at bounding box center [248, 260] width 7 height 7
click at [248, 260] on icon "button" at bounding box center [248, 260] width 7 height 7
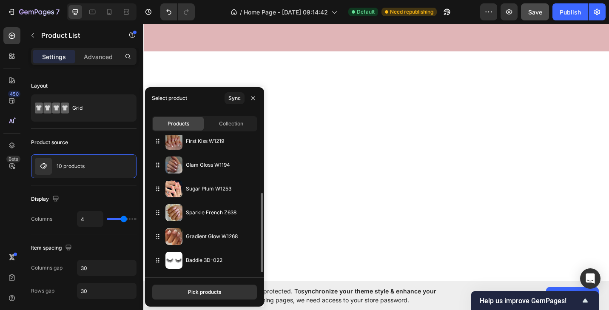
scroll to position [101, 0]
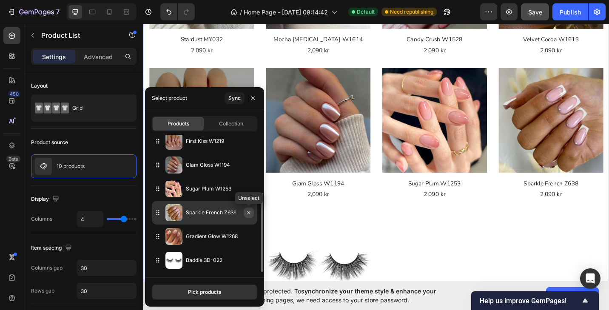
click at [248, 213] on icon "button" at bounding box center [248, 212] width 7 height 7
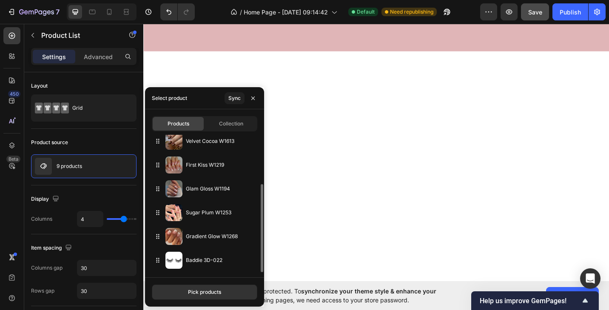
scroll to position [77, 0]
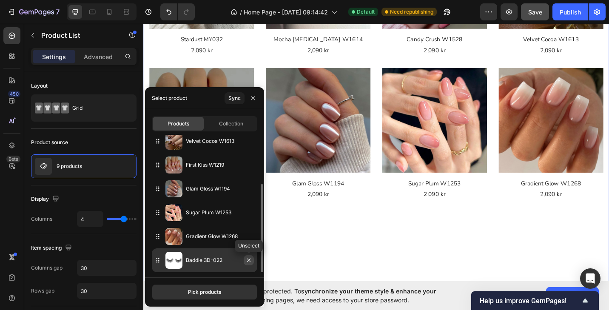
click at [247, 260] on icon "button" at bounding box center [248, 260] width 7 height 7
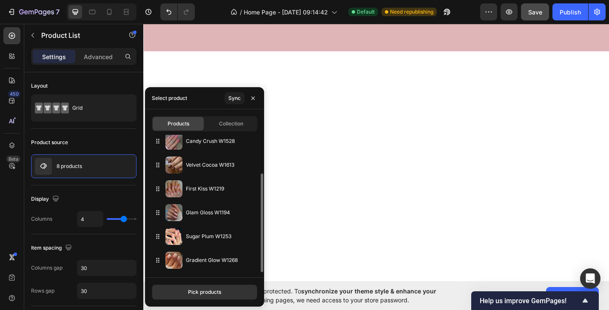
scroll to position [53, 0]
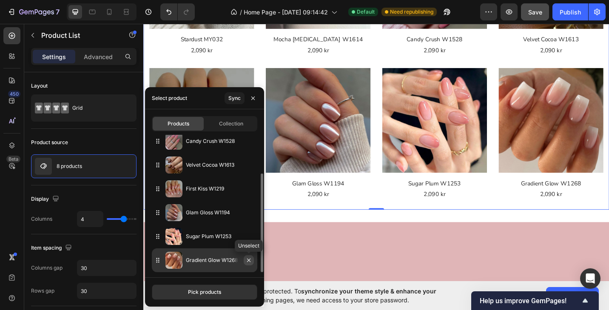
click at [247, 262] on icon "button" at bounding box center [248, 259] width 3 height 3
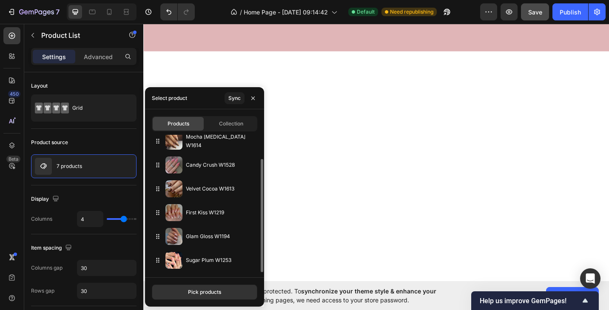
scroll to position [29, 0]
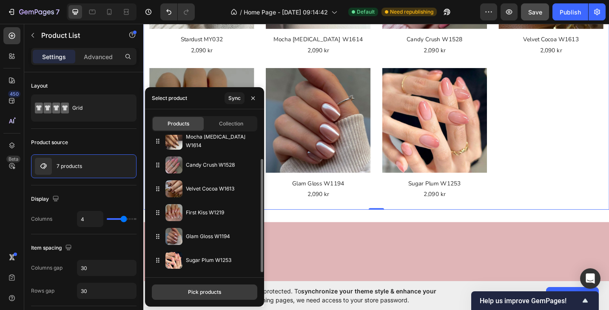
click at [221, 292] on div "Pick products" at bounding box center [204, 292] width 33 height 8
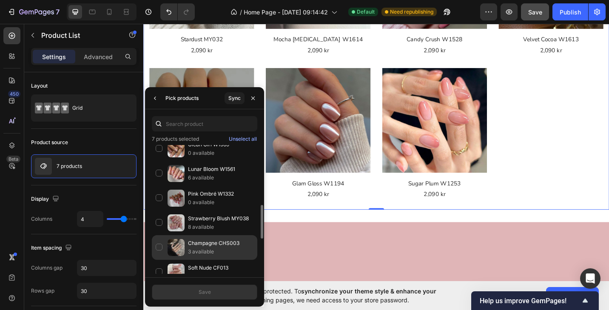
scroll to position [233, 0]
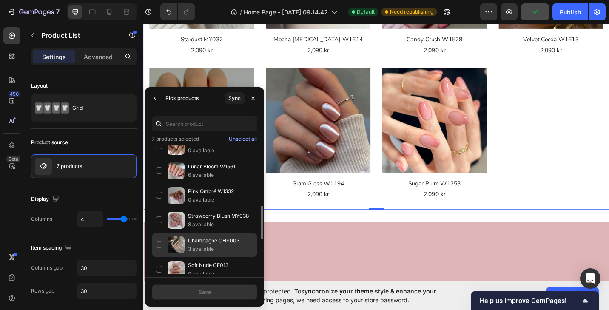
click at [223, 241] on p "Champagne CHS003" at bounding box center [220, 240] width 65 height 8
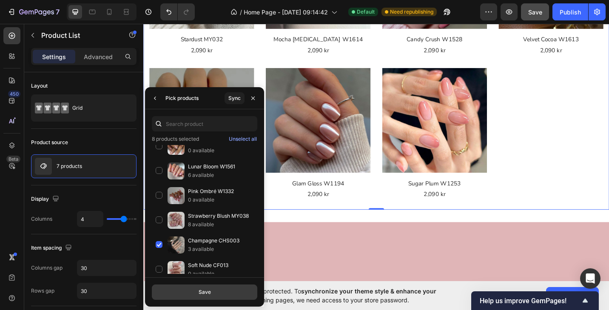
click at [207, 289] on div "Save" at bounding box center [204, 292] width 12 height 8
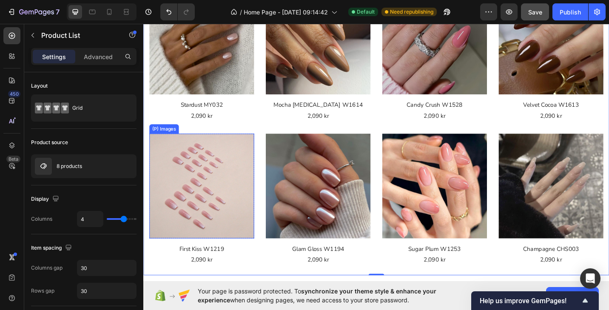
scroll to position [372, 0]
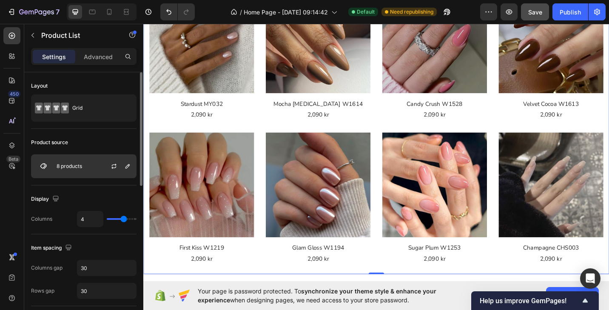
click at [80, 168] on p "8 products" at bounding box center [69, 166] width 25 height 6
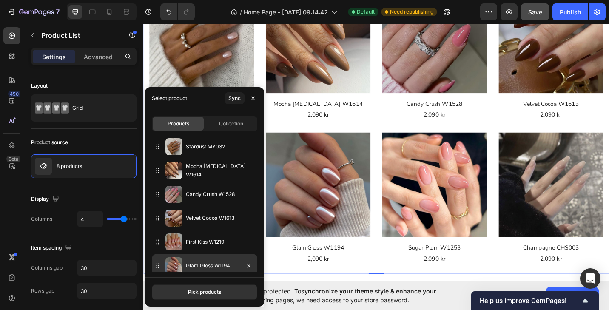
scroll to position [53, 0]
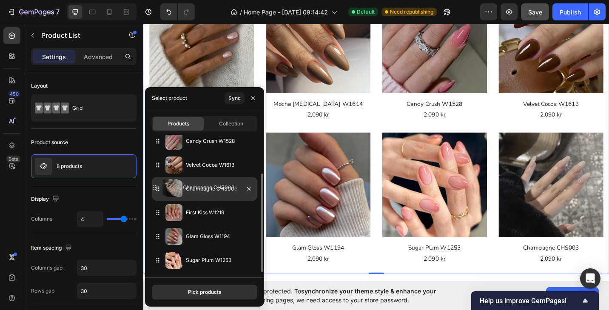
drag, startPoint x: 208, startPoint y: 259, endPoint x: 205, endPoint y: 186, distance: 72.7
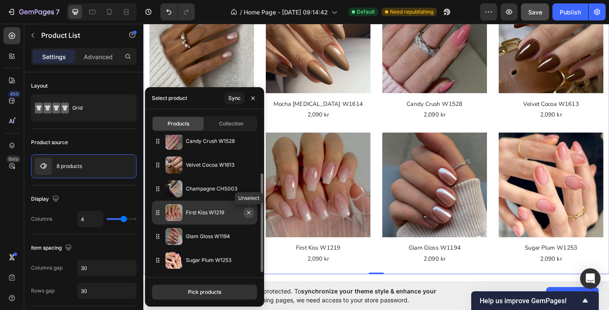
click at [248, 212] on icon "button" at bounding box center [248, 212] width 3 height 3
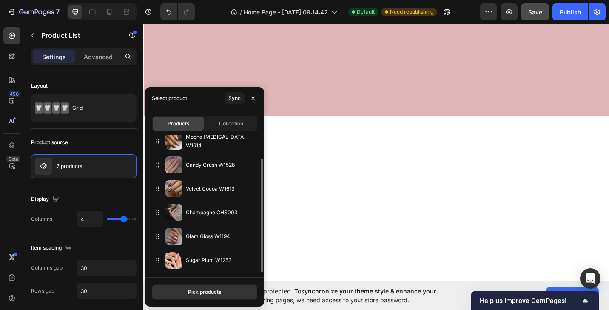
scroll to position [29, 0]
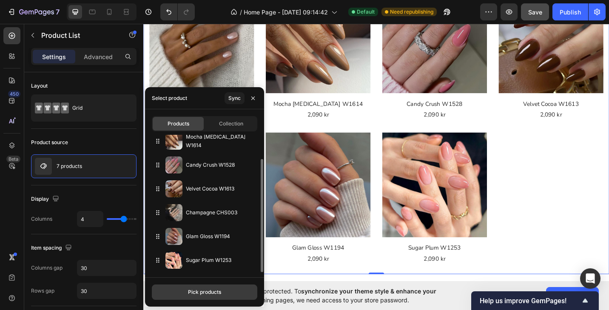
click at [212, 290] on div "Pick products" at bounding box center [204, 292] width 33 height 8
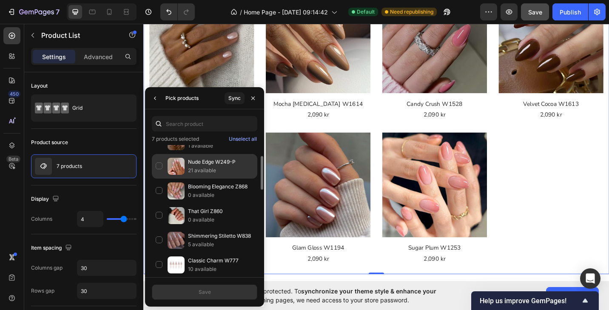
scroll to position [41, 0]
click at [208, 172] on p "21 available" at bounding box center [220, 170] width 65 height 8
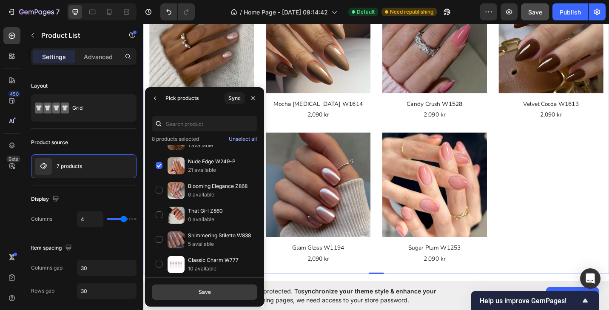
click at [210, 288] on button "Save" at bounding box center [204, 291] width 105 height 15
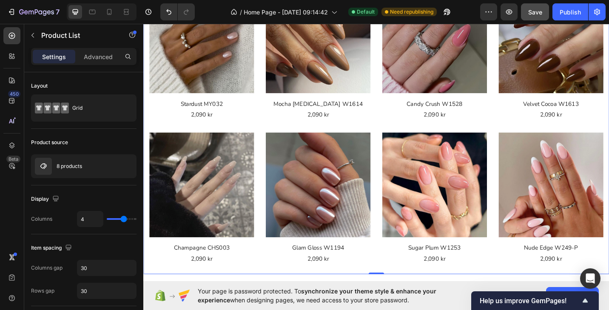
click at [157, 130] on div "(P) Images Row Stardust MY032 (P) Title 2,090 kr Product Price Product Price Ro…" at bounding box center [398, 136] width 497 height 303
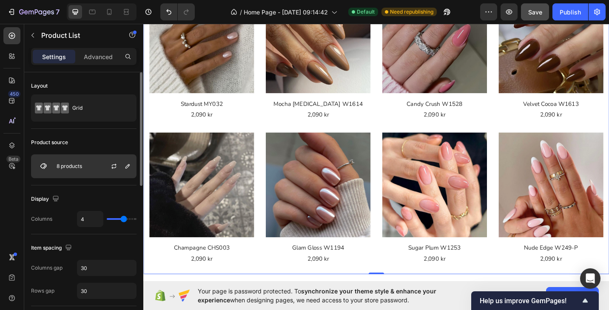
click at [82, 167] on p "8 products" at bounding box center [69, 166] width 25 height 6
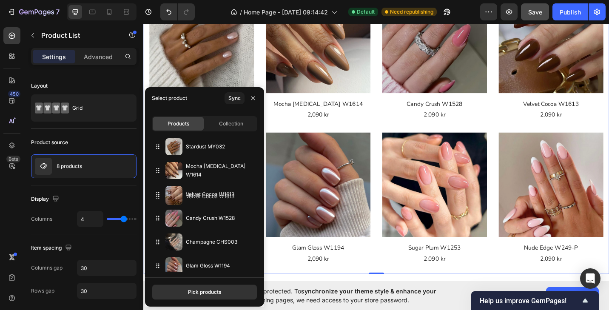
drag, startPoint x: 195, startPoint y: 215, endPoint x: 195, endPoint y: 193, distance: 21.7
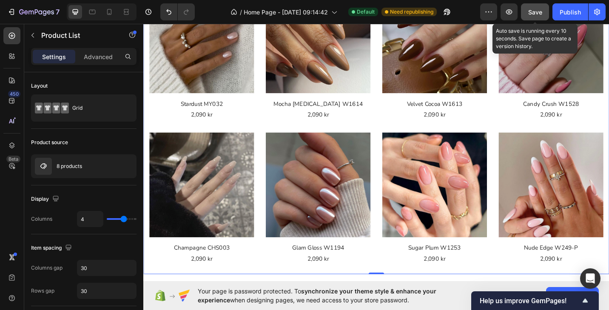
click at [535, 14] on span "Save" at bounding box center [535, 11] width 14 height 7
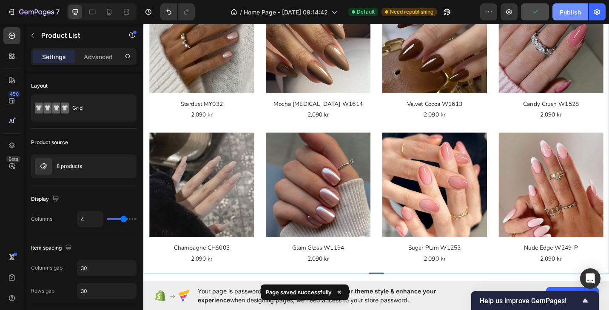
click at [564, 14] on div "Publish" at bounding box center [569, 12] width 21 height 9
